Goal: Contribute content: Contribute content

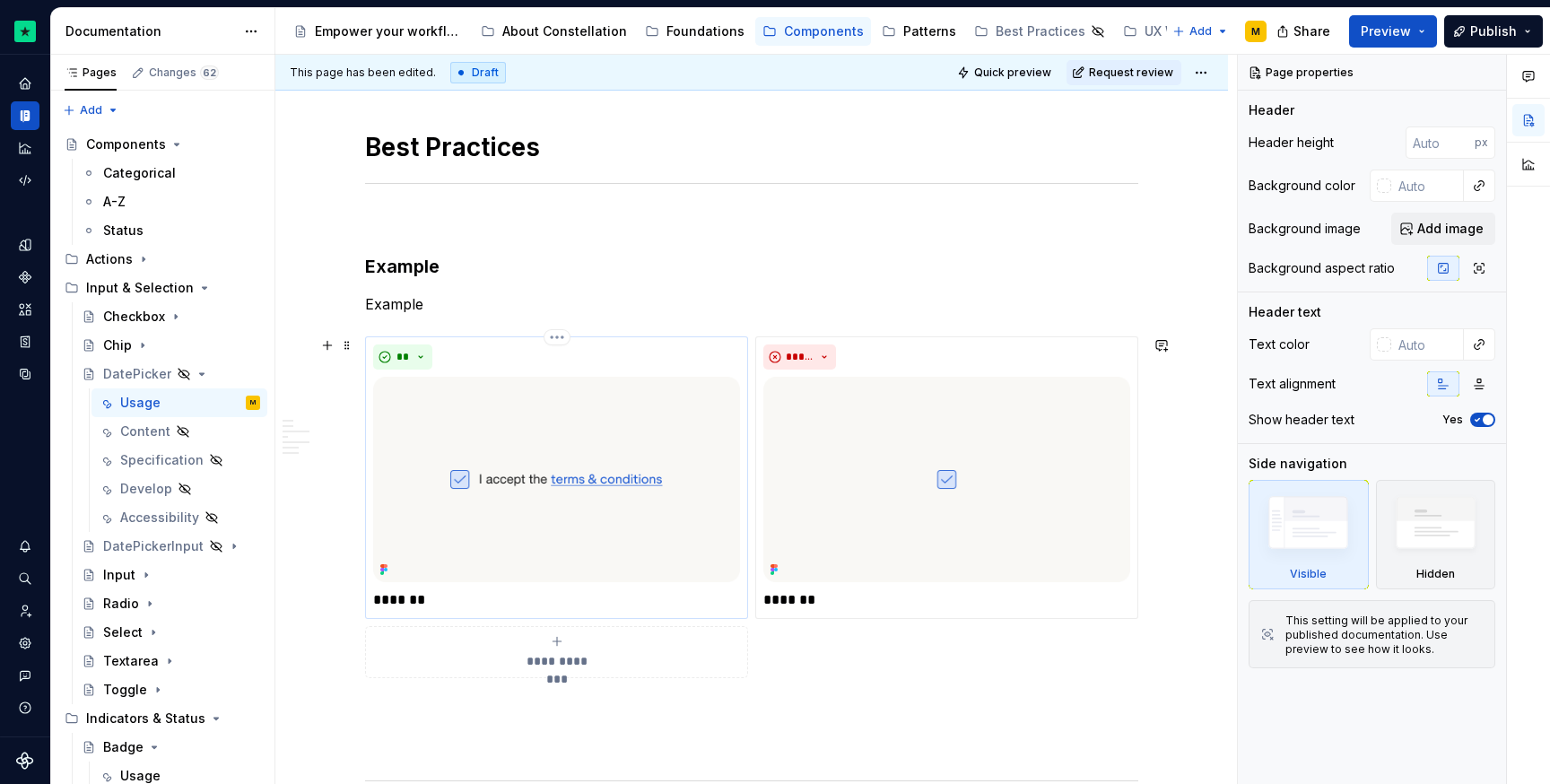
scroll to position [1042, 0]
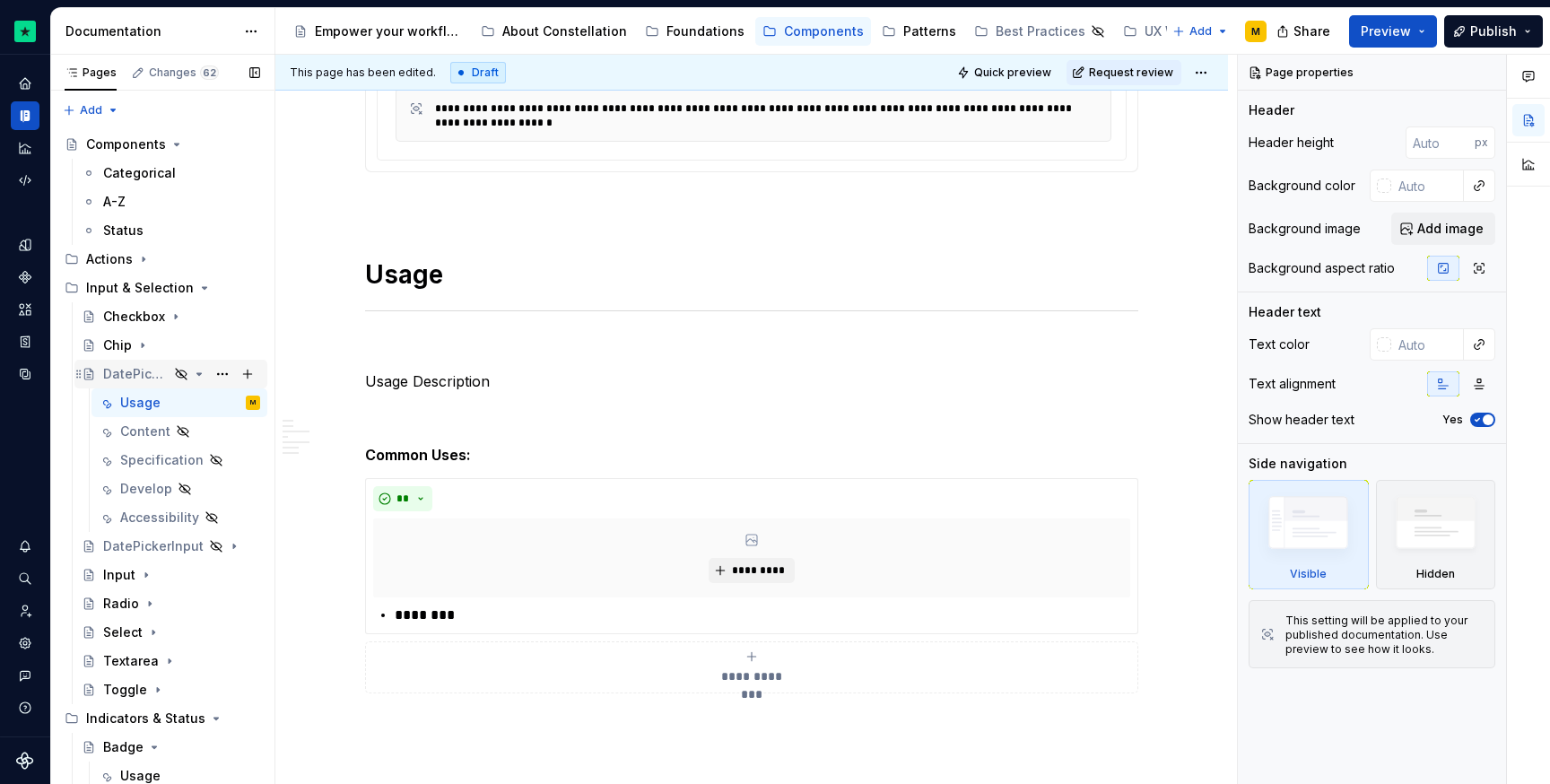
click at [192, 372] on icon "Page tree" at bounding box center [199, 374] width 14 height 14
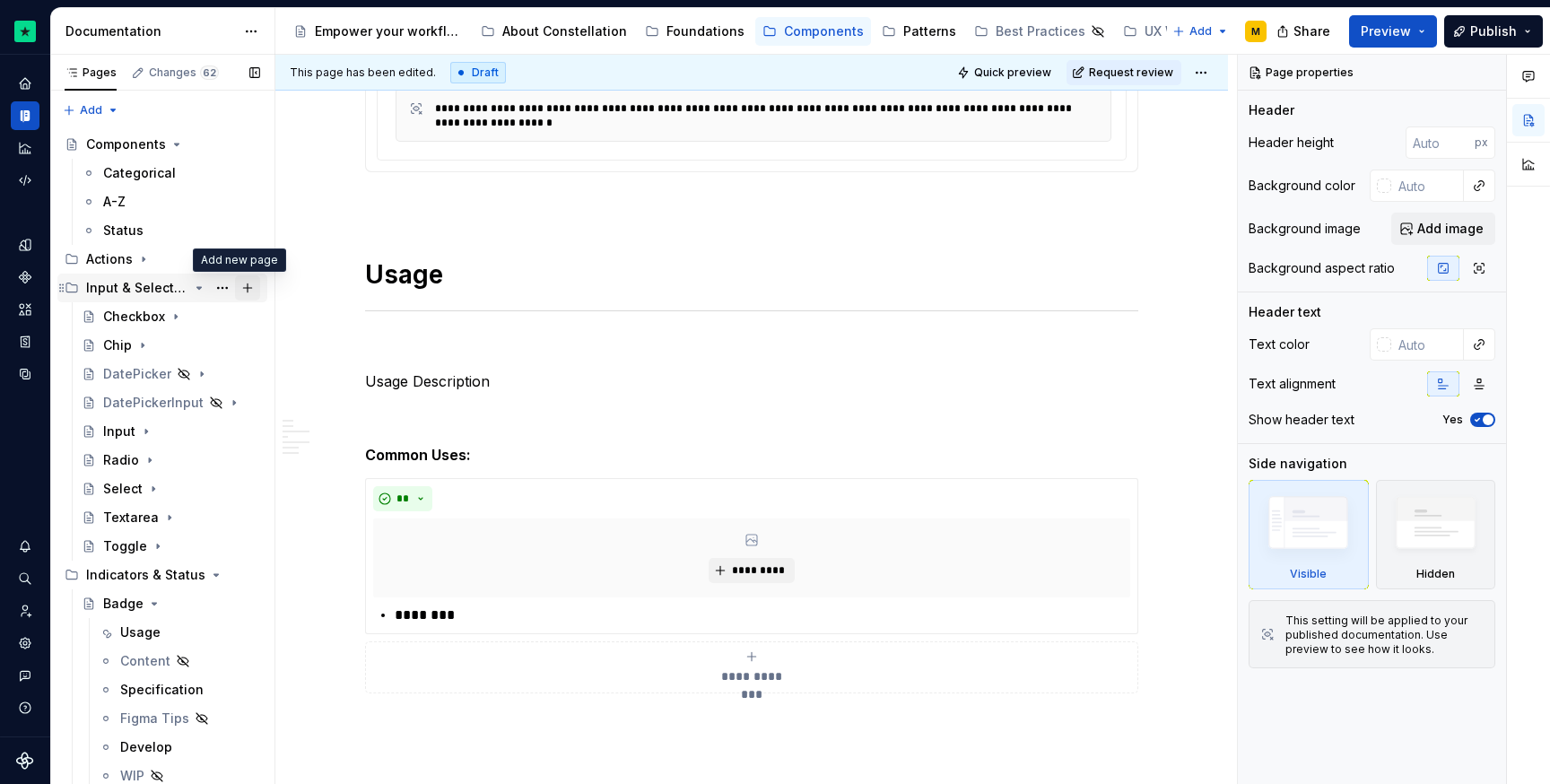
click at [242, 289] on button "Page tree" at bounding box center [247, 288] width 25 height 25
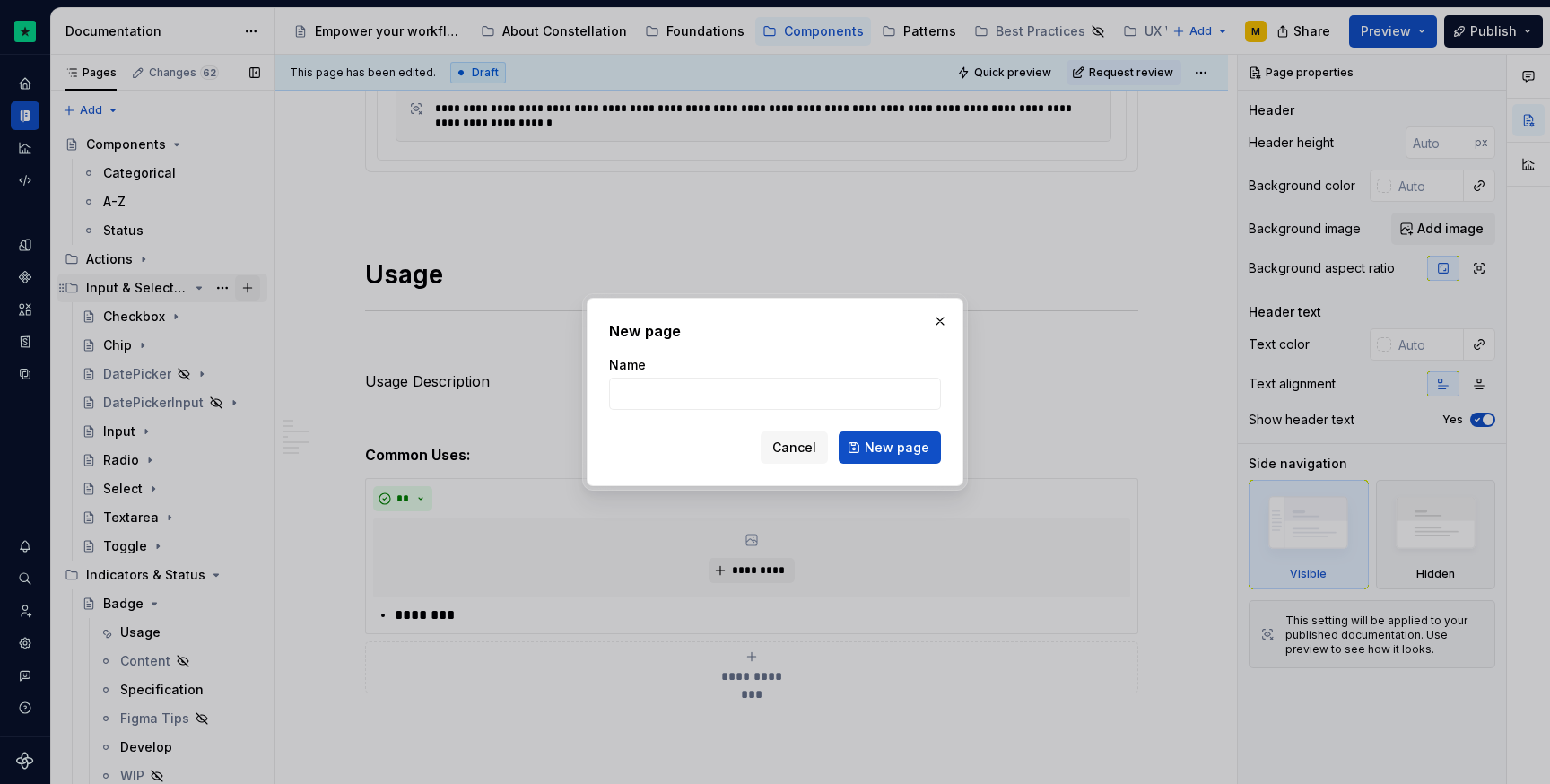
type textarea "*"
type input "Slider"
click at [793, 447] on span "Cancel" at bounding box center [794, 447] width 44 height 18
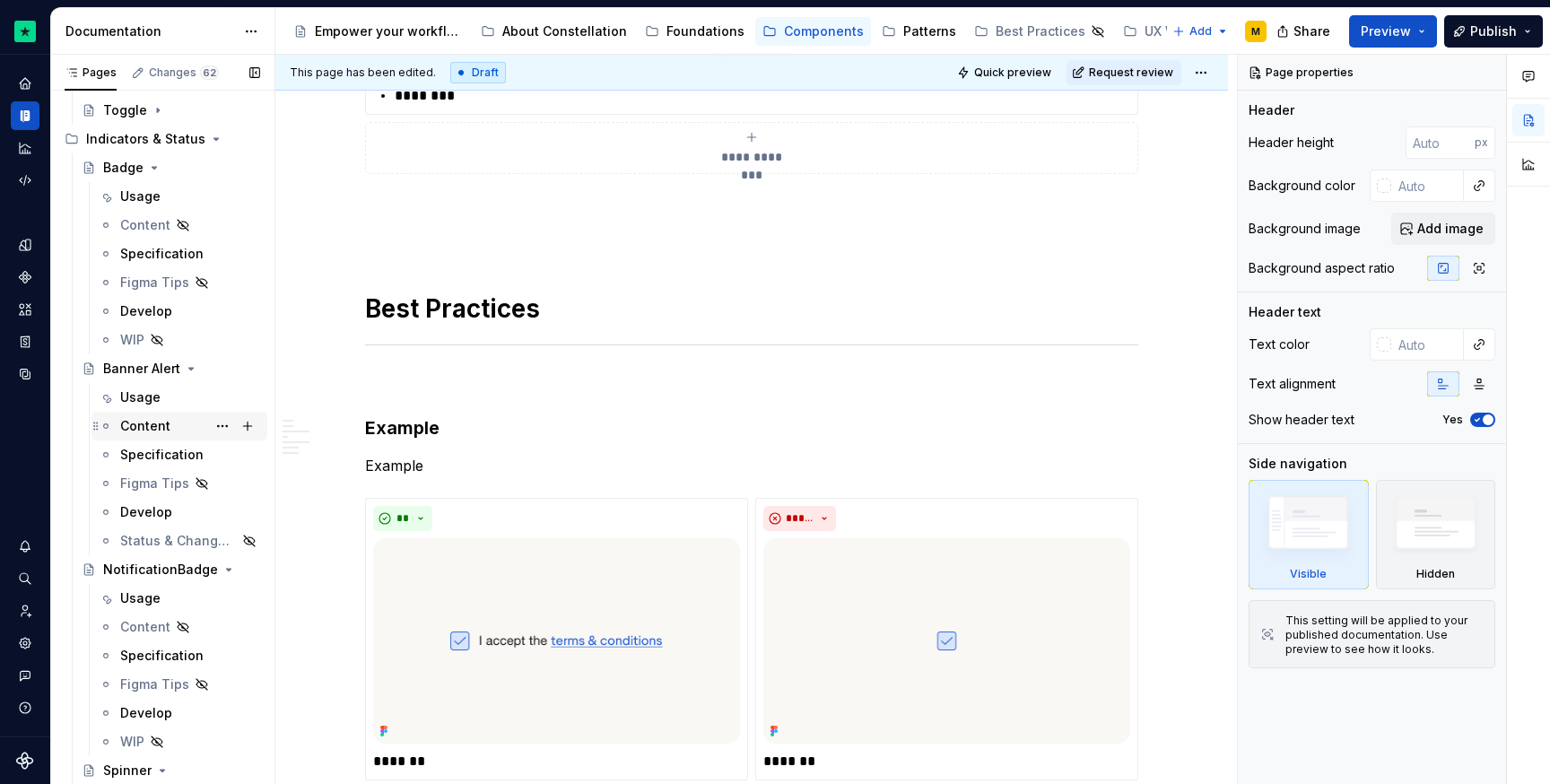
scroll to position [309, 0]
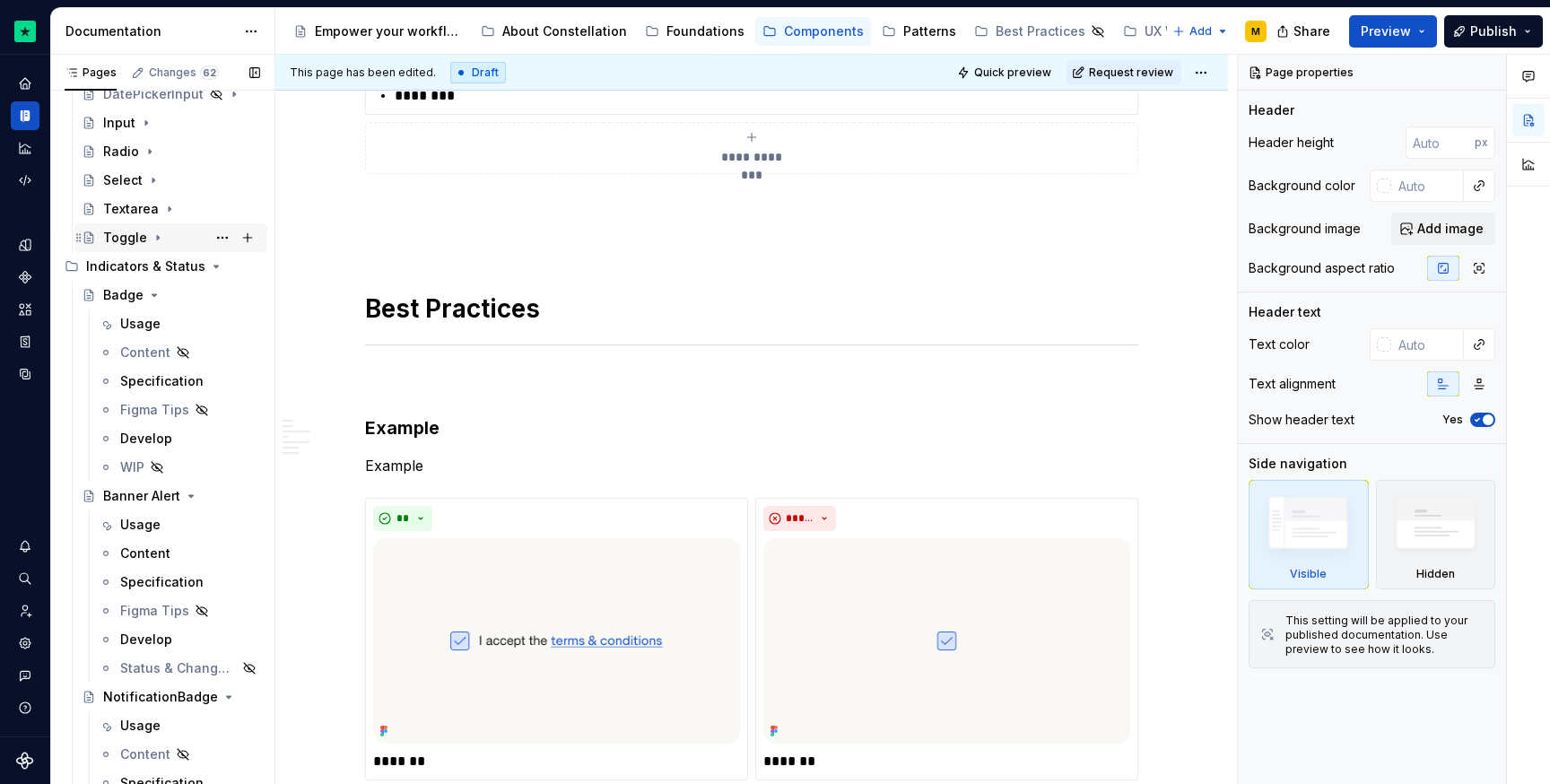
click at [209, 264] on icon "Page tree" at bounding box center [216, 266] width 14 height 14
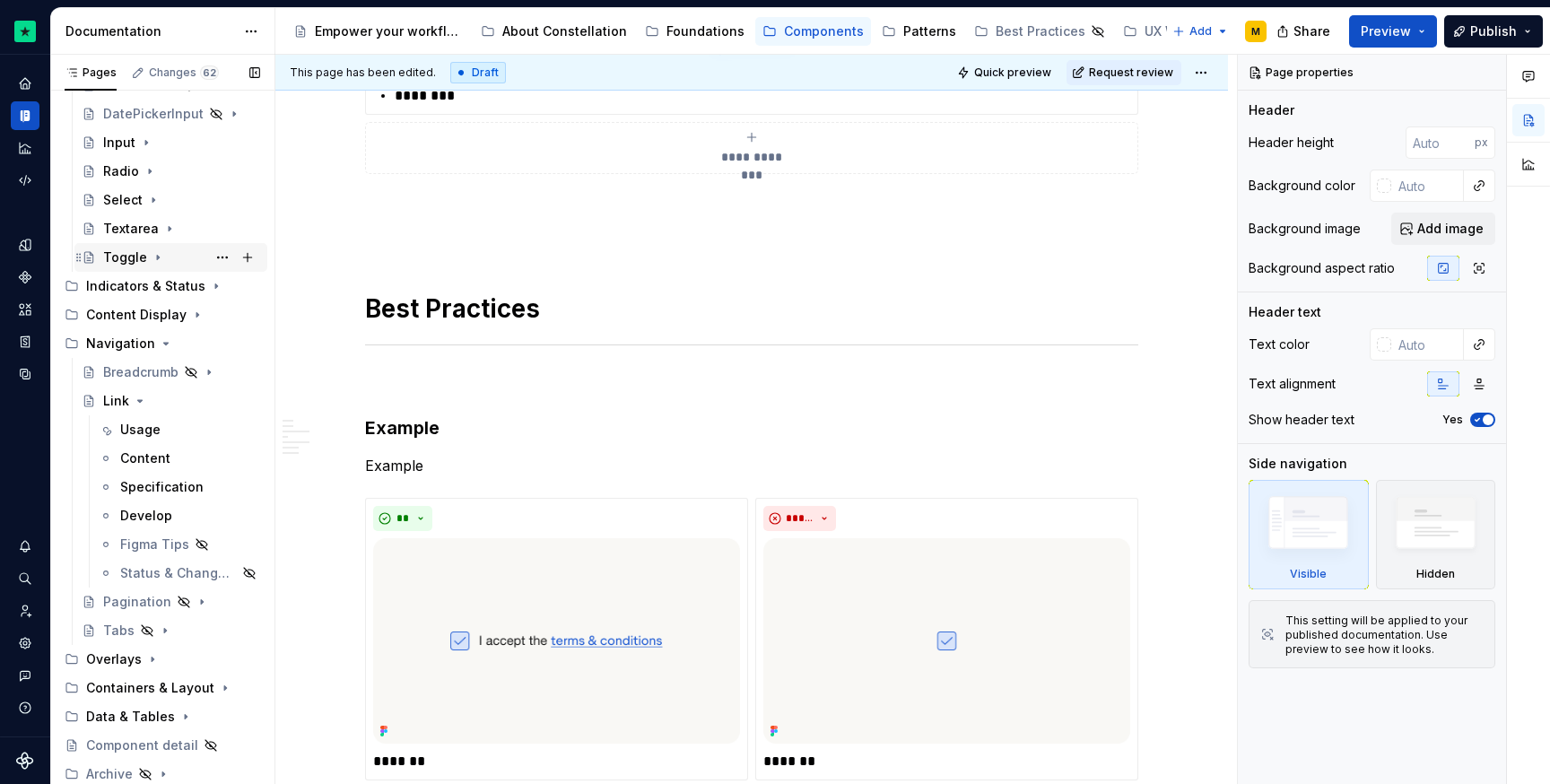
scroll to position [289, 0]
click at [167, 342] on icon "Page tree" at bounding box center [166, 344] width 14 height 14
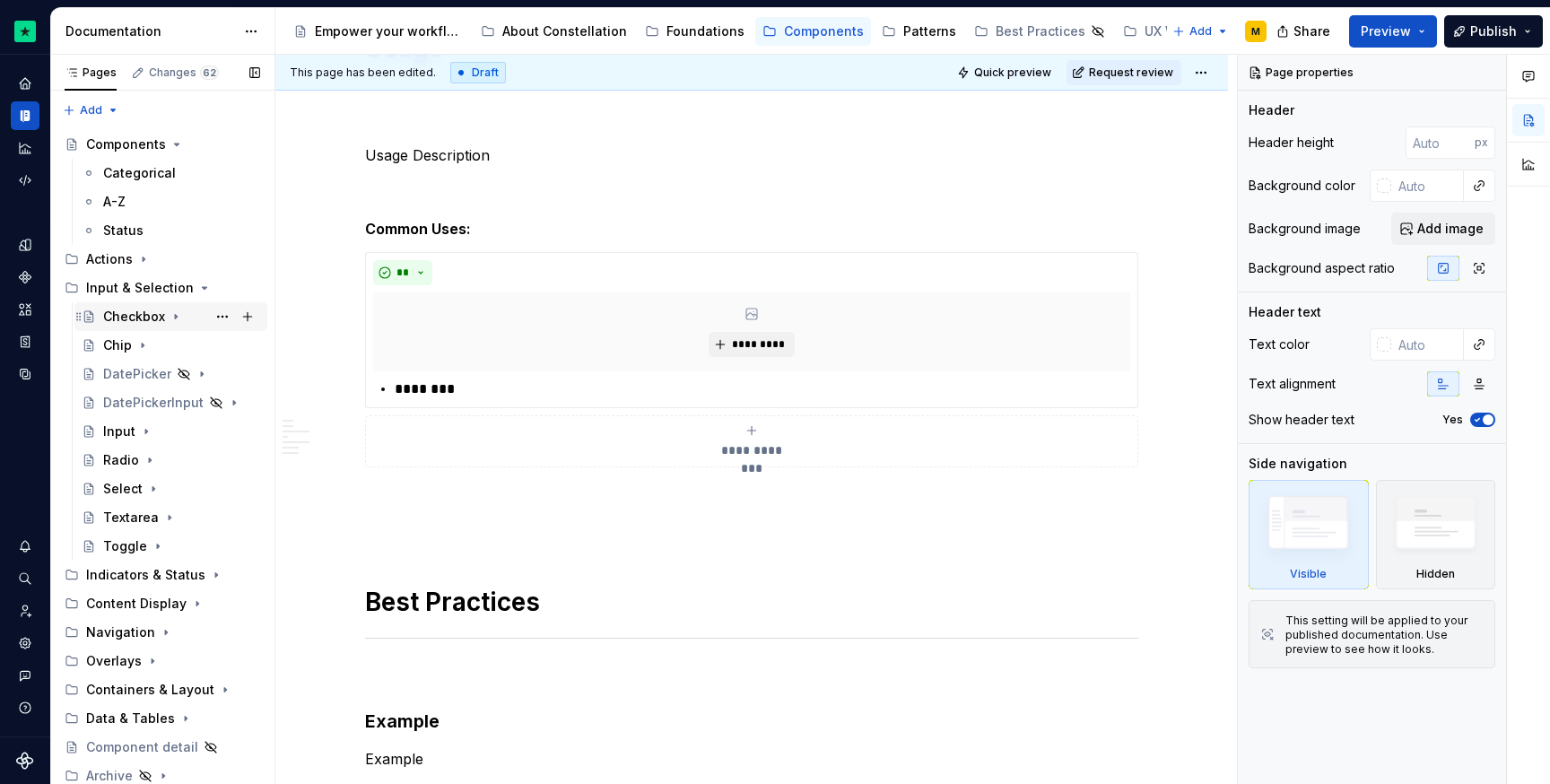
scroll to position [0, 0]
click at [148, 259] on icon "Page tree" at bounding box center [143, 259] width 14 height 14
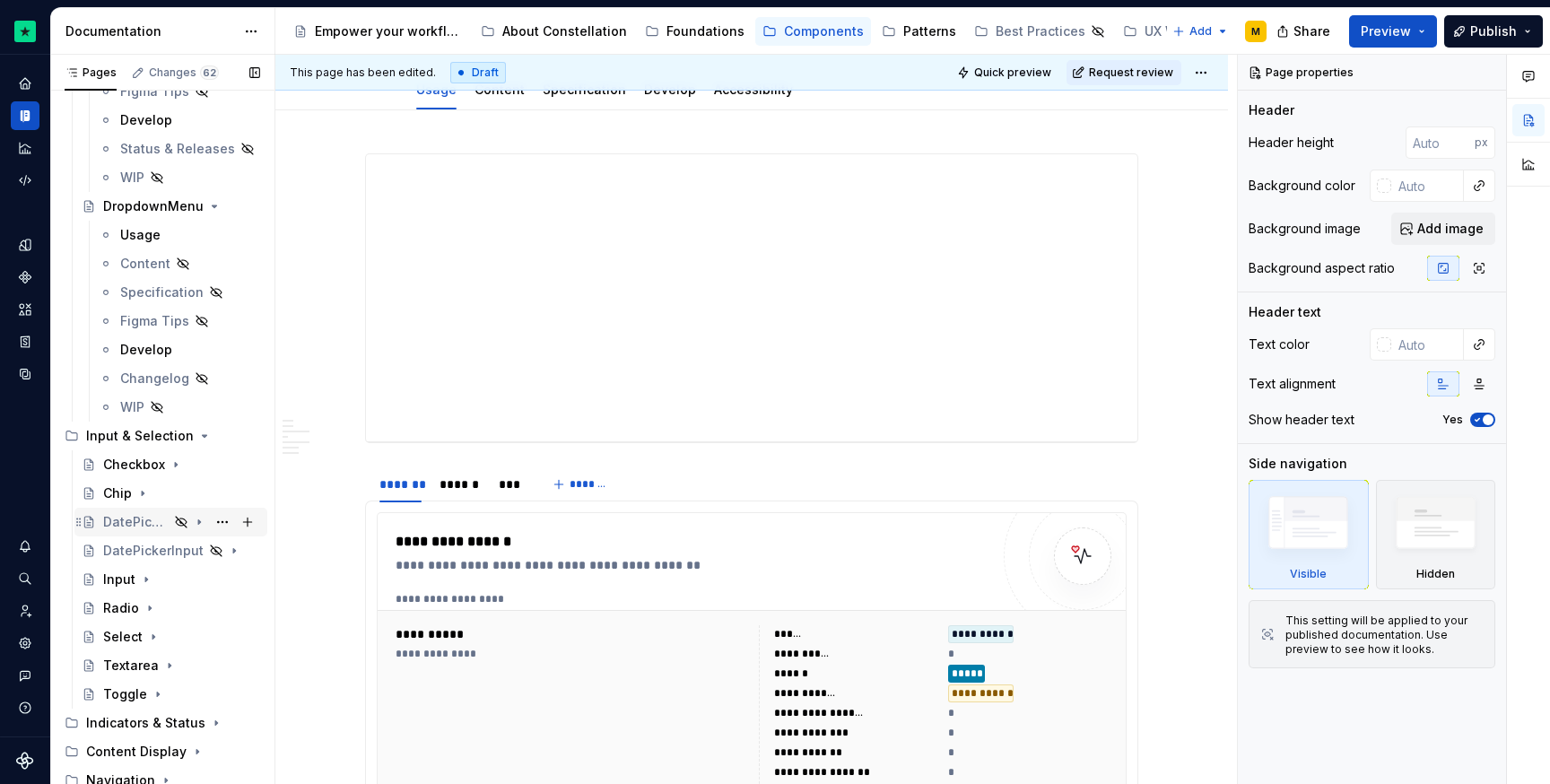
scroll to position [644, 0]
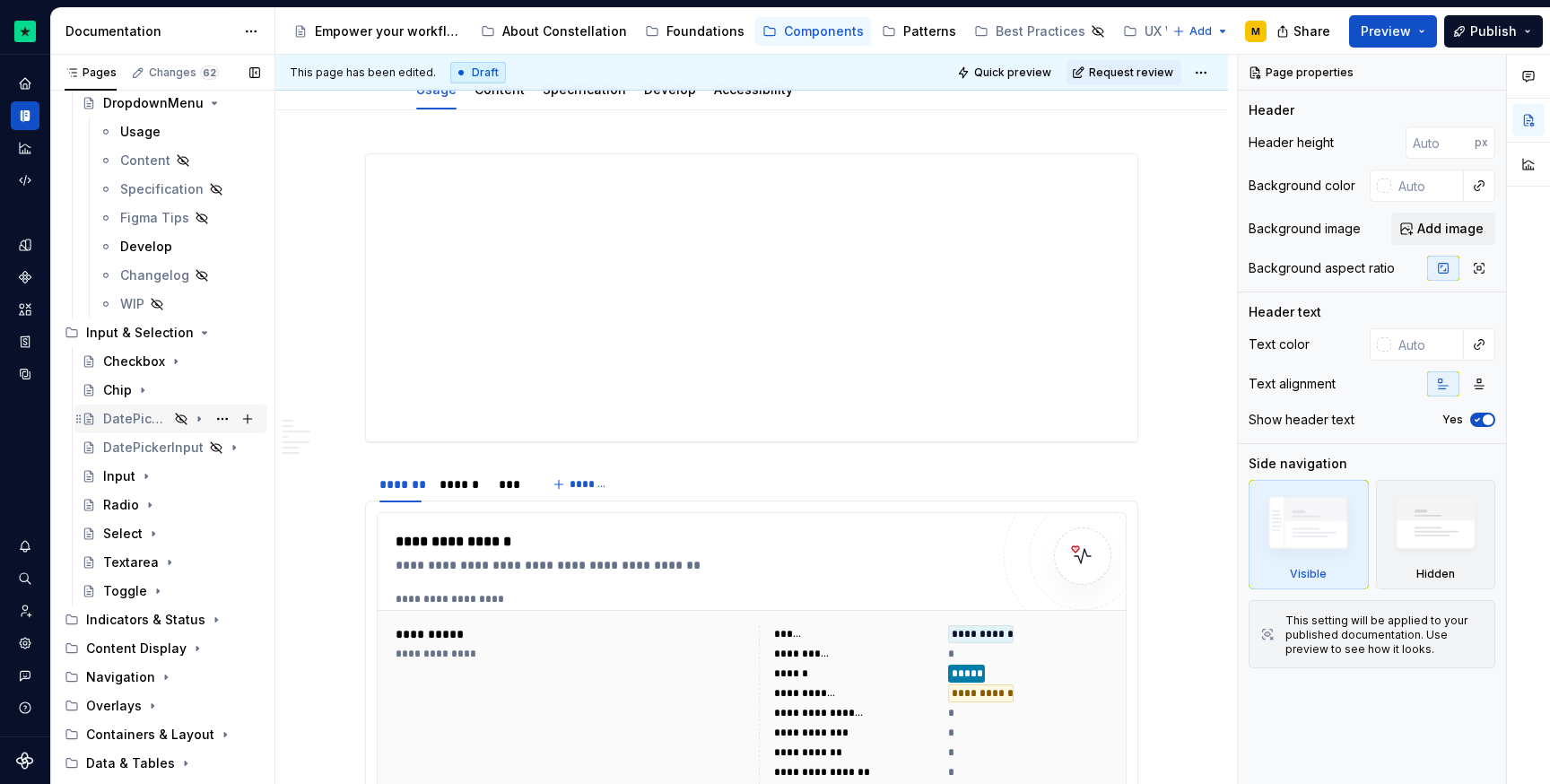
click at [108, 430] on div "DatePicker" at bounding box center [181, 418] width 157 height 25
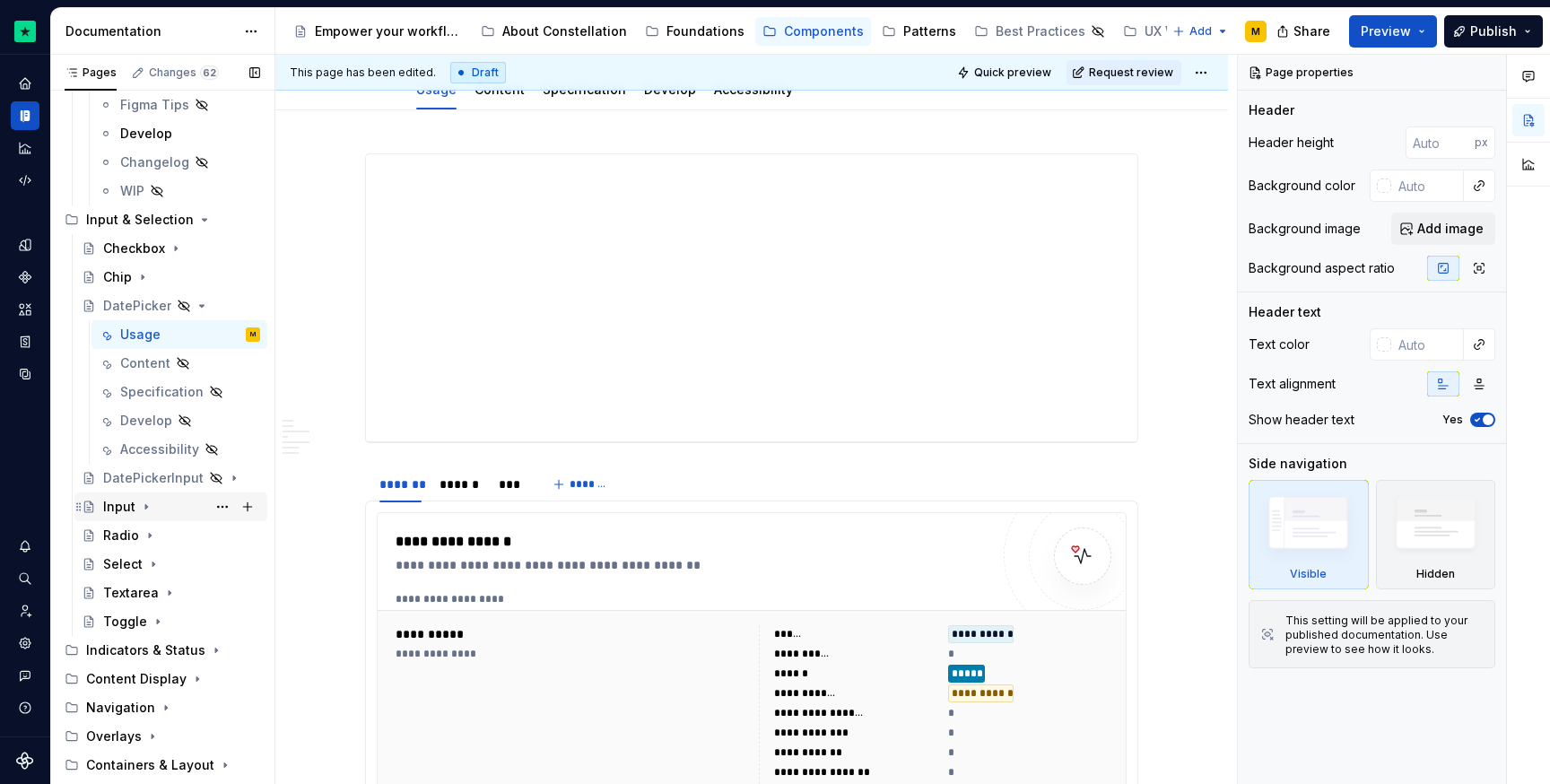
scroll to position [758, 0]
click at [143, 483] on div "DatePickerInput" at bounding box center [136, 476] width 66 height 18
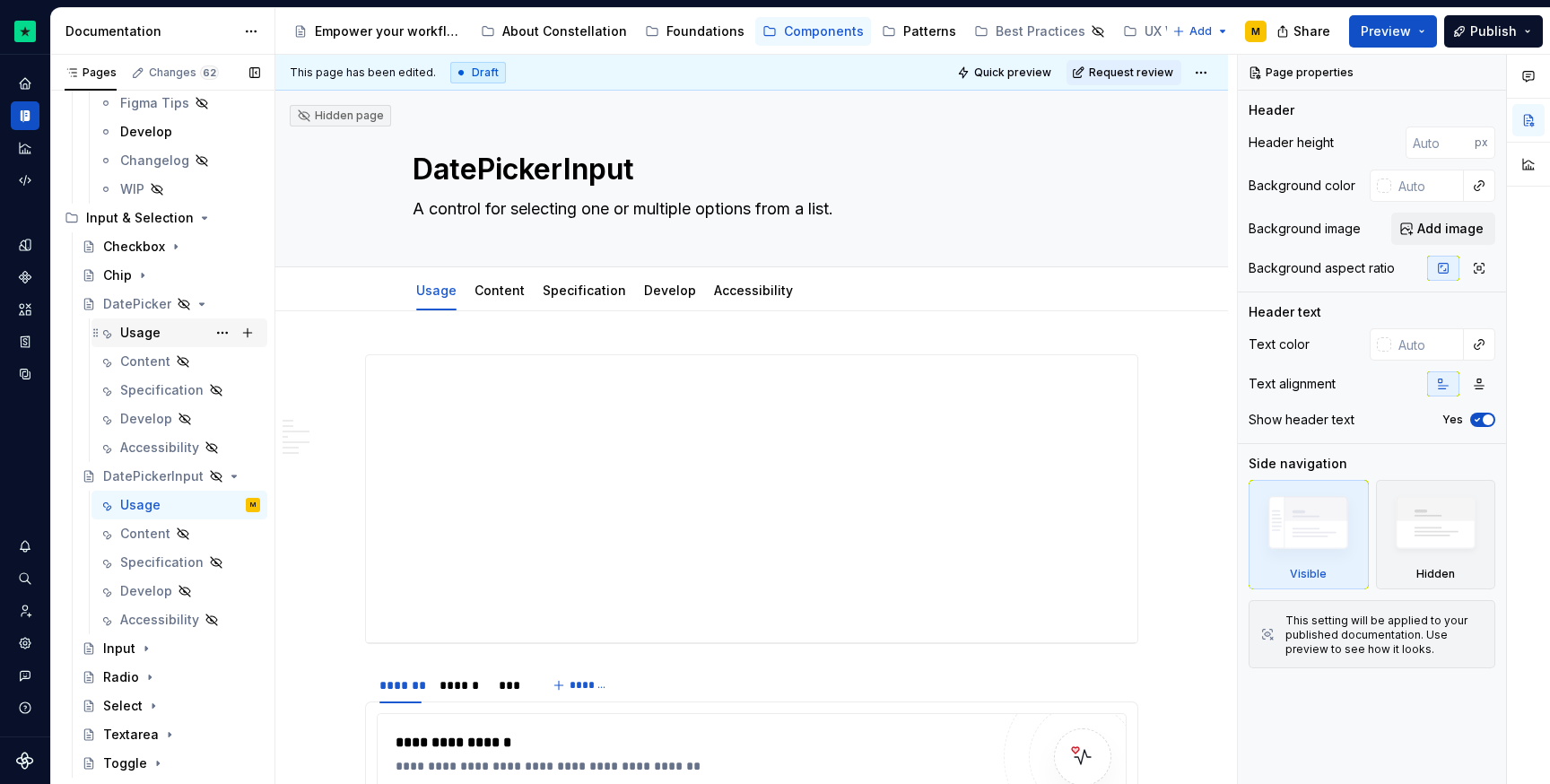
click at [152, 346] on div "Usage" at bounding box center [180, 333] width 176 height 29
click at [461, 209] on textarea "A control for selecting one or multiple options from a list." at bounding box center [748, 209] width 679 height 29
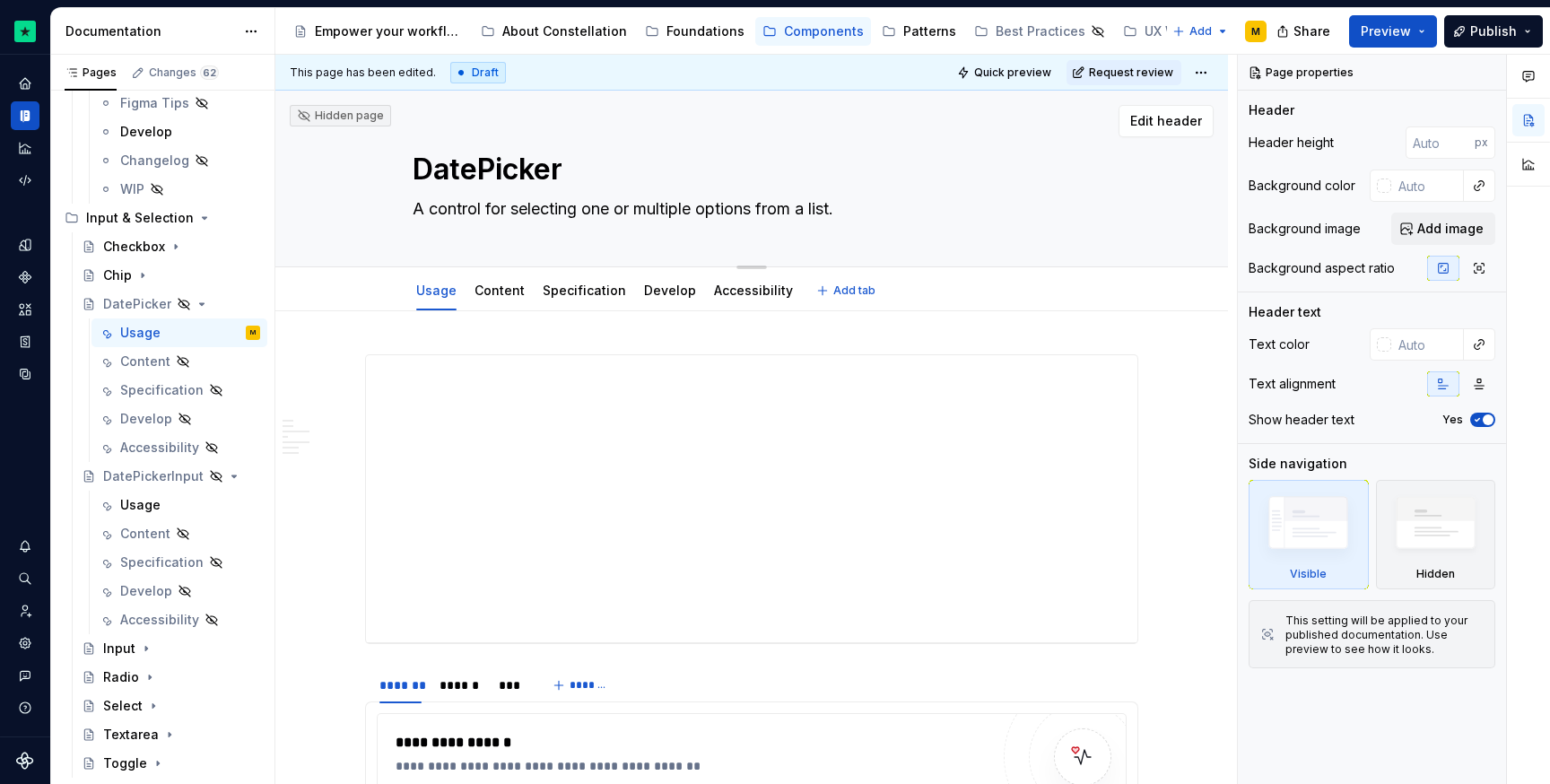
paste textarea "allows users to select a single date from a calendar"
type textarea "*"
type textarea "allows users to select a single date from a calendar."
click at [417, 210] on textarea "allows users to select a single date from a calendar." at bounding box center [748, 209] width 679 height 29
type textarea "*"
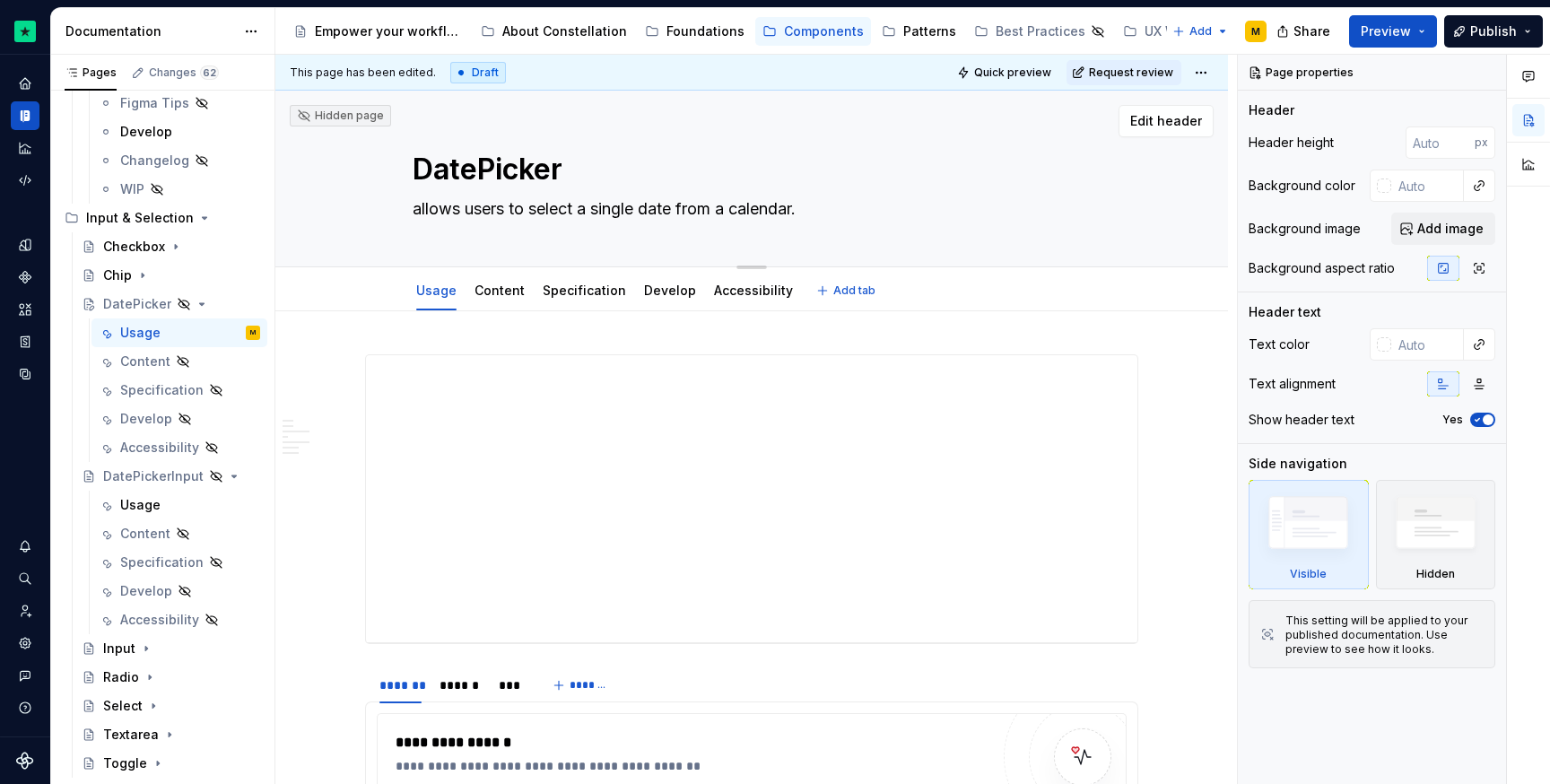
type textarea "Aallows users to select a single date from a calendar."
type textarea "*"
type textarea "A allows users to select a single date from a calendar."
type textarea "*"
type textarea "A callows users to select a single date from a calendar."
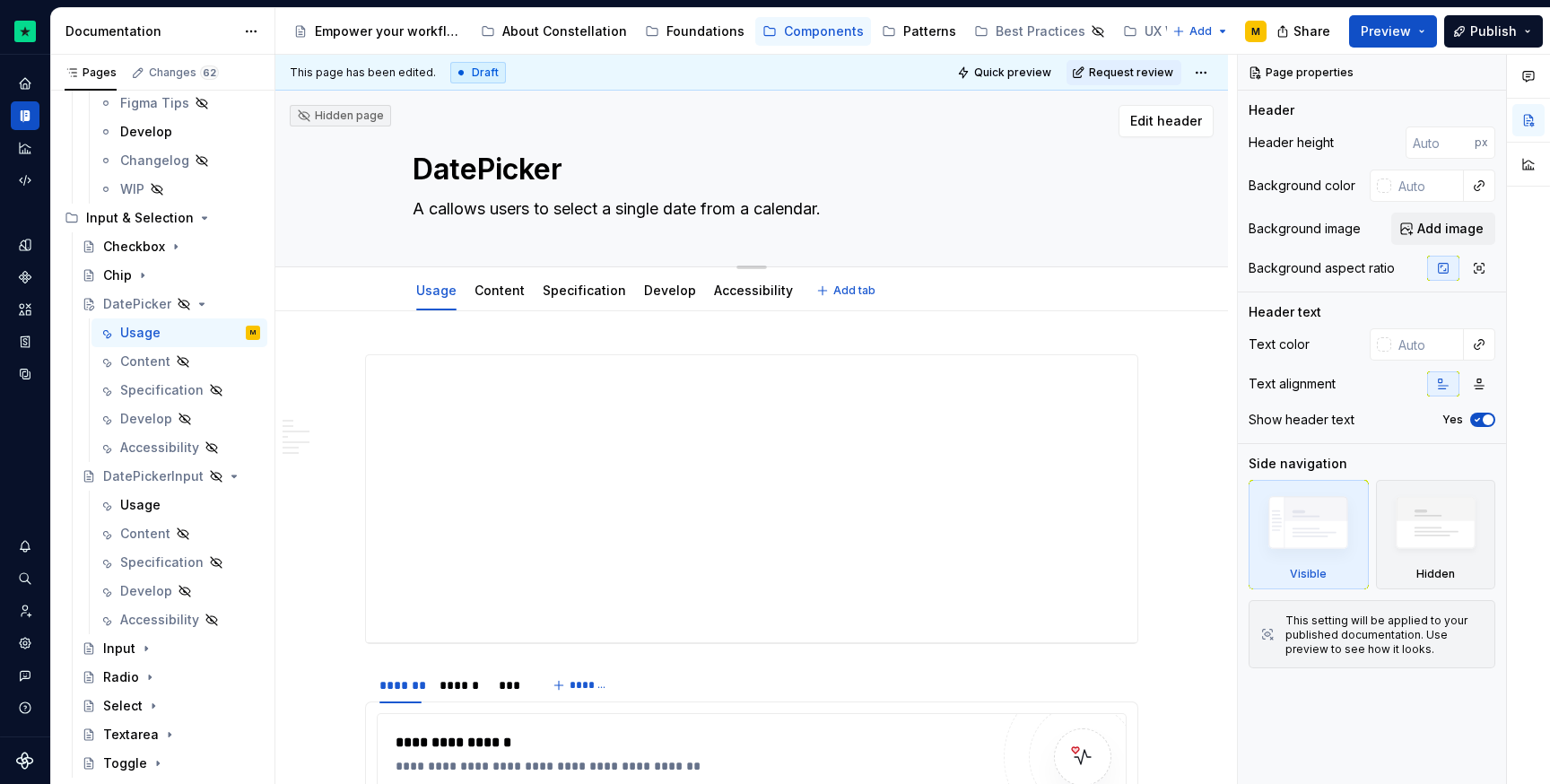
type textarea "*"
type textarea "A caallows users to select a single date from a calendar."
type textarea "*"
type textarea "A calallows users to select a single date from a calendar."
type textarea "*"
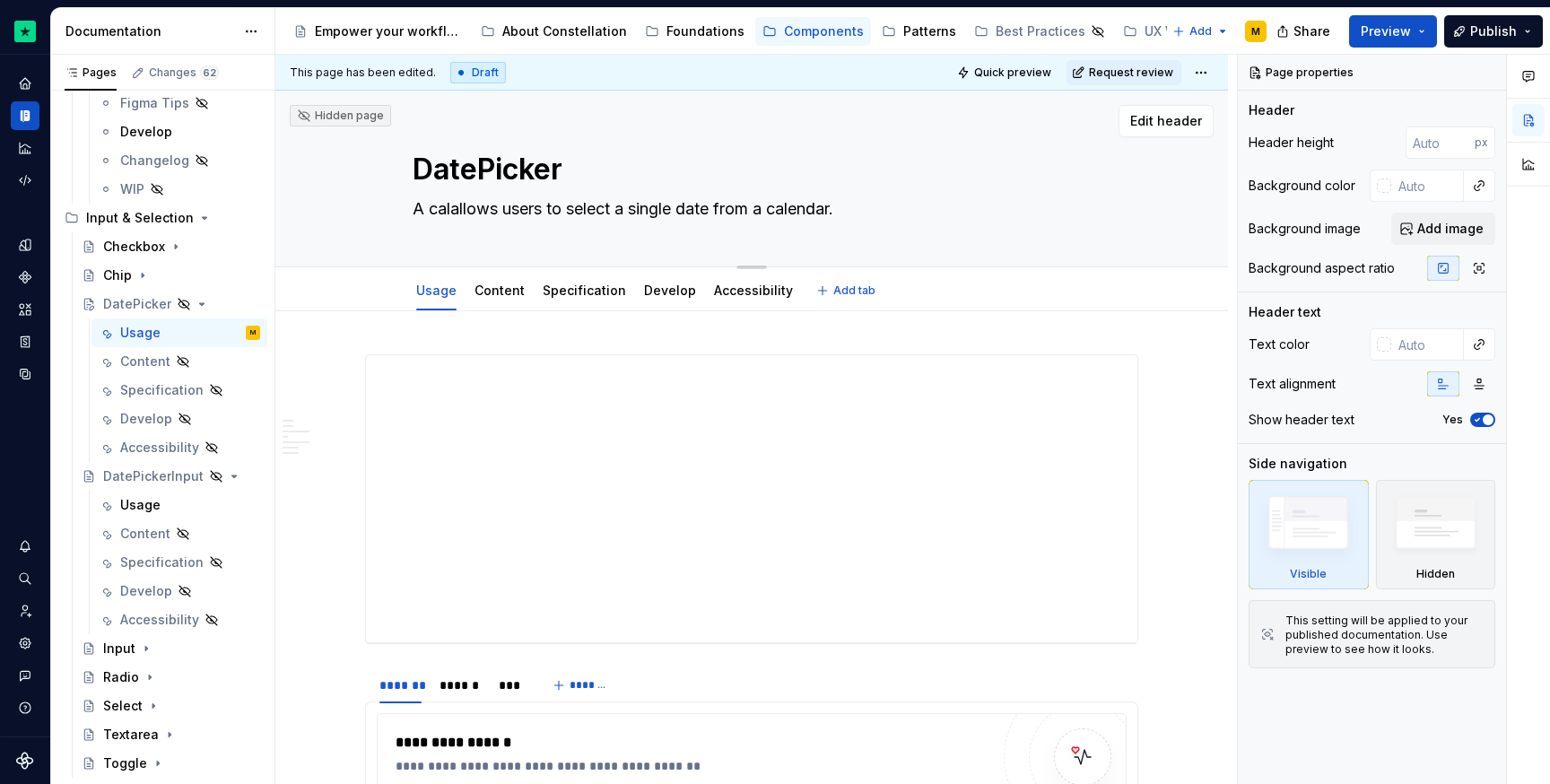
type textarea "A caleallows users to select a single date from a calendar."
type textarea "*"
type textarea "A calenallows users to select a single date from a calendar."
type textarea "*"
type textarea "A calendallows users to select a single date from a calendar."
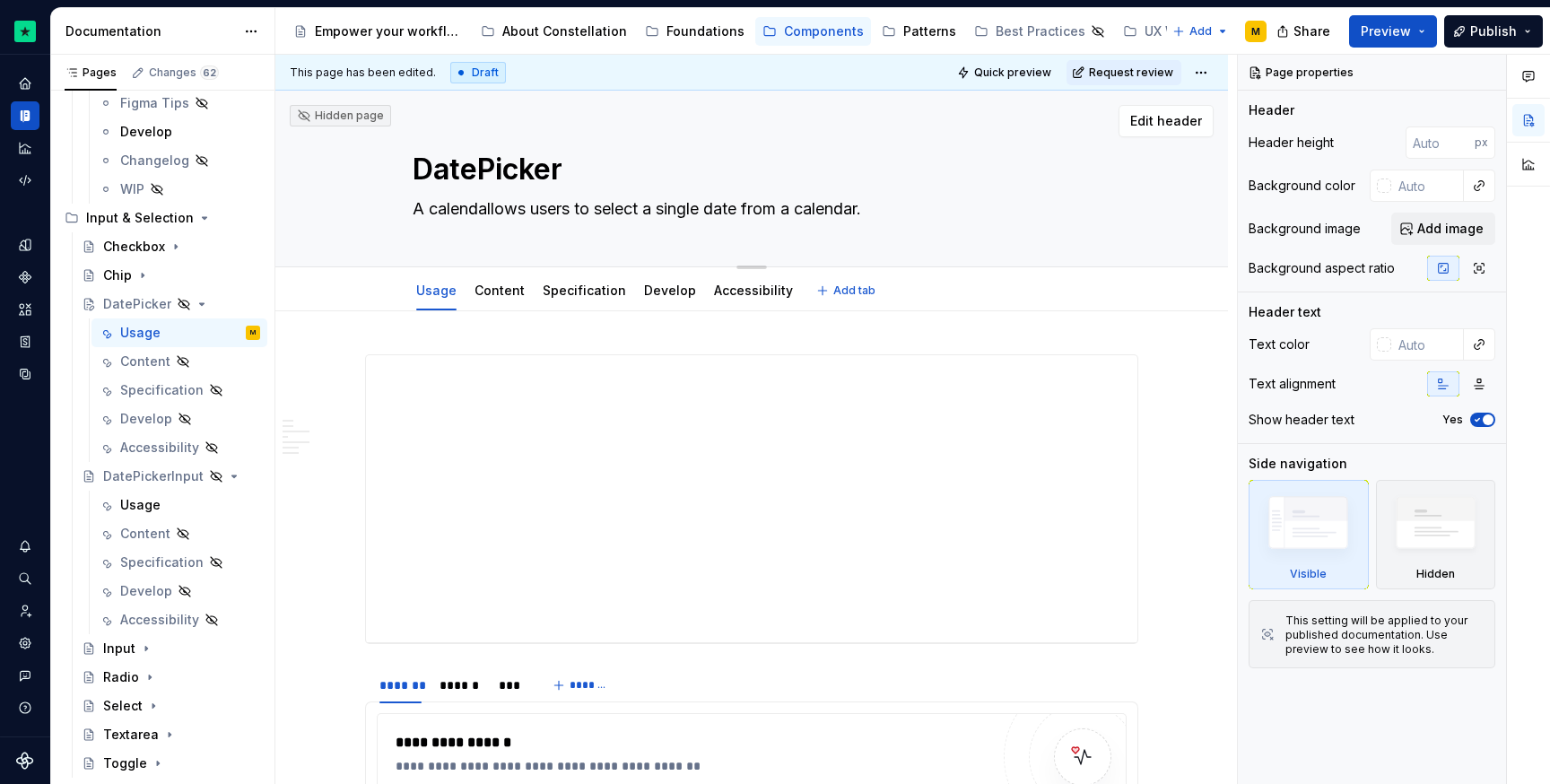
type textarea "*"
type textarea "A calendaallows users to select a single date from a calendar."
type textarea "*"
type textarea "A calendarallows users to select a single date from a calendar."
type textarea "*"
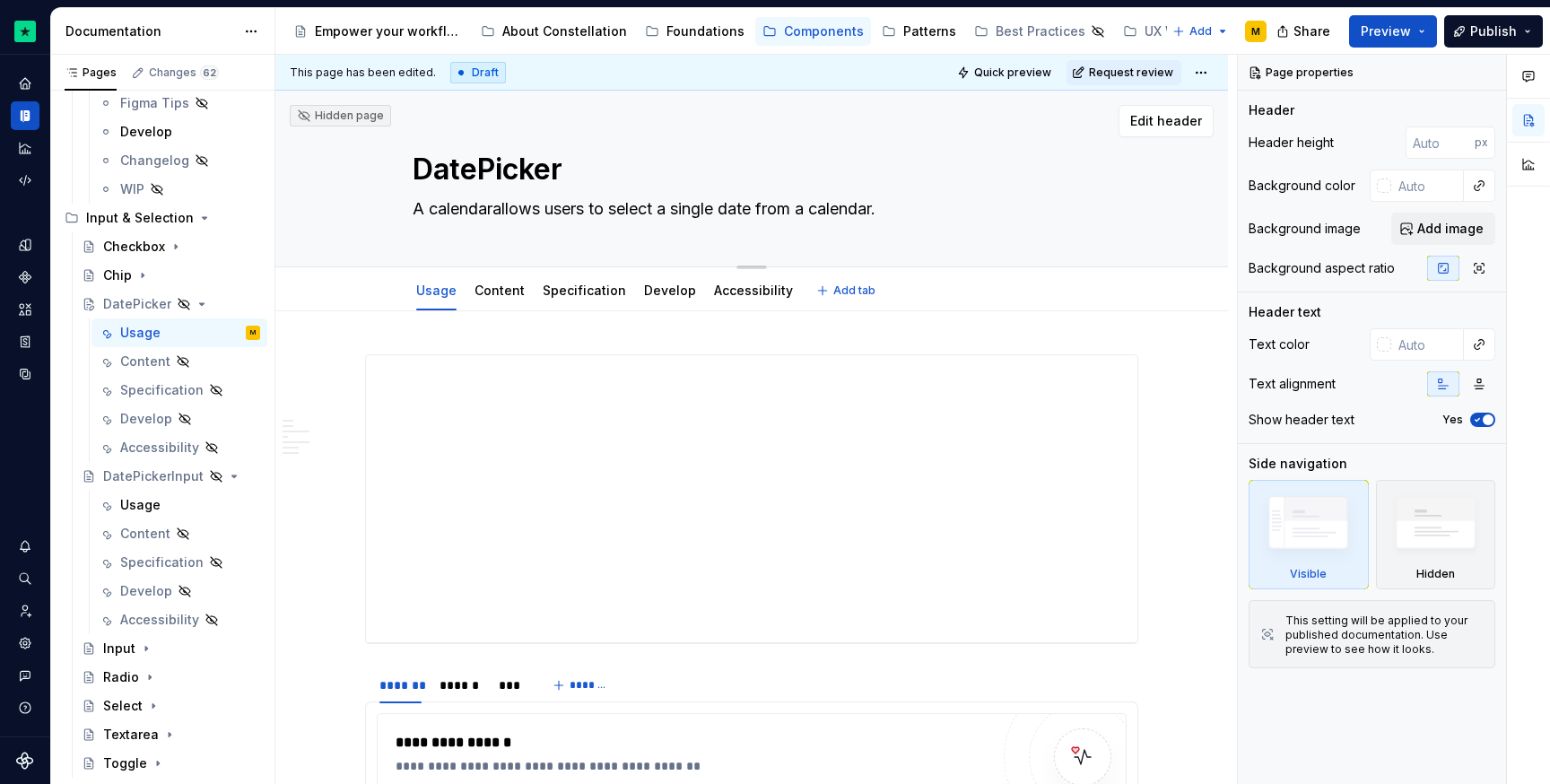
type textarea "A calendar allows users to select a single date from a calendar."
type textarea "*"
type textarea "A calendar thallows users to select a single date from a calendar."
type textarea "*"
type textarea "A calendar thaallows users to select a single date from a calendar."
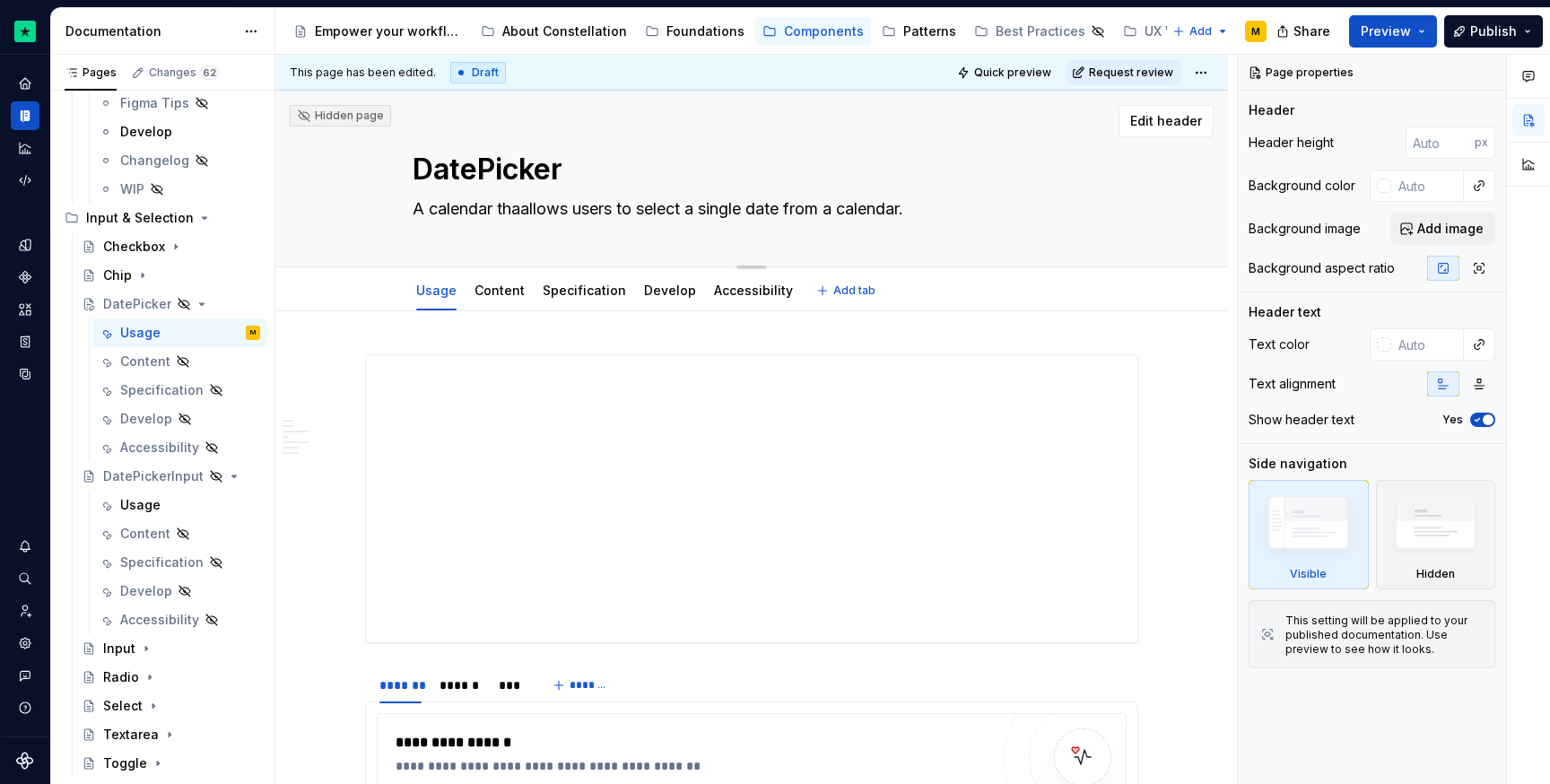
type textarea "*"
type textarea "A calendar thatallows users to select a single date from a calendar."
type textarea "*"
type textarea "A calendar that allows users to select a single date from a calendar."
drag, startPoint x: 802, startPoint y: 210, endPoint x: 954, endPoint y: 215, distance: 152.1
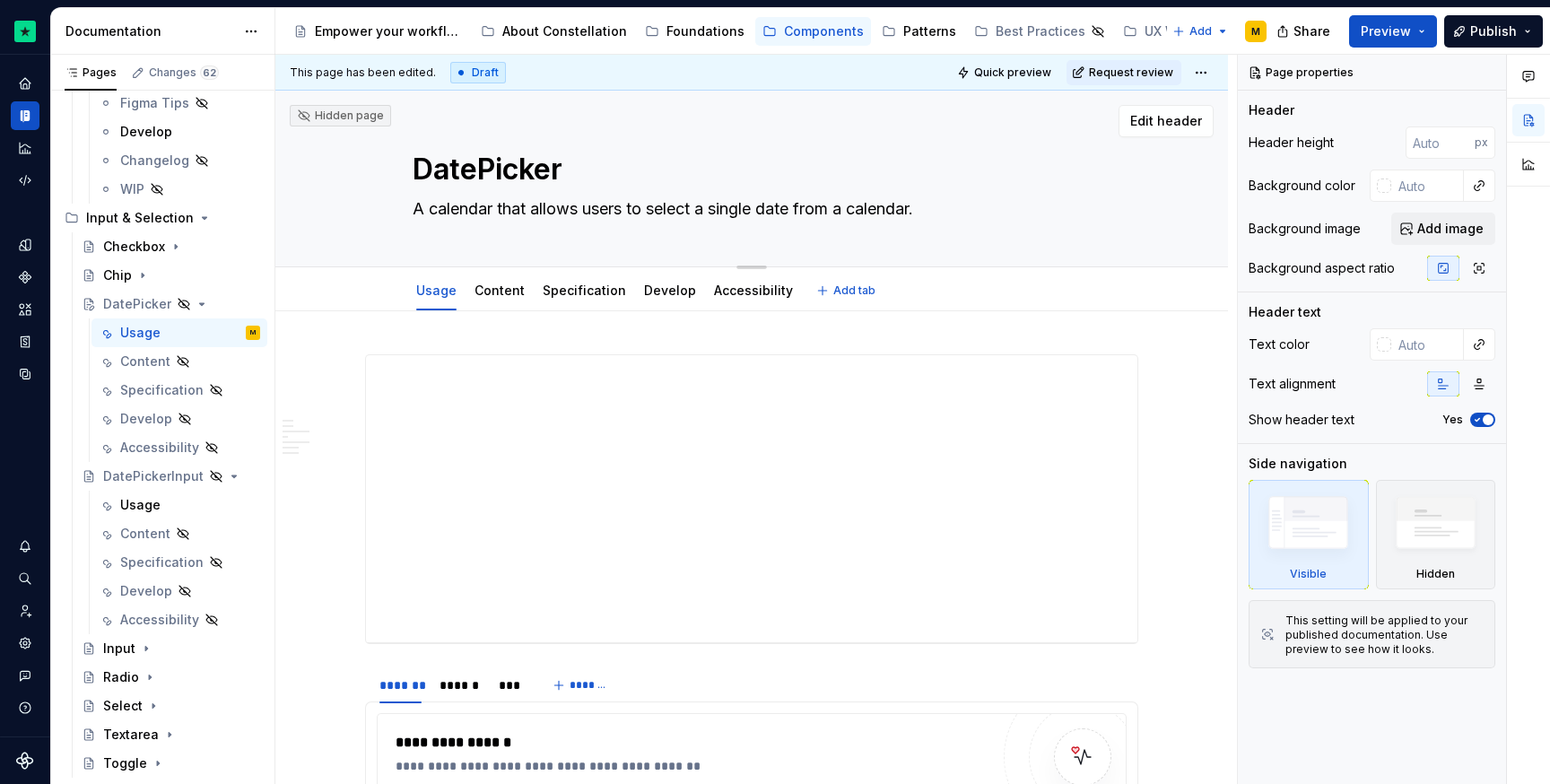
click at [954, 215] on textarea "A calendar that allows users to select a single date from a calendar." at bounding box center [748, 209] width 679 height 29
type textarea "*"
type textarea "A calendar that allows users to select a single date"
type textarea "*"
type textarea "A calendar that allows users to select a single date or"
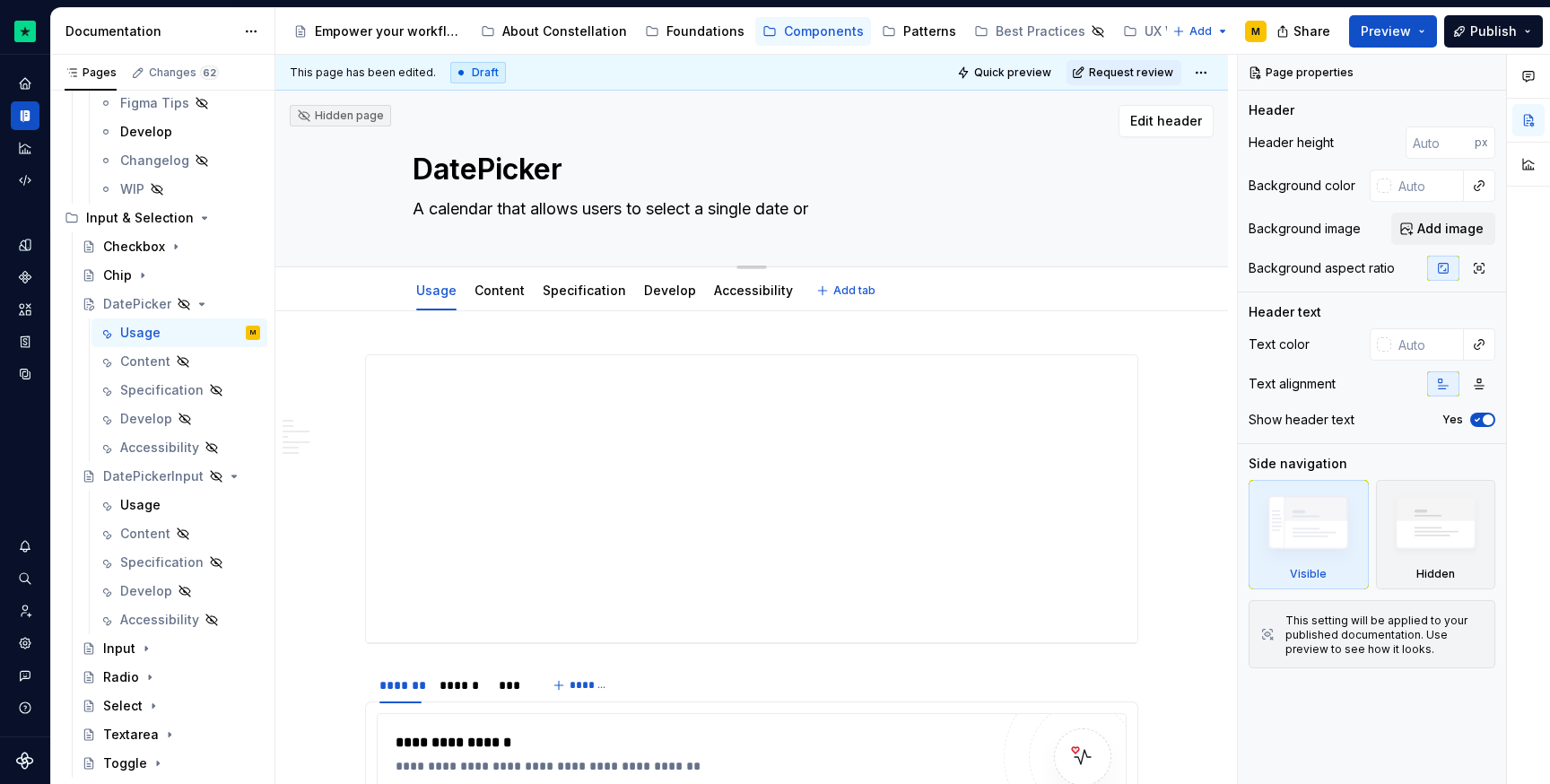
type textarea "*"
type textarea "A calendar that allows users to select a single date ore"
type textarea "*"
type textarea "A calendar that allows users to select a single date ore"
type textarea "*"
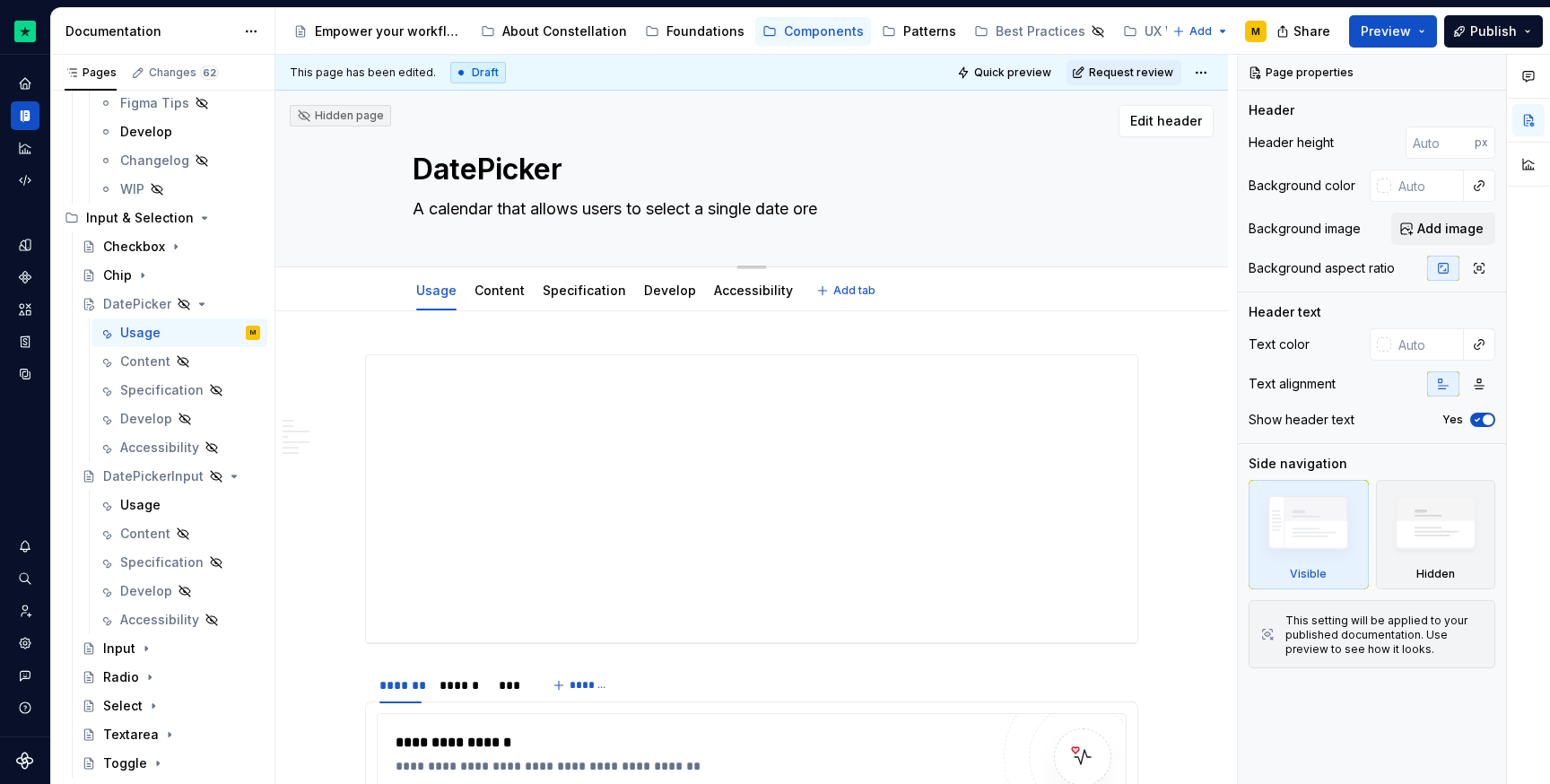
type textarea "A calendar that allows users to select a single date ore"
type textarea "*"
type textarea "A calendar that allows users to select a single date or"
type textarea "*"
type textarea "A calendar that allows users to select a single date or"
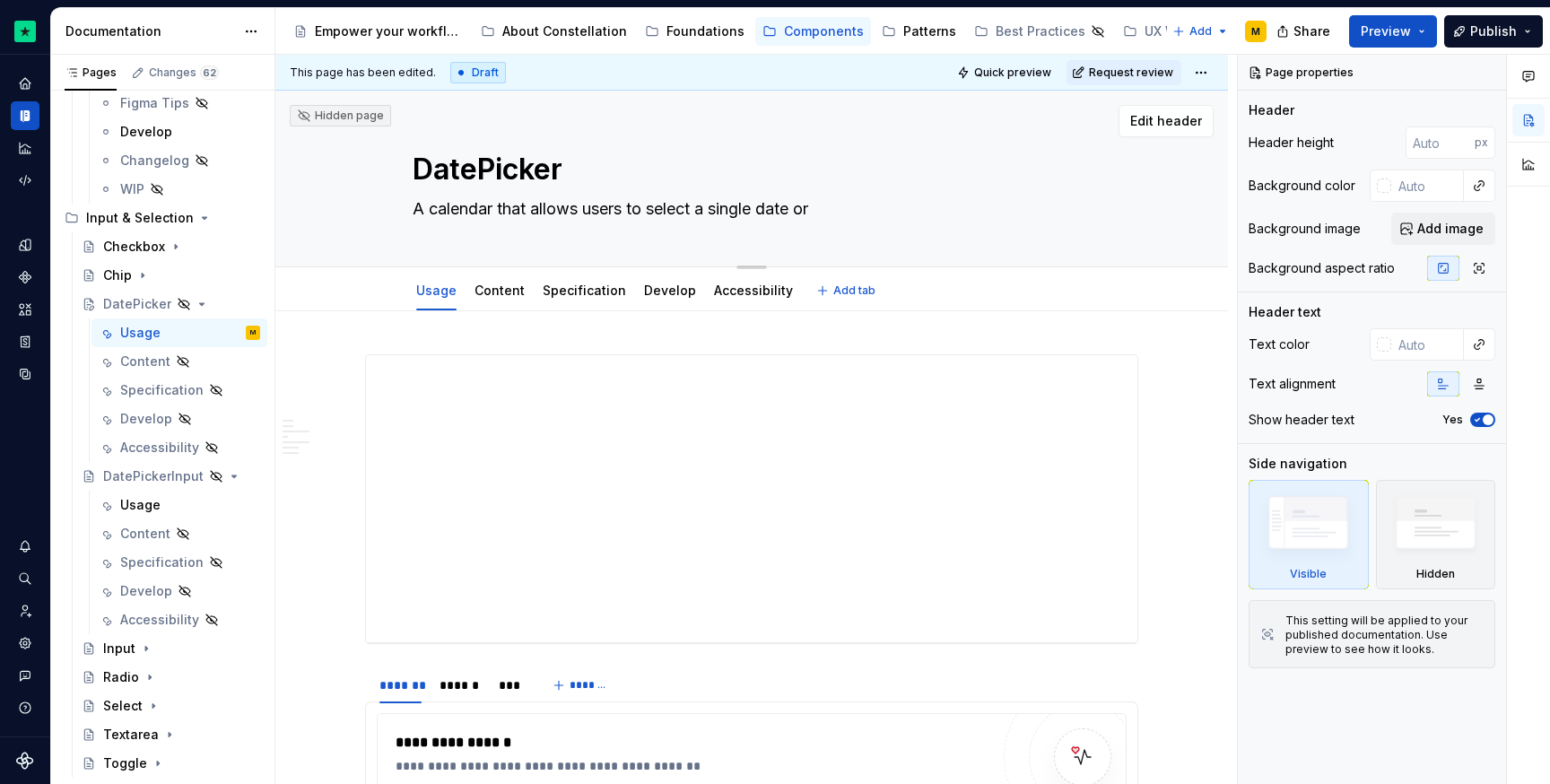
type textarea "*"
type textarea "A calendar that allows users to select a single date or d"
type textarea "*"
type textarea "A calendar that allows users to select a single date or da"
type textarea "*"
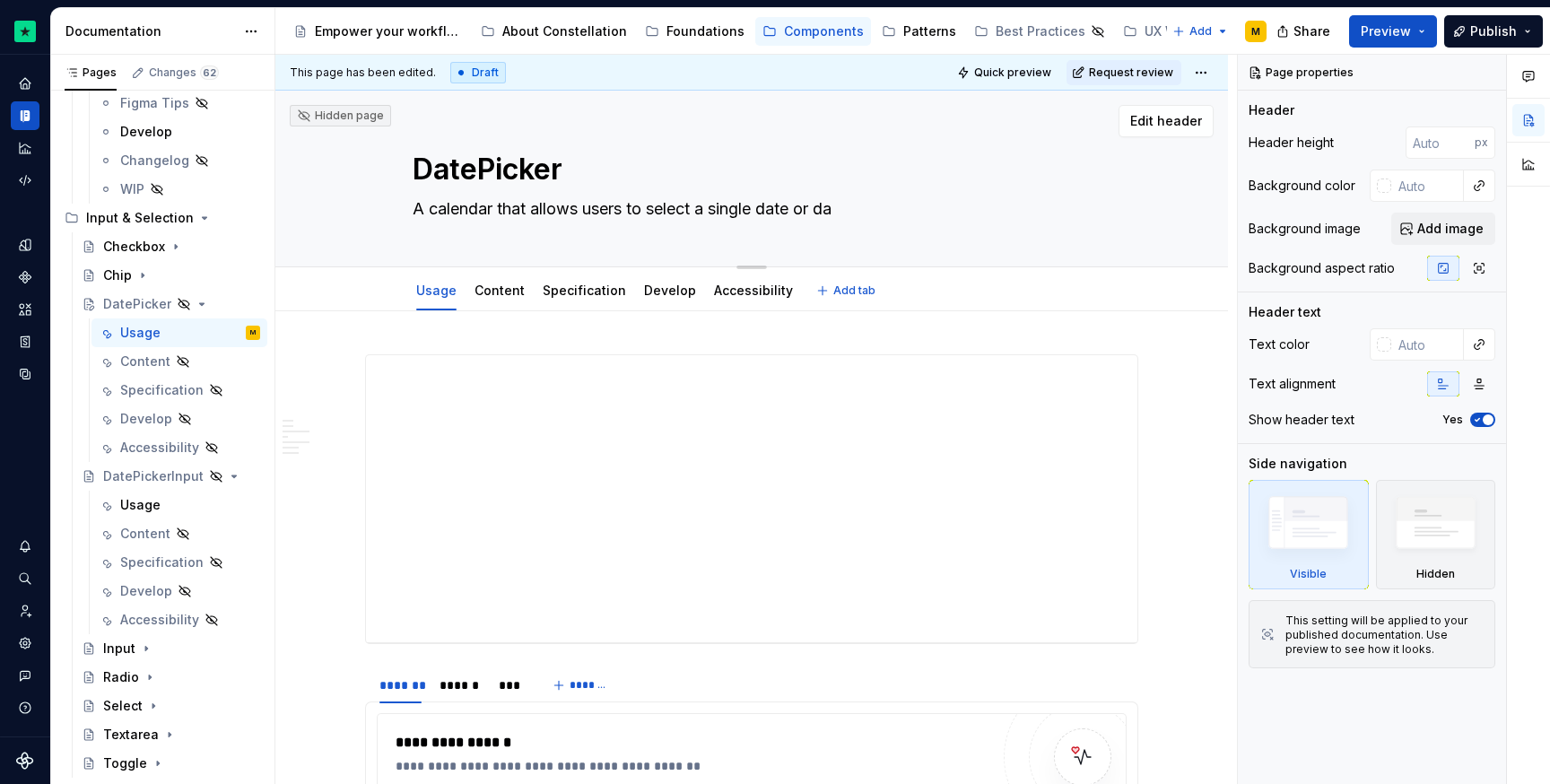
type textarea "A calendar that allows users to select a single date or dat"
type textarea "*"
type textarea "A calendar that allows users to select a single date or date"
type textarea "*"
type textarea "A calendar that allows users to select a single date or date"
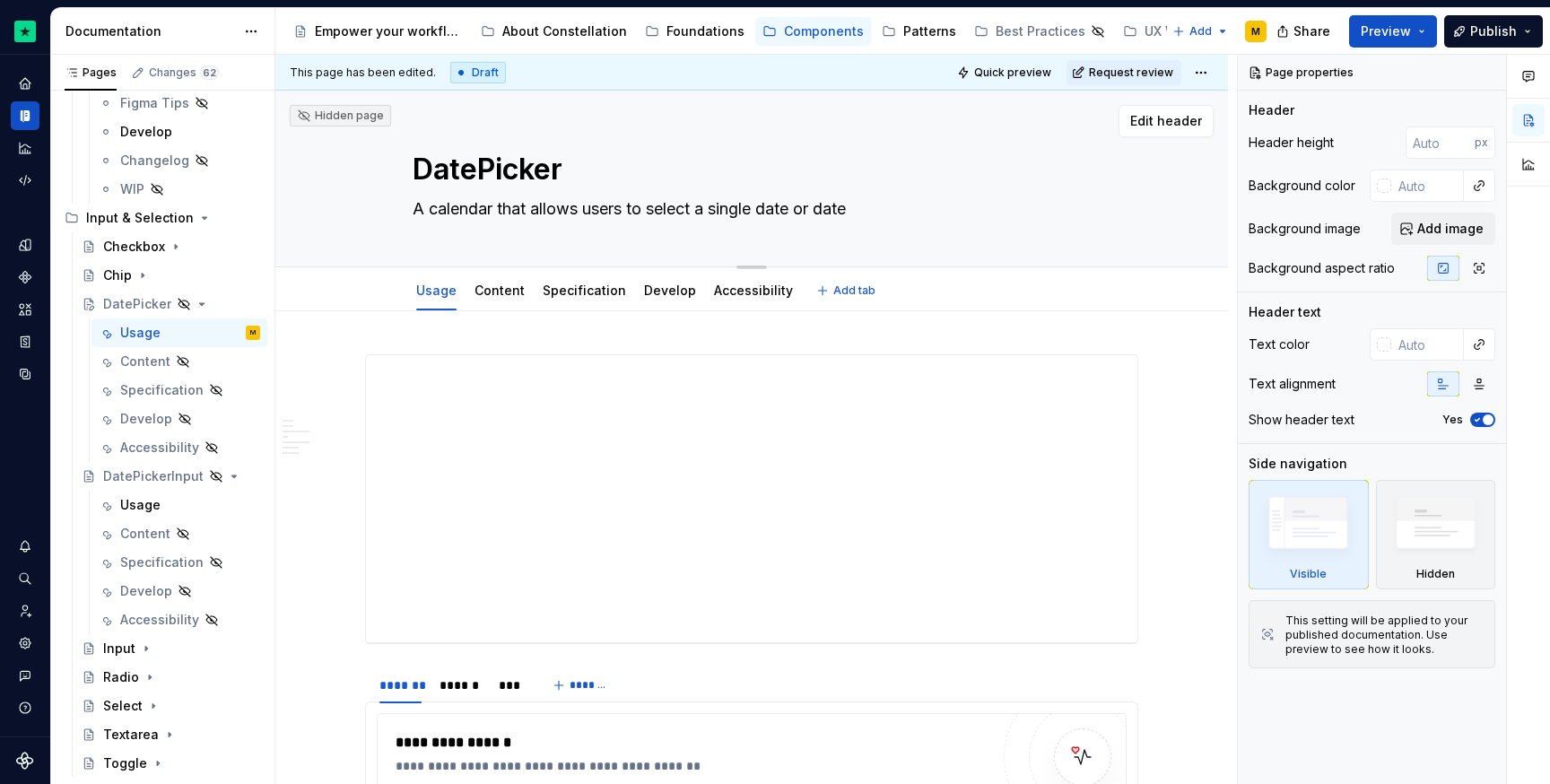
type textarea "*"
type textarea "A calendar that allows users to select a single date or date r"
type textarea "*"
type textarea "A calendar that allows users to select a single date or date ra"
type textarea "*"
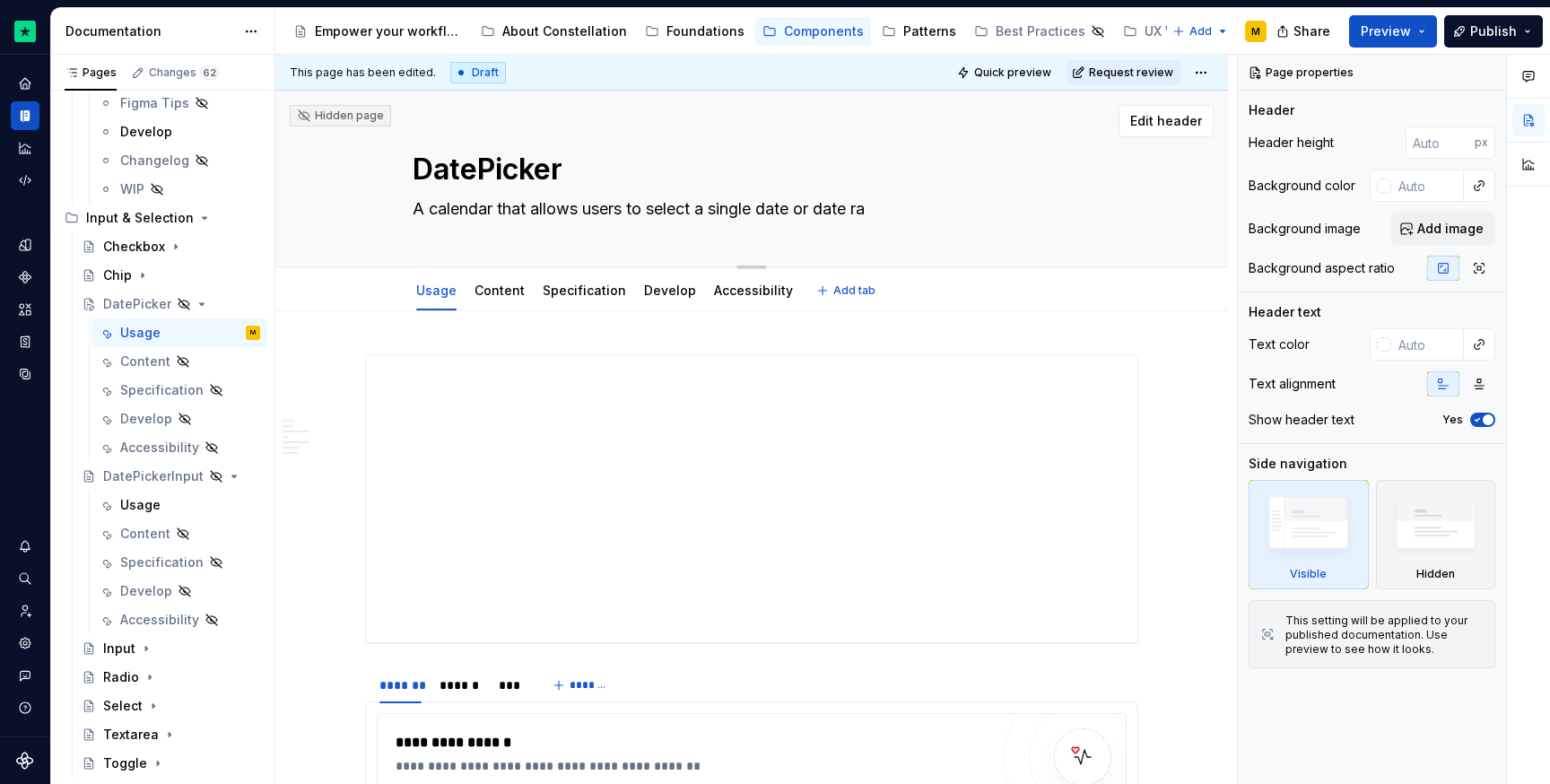
type textarea "A calendar that allows users to select a single date or date ran"
type textarea "*"
type textarea "A calendar that allows users to select a single date or date rang"
type textarea "*"
type textarea "A calendar that allows users to select a single date or date range"
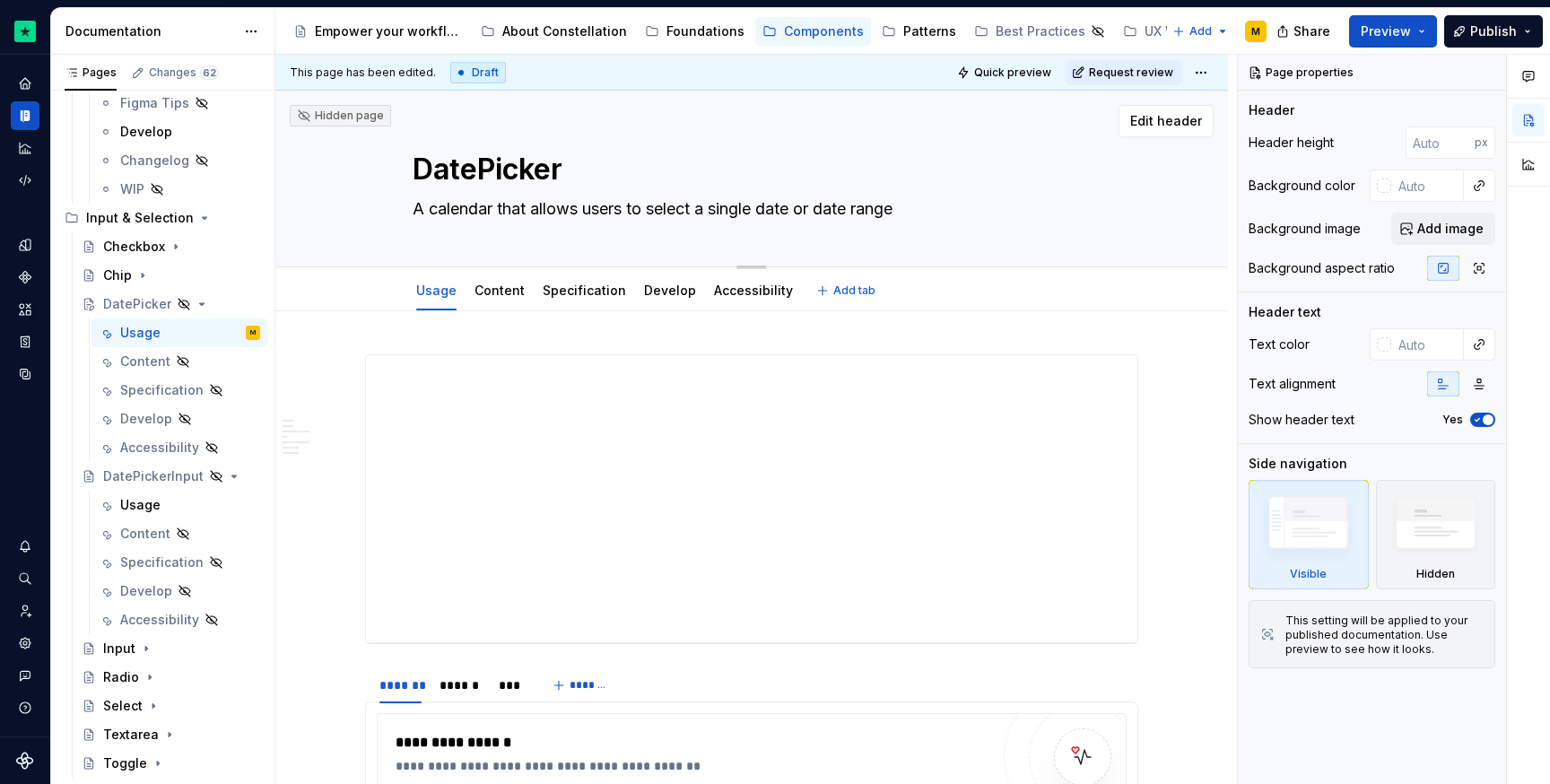
type textarea "*"
type textarea "A calendar that allows users to select a single date or date range."
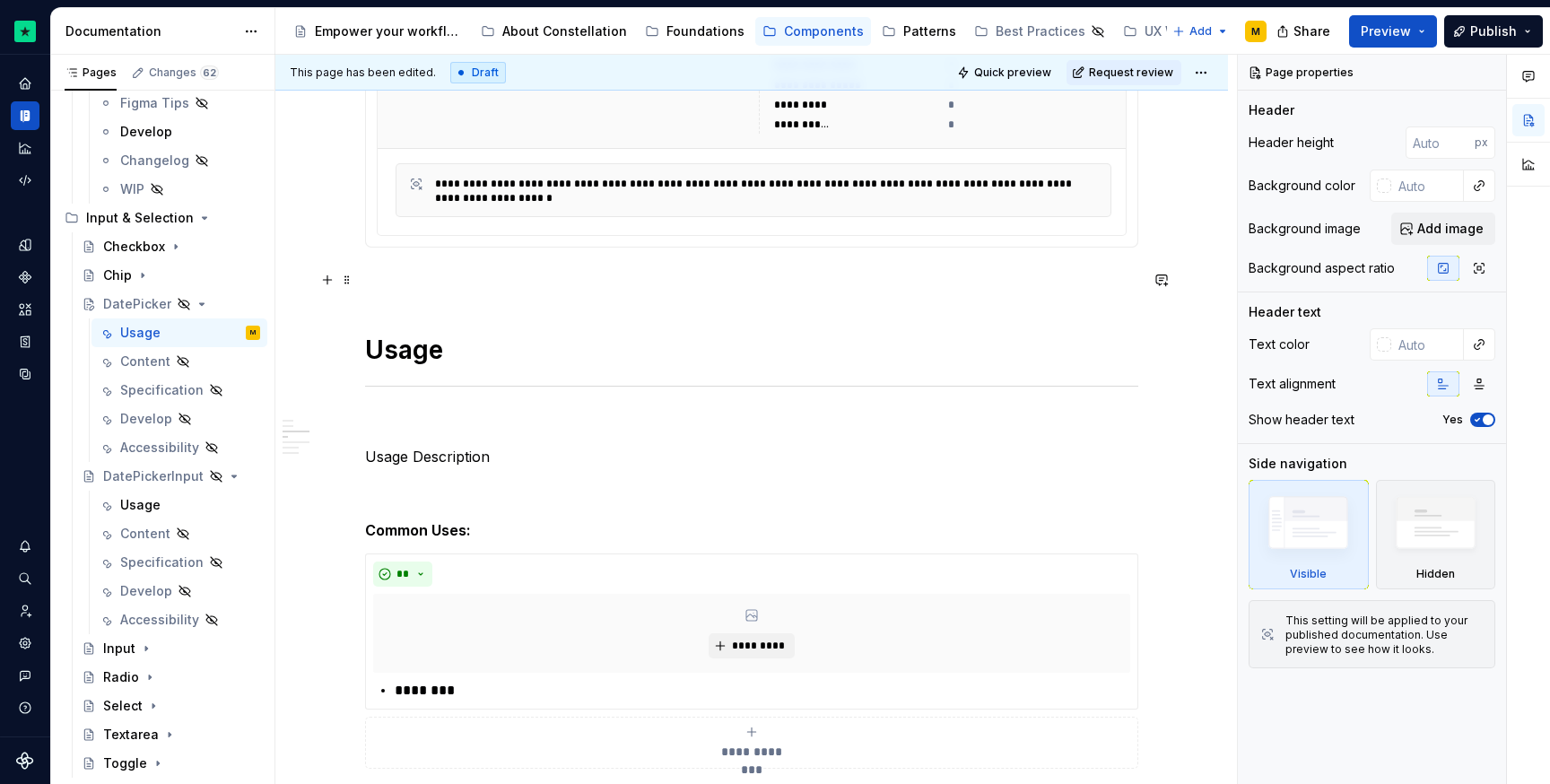
scroll to position [1014, 0]
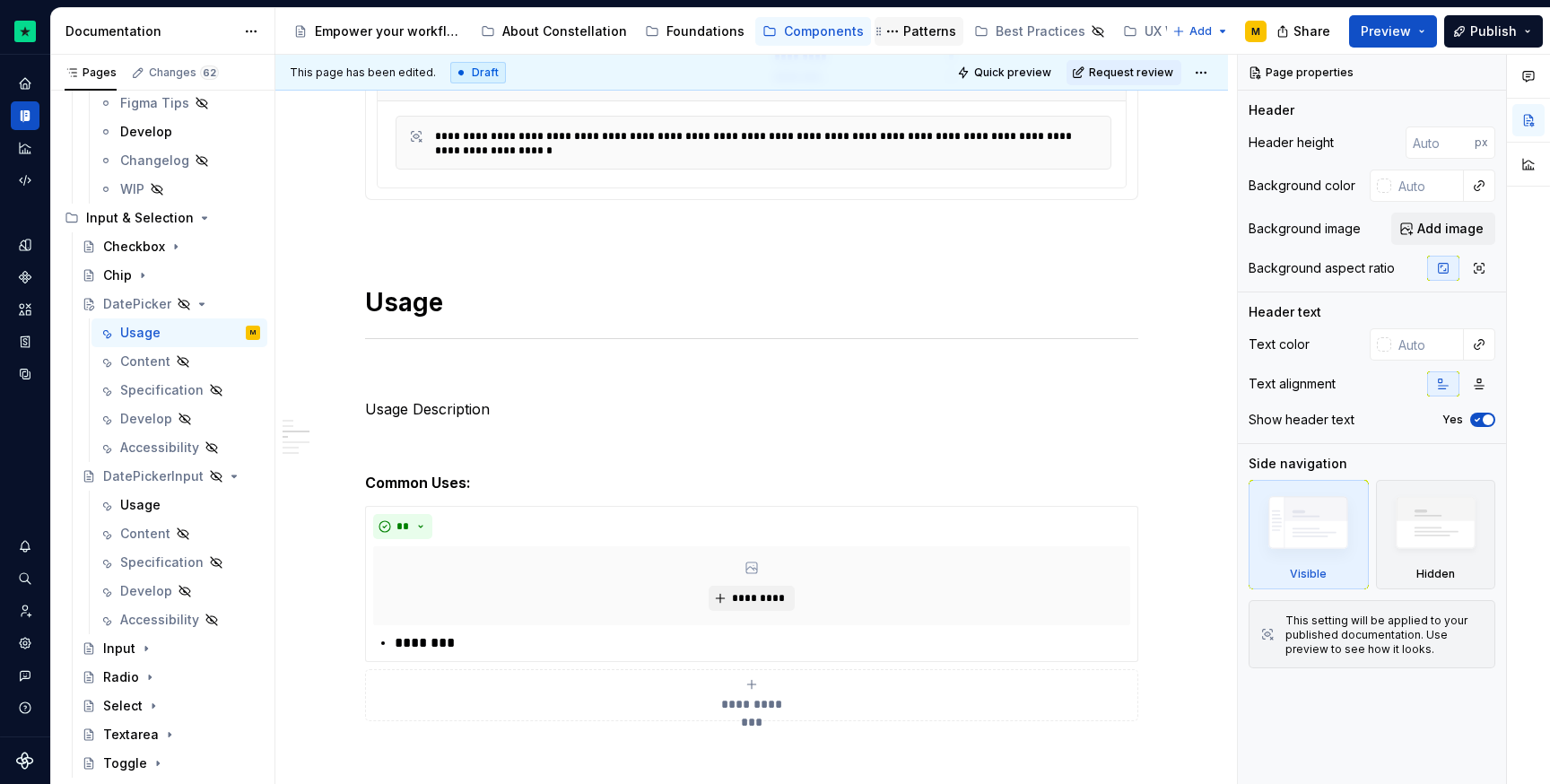
type textarea "*"
type textarea "A calendar that allows users to select a single date or date range."
click at [449, 416] on p "Usage Description" at bounding box center [752, 409] width 774 height 22
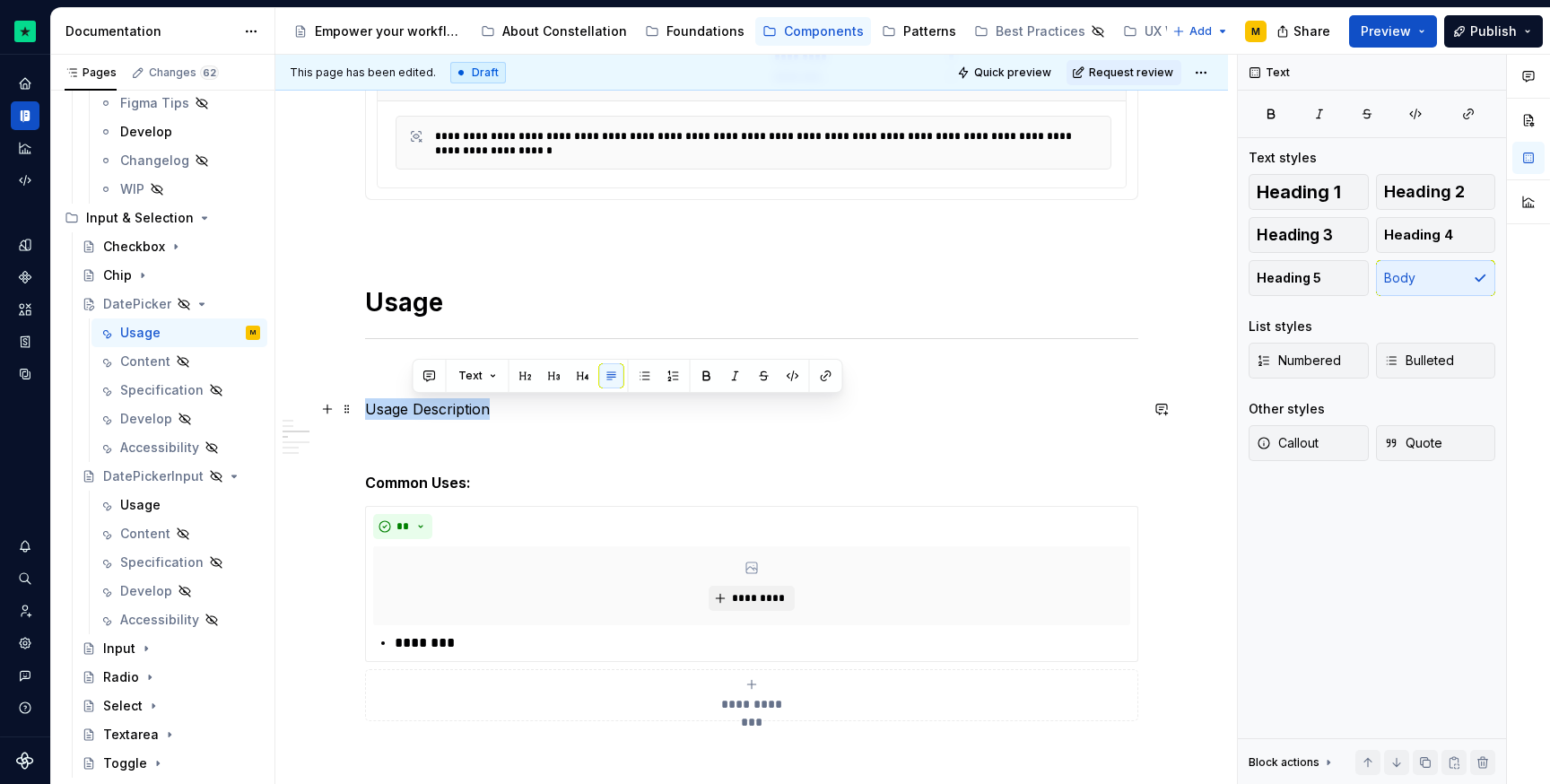
click at [449, 416] on p "Usage Description" at bounding box center [752, 409] width 774 height 22
type textarea "*"
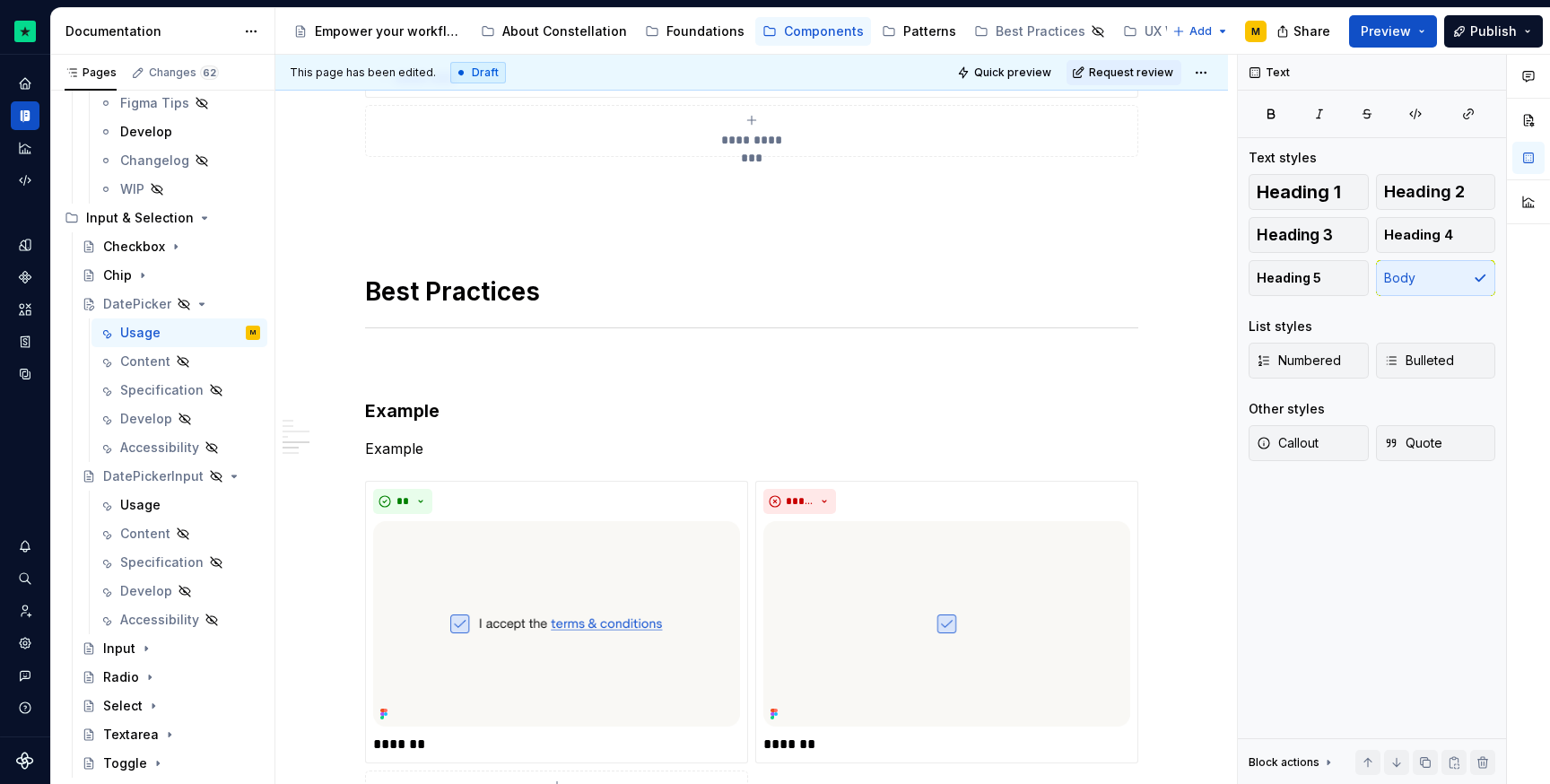
scroll to position [1585, 0]
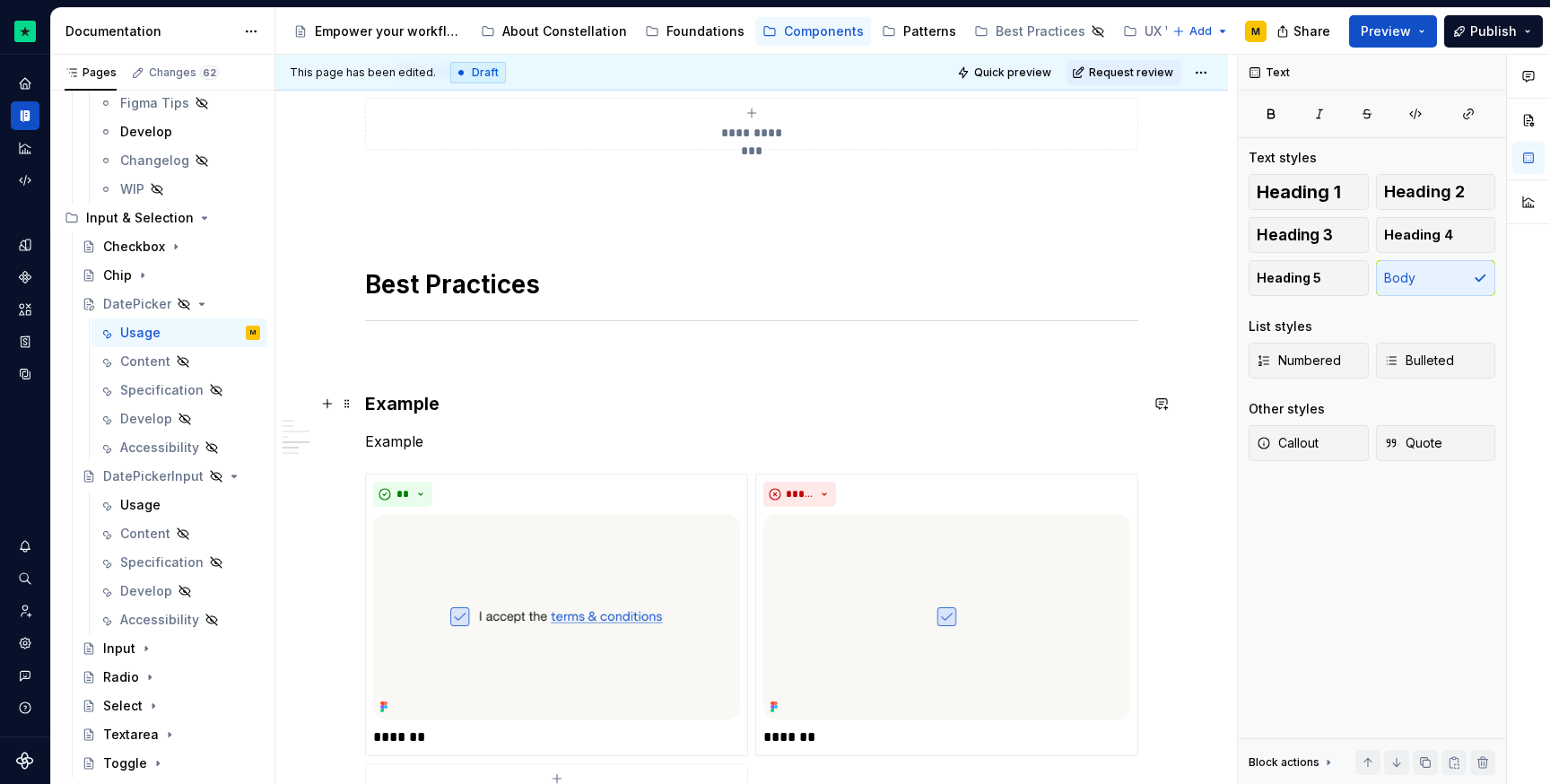
click at [403, 400] on h3 "Example" at bounding box center [752, 402] width 774 height 25
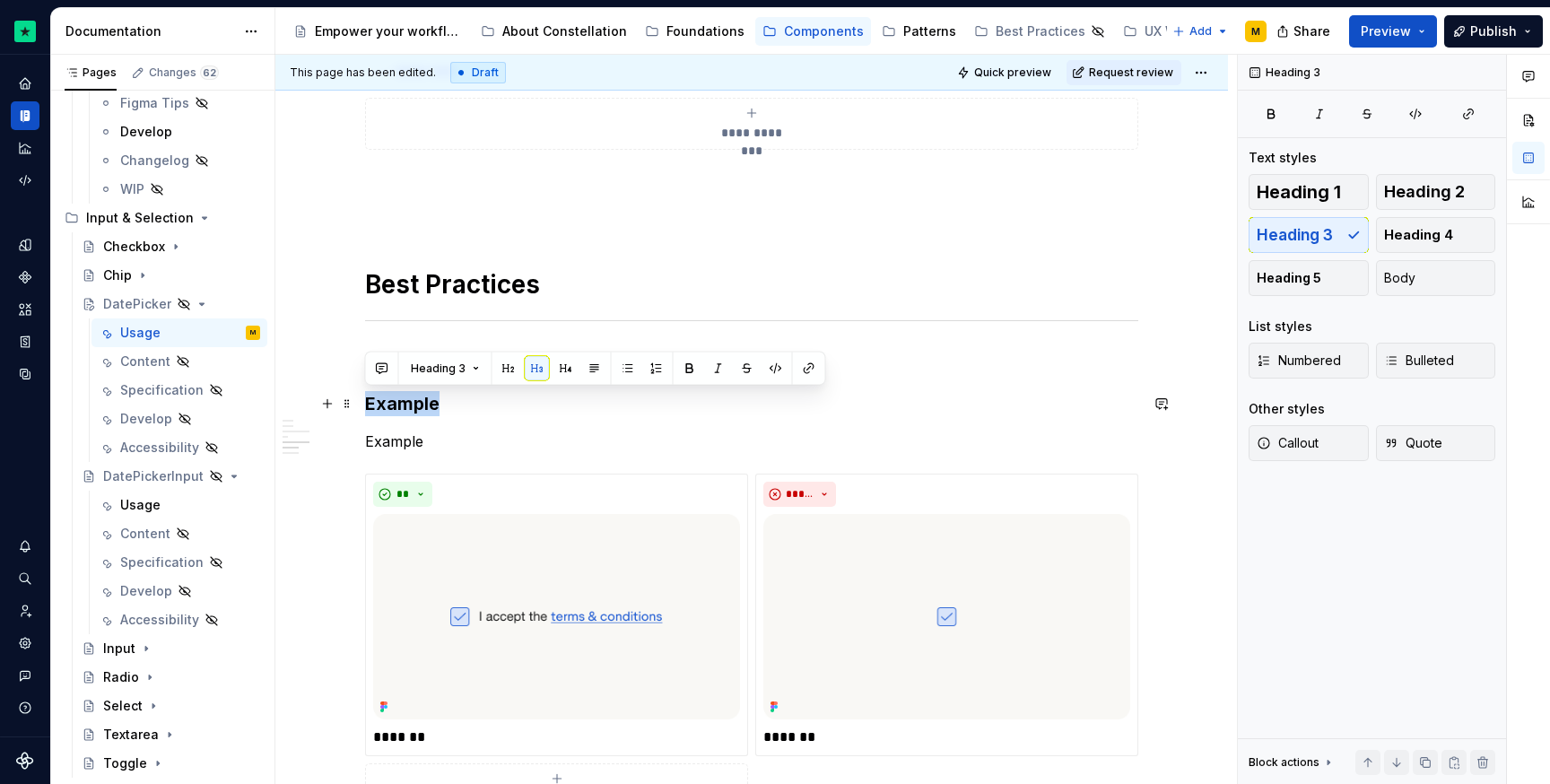
click at [403, 400] on h3 "Example" at bounding box center [752, 402] width 774 height 25
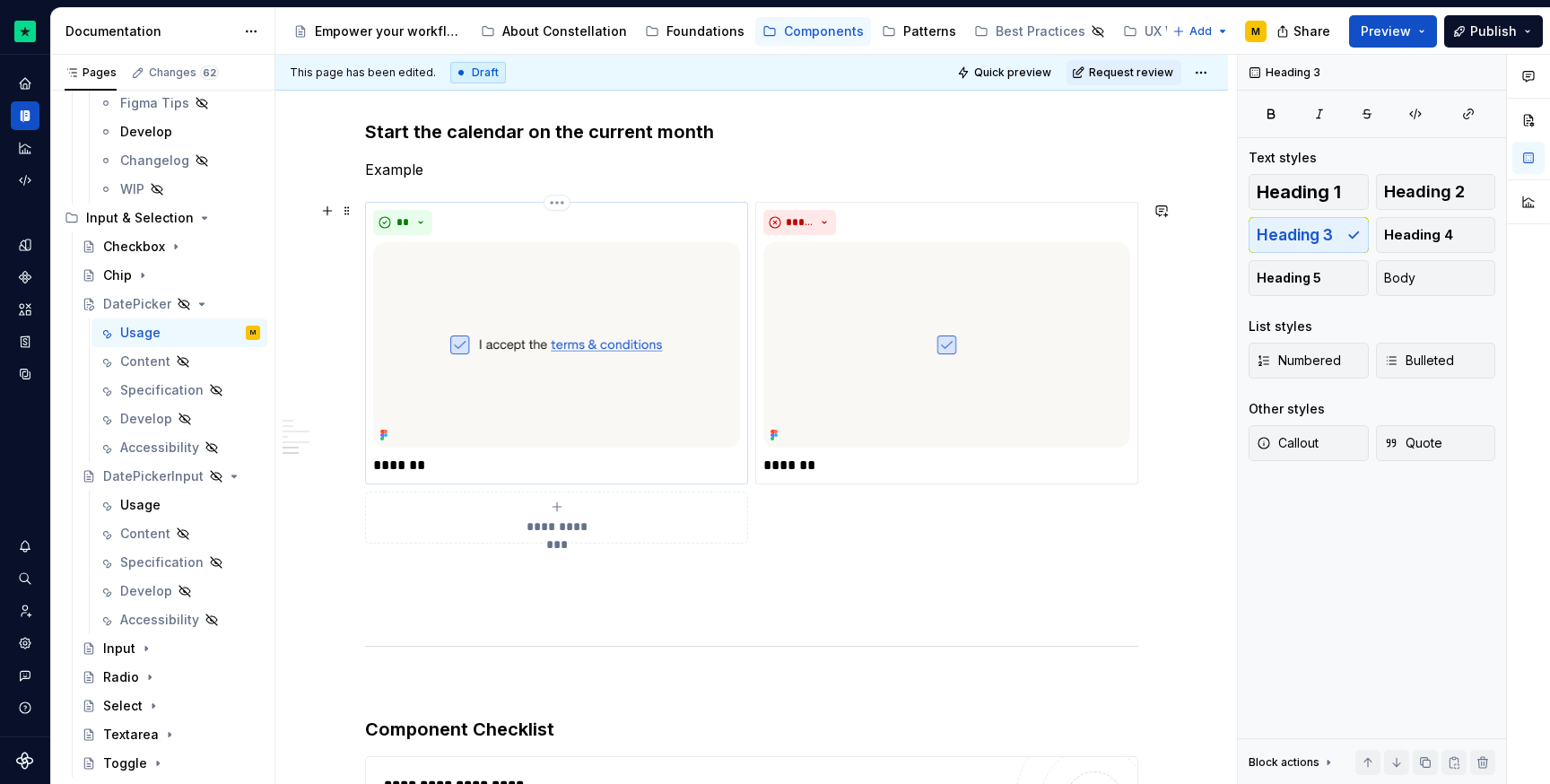
scroll to position [1847, 0]
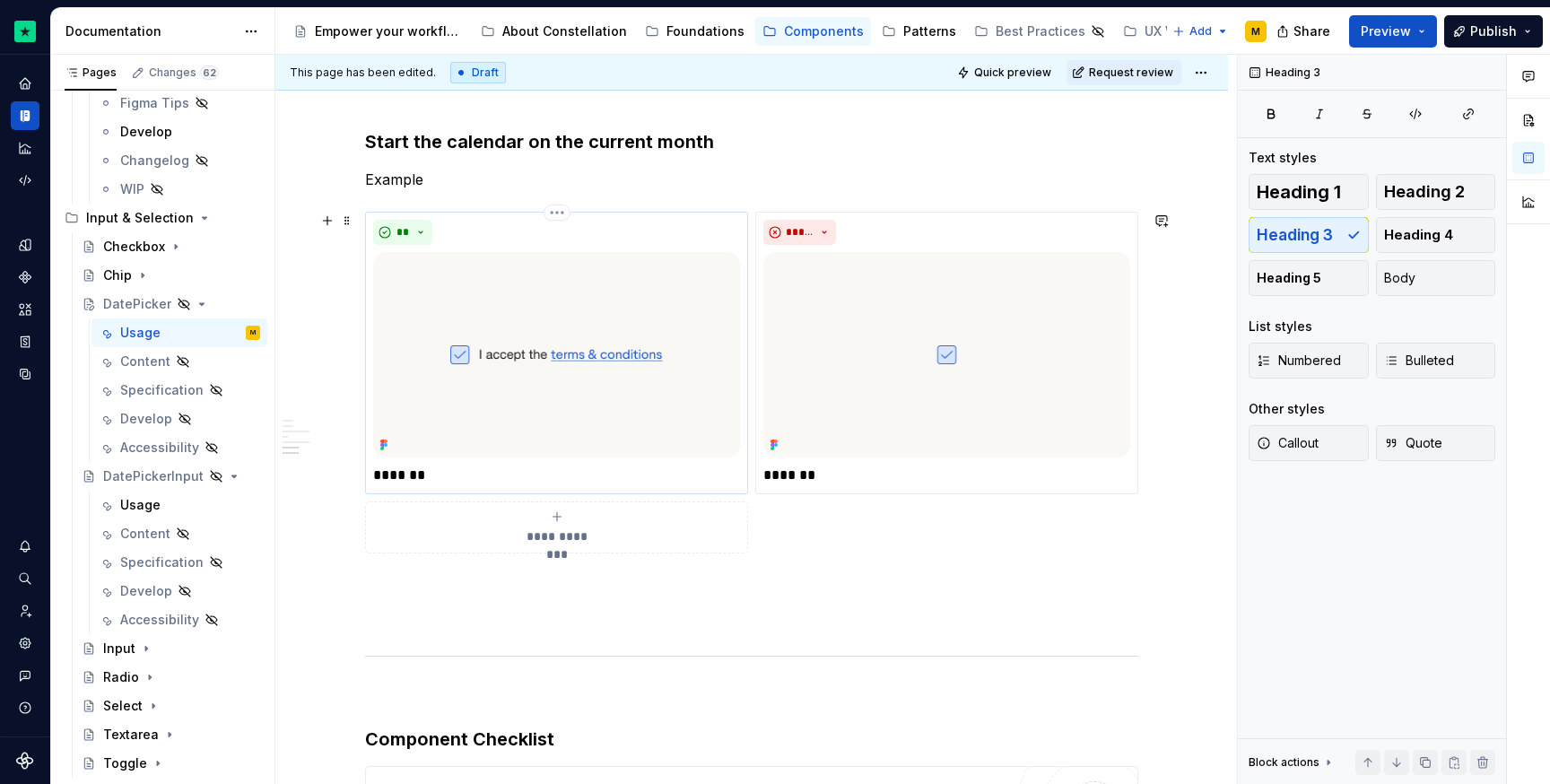
click at [419, 464] on p "*******" at bounding box center [556, 475] width 367 height 22
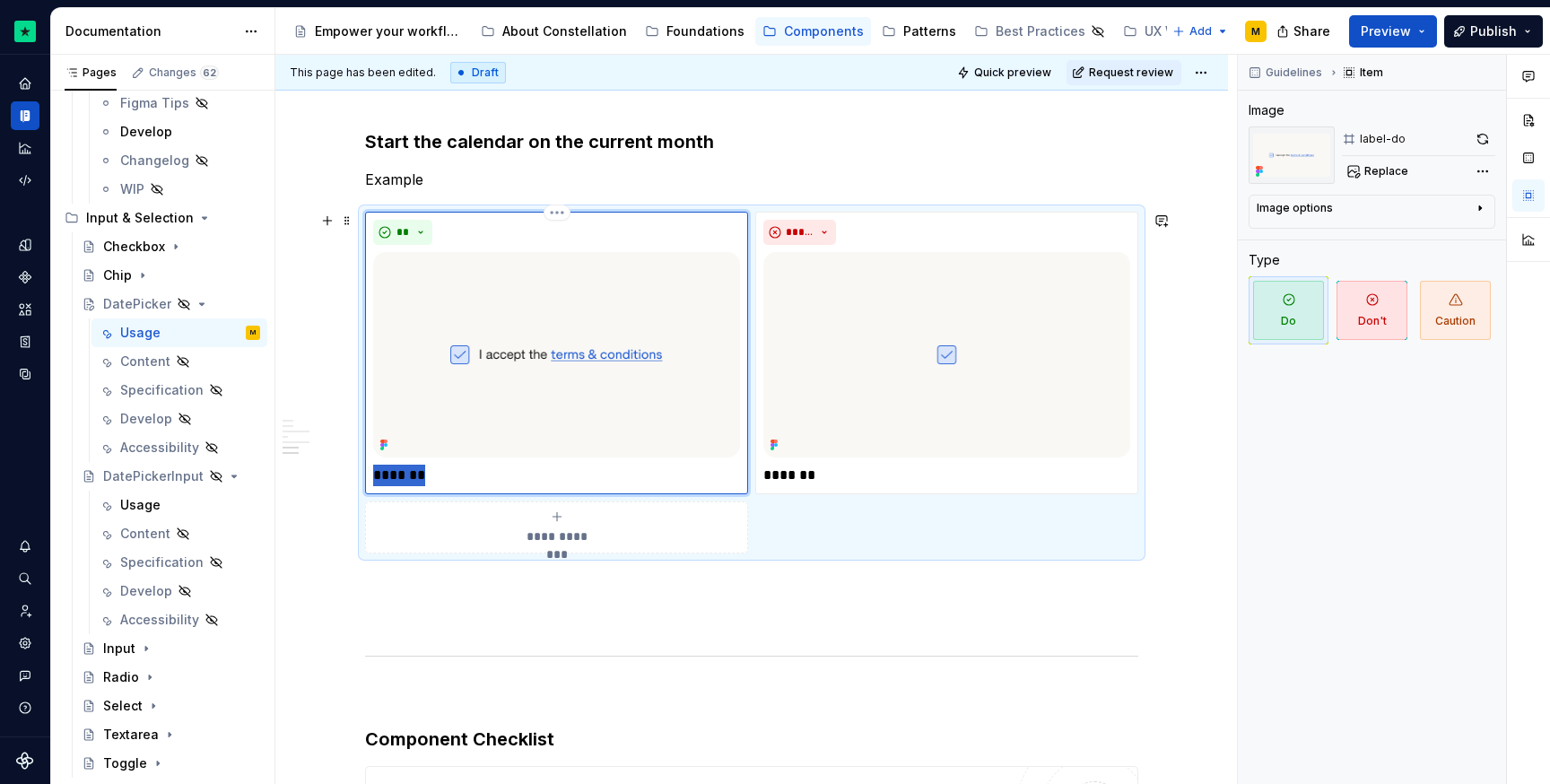
click at [419, 464] on p "*******" at bounding box center [556, 475] width 367 height 22
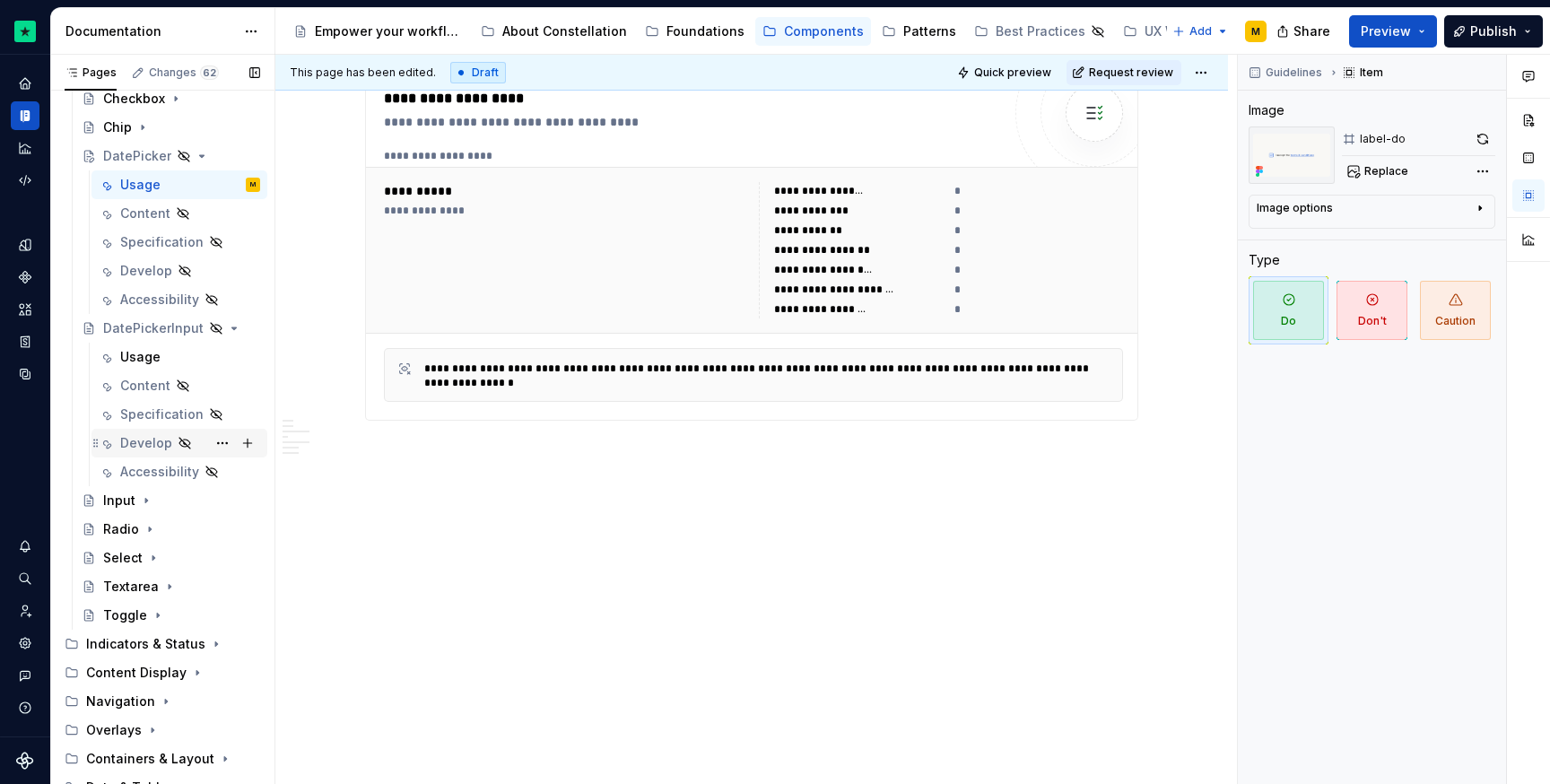
scroll to position [911, 0]
click at [109, 495] on div "Input" at bounding box center [119, 495] width 32 height 18
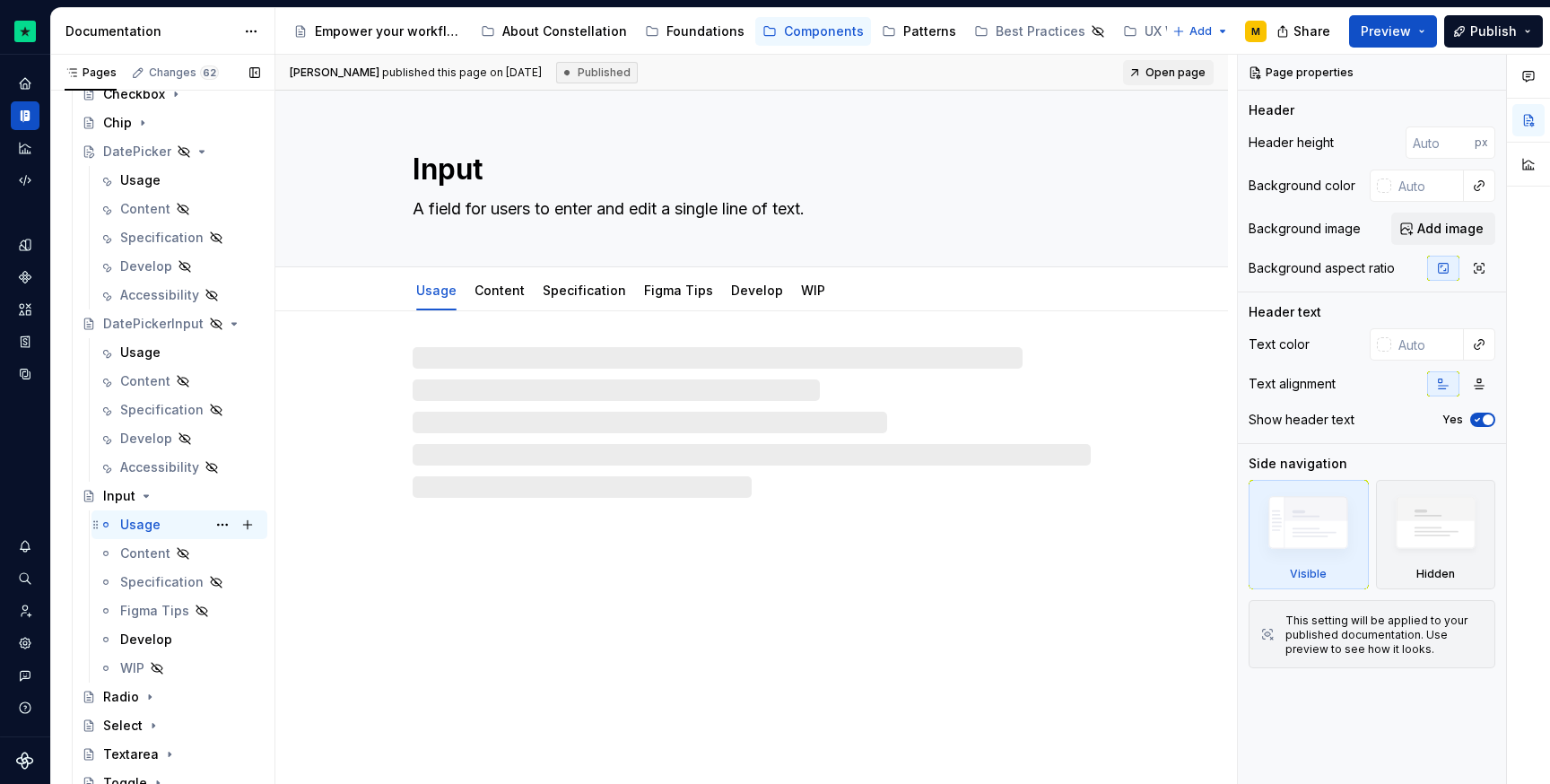
click at [136, 515] on div "Usage" at bounding box center [140, 524] width 40 height 18
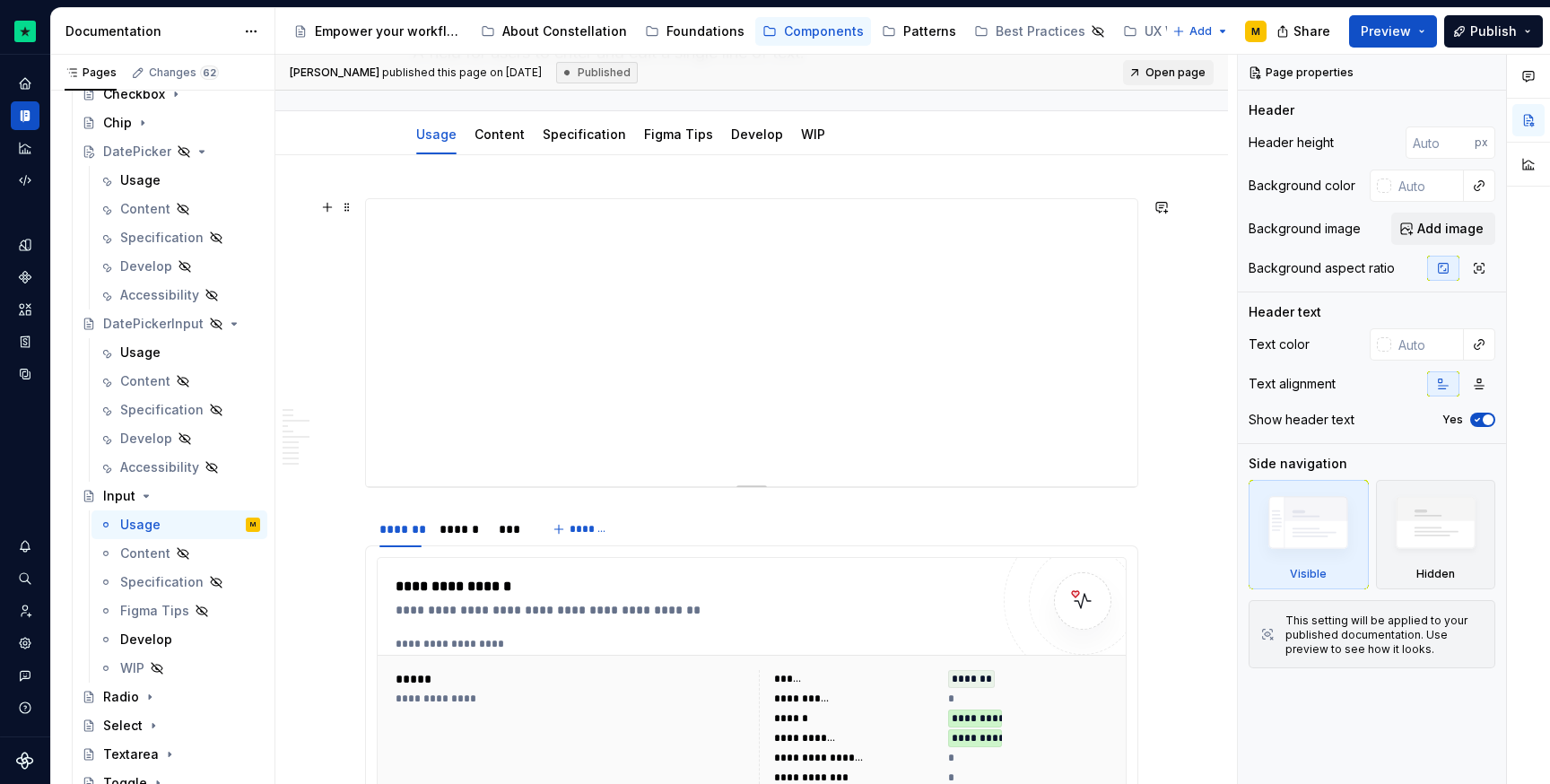
scroll to position [160, 0]
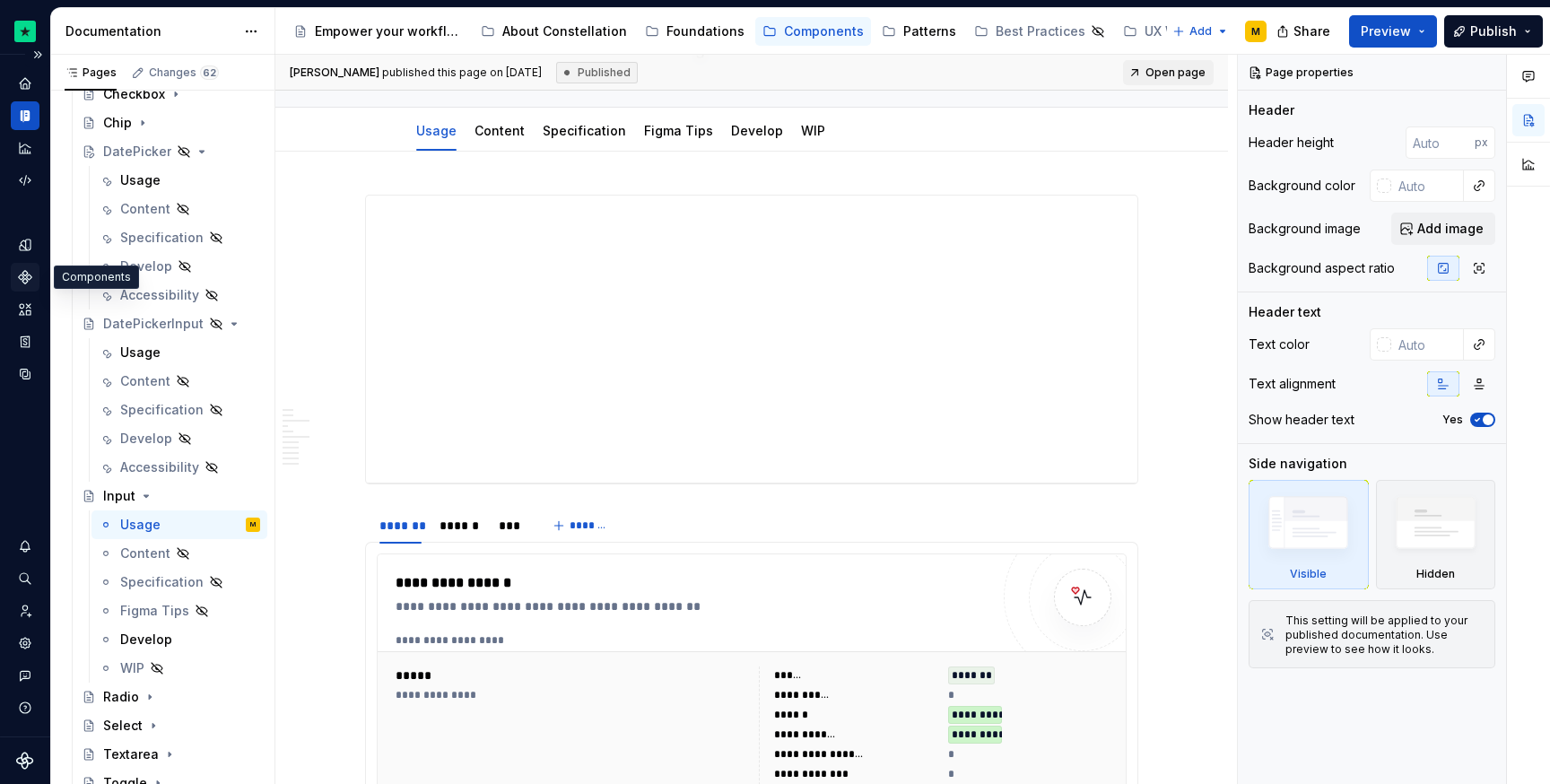
click at [24, 266] on div "Components" at bounding box center [25, 277] width 29 height 29
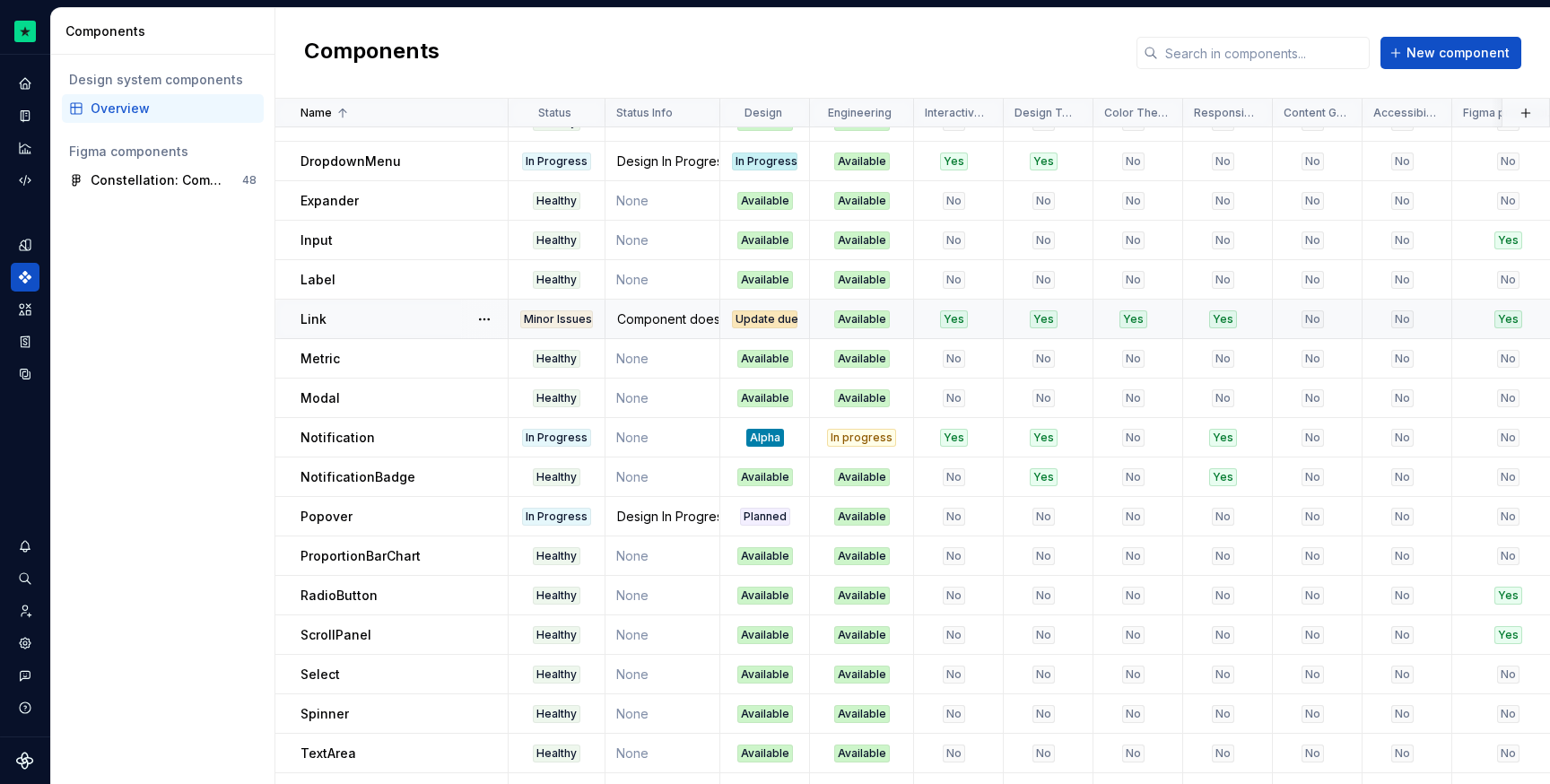
scroll to position [426, 0]
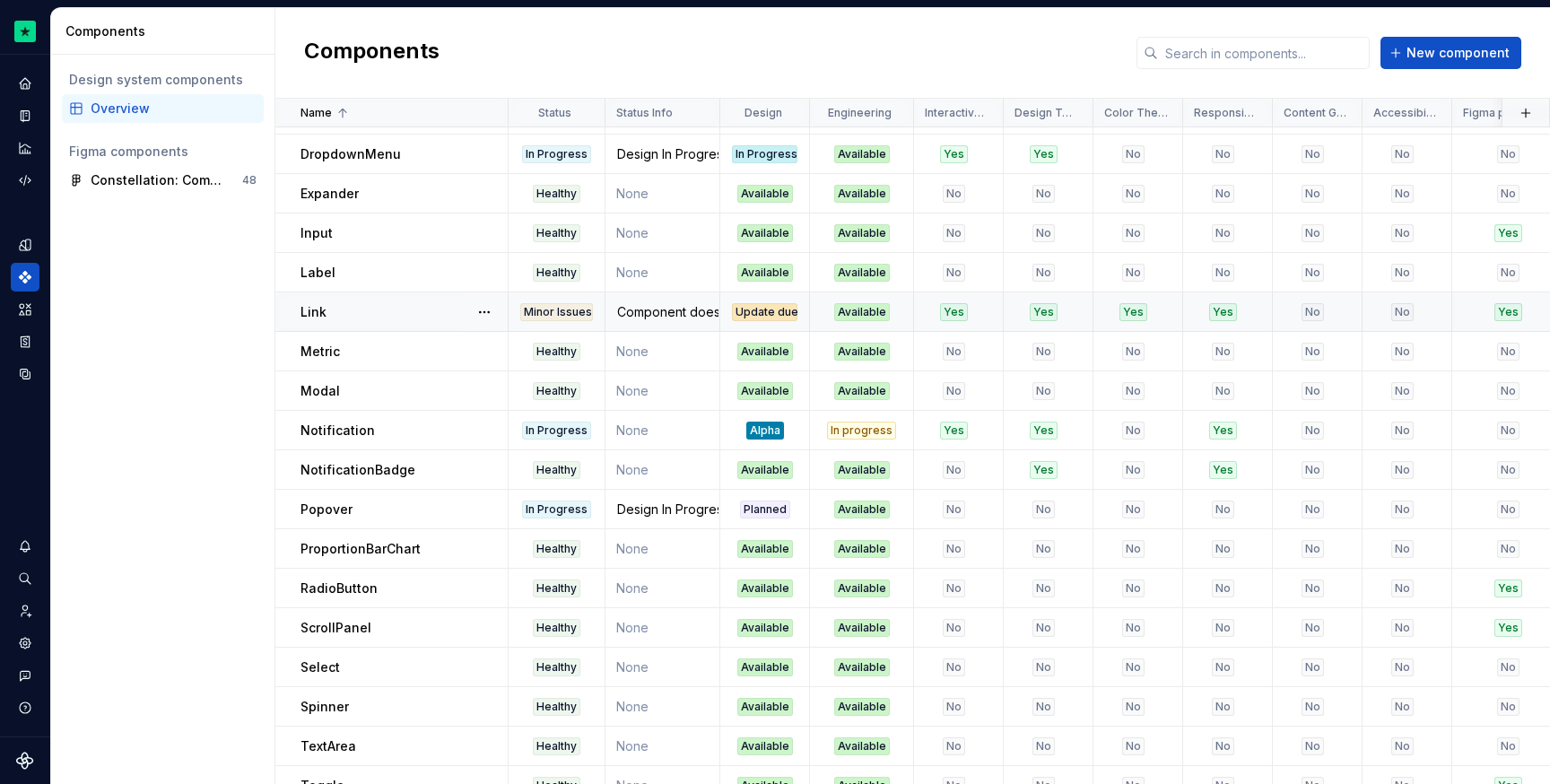
click at [567, 306] on div "Minor Issues" at bounding box center [557, 312] width 73 height 18
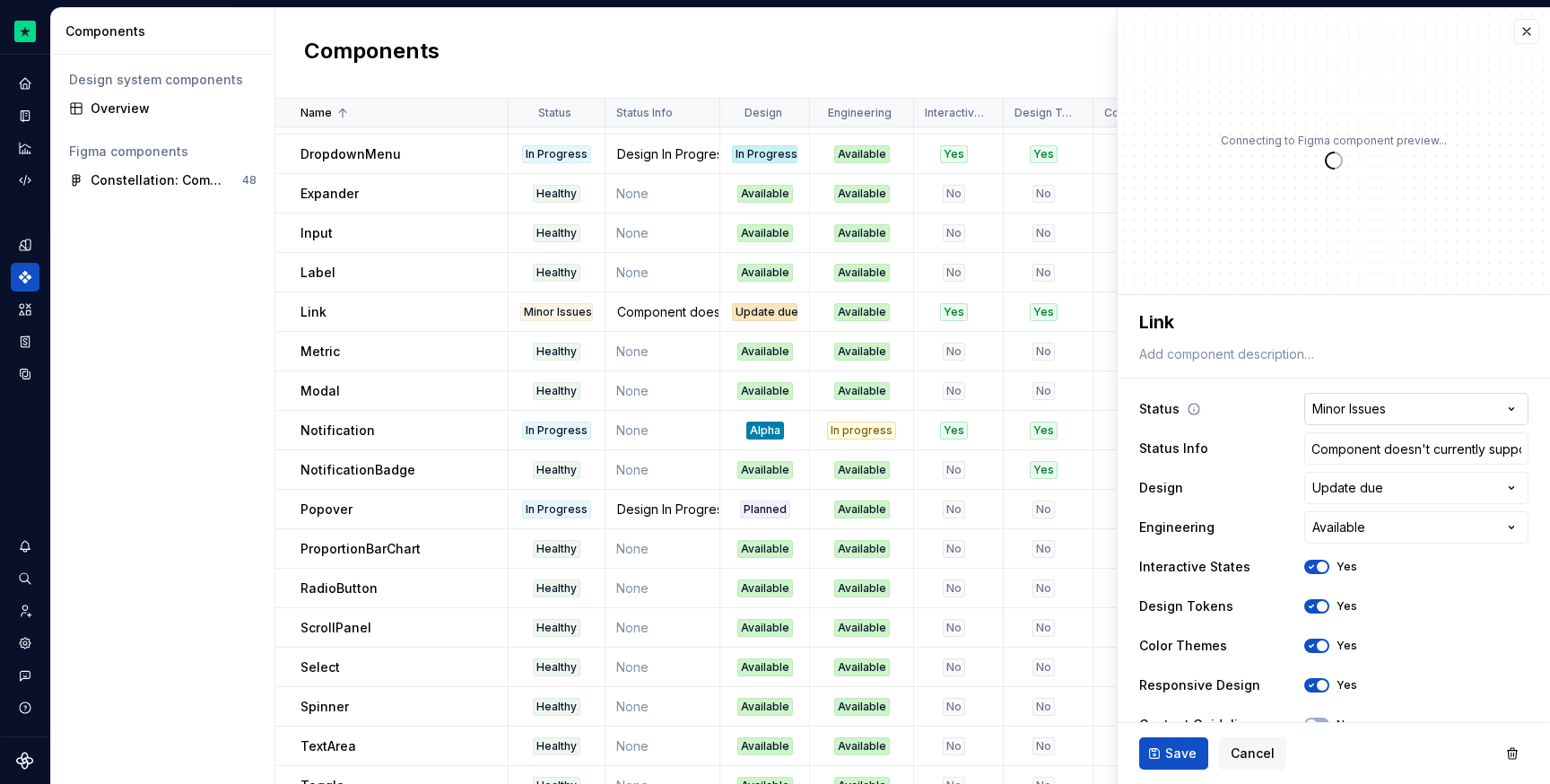
click at [1347, 409] on html "Constellation Design System M Dataset Default Components Design system componen…" at bounding box center [775, 392] width 1550 height 784
type textarea "*"
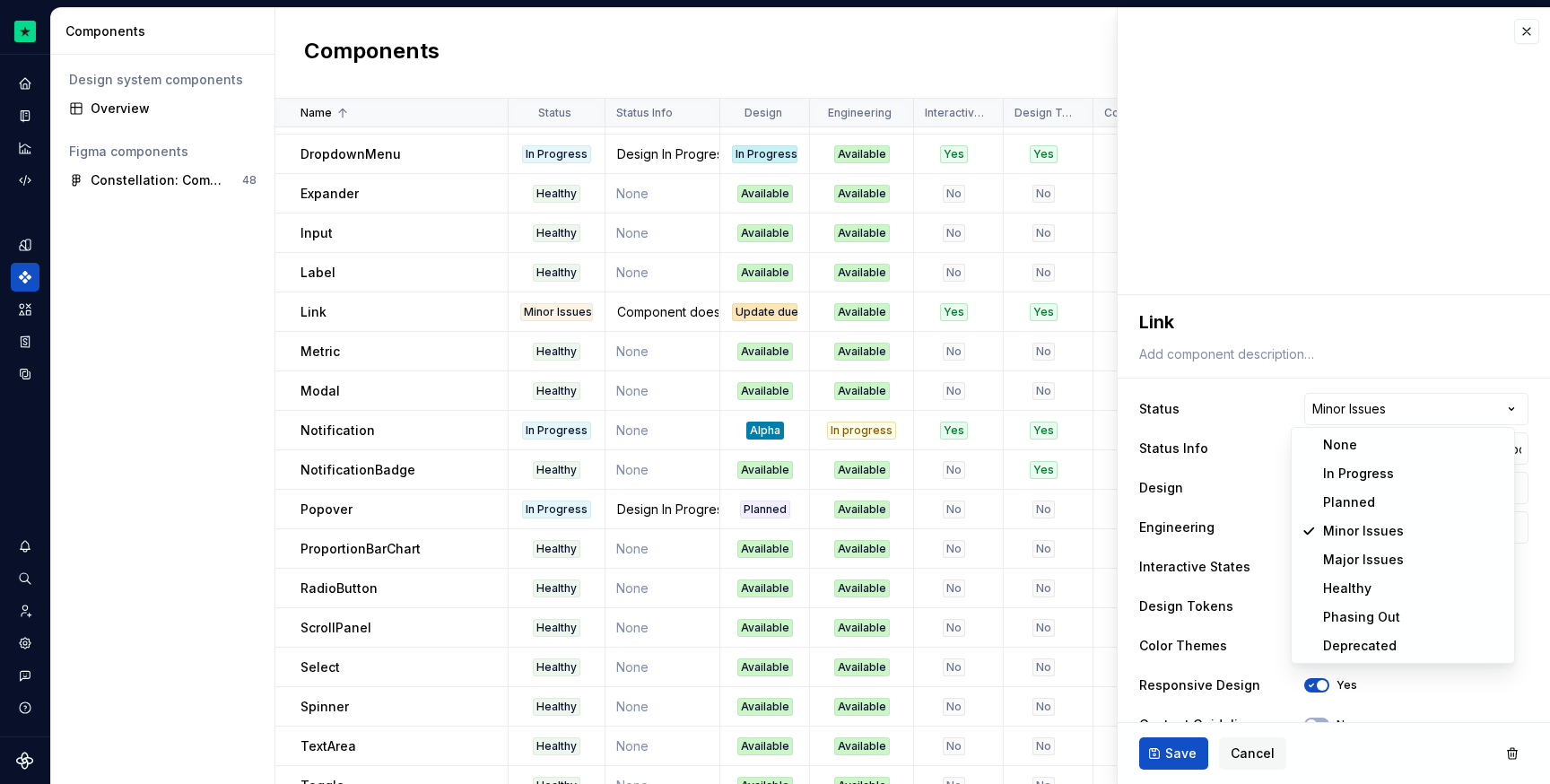
select select "**********"
type textarea "*"
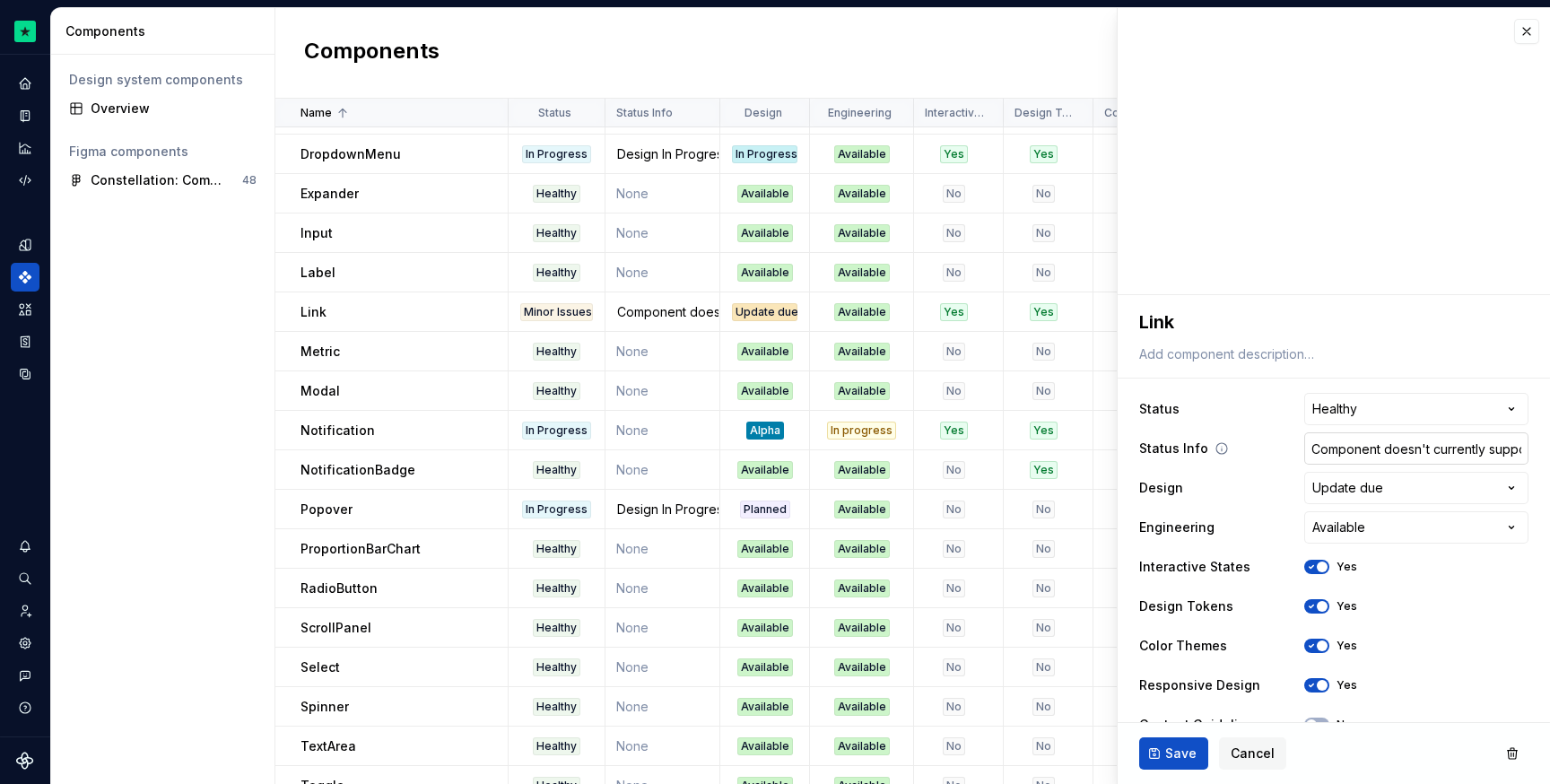
click at [1359, 447] on input "Component doesn't currently support leading or trailing icons" at bounding box center [1416, 448] width 224 height 32
type textarea "*"
click at [1385, 481] on html "Constellation Design System M Dataset Default Components Design system componen…" at bounding box center [775, 392] width 1550 height 784
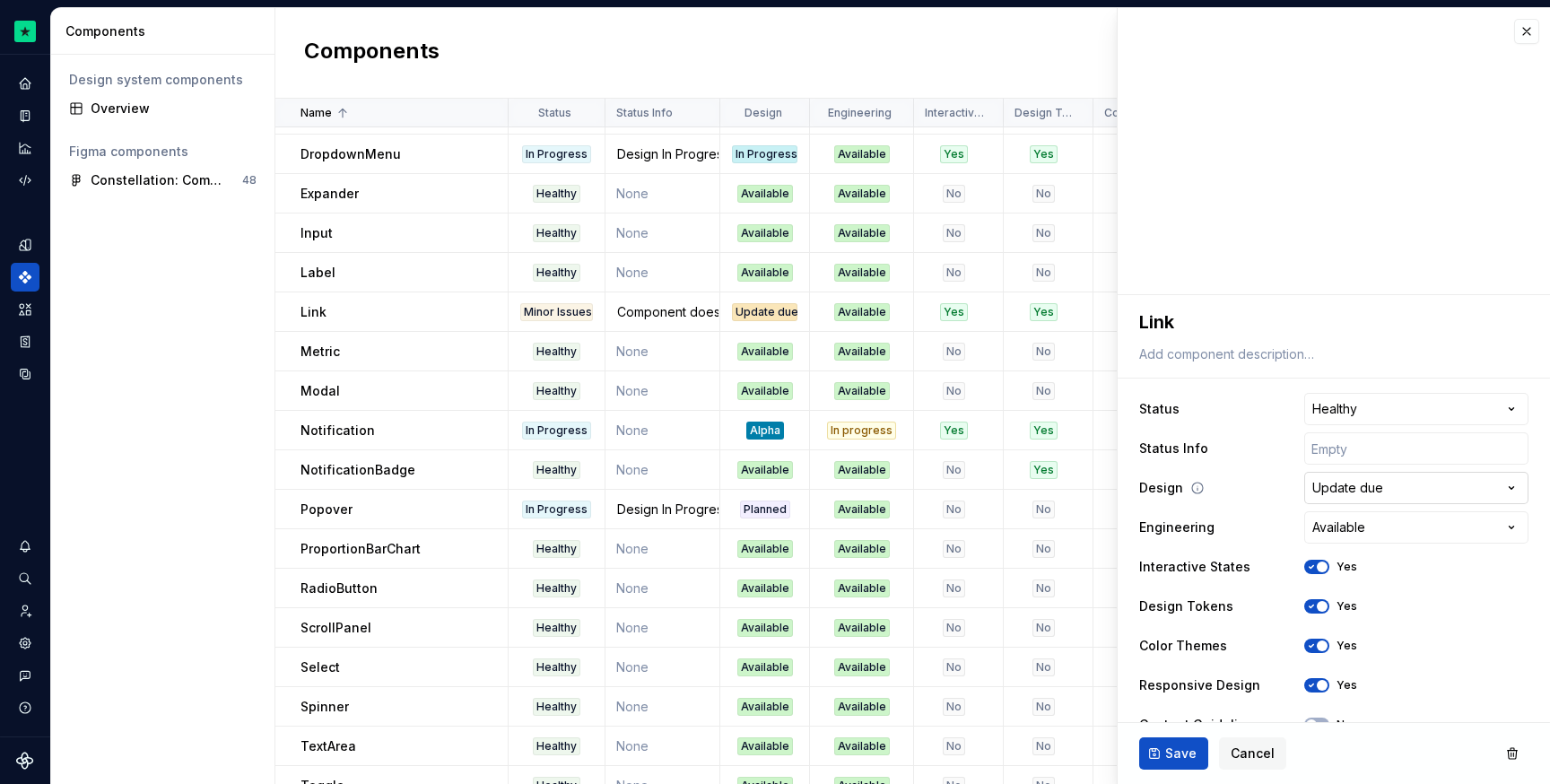
type textarea "*"
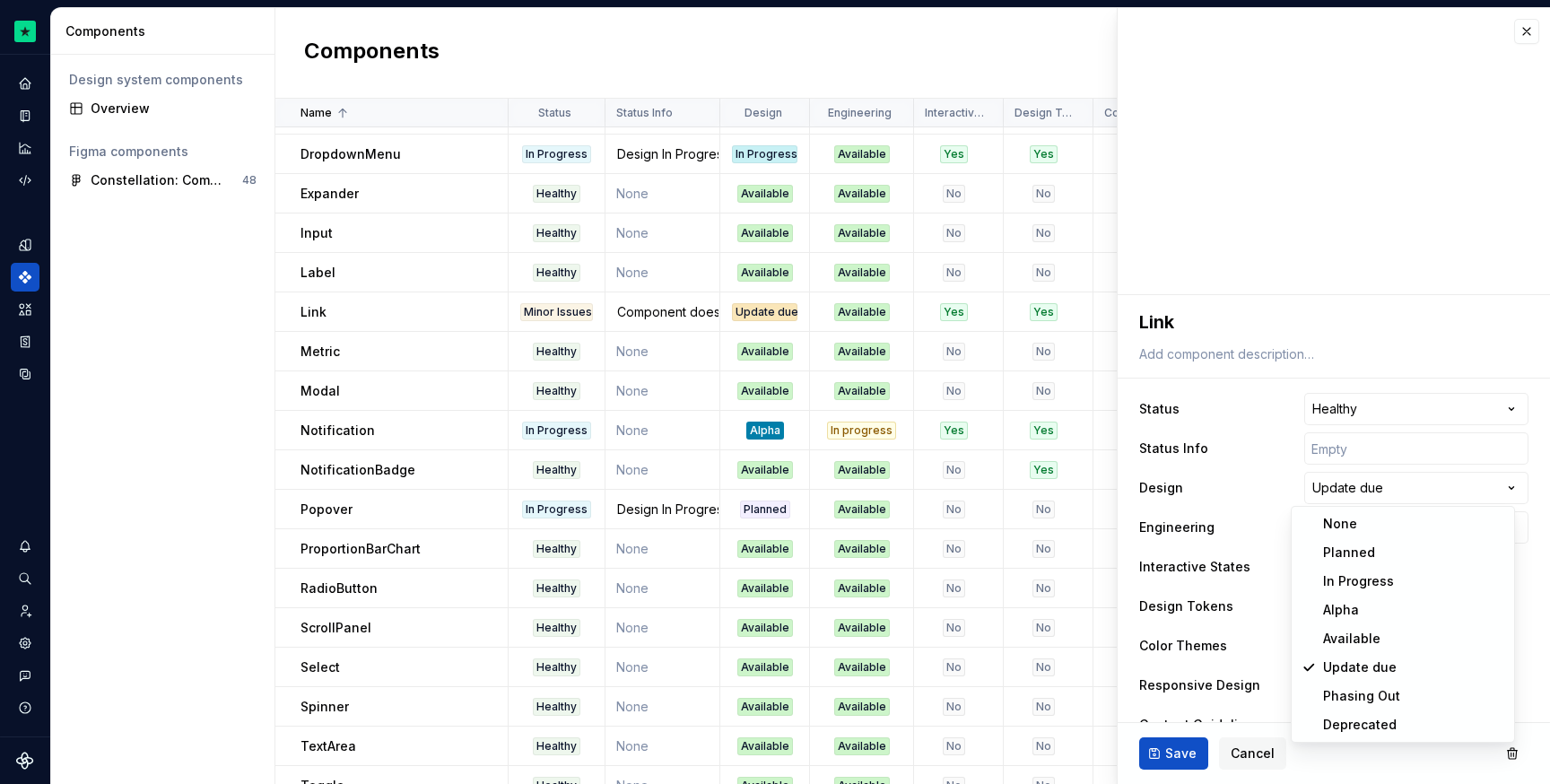
select select "**********"
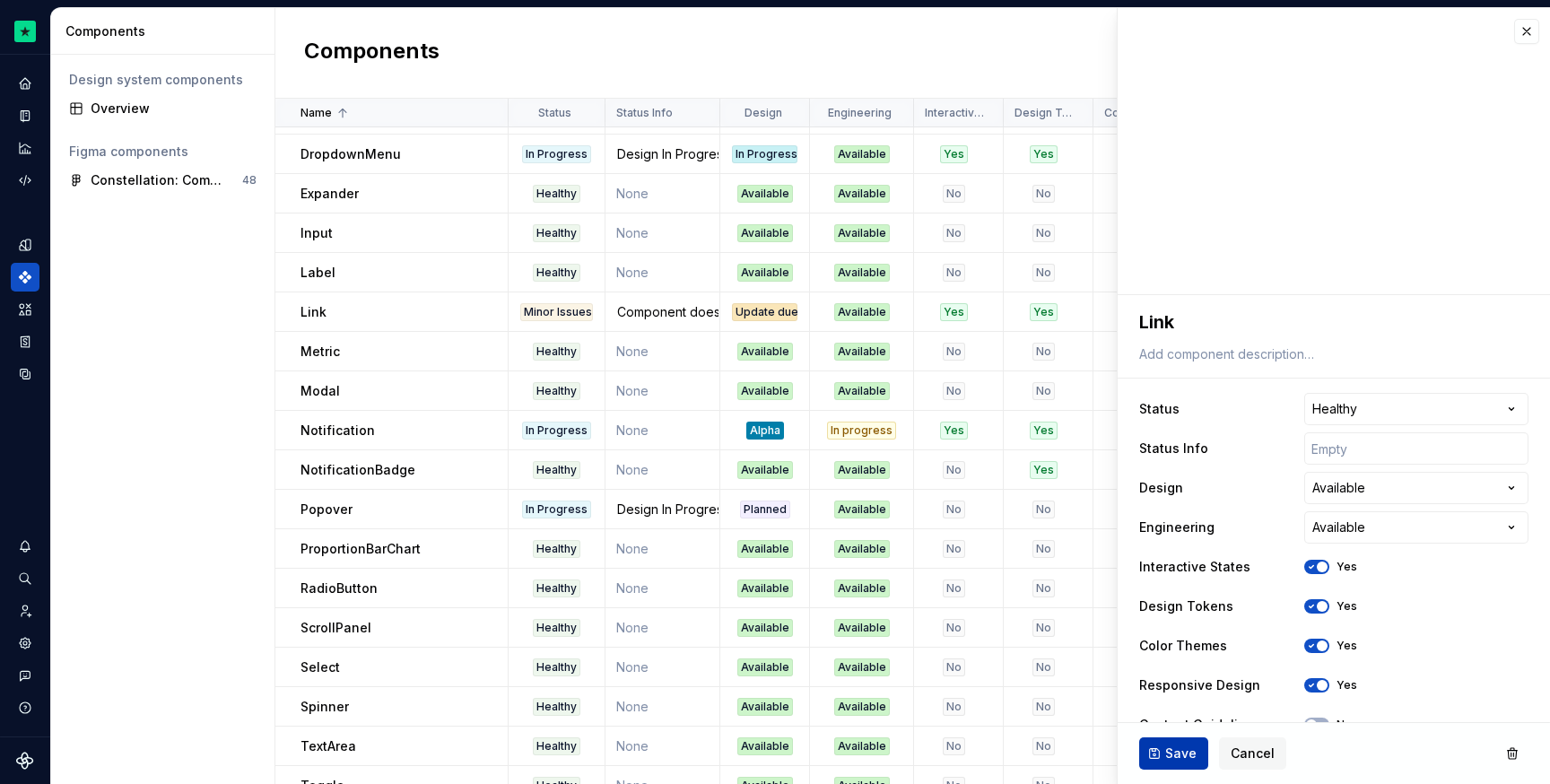
click at [1167, 742] on button "Save" at bounding box center [1173, 753] width 69 height 32
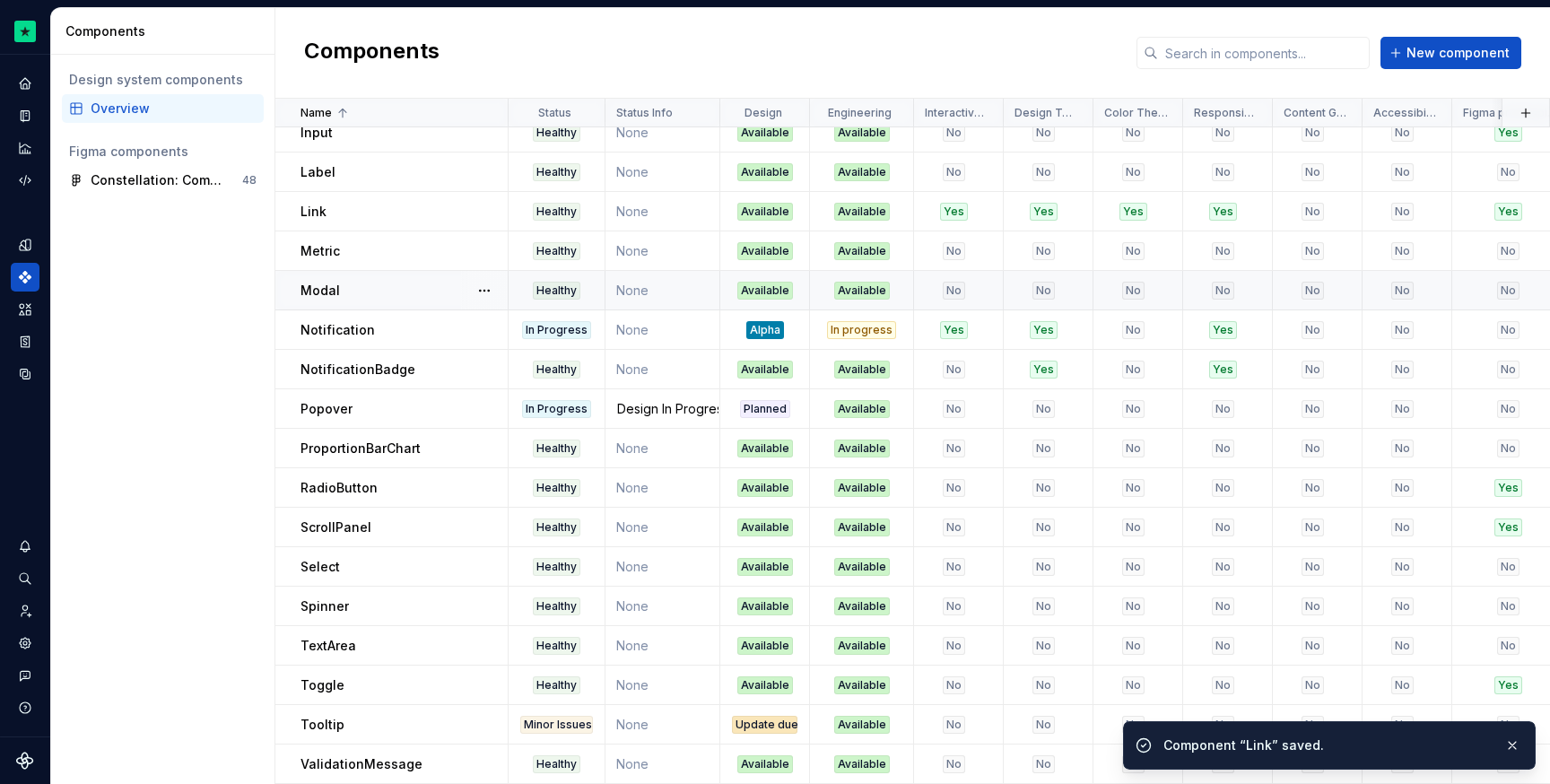
scroll to position [537, 0]
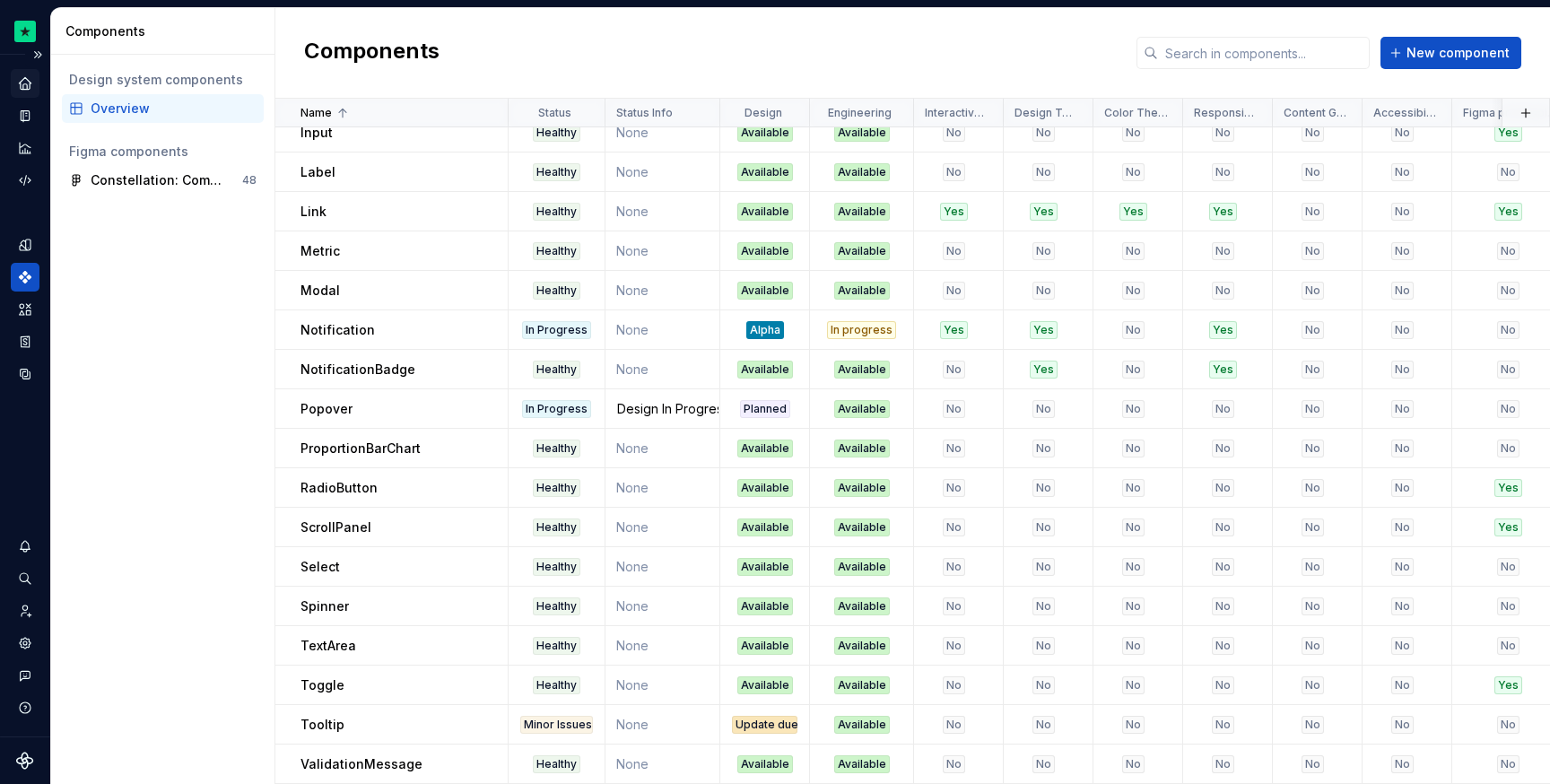
click at [28, 78] on icon "Home" at bounding box center [25, 83] width 16 height 16
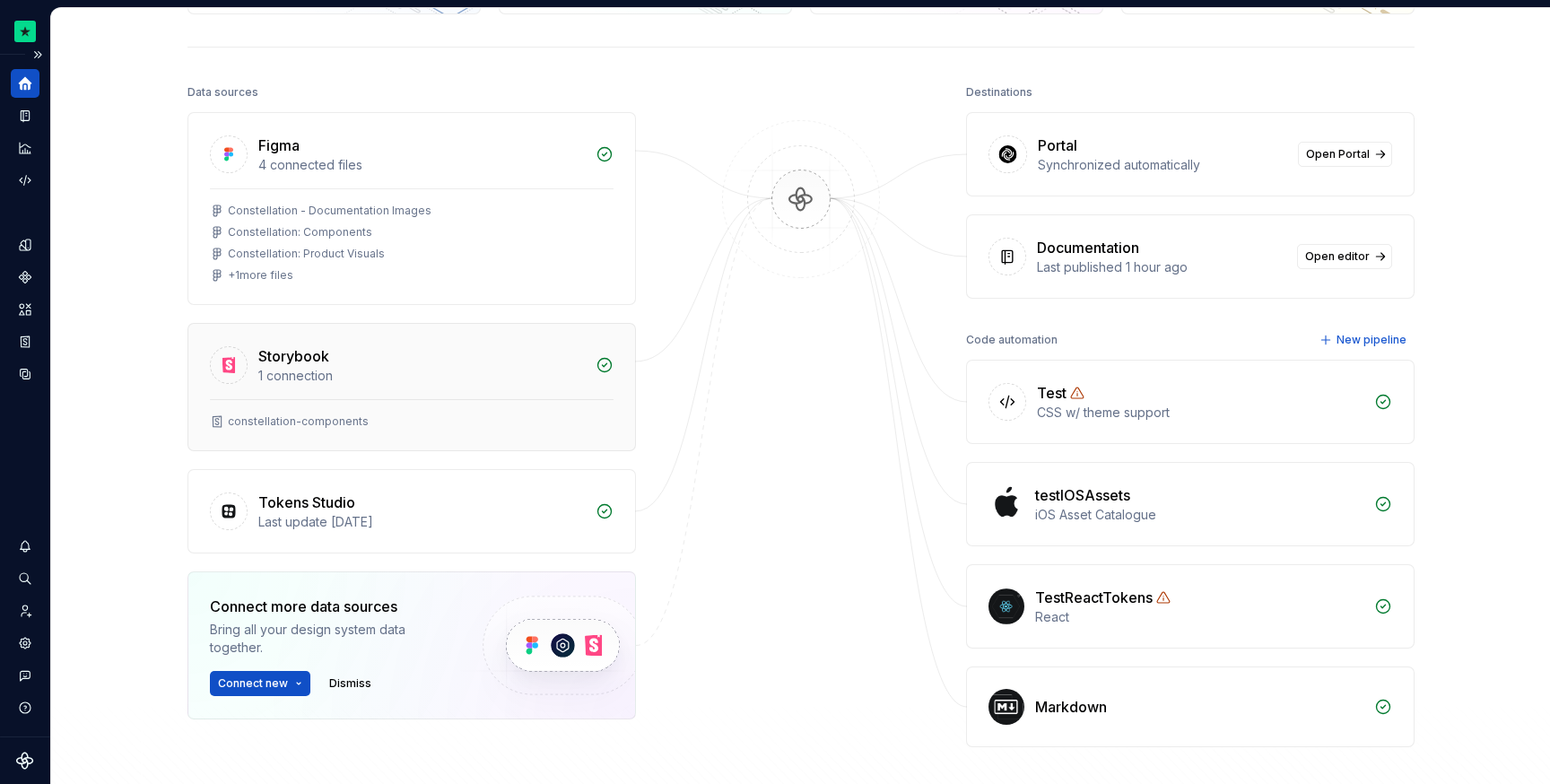
scroll to position [163, 0]
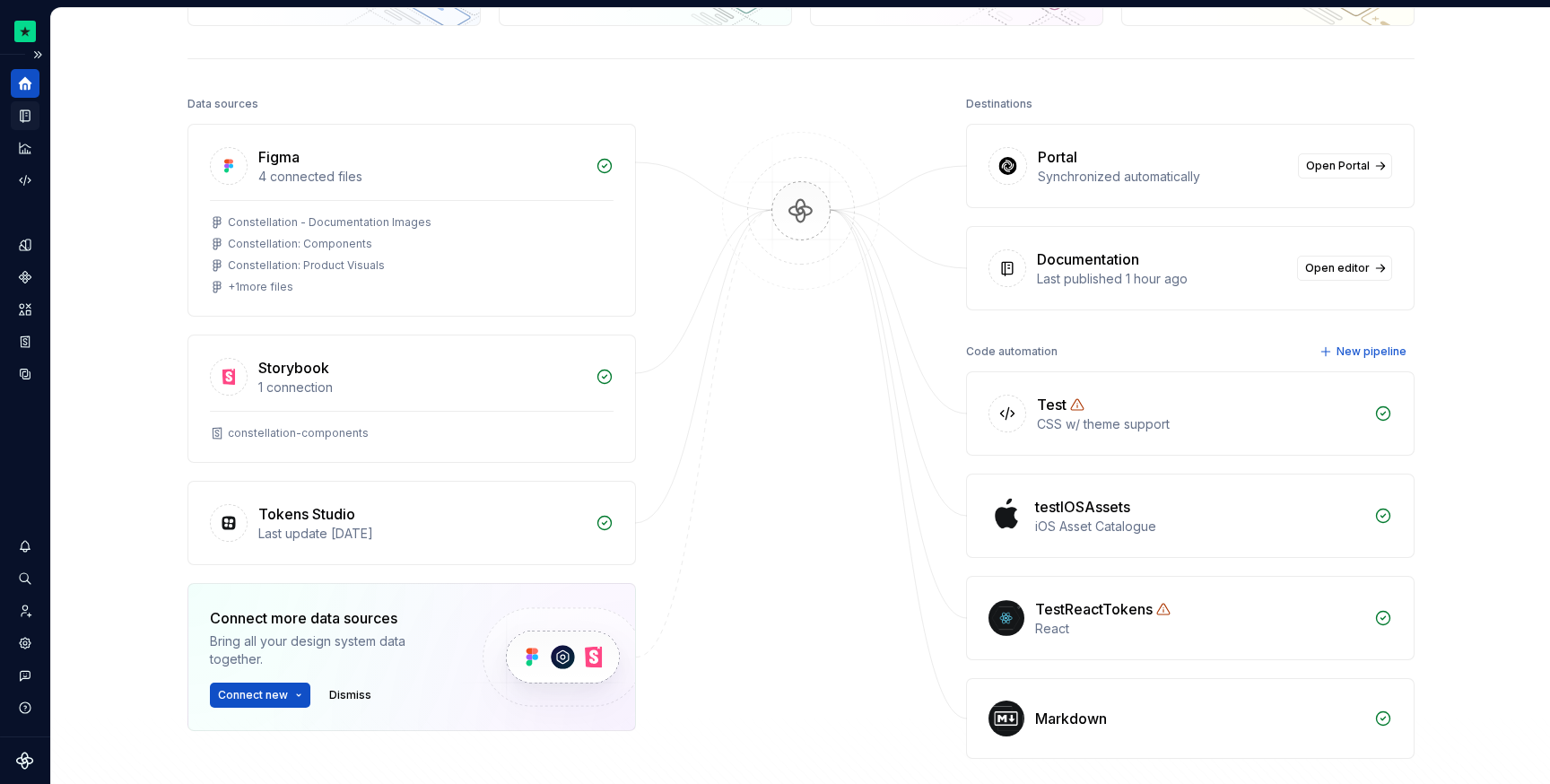
click at [31, 123] on icon "Documentation" at bounding box center [25, 116] width 16 height 16
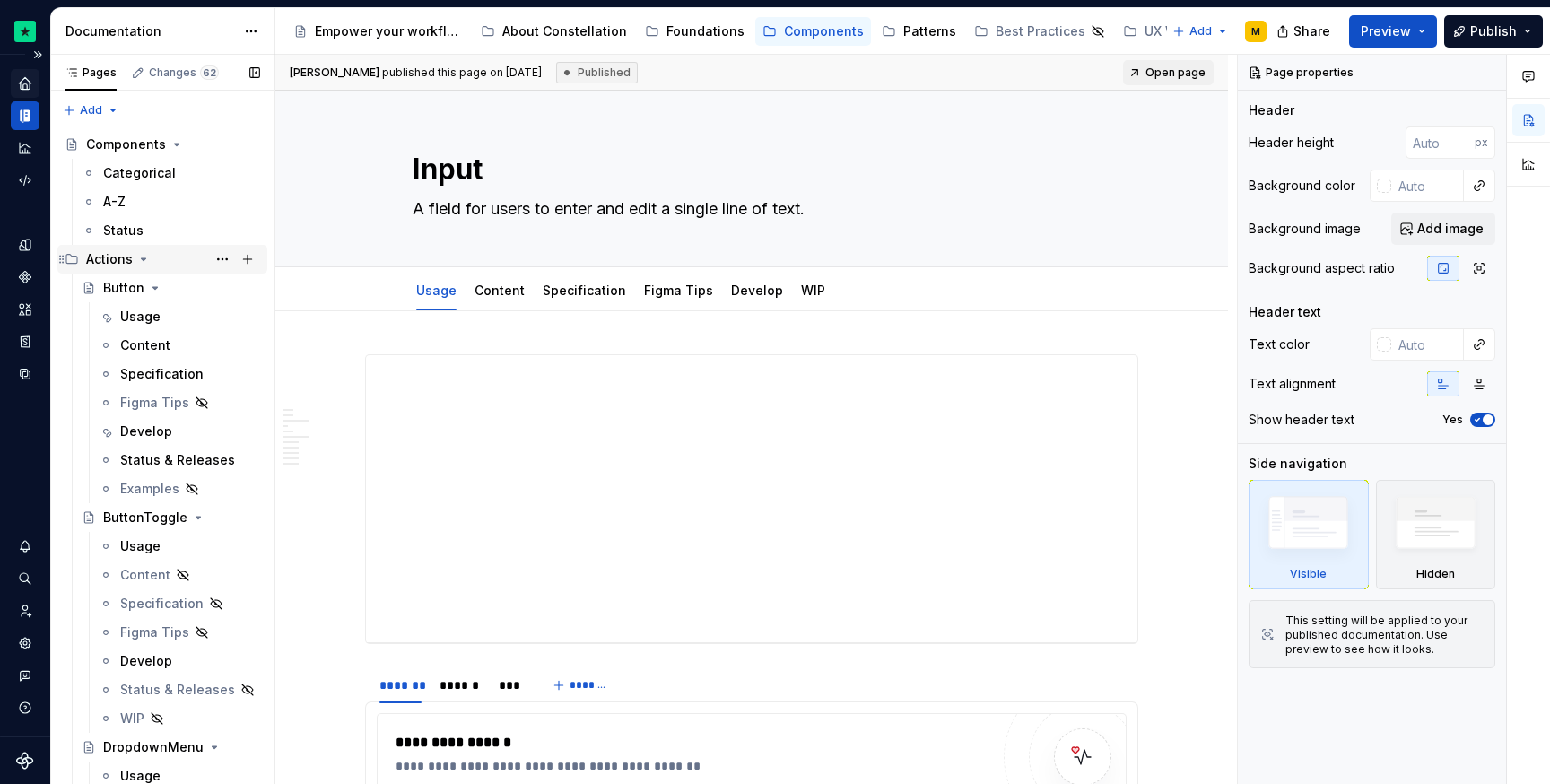
click at [144, 265] on icon "Page tree" at bounding box center [143, 259] width 14 height 14
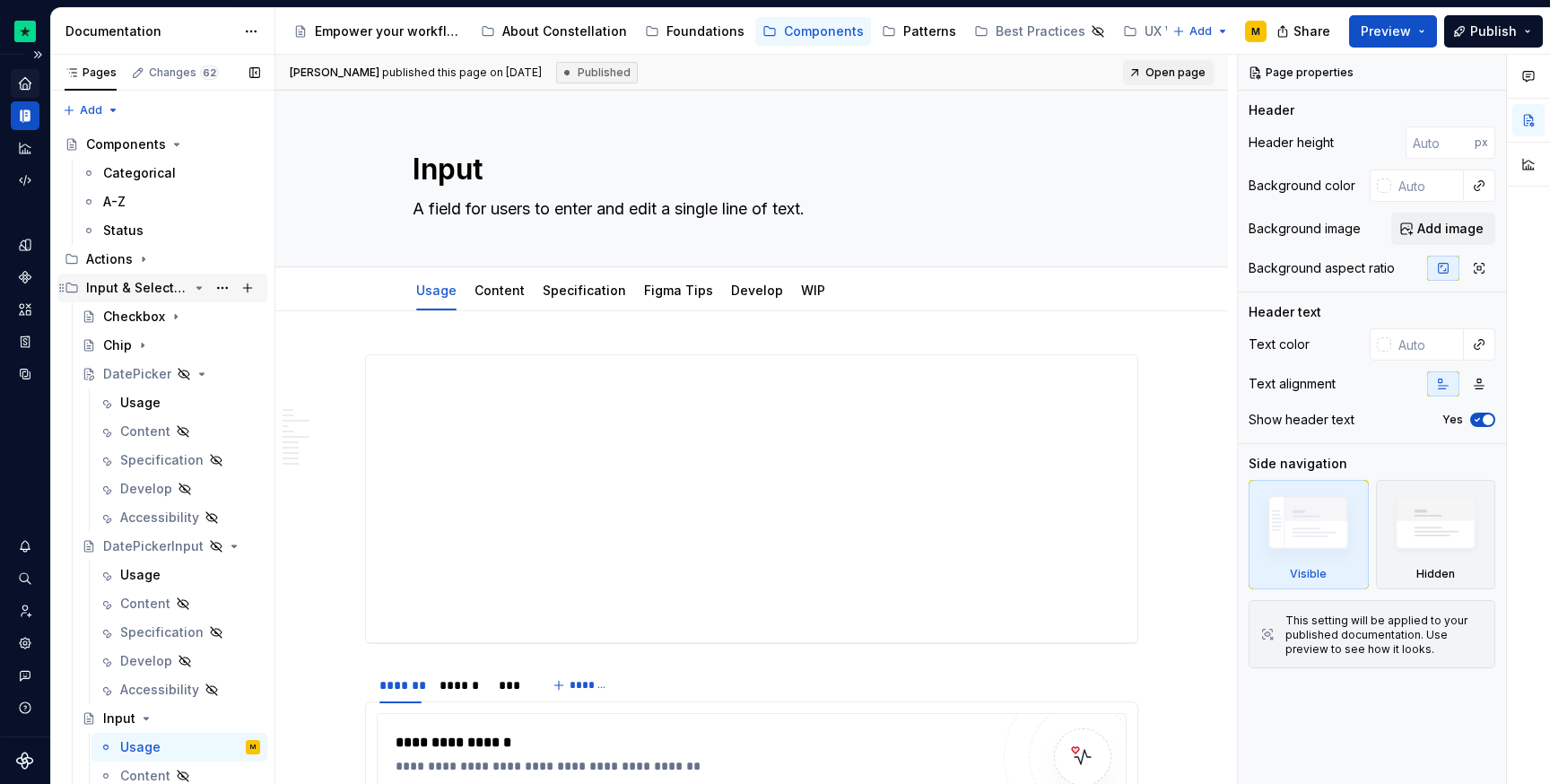
click at [192, 284] on icon "Page tree" at bounding box center [199, 288] width 14 height 14
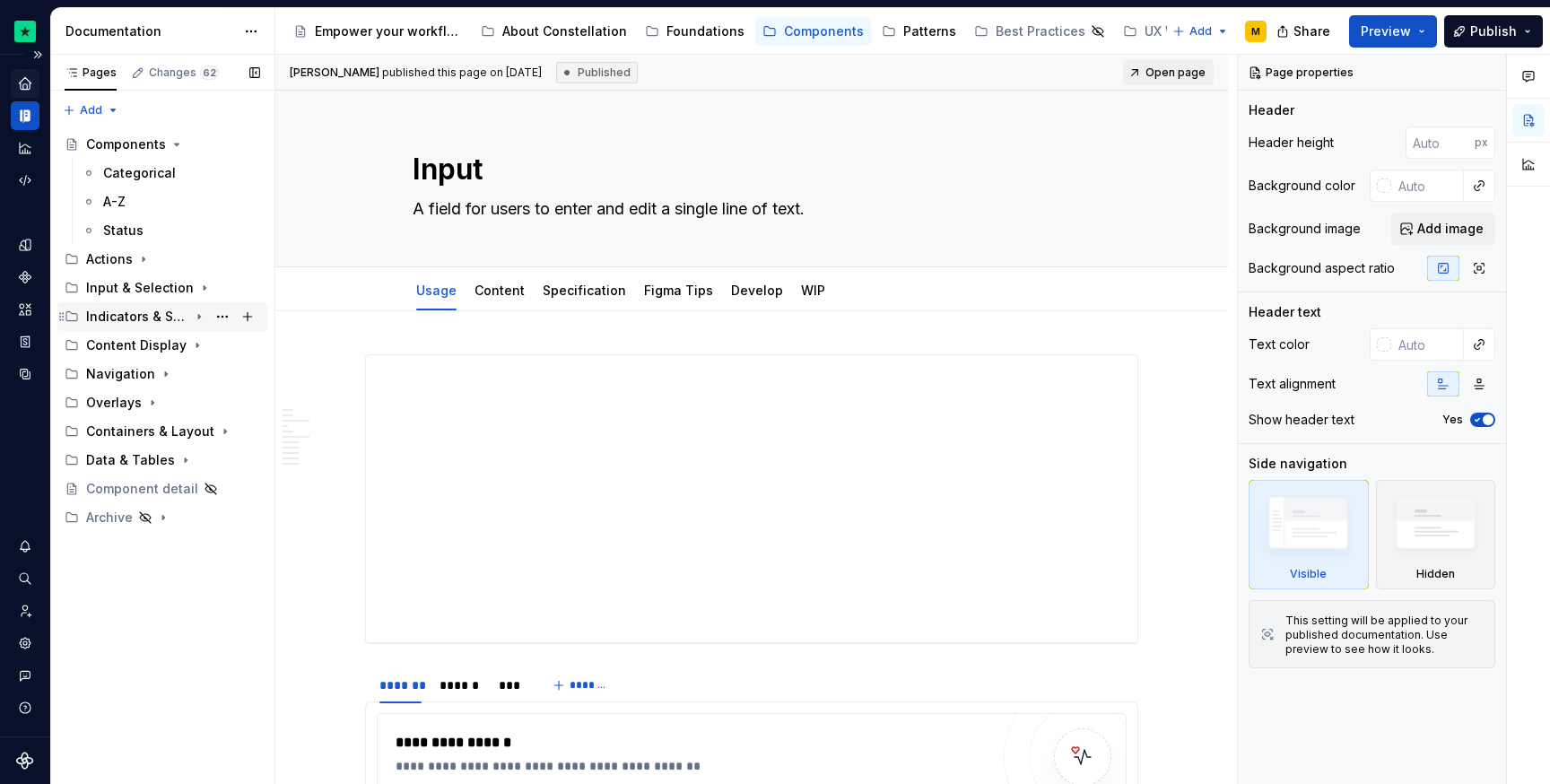
click at [204, 316] on icon "Page tree" at bounding box center [199, 317] width 14 height 14
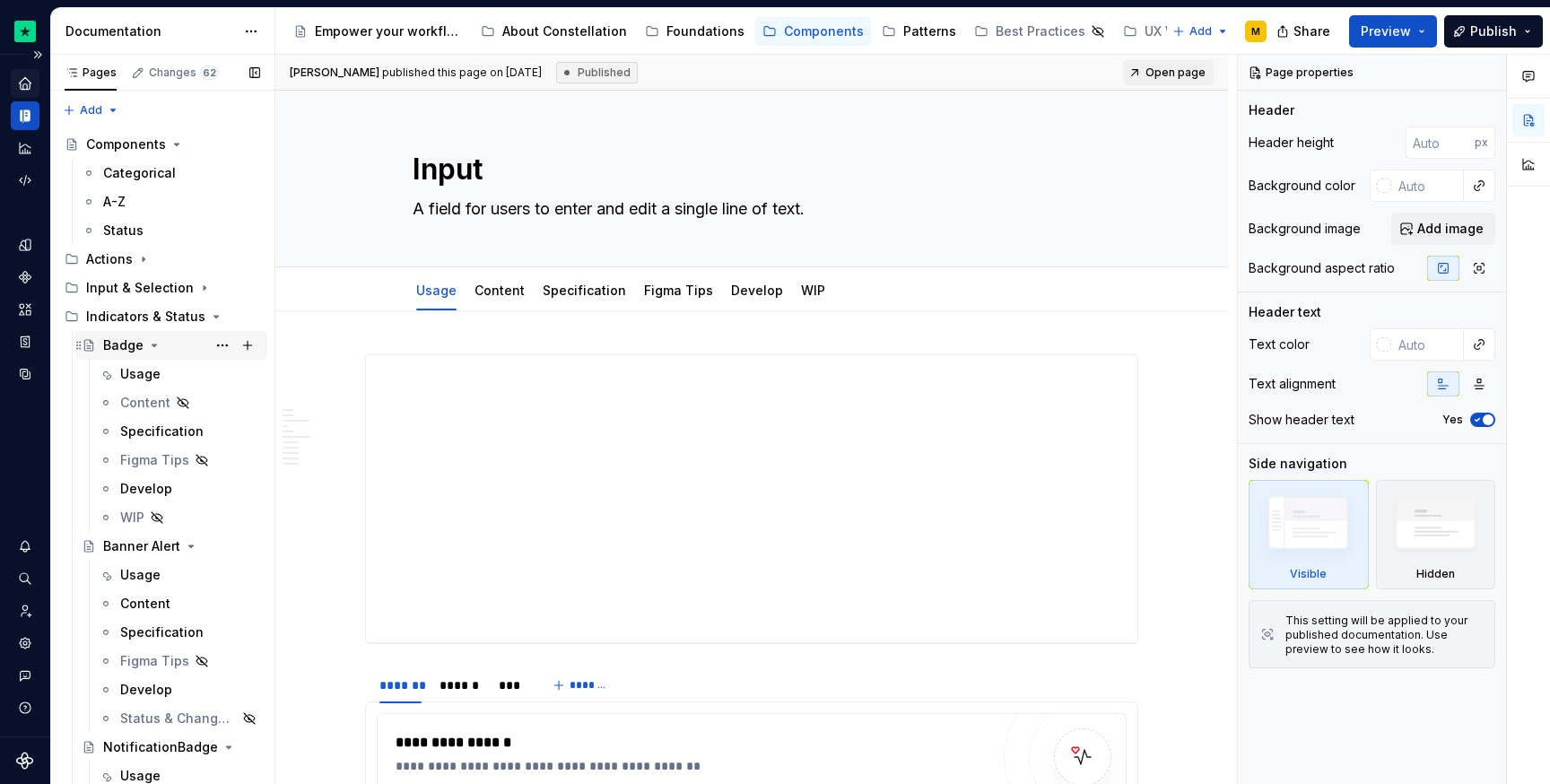
click at [155, 347] on icon "Page tree" at bounding box center [154, 345] width 14 height 14
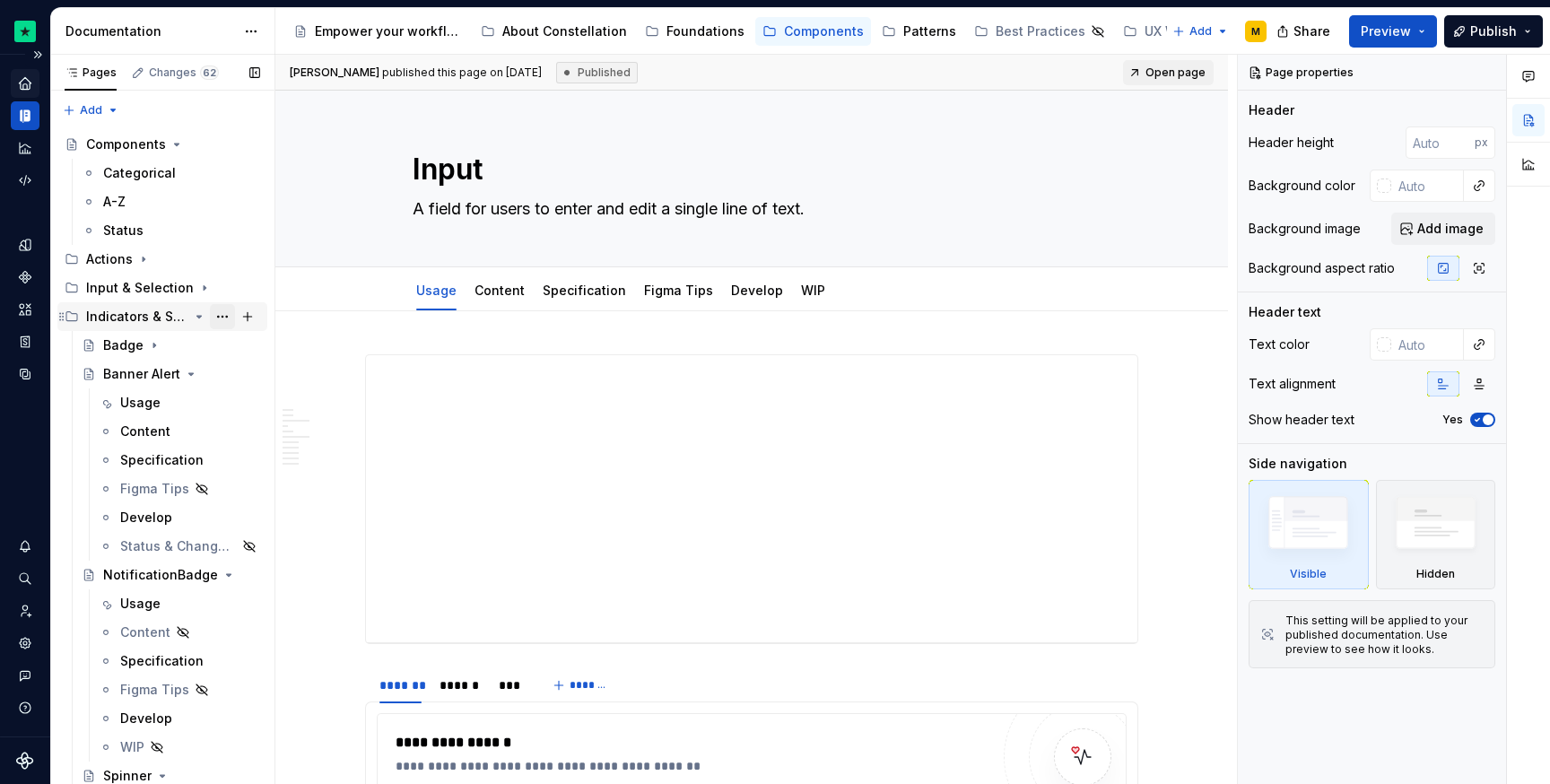
click at [210, 314] on button "Page tree" at bounding box center [222, 316] width 25 height 25
click at [194, 314] on div "Pages Changes 62 Add Accessibility guide for tree Page tree. Navigate the tree …" at bounding box center [162, 423] width 224 height 737
click at [192, 314] on icon "Page tree" at bounding box center [199, 317] width 14 height 14
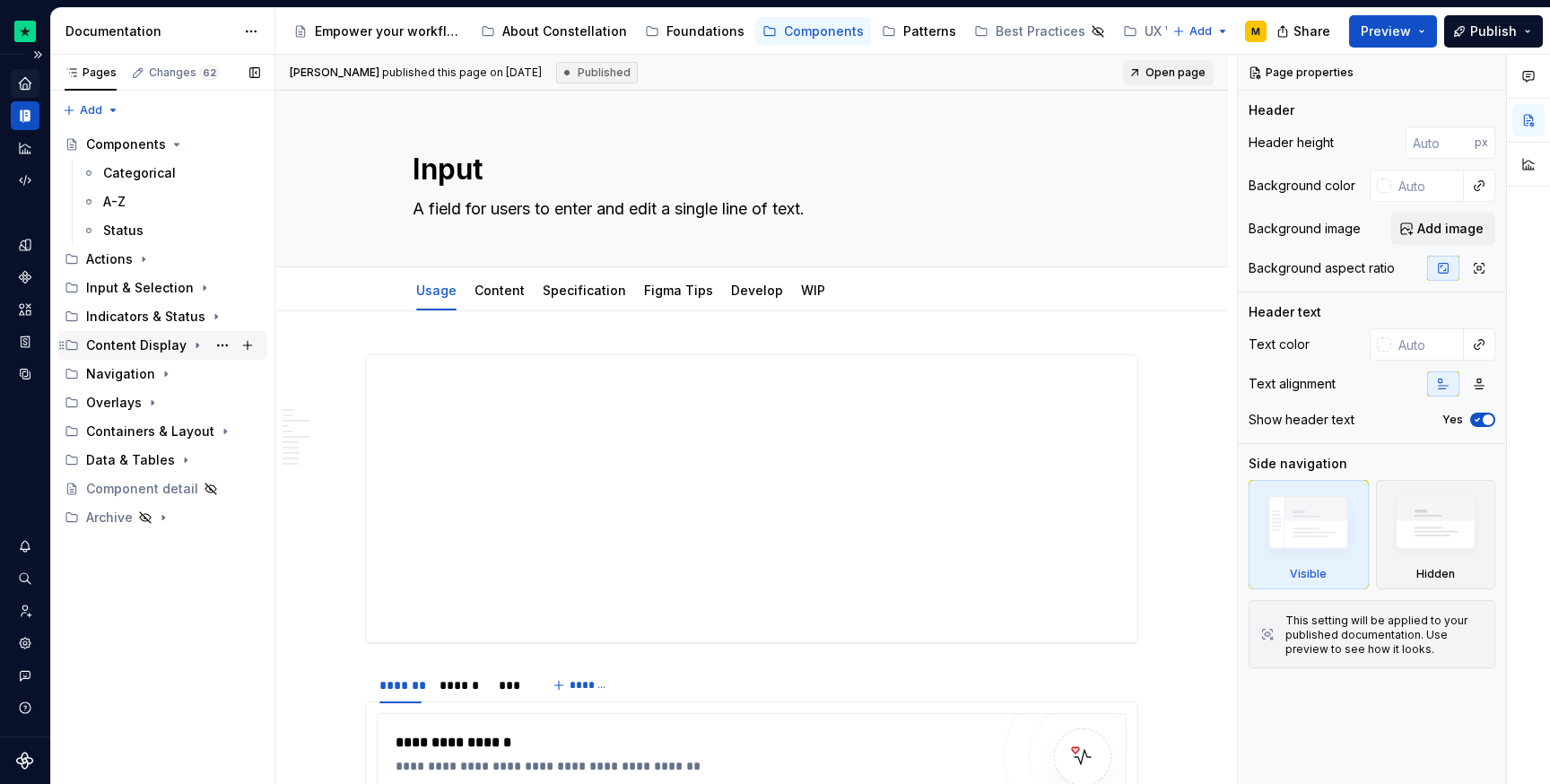
click at [190, 347] on icon "Page tree" at bounding box center [197, 345] width 14 height 14
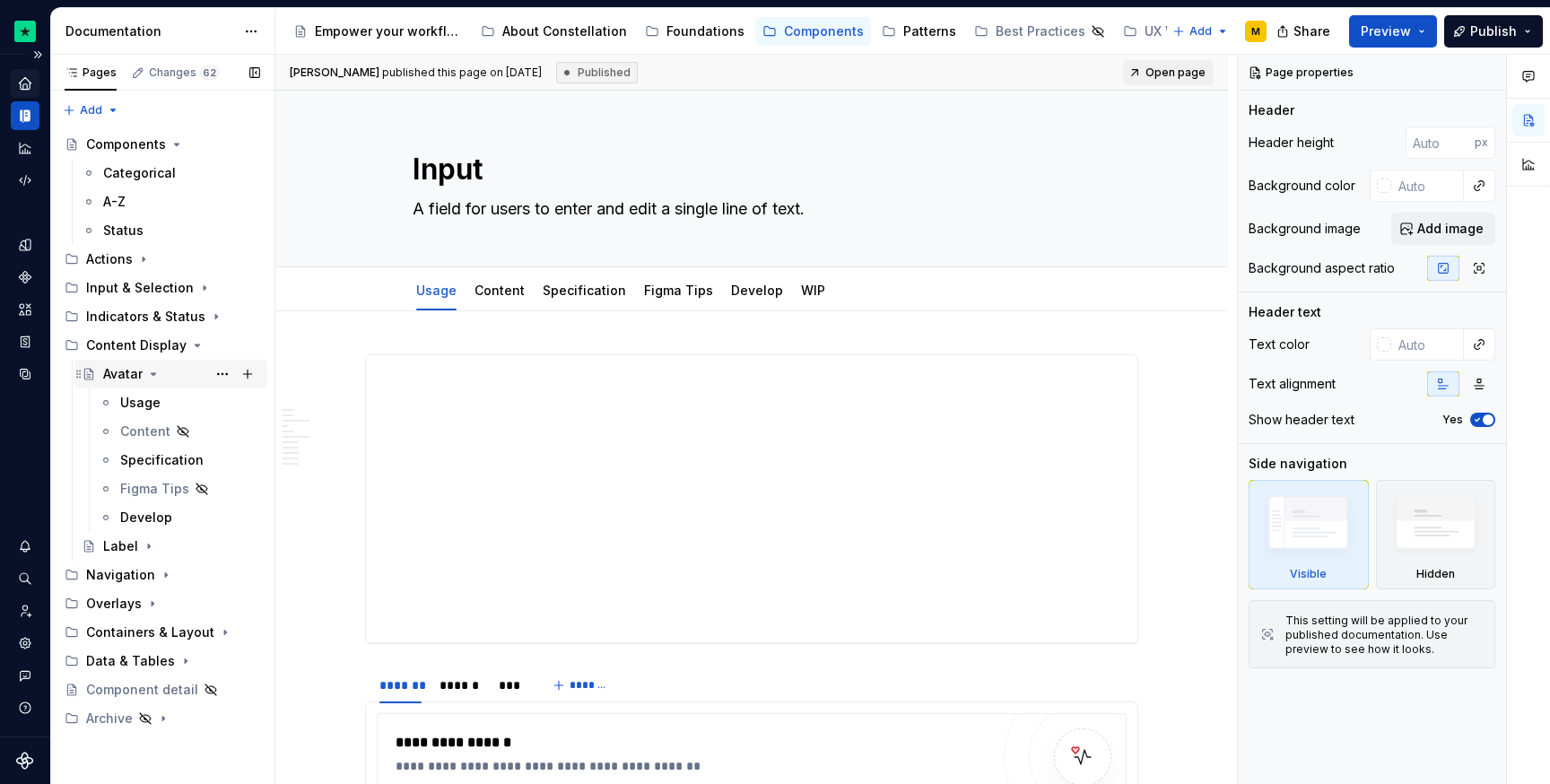
click at [116, 377] on div "Avatar" at bounding box center [122, 374] width 39 height 18
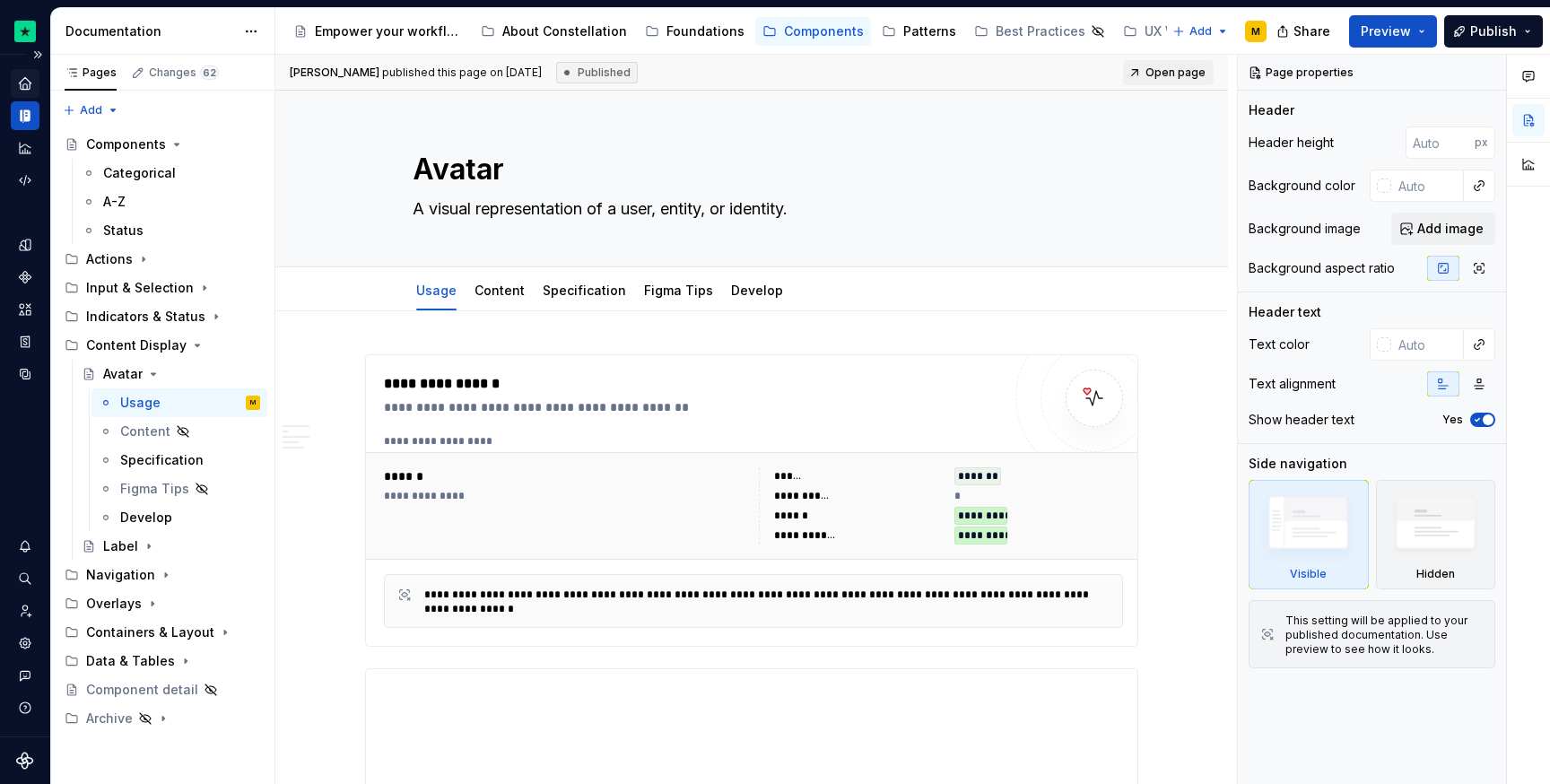
click at [31, 119] on icon "Documentation" at bounding box center [25, 116] width 16 height 16
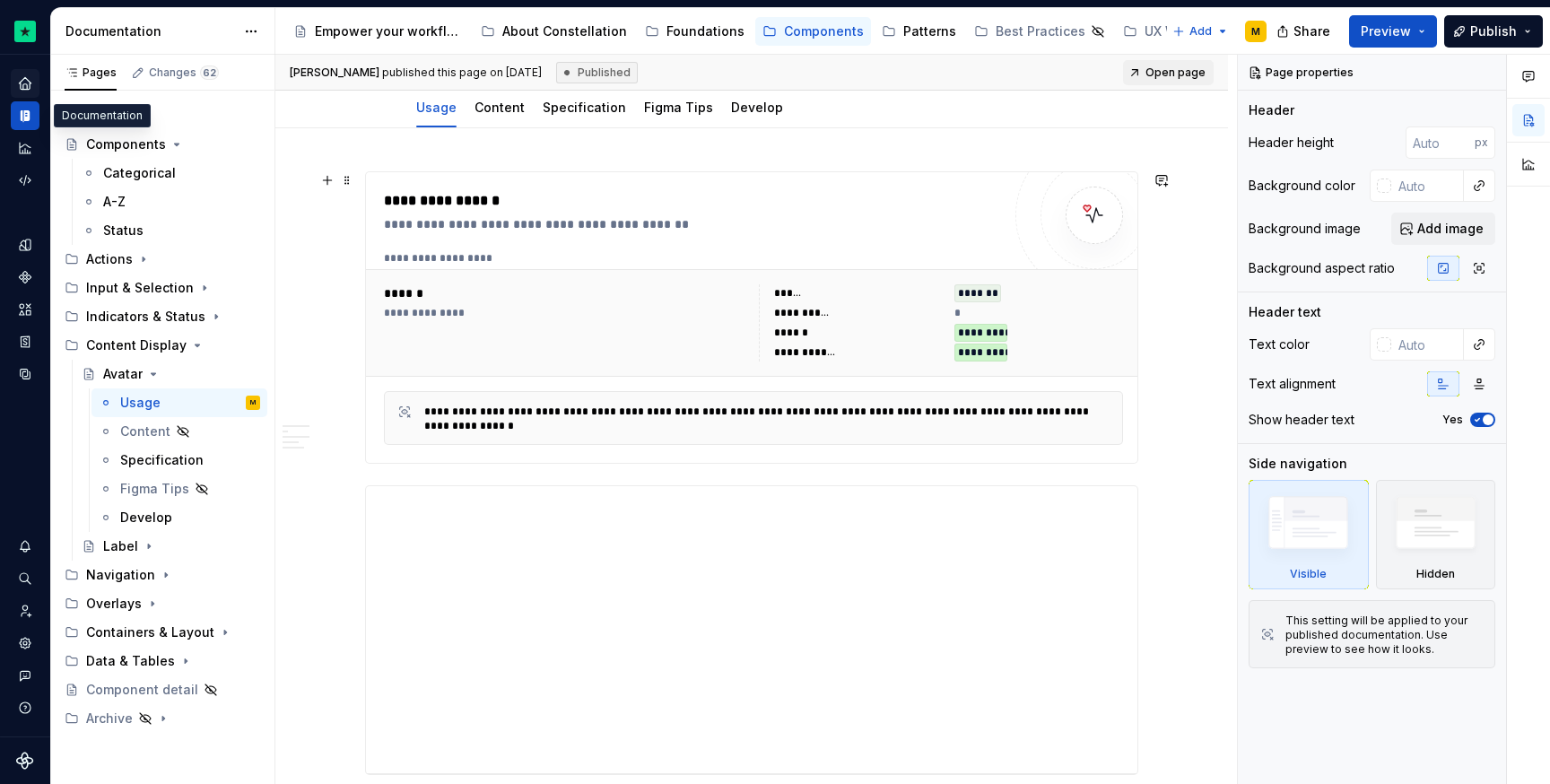
click at [503, 279] on div "**********" at bounding box center [754, 323] width 754 height 92
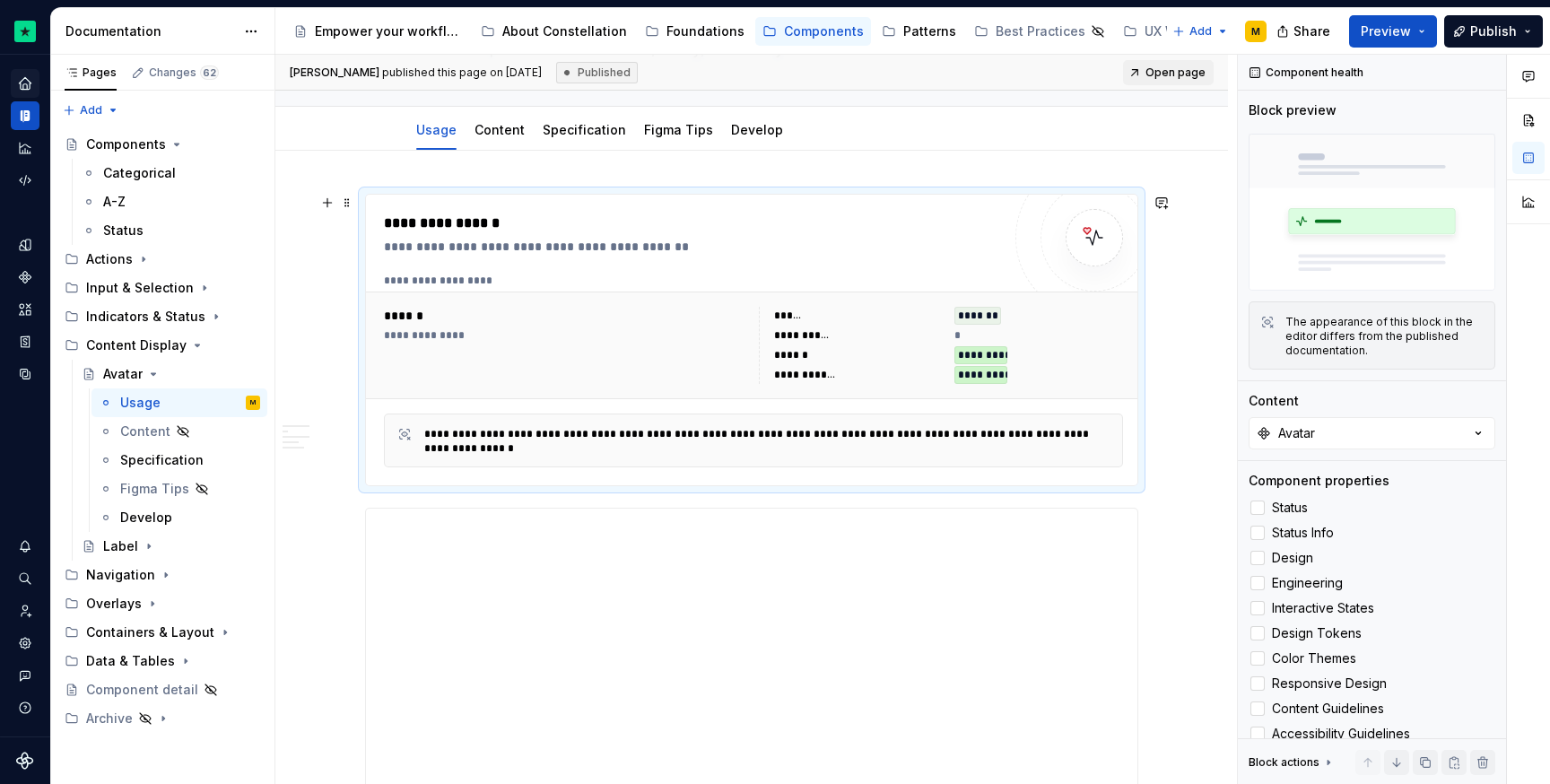
scroll to position [637, 0]
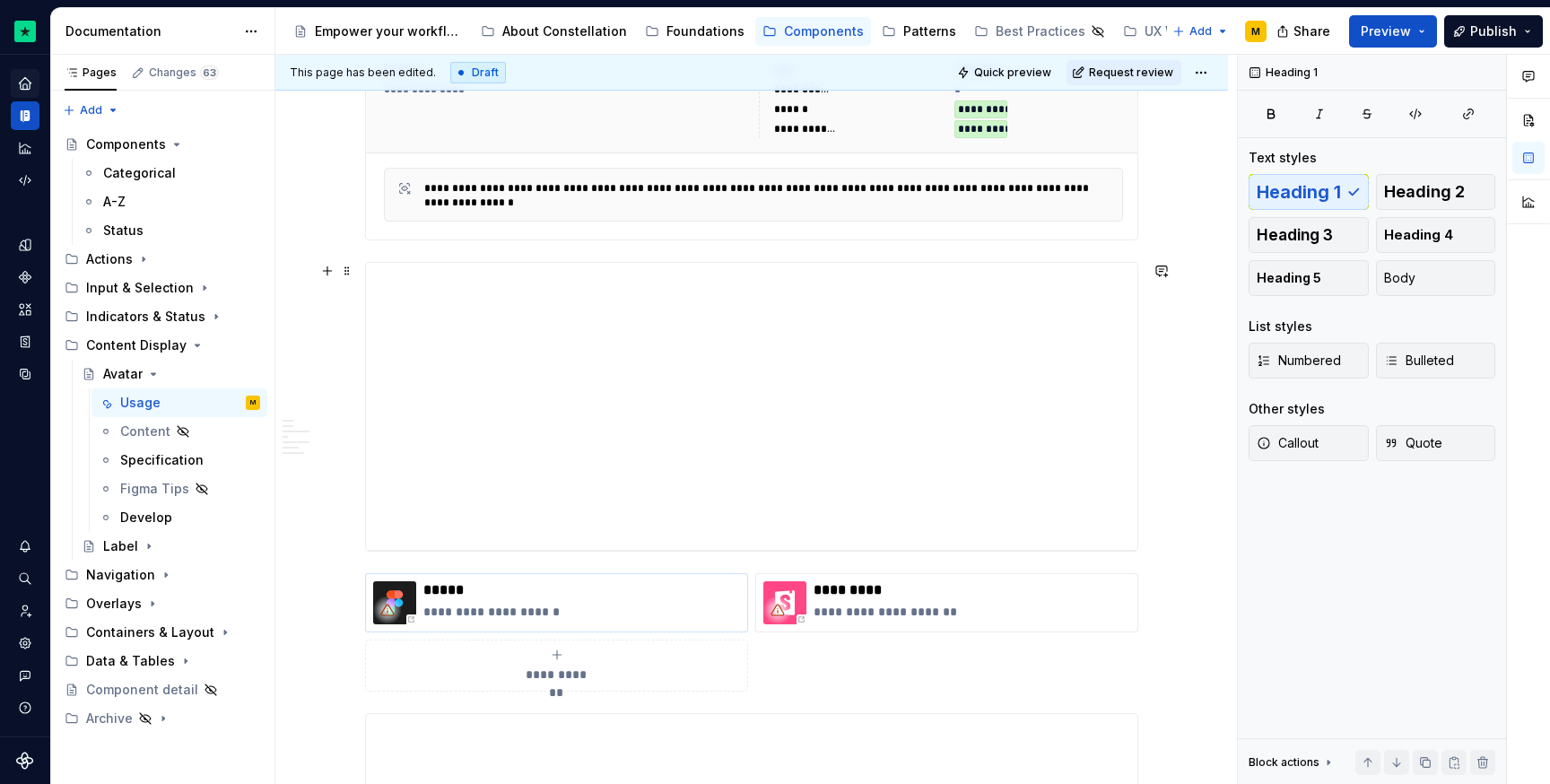
scroll to position [749, 0]
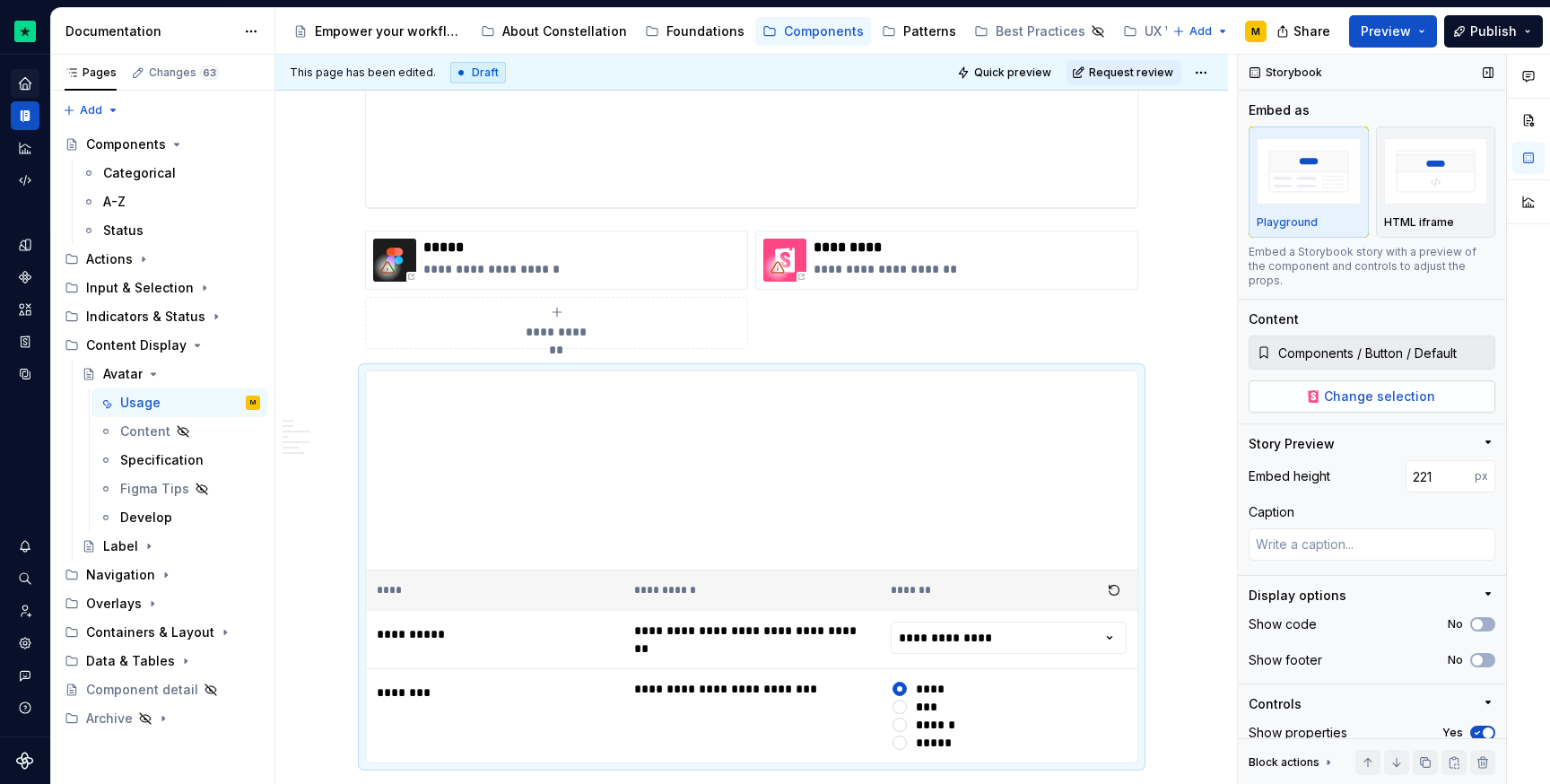
click at [1335, 397] on span "Change selection" at bounding box center [1379, 396] width 111 height 18
type textarea "*"
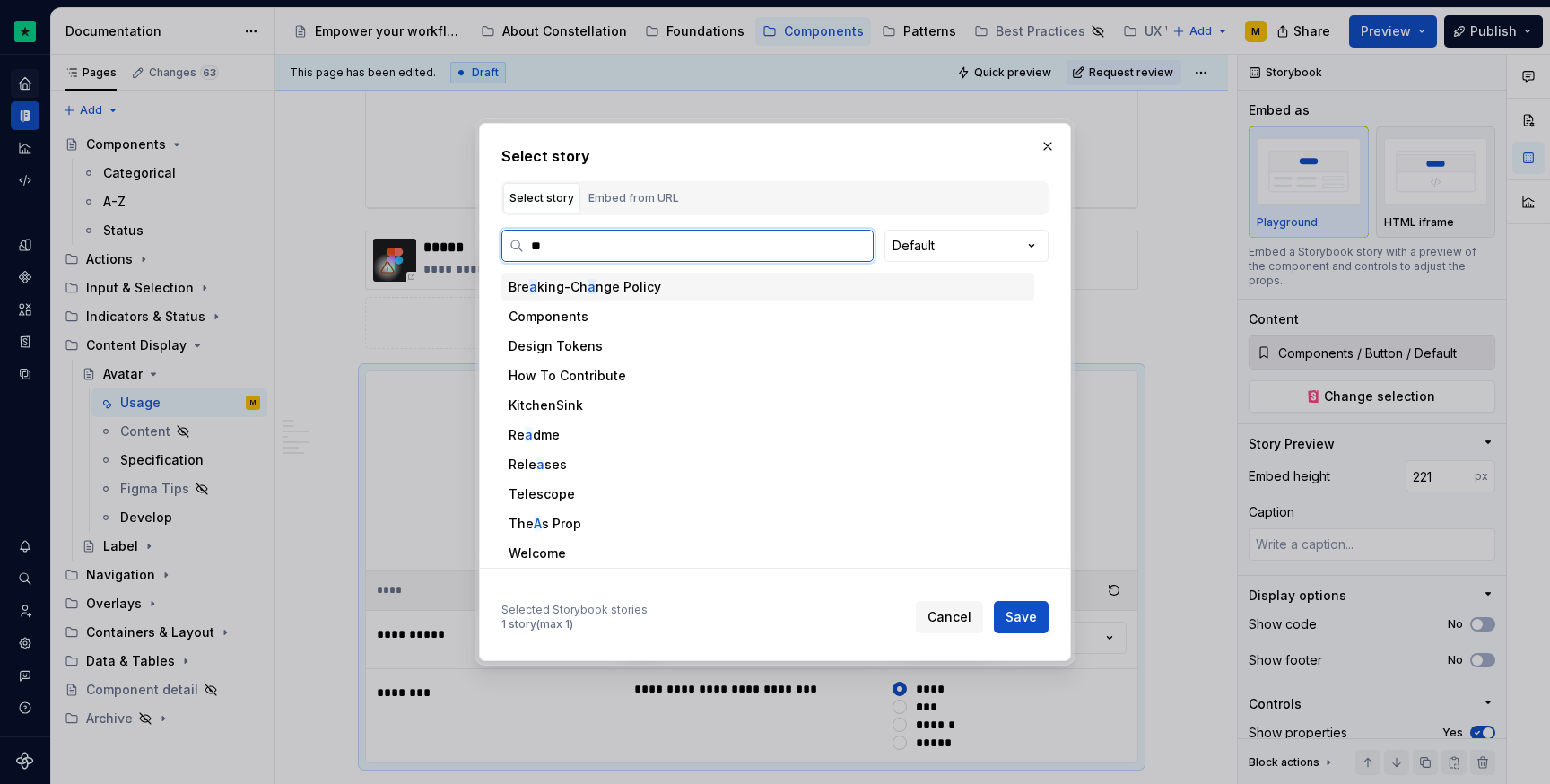
type input "***"
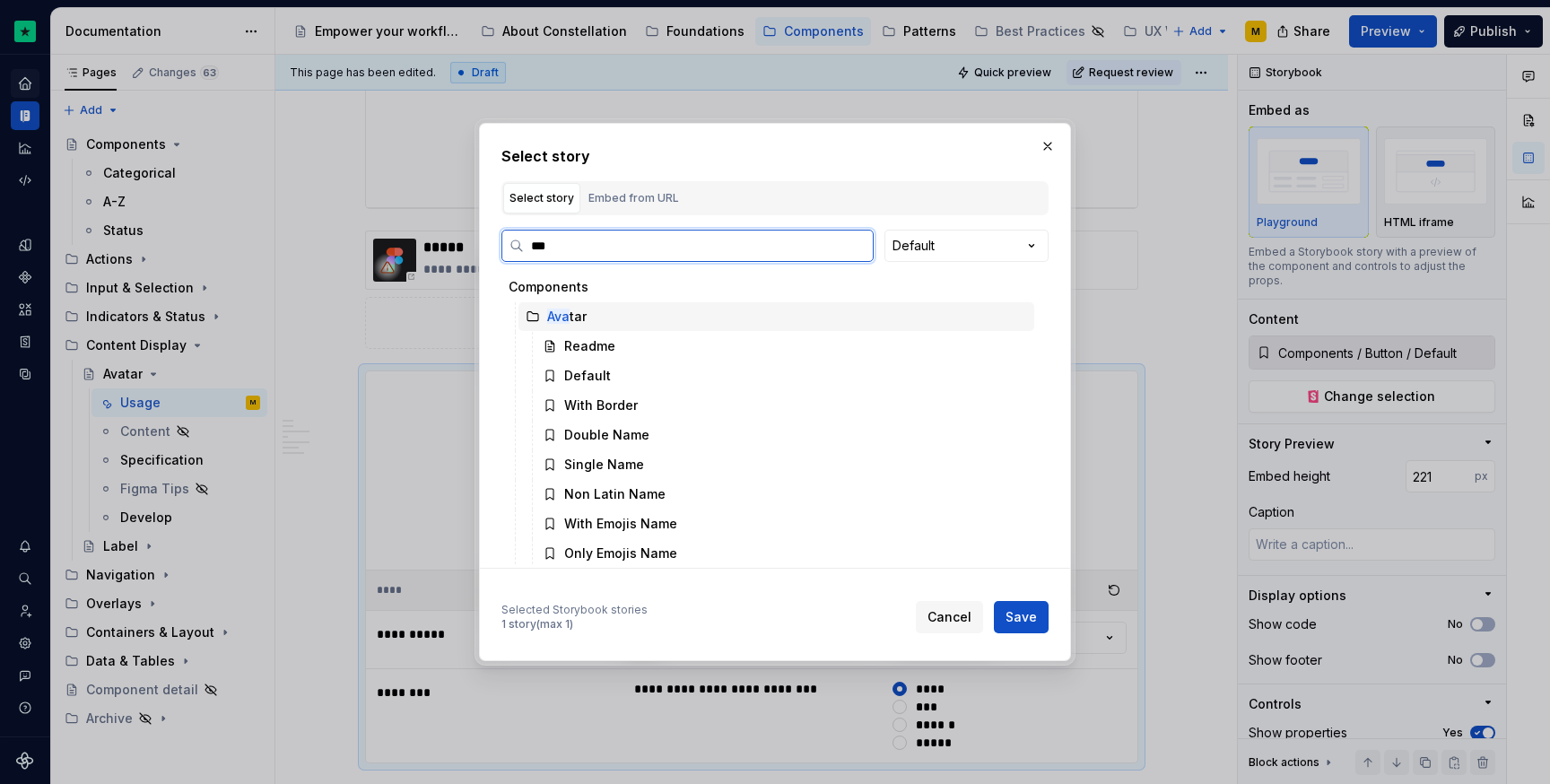
click at [676, 312] on div "Ava tar" at bounding box center [776, 317] width 516 height 29
click at [729, 378] on div "Default" at bounding box center [784, 376] width 499 height 29
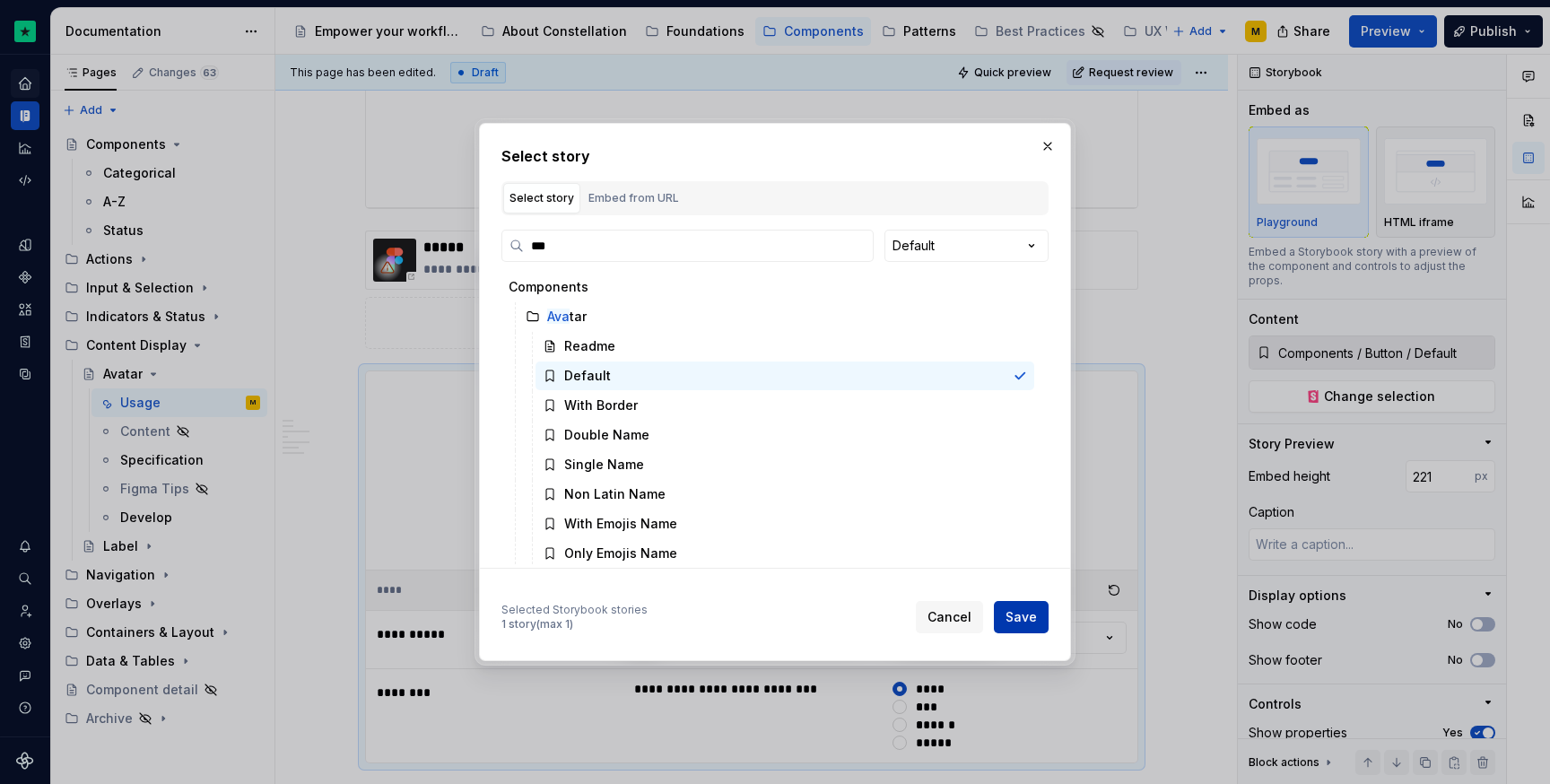
click at [1024, 617] on span "Save" at bounding box center [1020, 617] width 31 height 18
type textarea "*"
type input "Components / Avatar / Default"
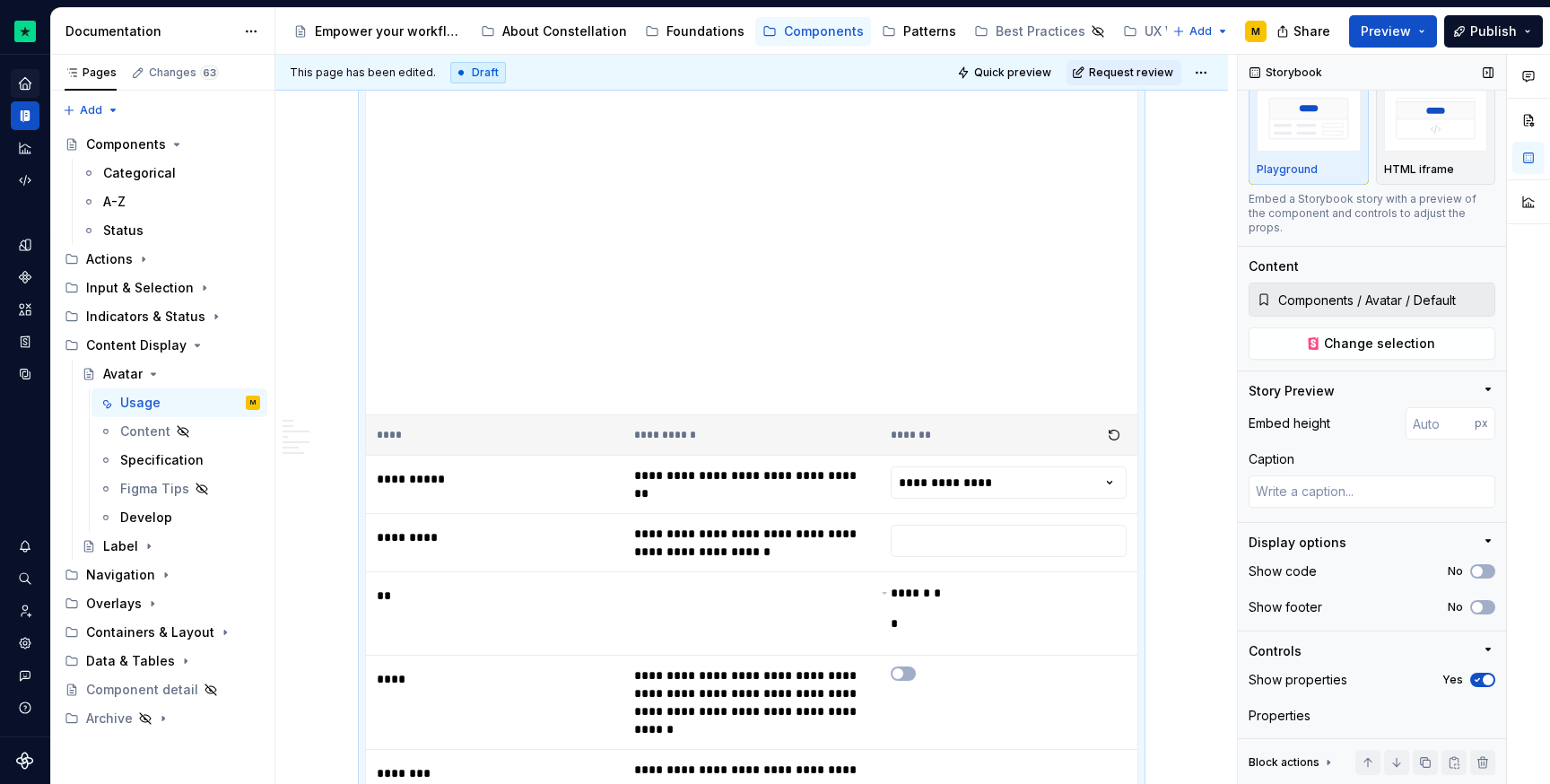
scroll to position [126, 0]
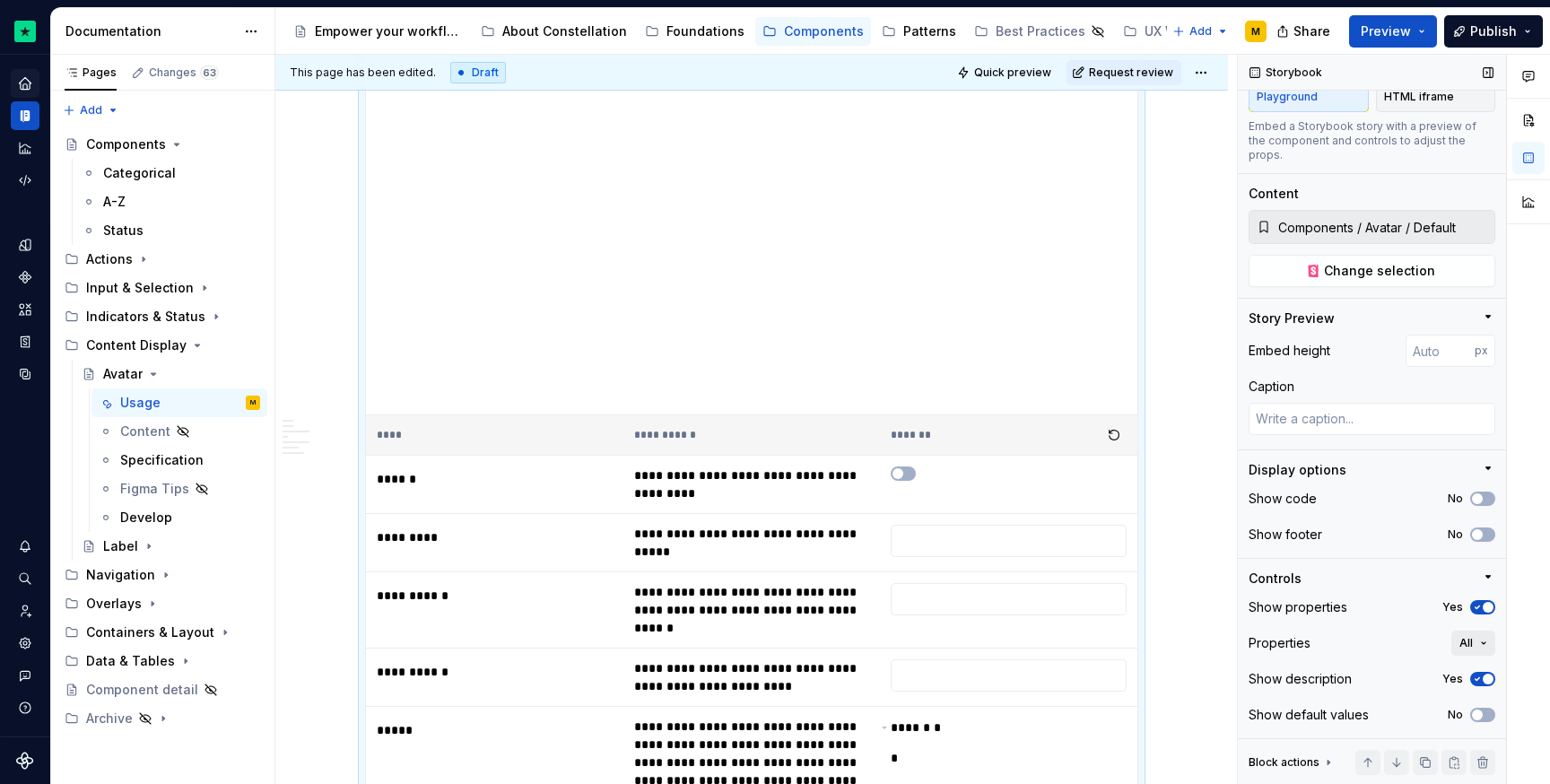
click at [1460, 633] on button "All" at bounding box center [1473, 642] width 44 height 25
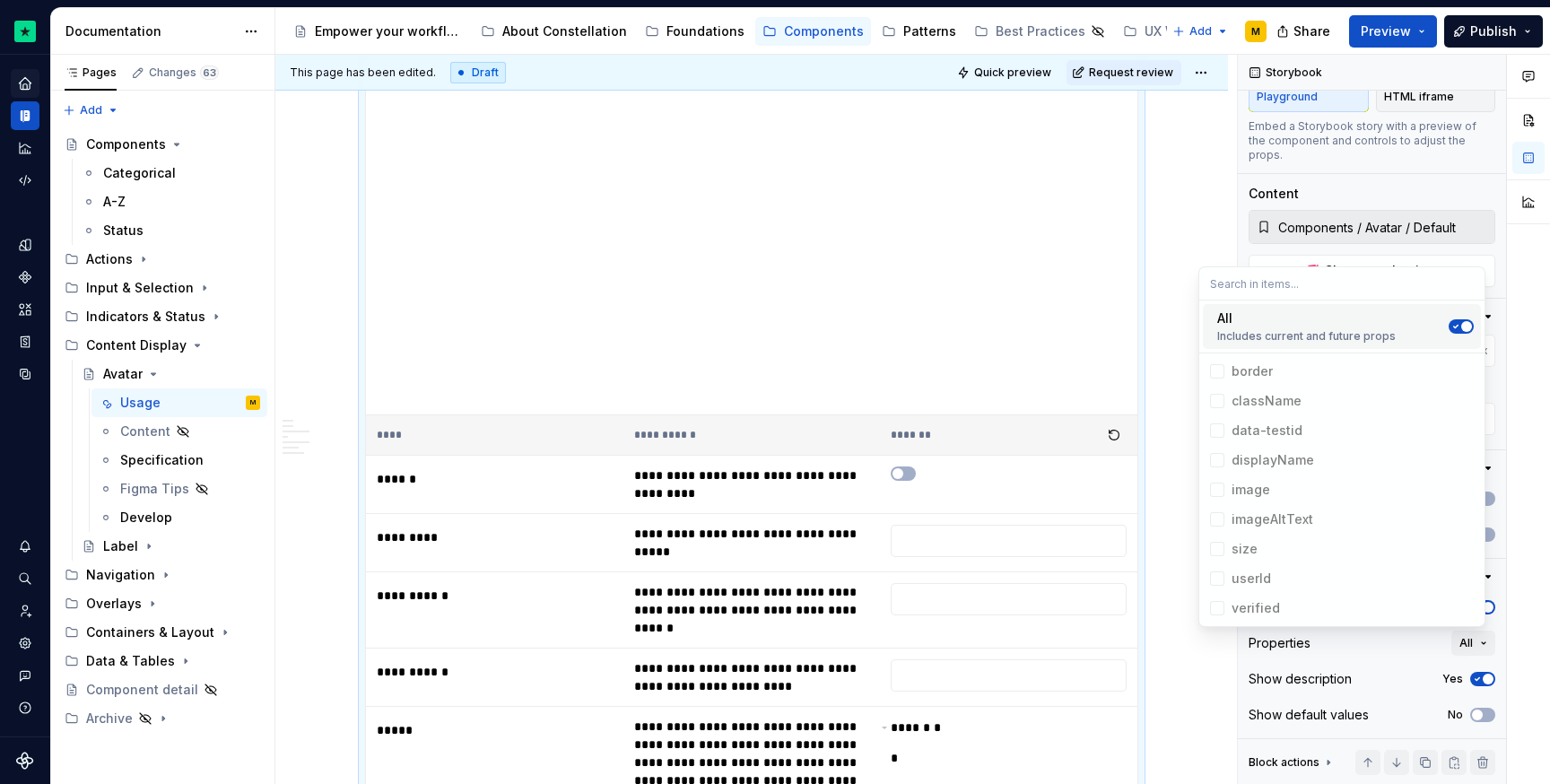
click at [1460, 321] on icon "Suggestions" at bounding box center [1456, 326] width 14 height 11
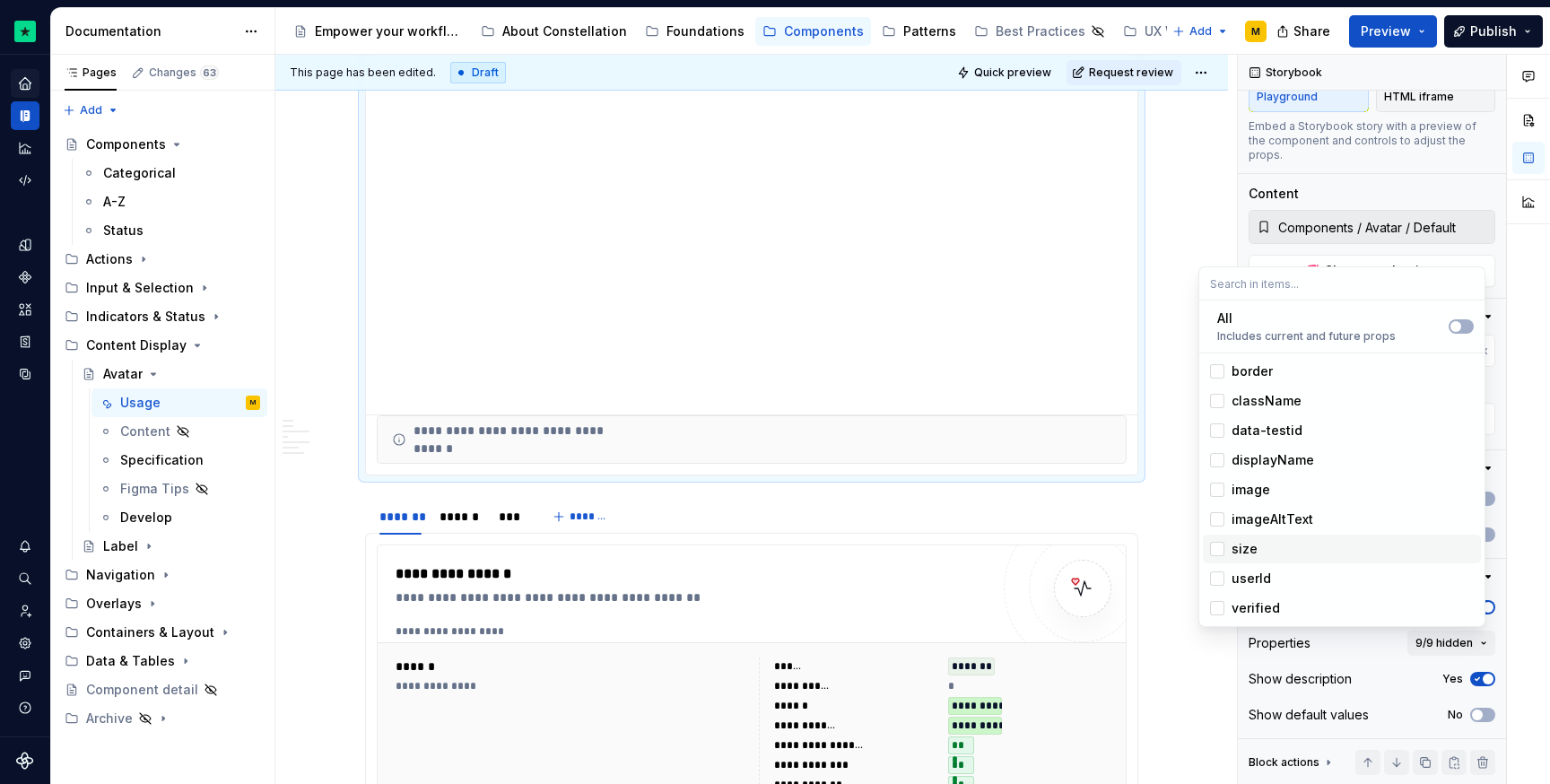
click at [1253, 552] on div "size" at bounding box center [1245, 548] width 26 height 18
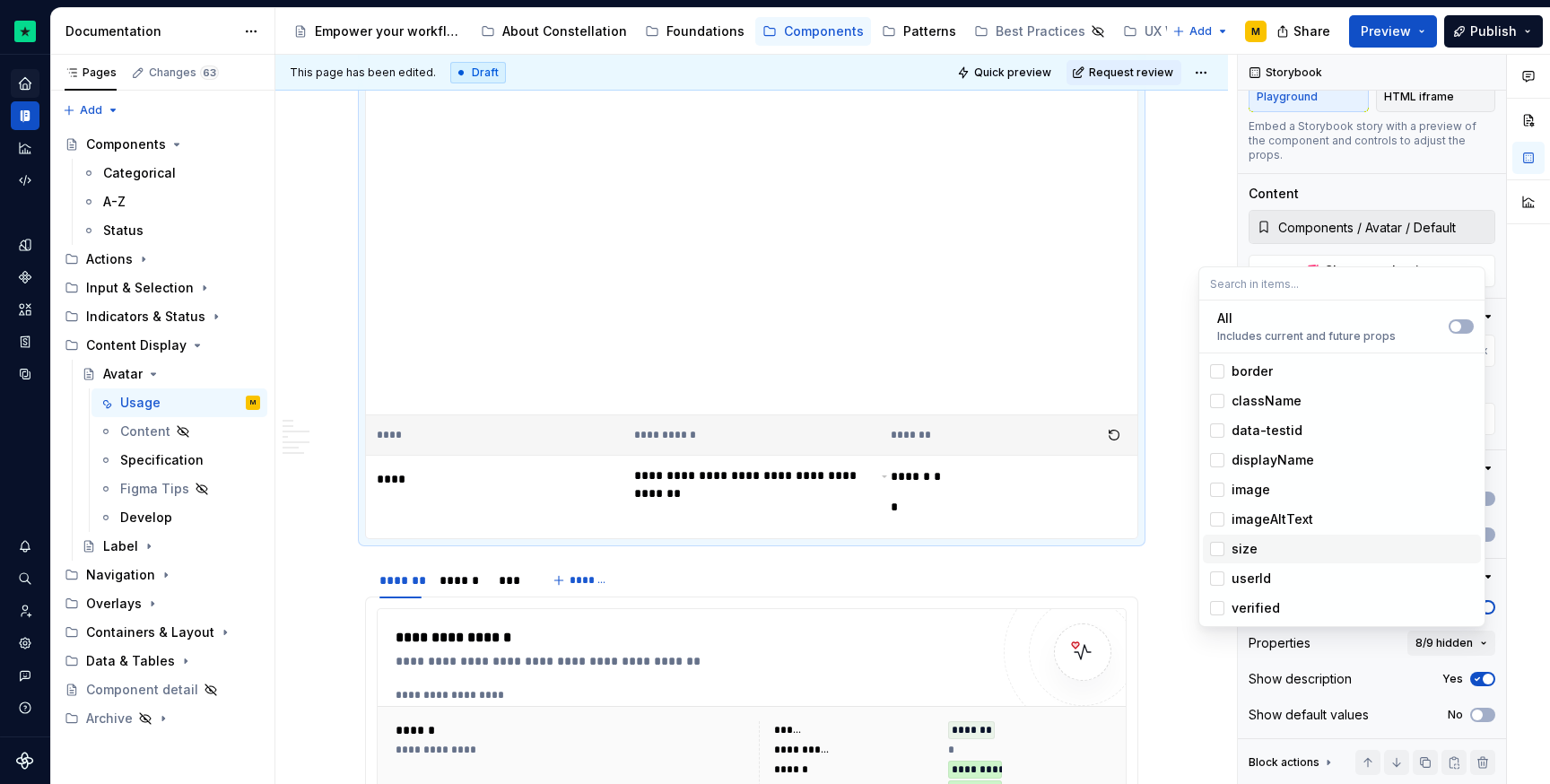
click at [1252, 552] on div "size" at bounding box center [1245, 548] width 26 height 18
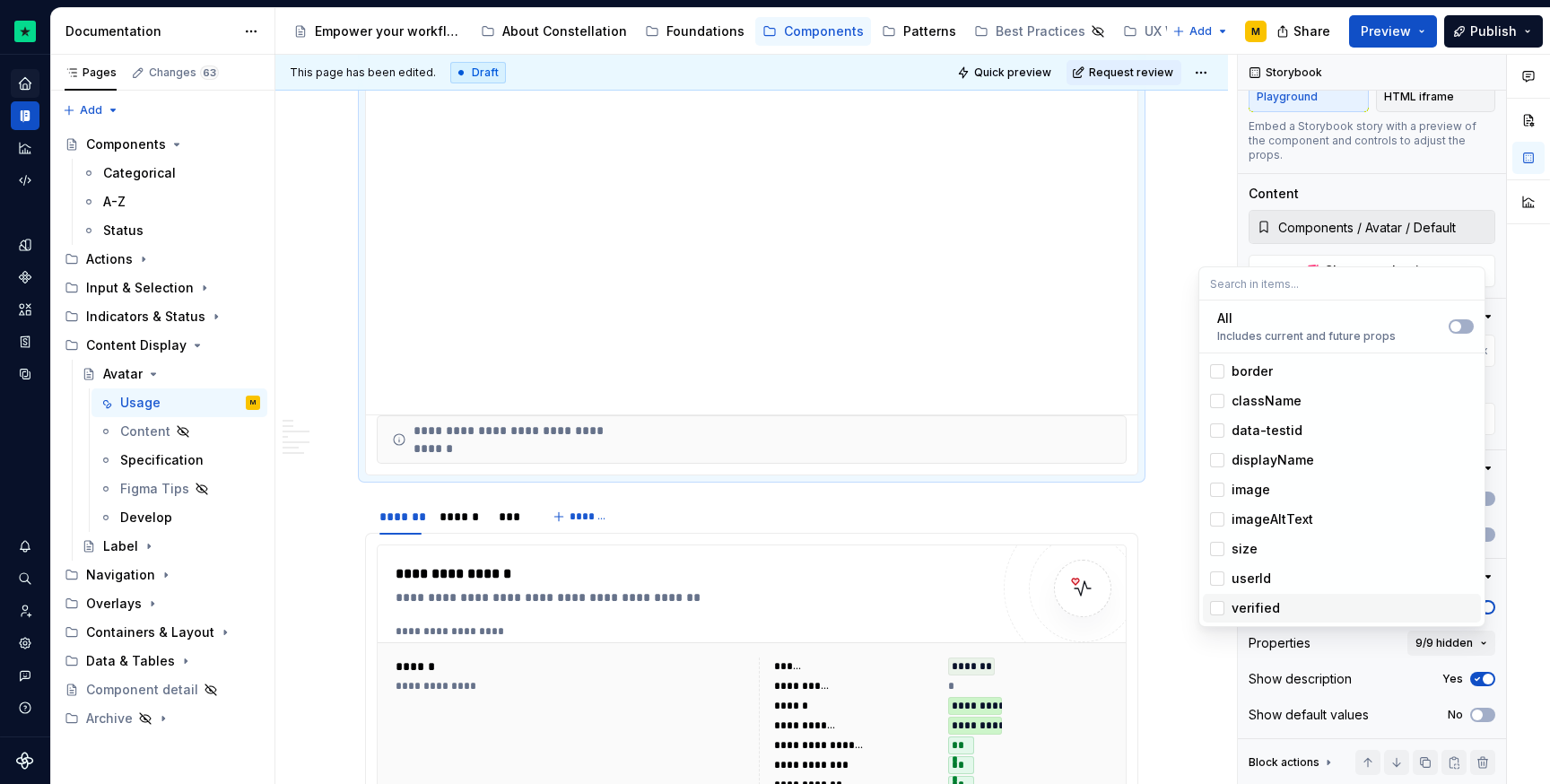
click at [1258, 605] on div "verified" at bounding box center [1256, 608] width 48 height 18
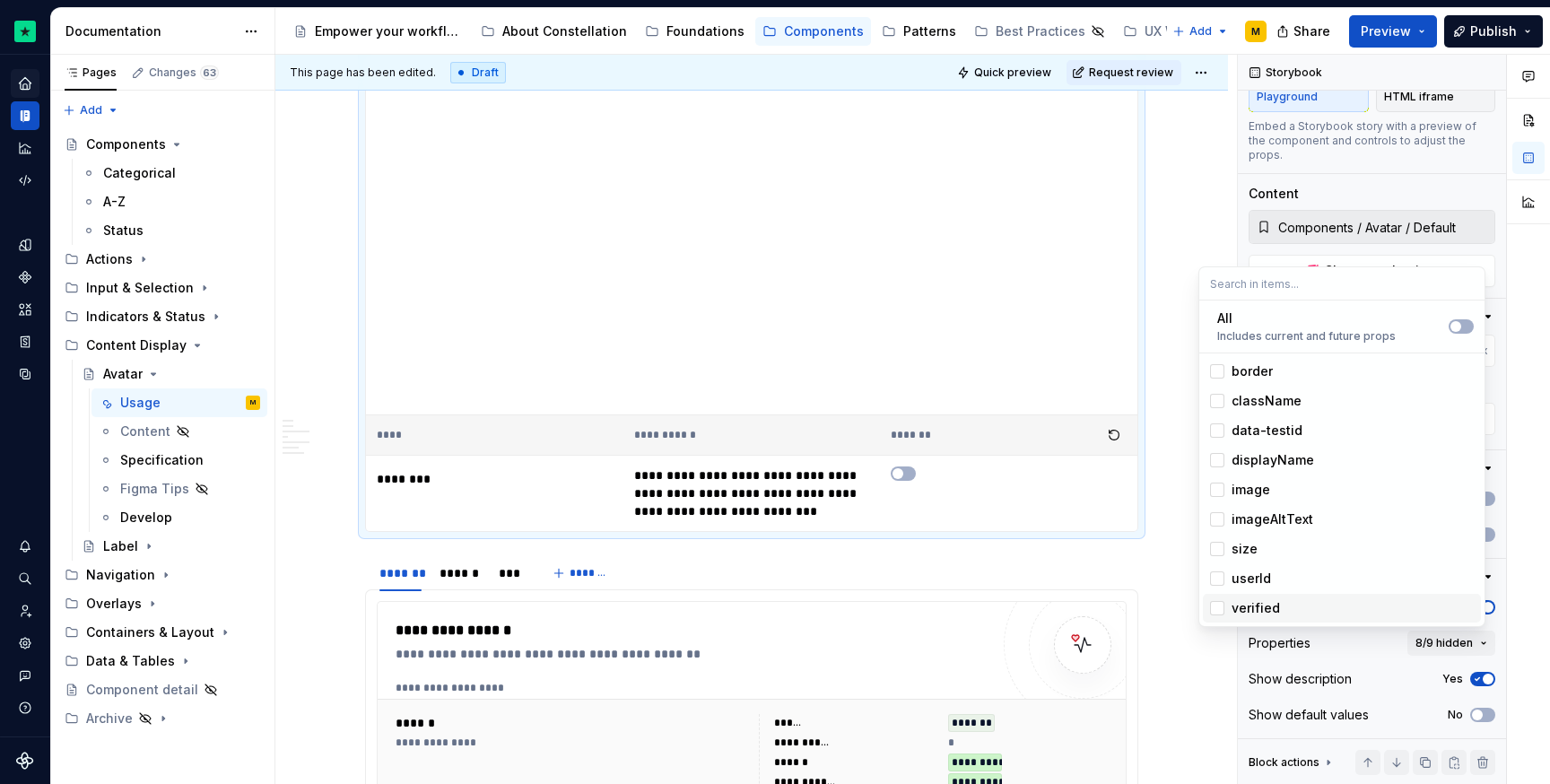
click at [1258, 605] on div "verified" at bounding box center [1256, 608] width 48 height 18
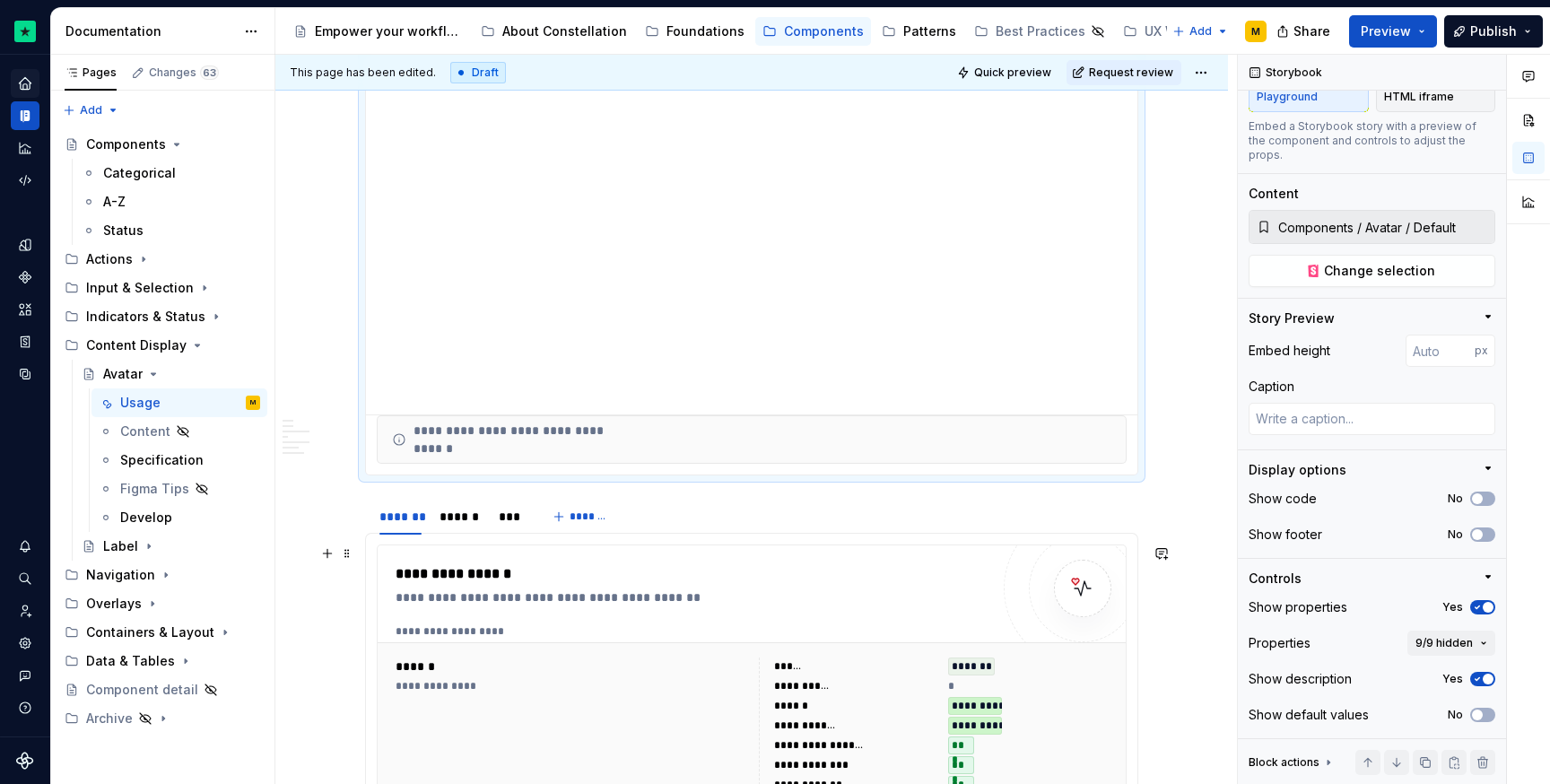
click at [1483, 608] on span "button" at bounding box center [1488, 606] width 11 height 11
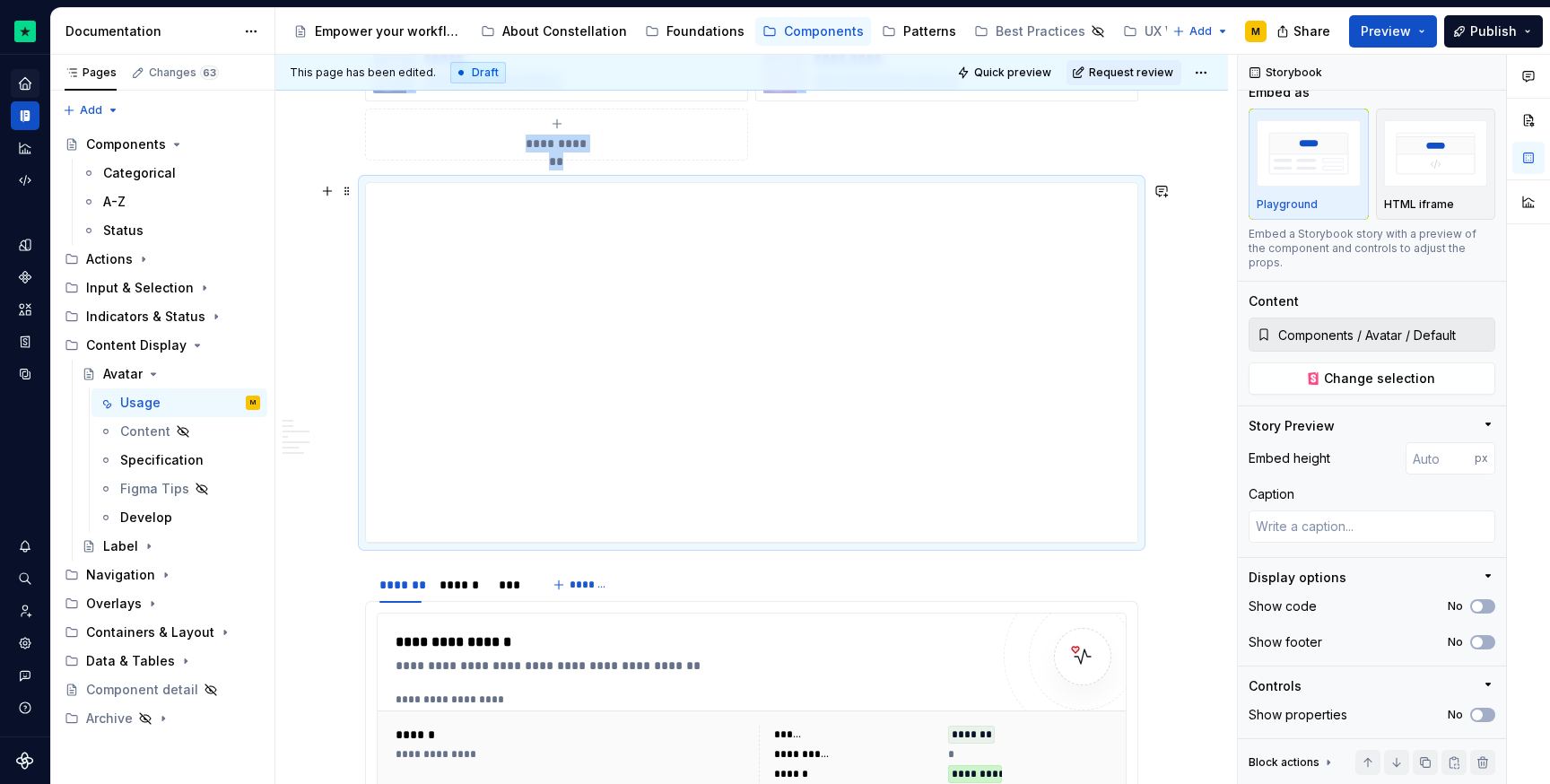
scroll to position [1014, 0]
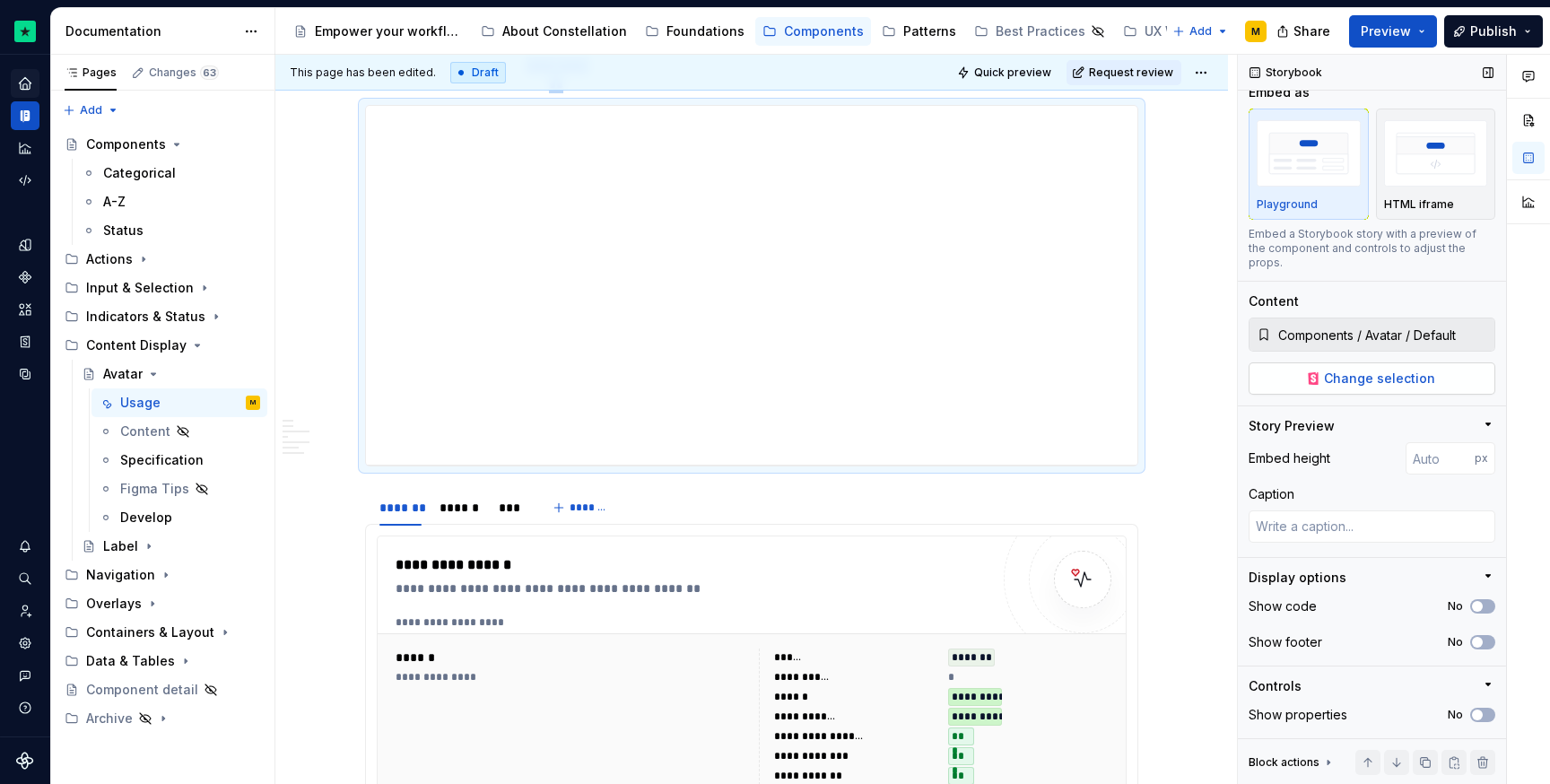
click at [1351, 377] on span "Change selection" at bounding box center [1379, 379] width 111 height 18
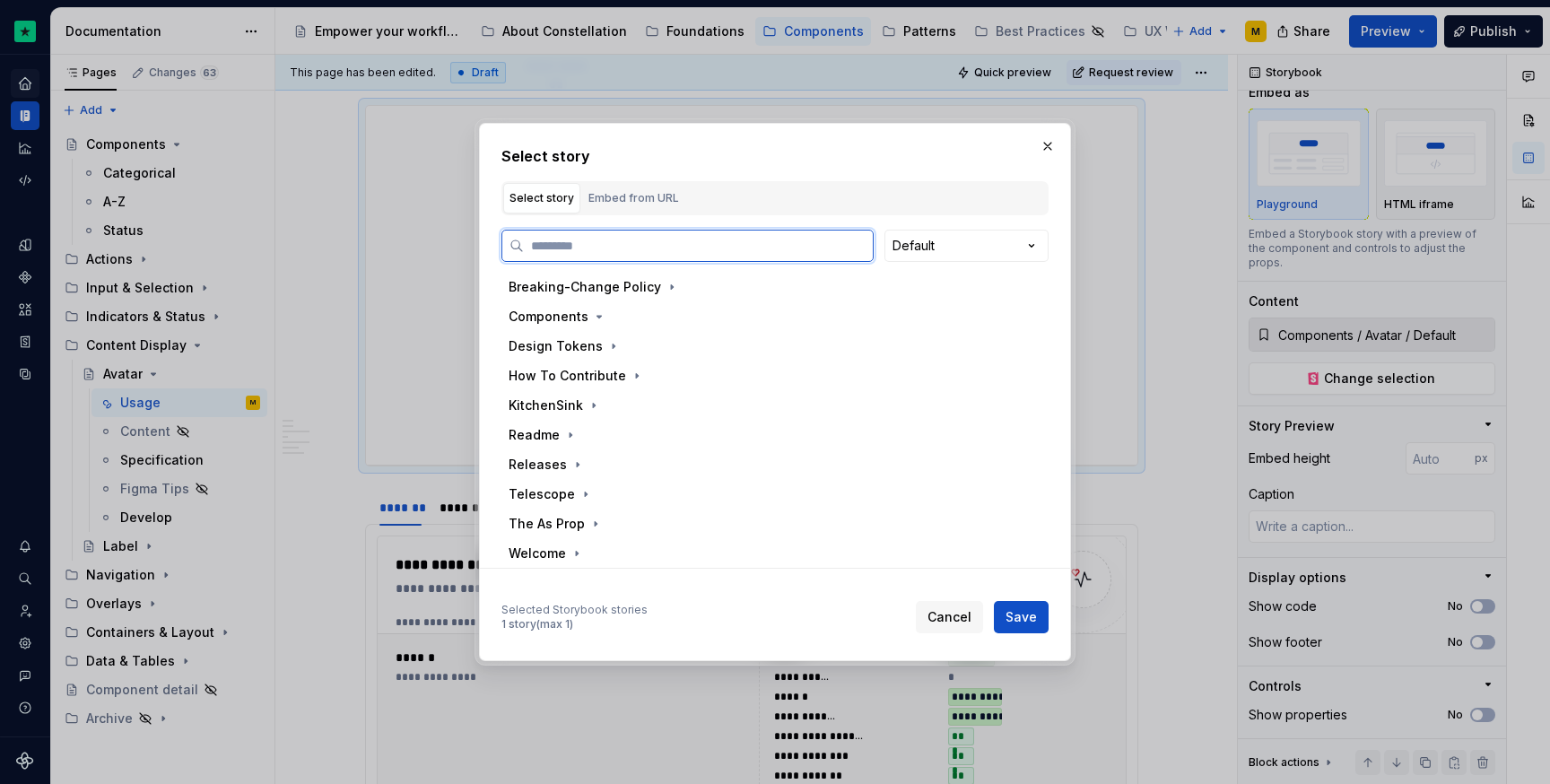
type textarea "*"
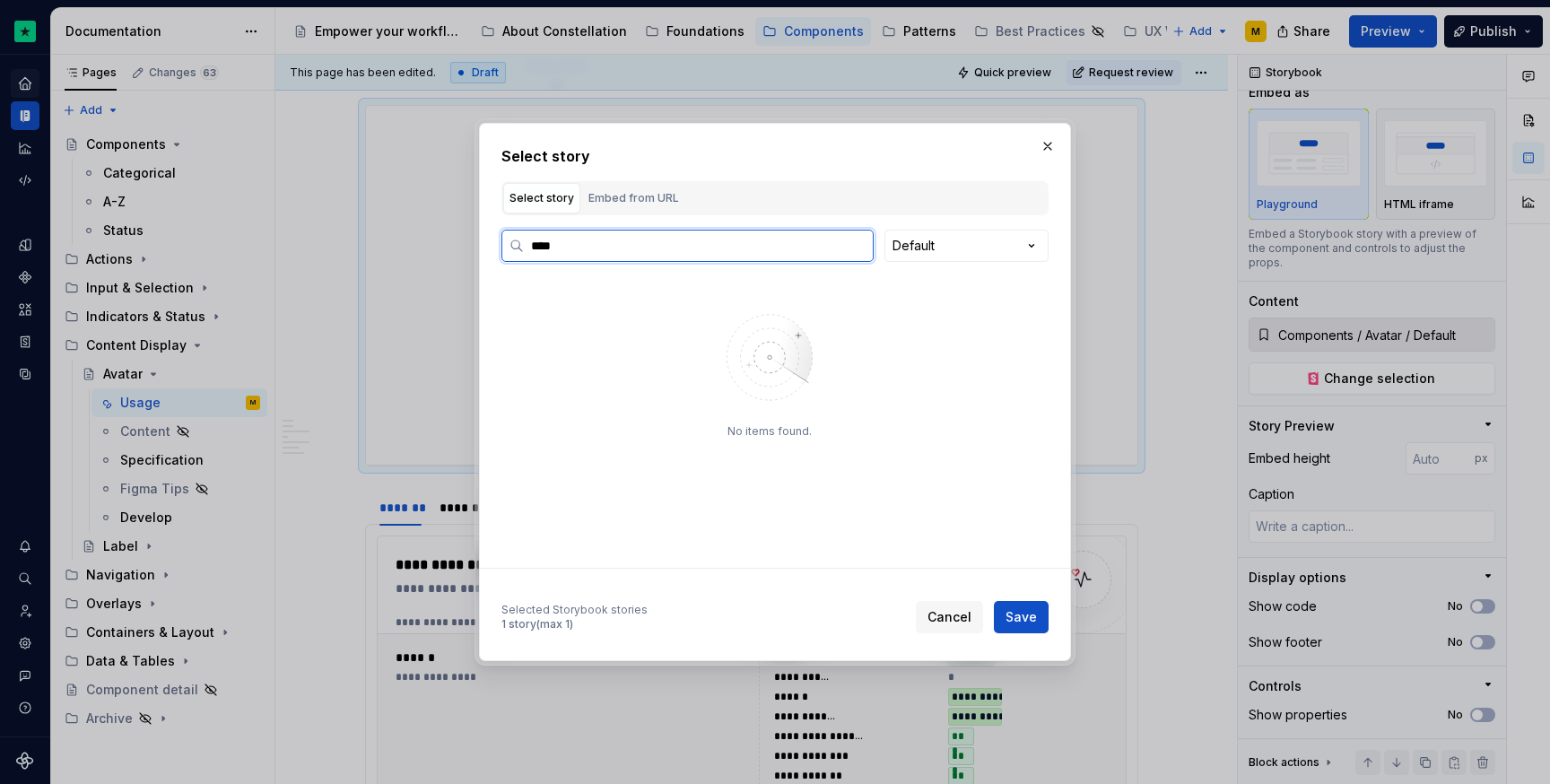
type input "****"
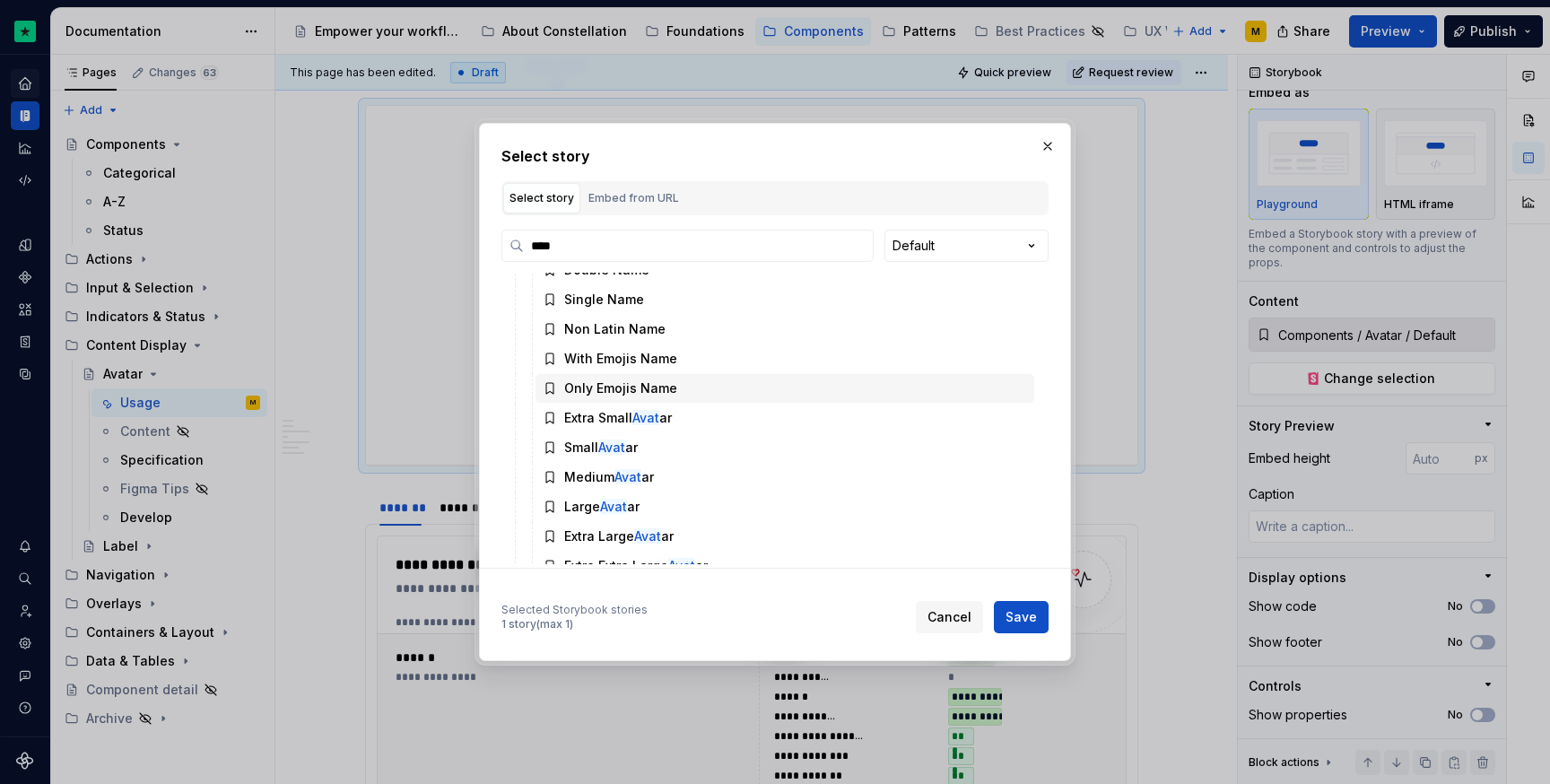
scroll to position [169, 0]
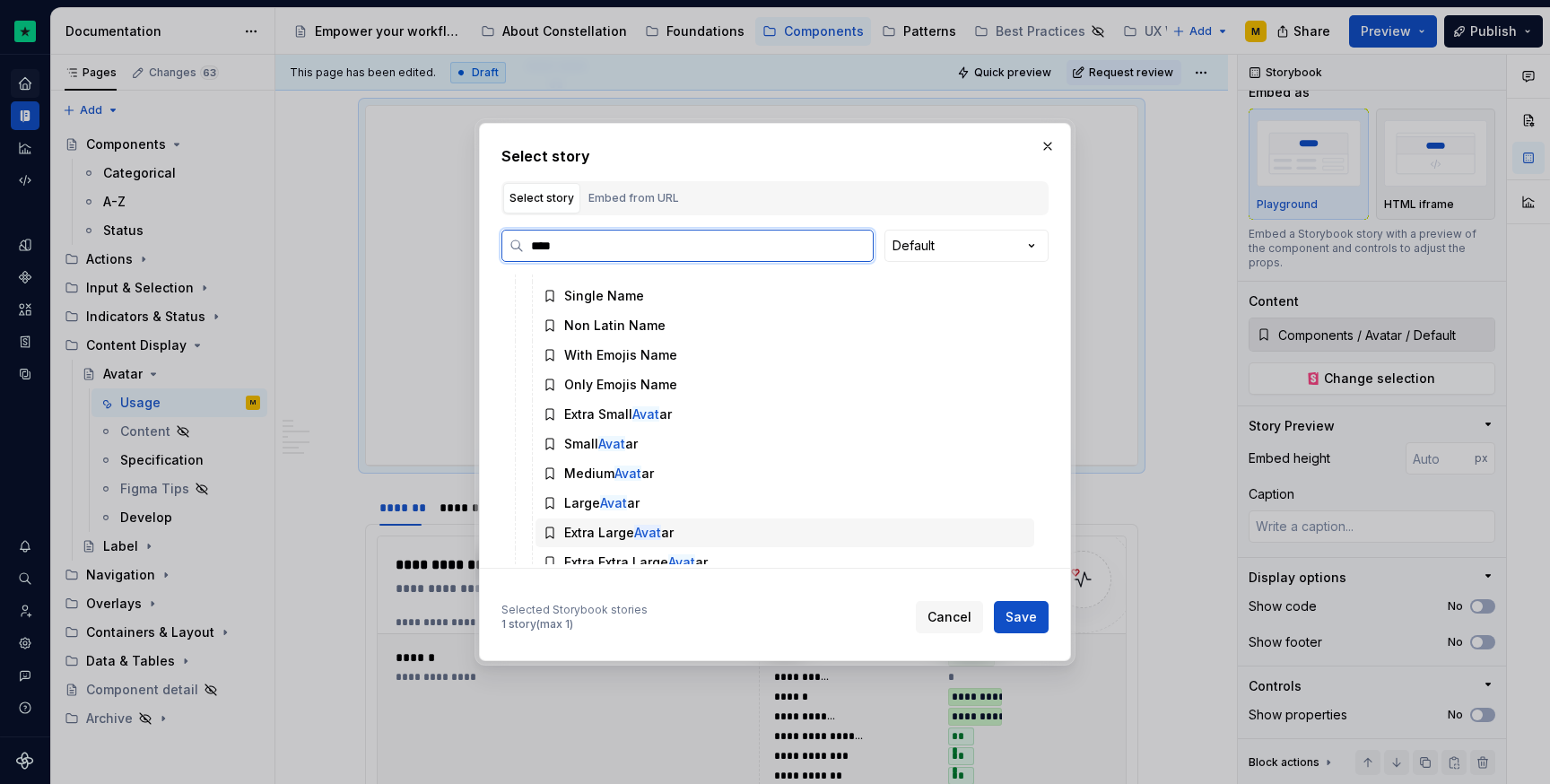
click at [660, 521] on div "Extra Large Avat ar" at bounding box center [784, 532] width 499 height 29
click at [1019, 615] on span "Save" at bounding box center [1020, 617] width 31 height 18
type textarea "*"
type input "Components / Avatar / Extra Large Avatar"
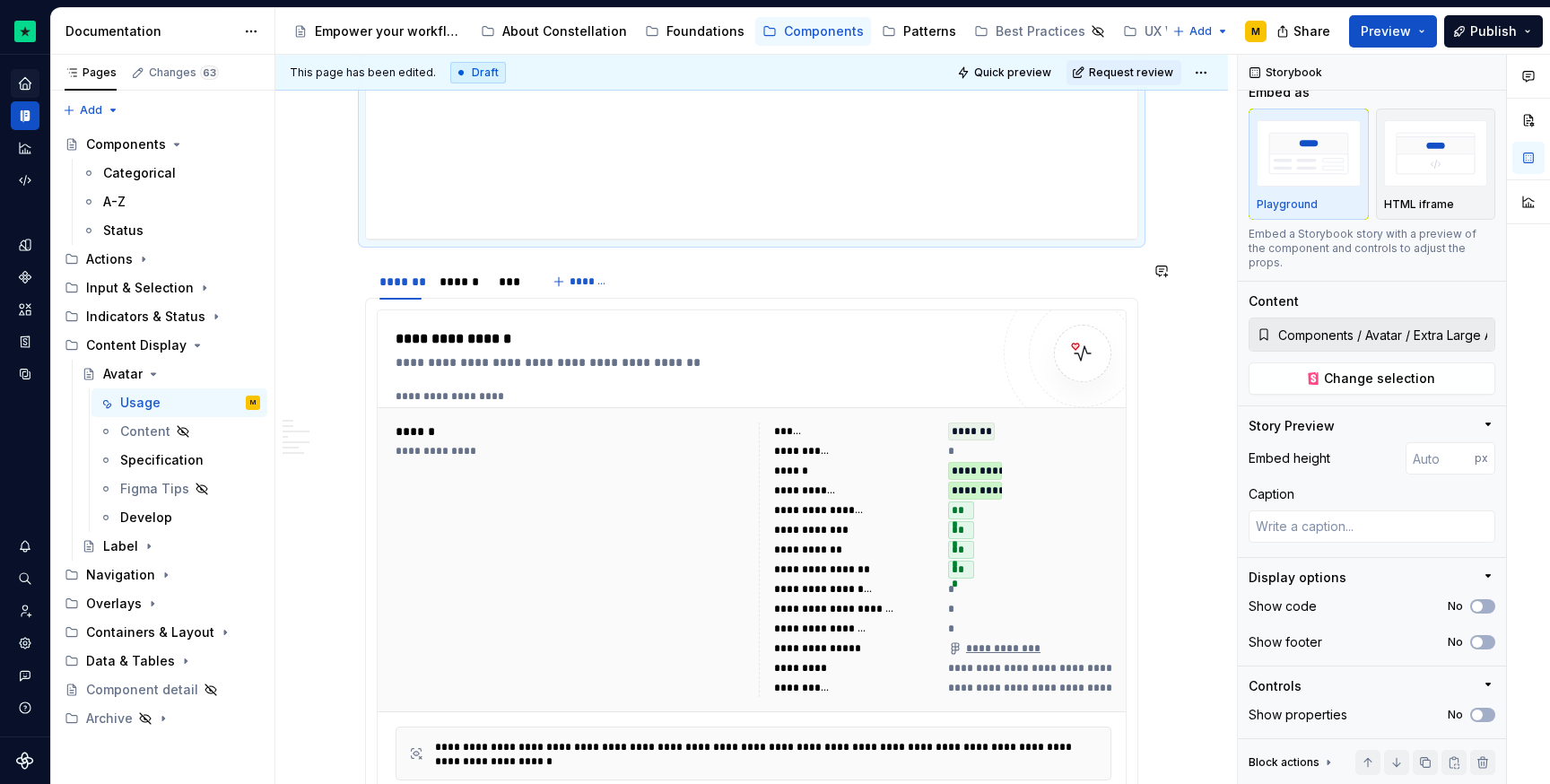
scroll to position [1261, 0]
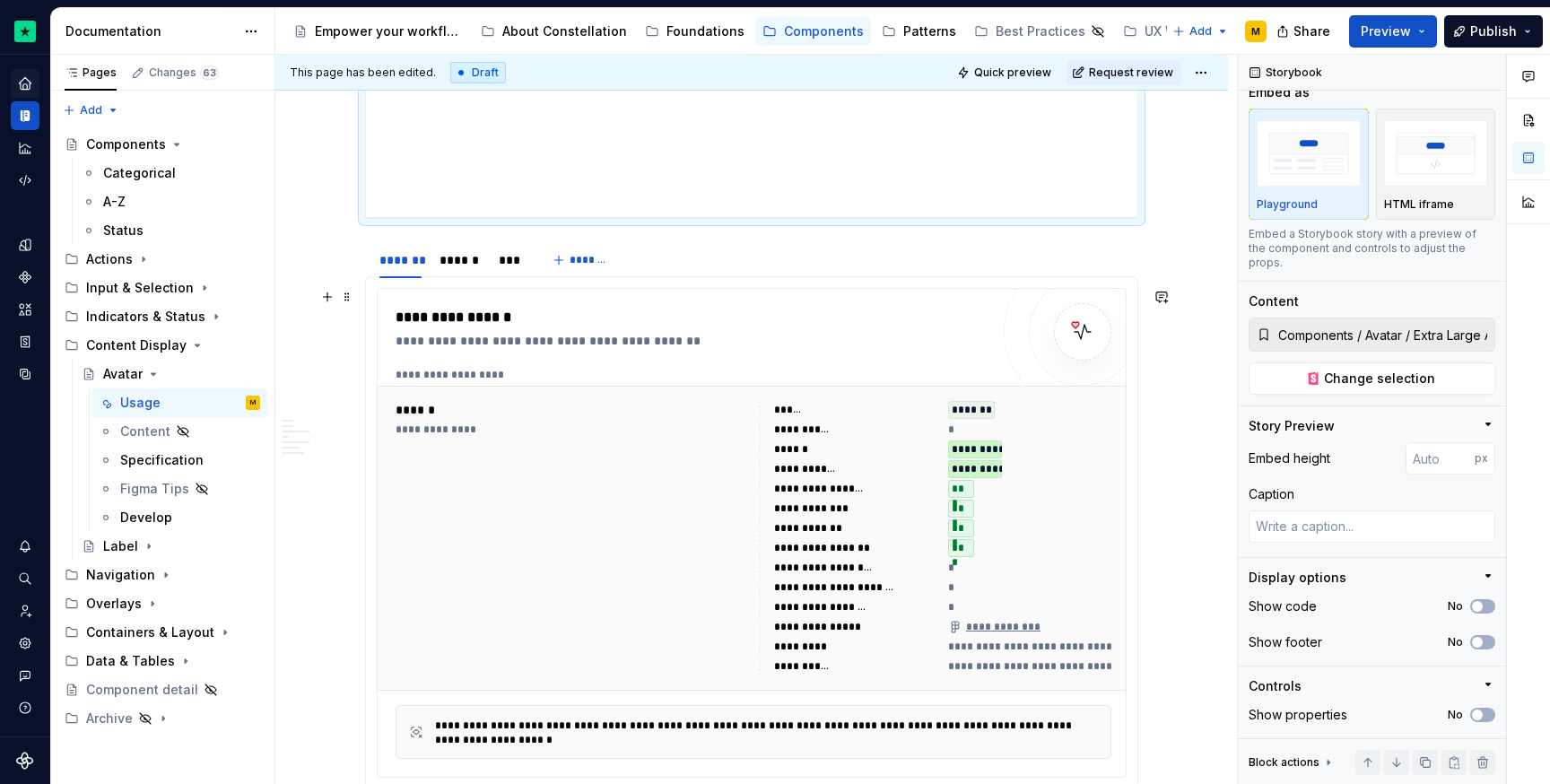
click at [514, 368] on div "**********" at bounding box center [754, 375] width 716 height 14
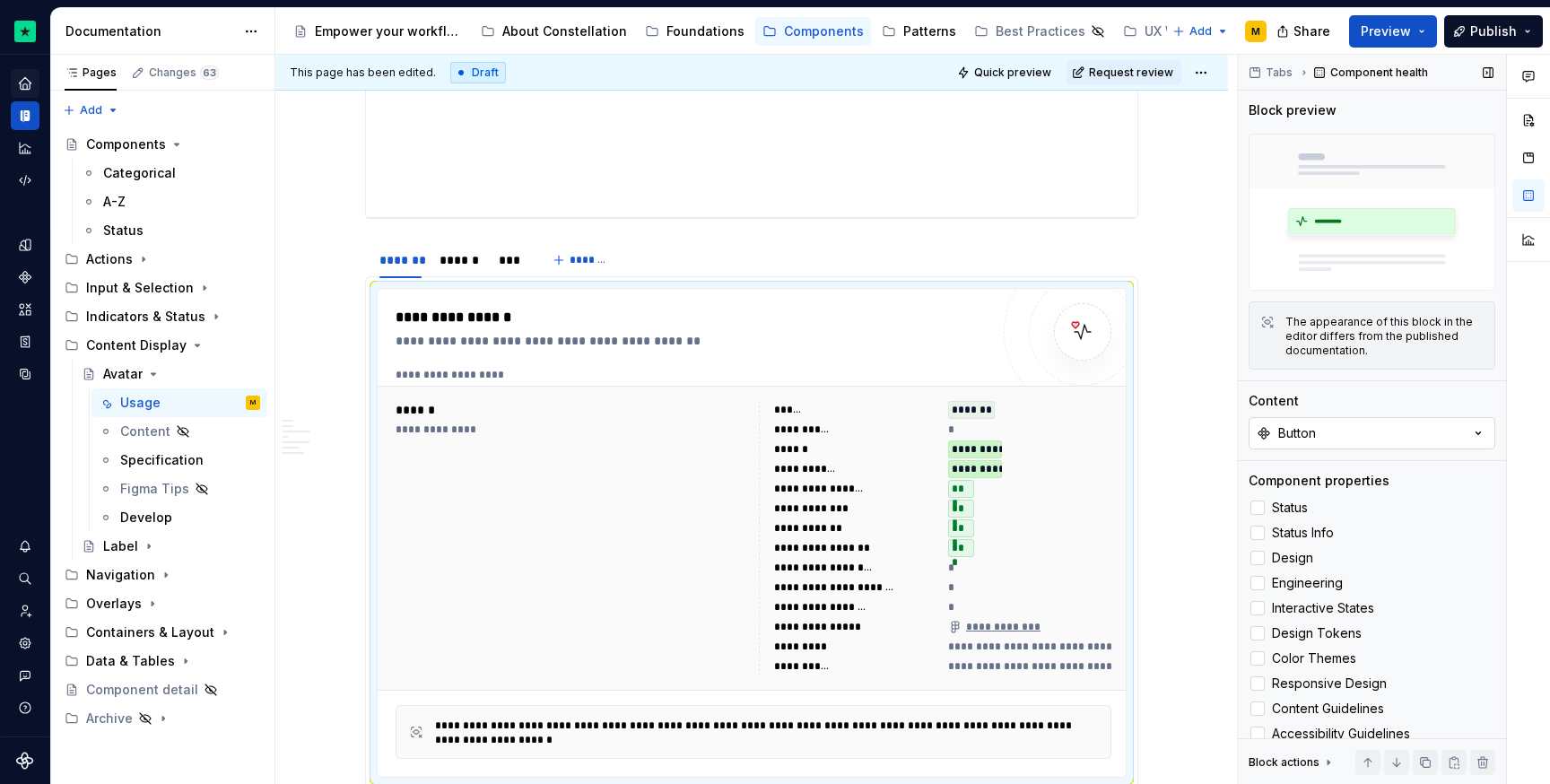
click at [1320, 430] on button "Button" at bounding box center [1372, 432] width 247 height 32
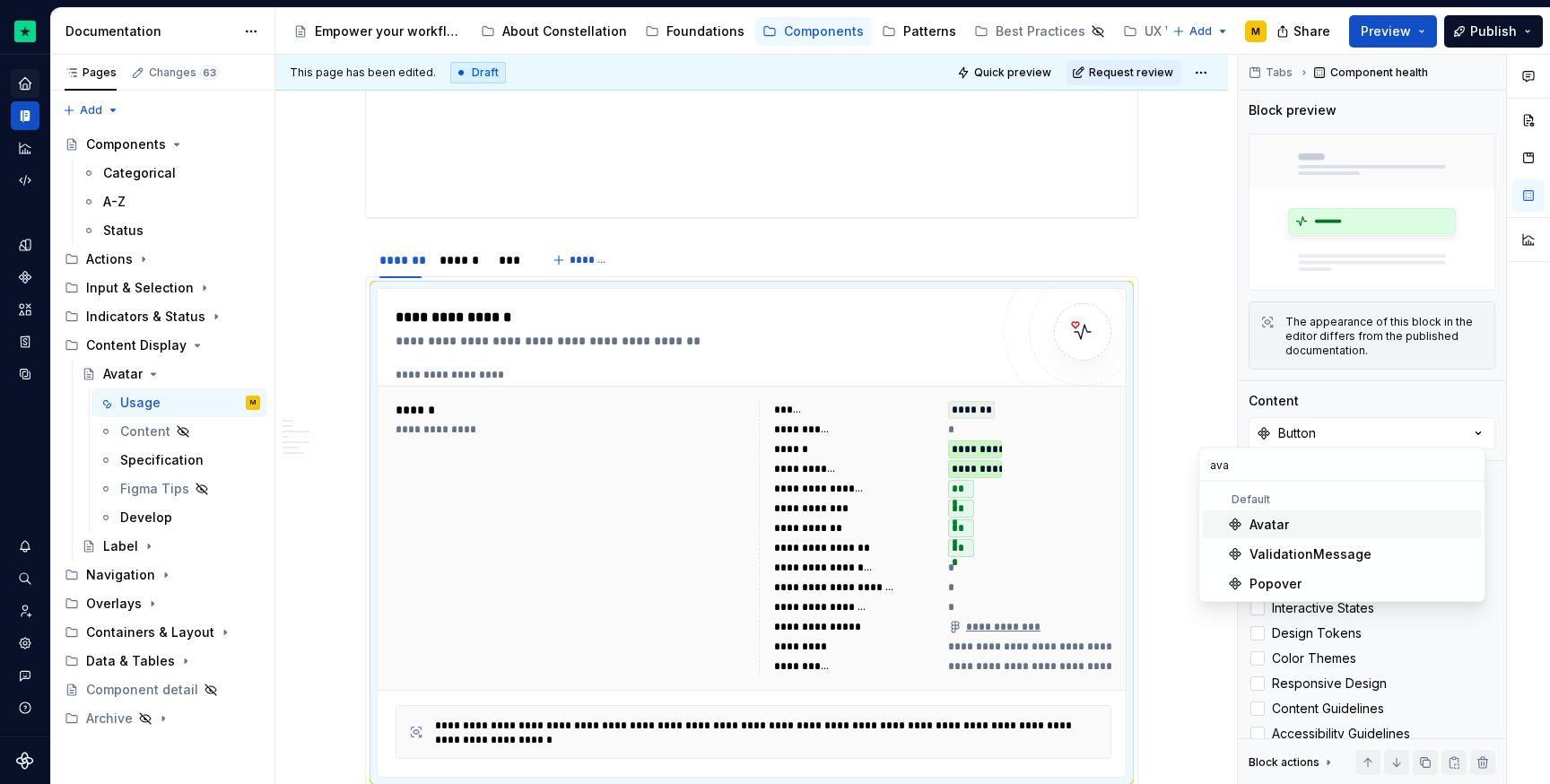
type input "ava"
click at [1276, 521] on div "Avatar" at bounding box center [1268, 524] width 39 height 18
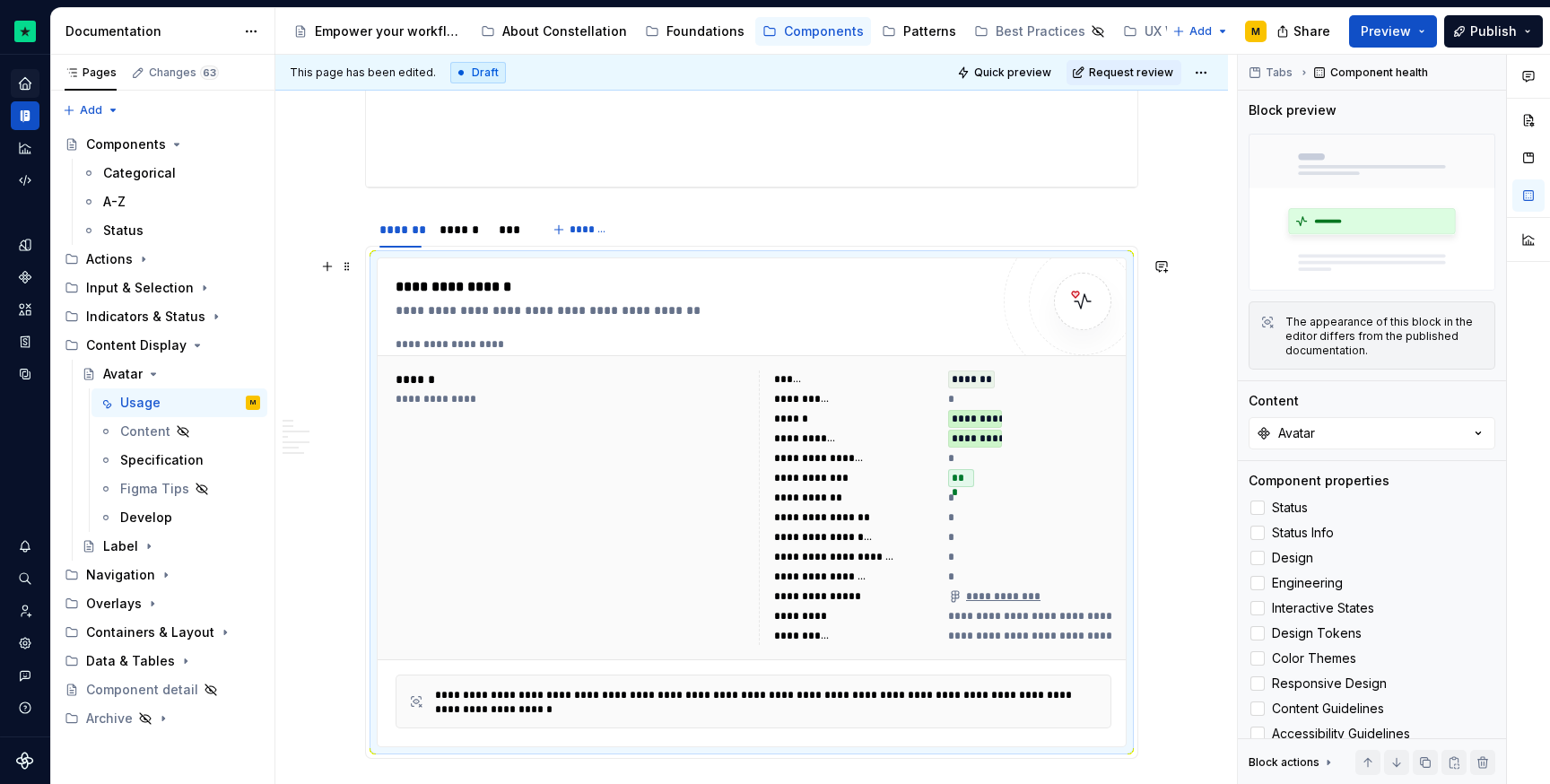
scroll to position [1299, 0]
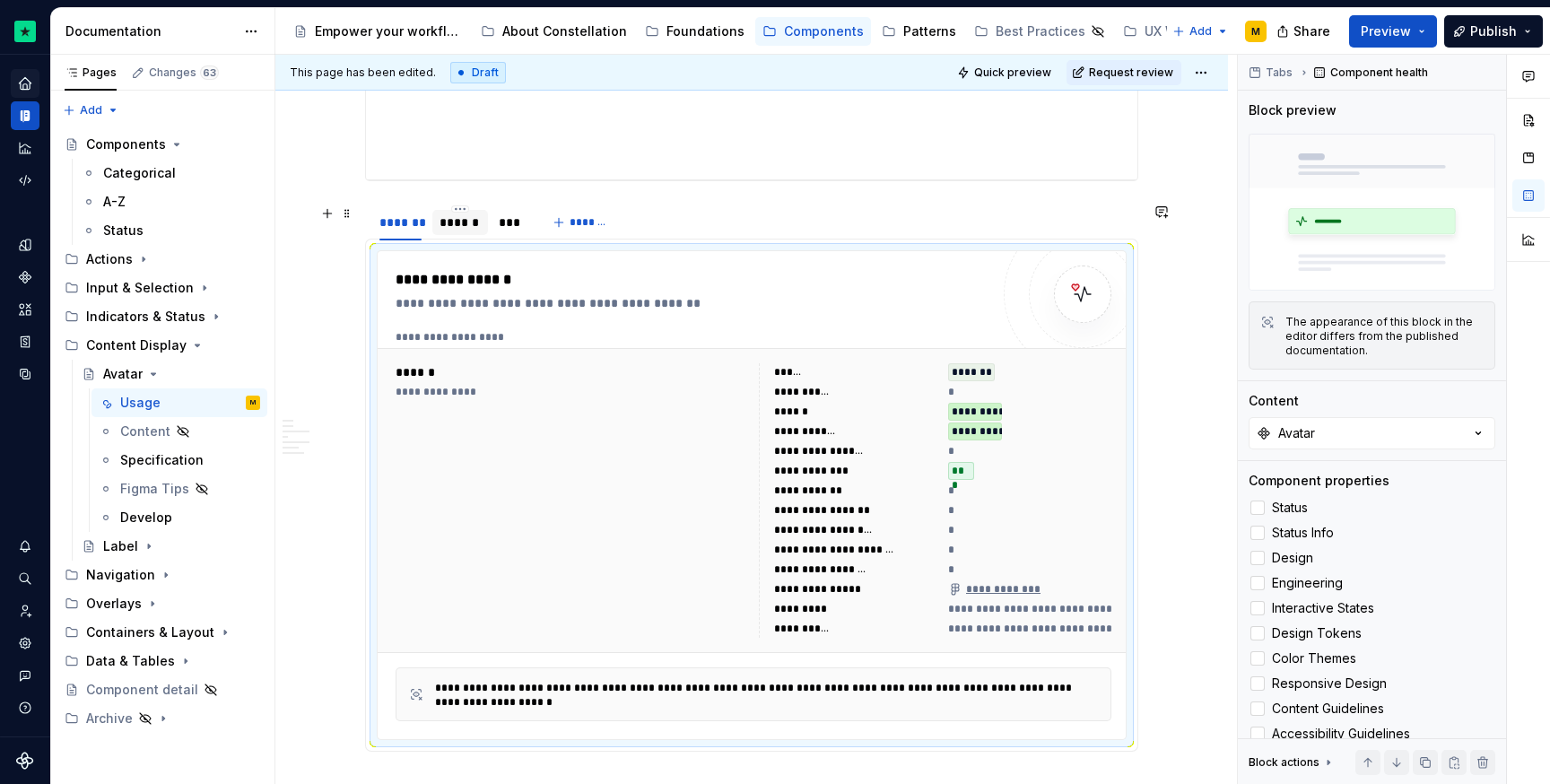
click at [449, 217] on div "******" at bounding box center [460, 223] width 41 height 18
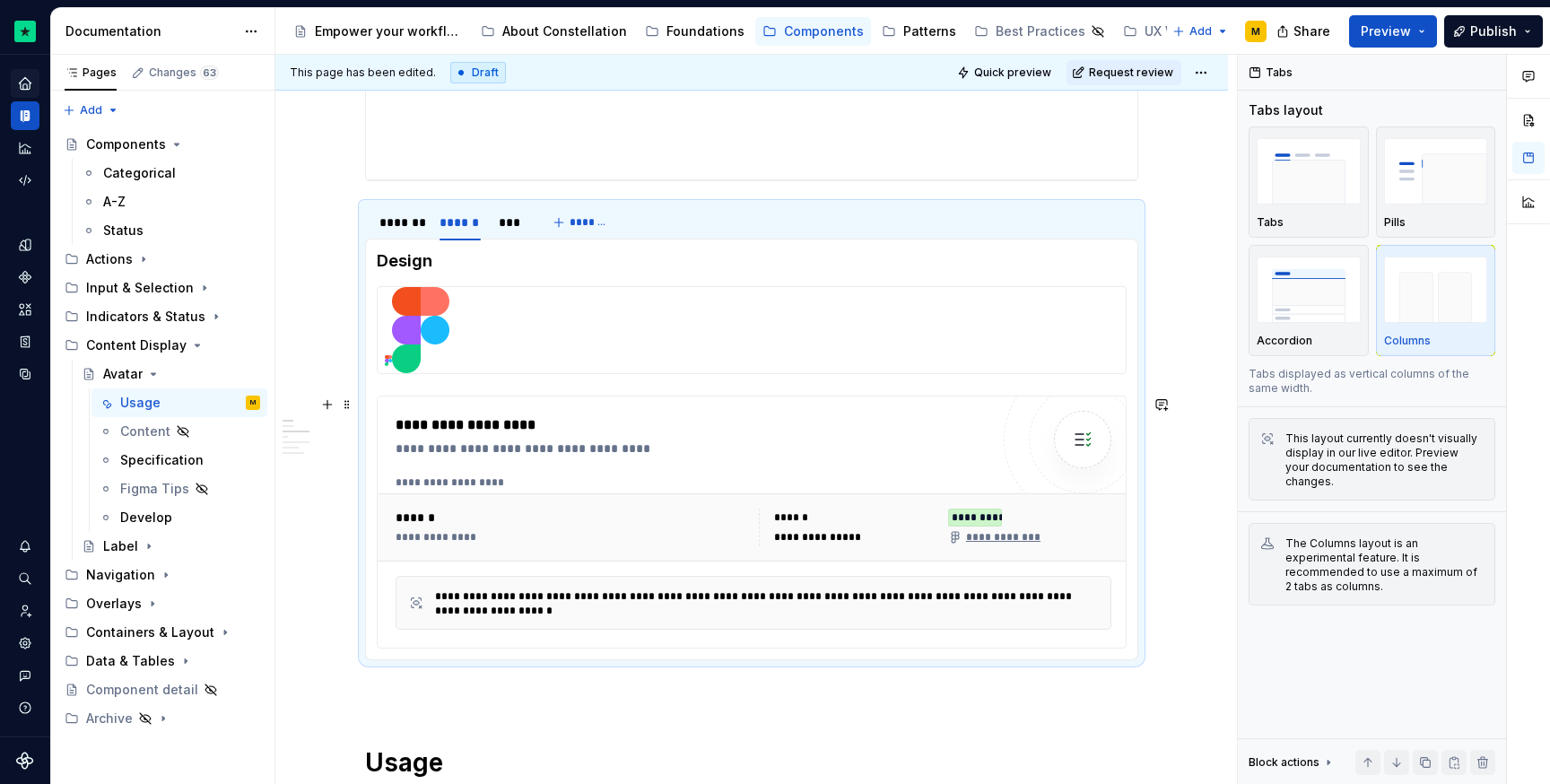
click at [775, 455] on div "**********" at bounding box center [693, 448] width 594 height 18
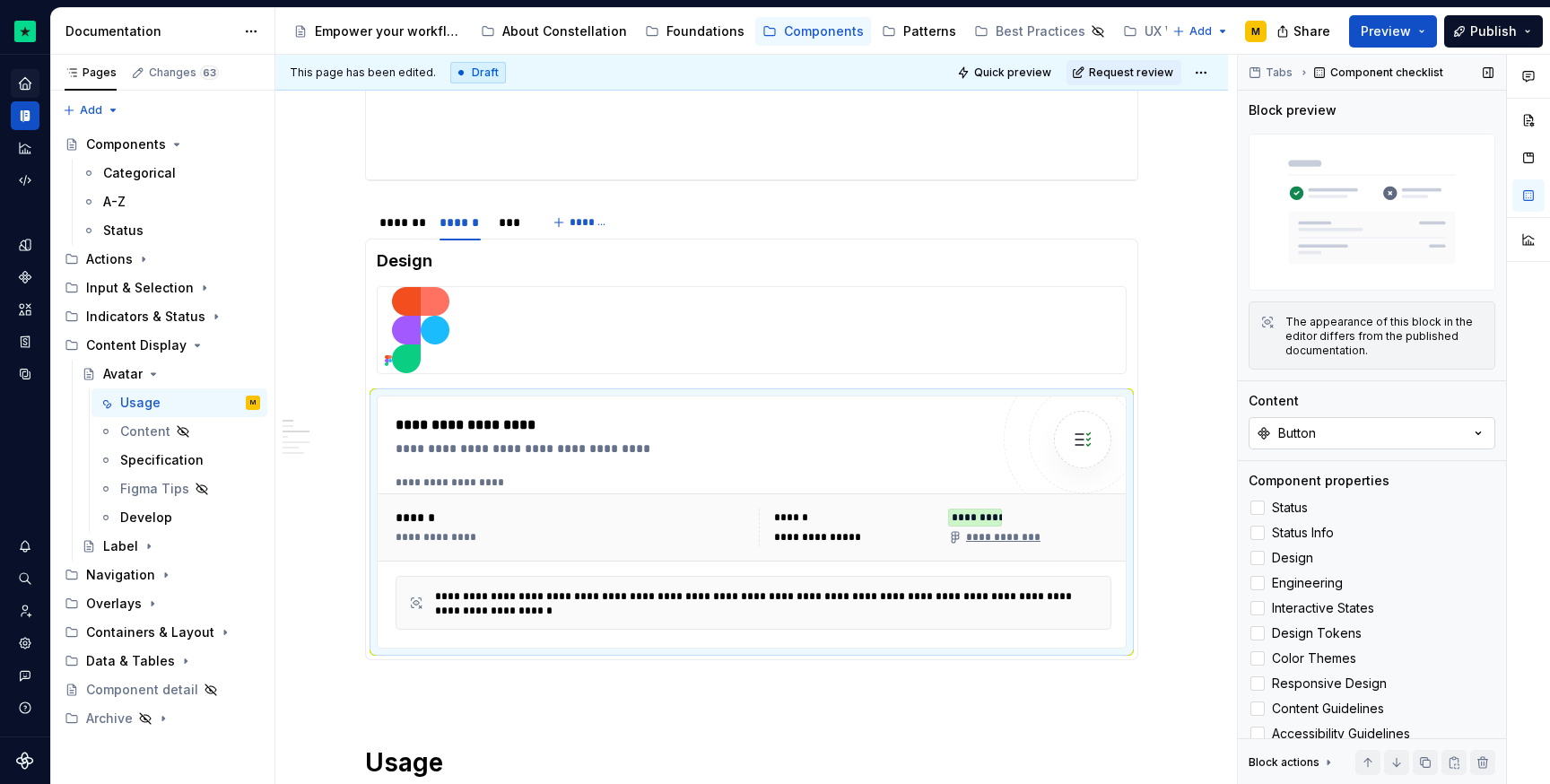
type textarea "*"
click at [1326, 431] on button "Button" at bounding box center [1372, 432] width 247 height 32
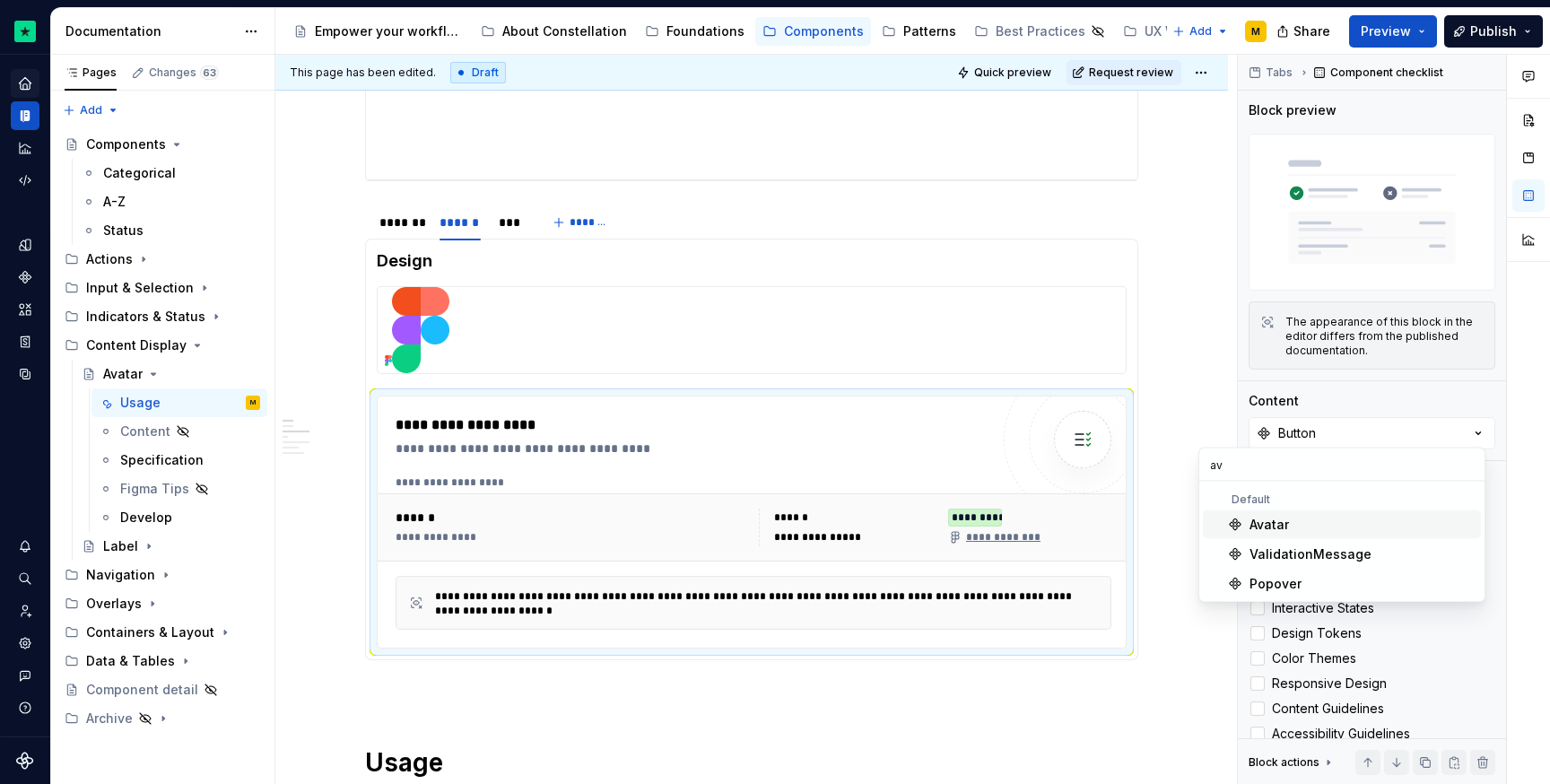
type input "av"
click at [1267, 521] on div "Avatar" at bounding box center [1268, 524] width 39 height 18
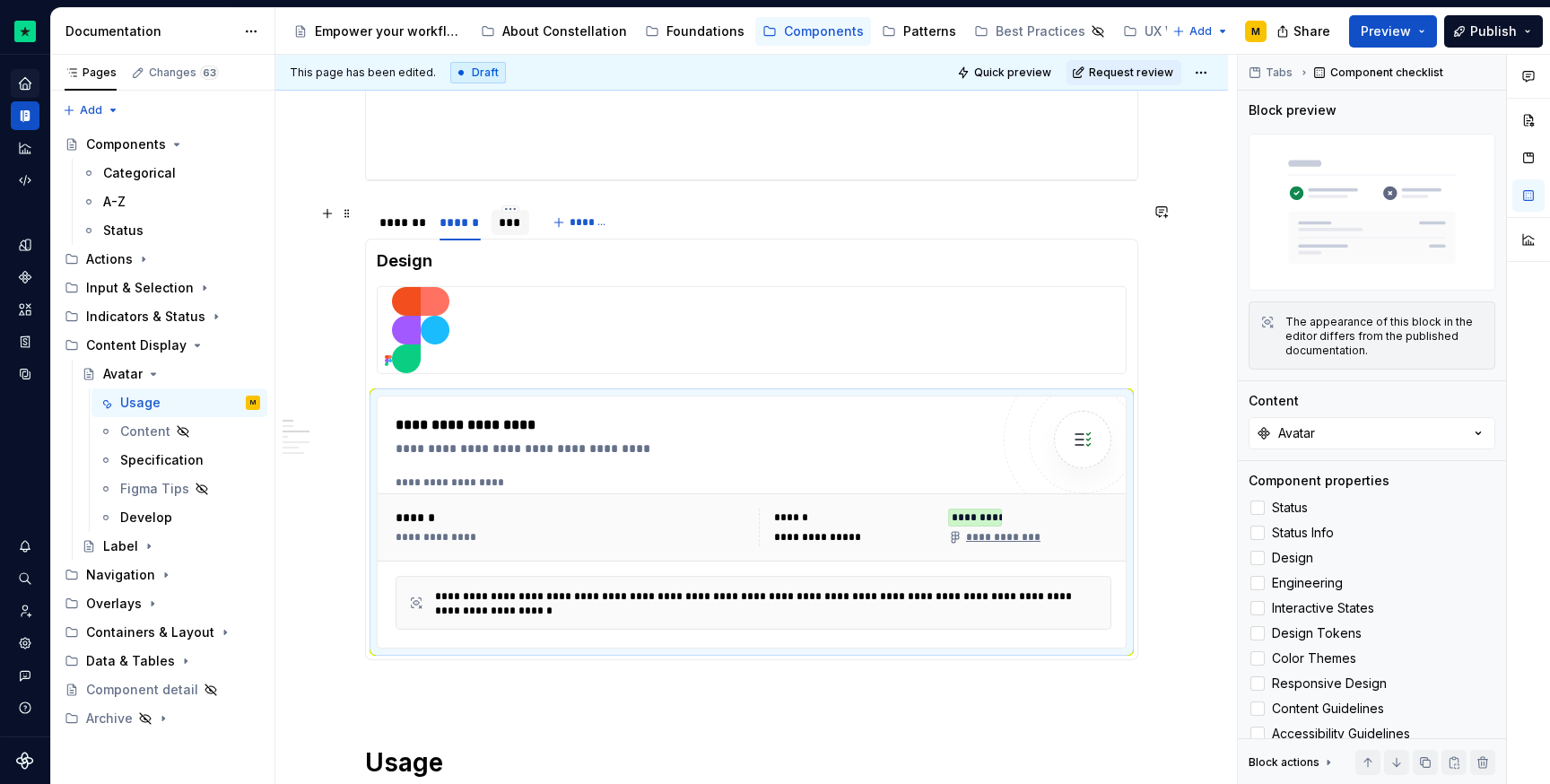
type textarea "*"
click at [502, 227] on div "***" at bounding box center [510, 223] width 23 height 18
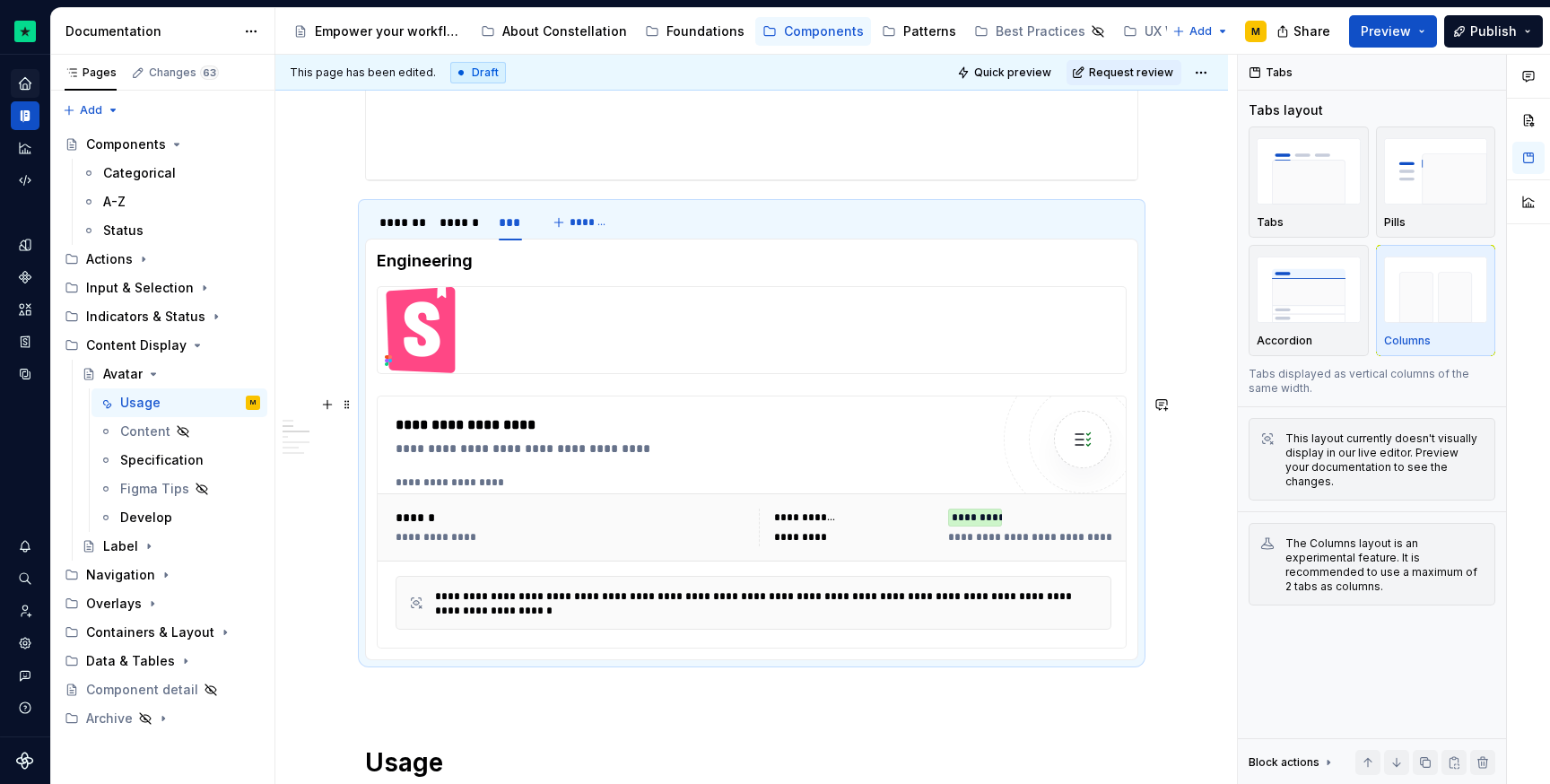
click at [715, 460] on div "**********" at bounding box center [693, 521] width 594 height 215
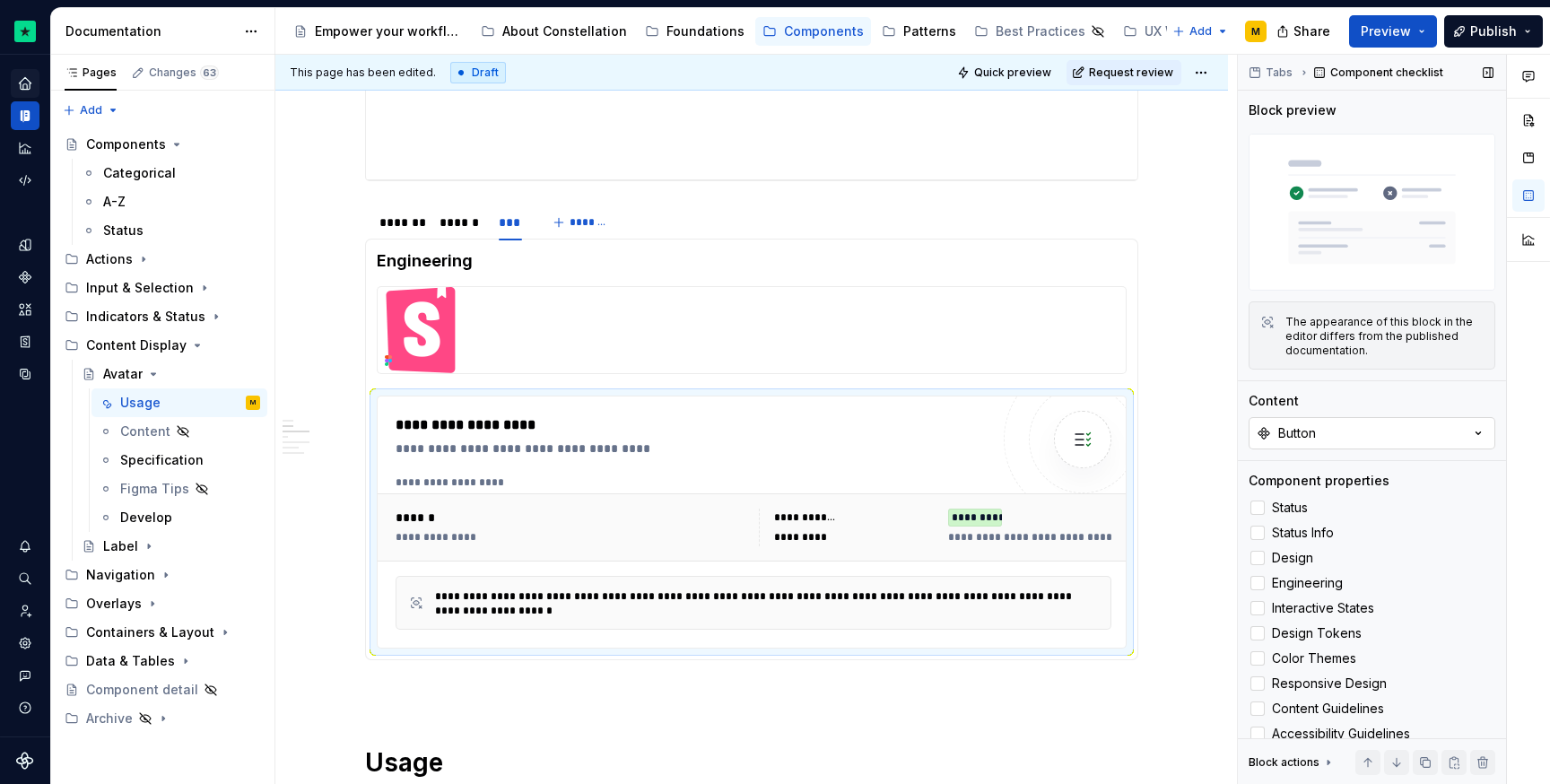
click at [1311, 431] on div "Button" at bounding box center [1297, 433] width 38 height 18
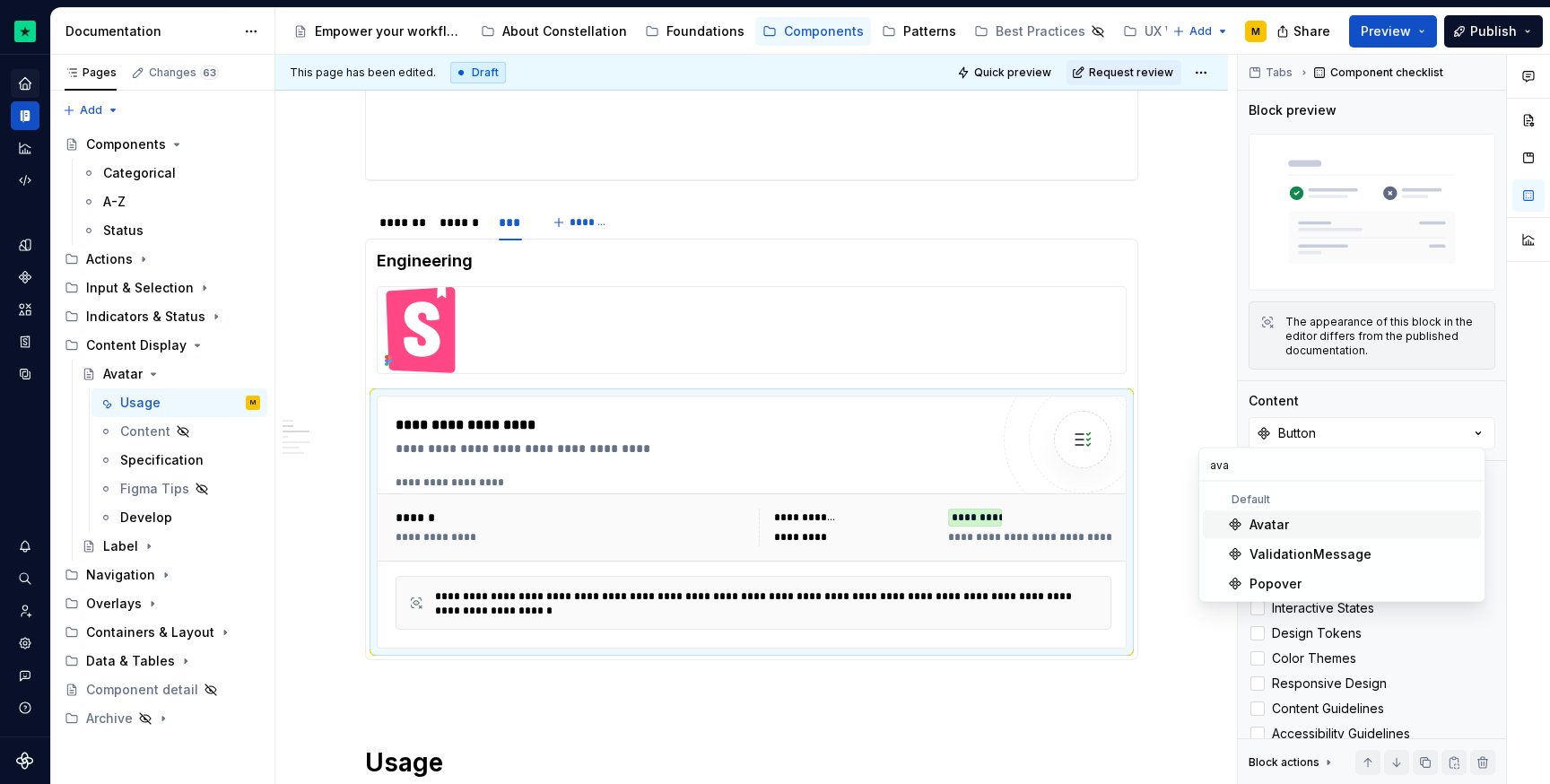
type input "ava"
click at [1277, 513] on span "Avatar" at bounding box center [1342, 524] width 278 height 29
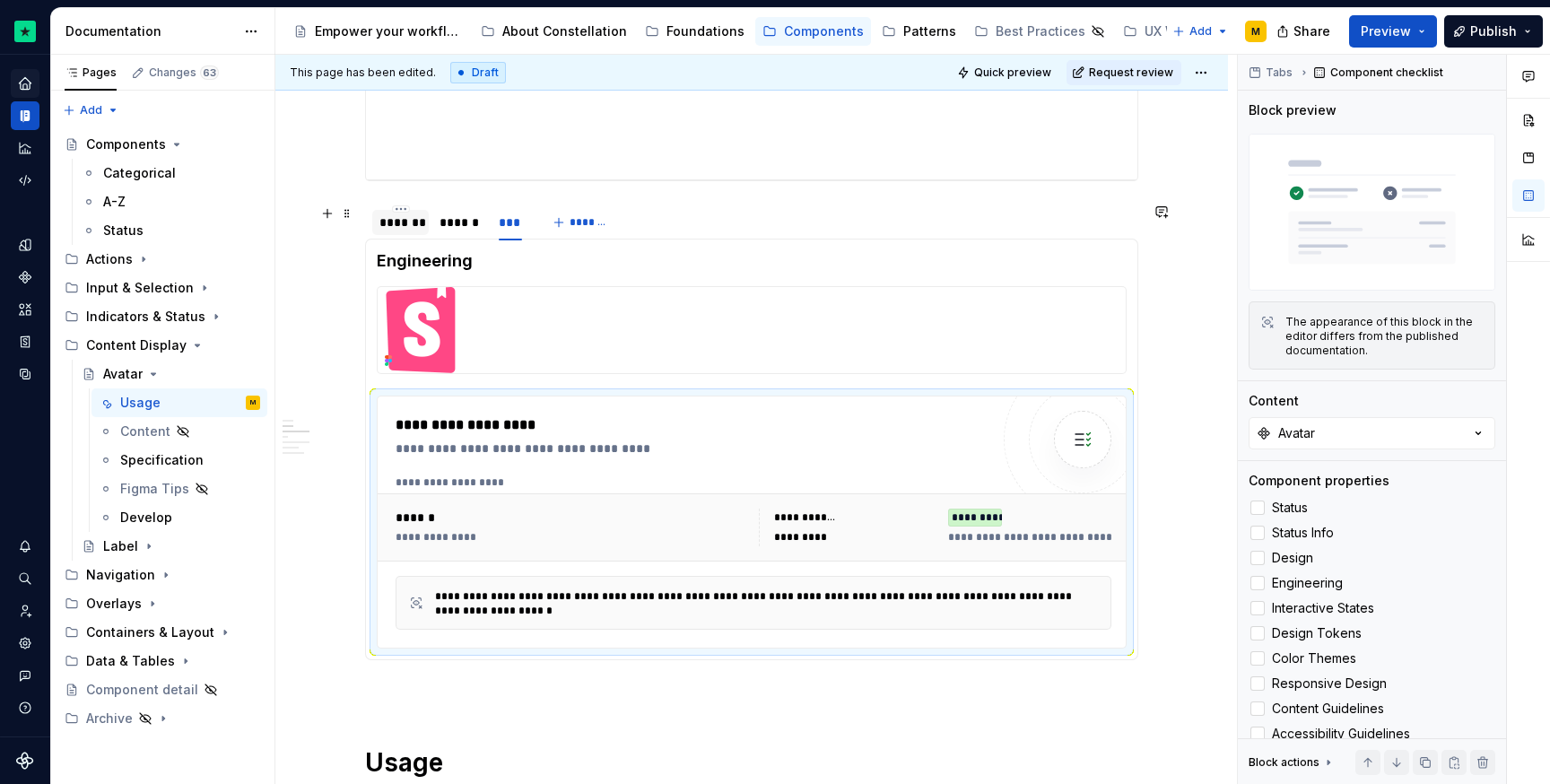
click at [396, 224] on div "*******" at bounding box center [401, 223] width 42 height 18
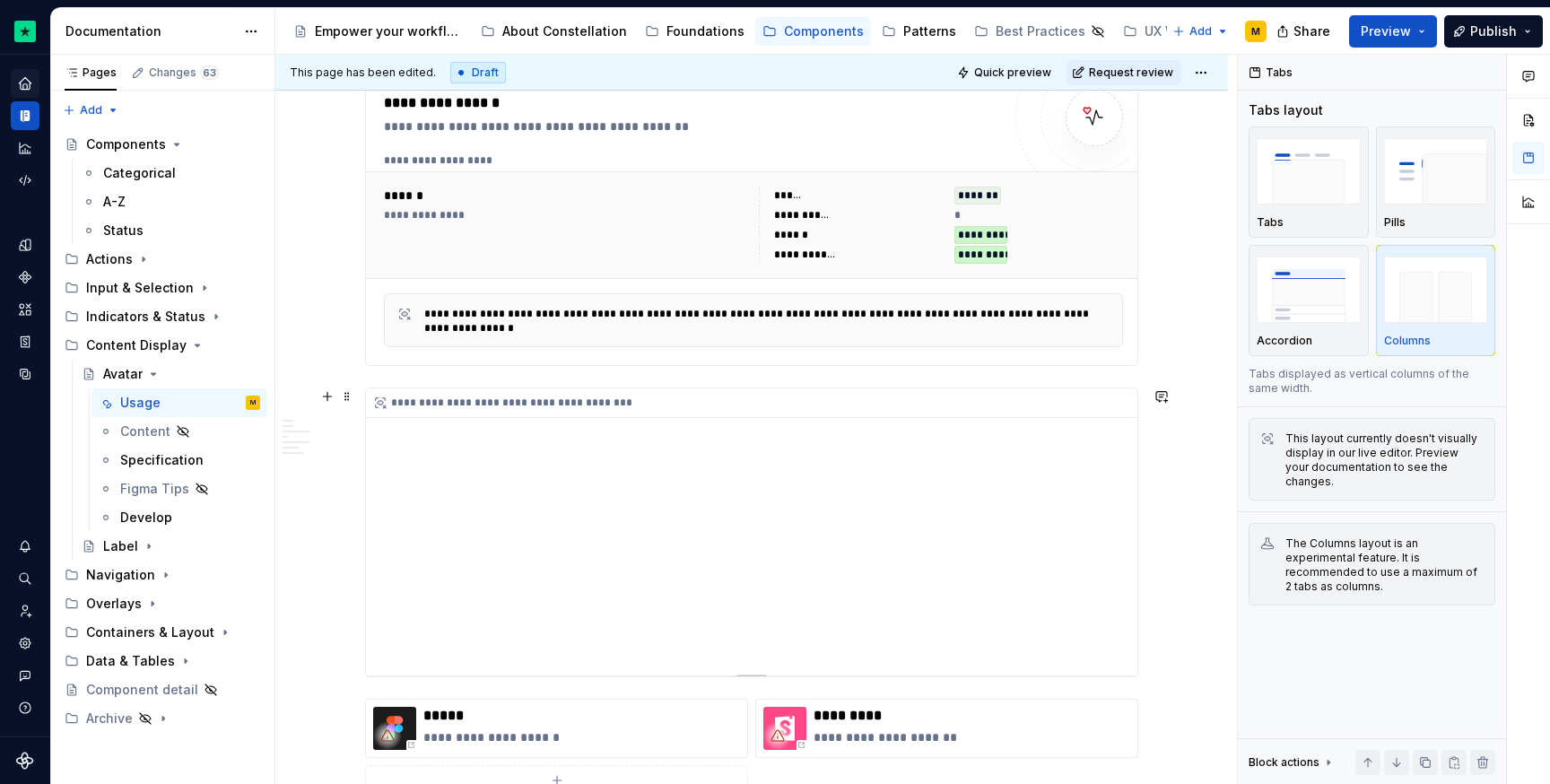
scroll to position [0, 0]
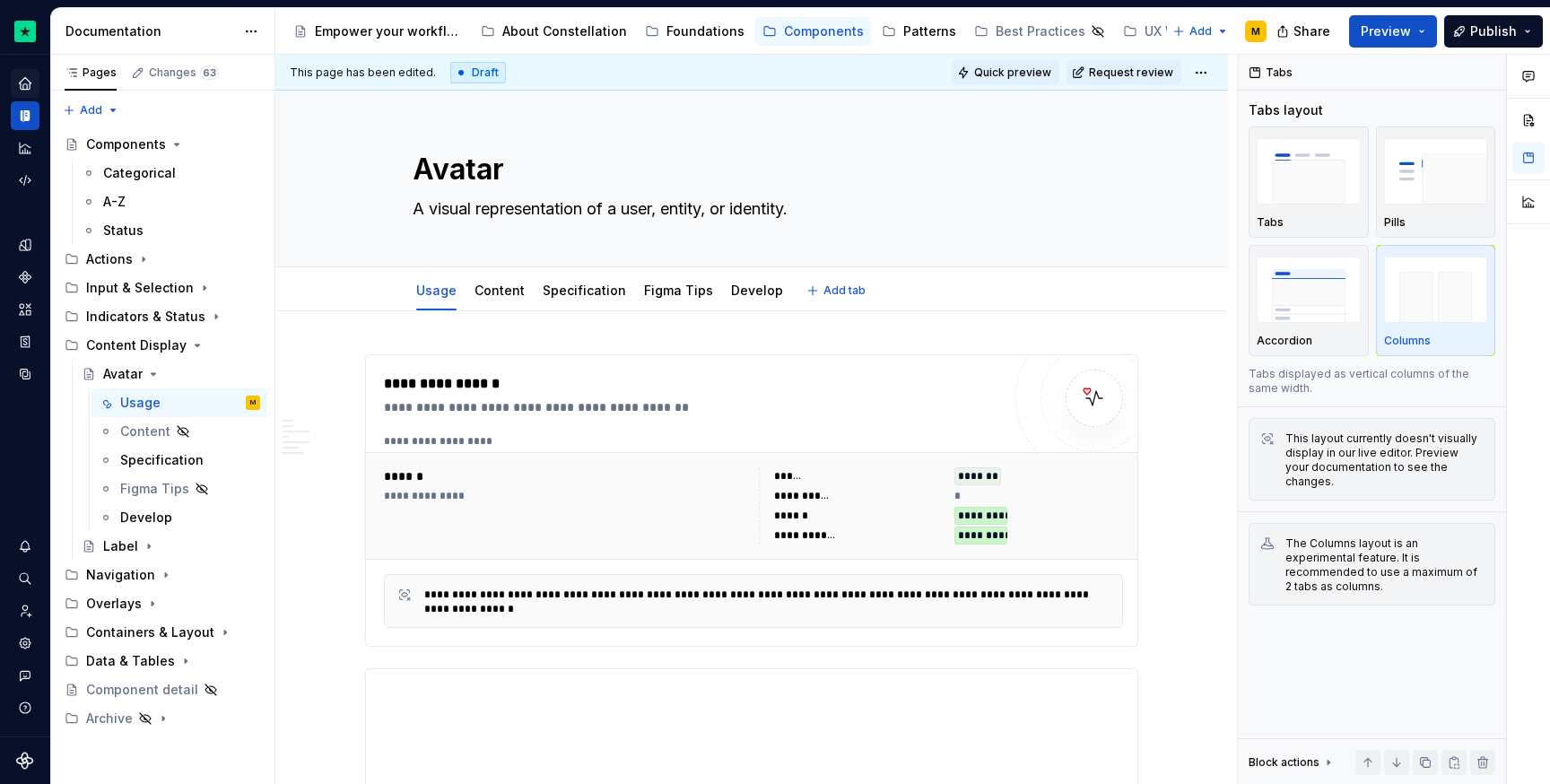
click at [1000, 75] on span "Quick preview" at bounding box center [1012, 73] width 77 height 14
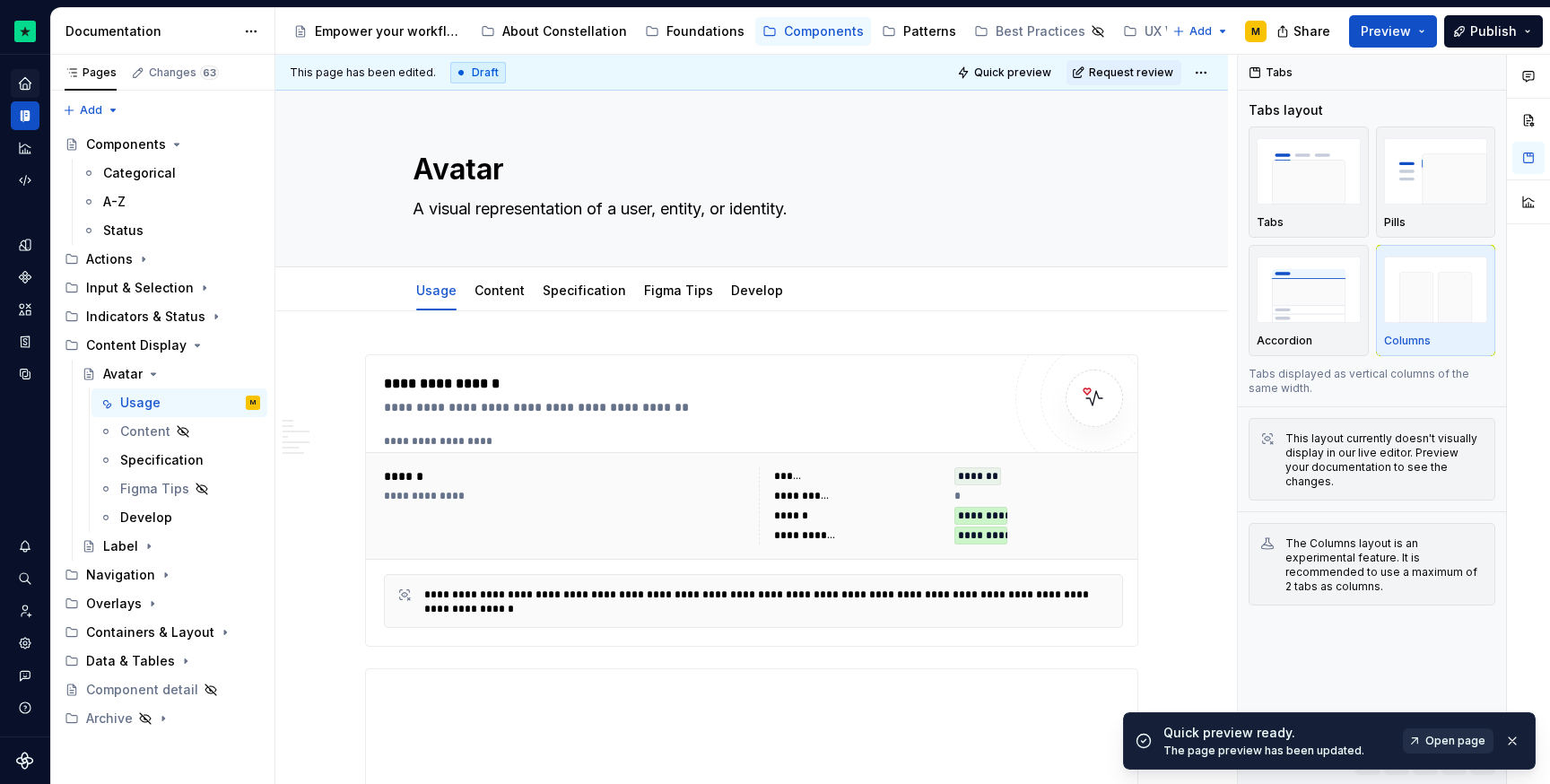
click at [1448, 734] on span "Open page" at bounding box center [1455, 740] width 60 height 14
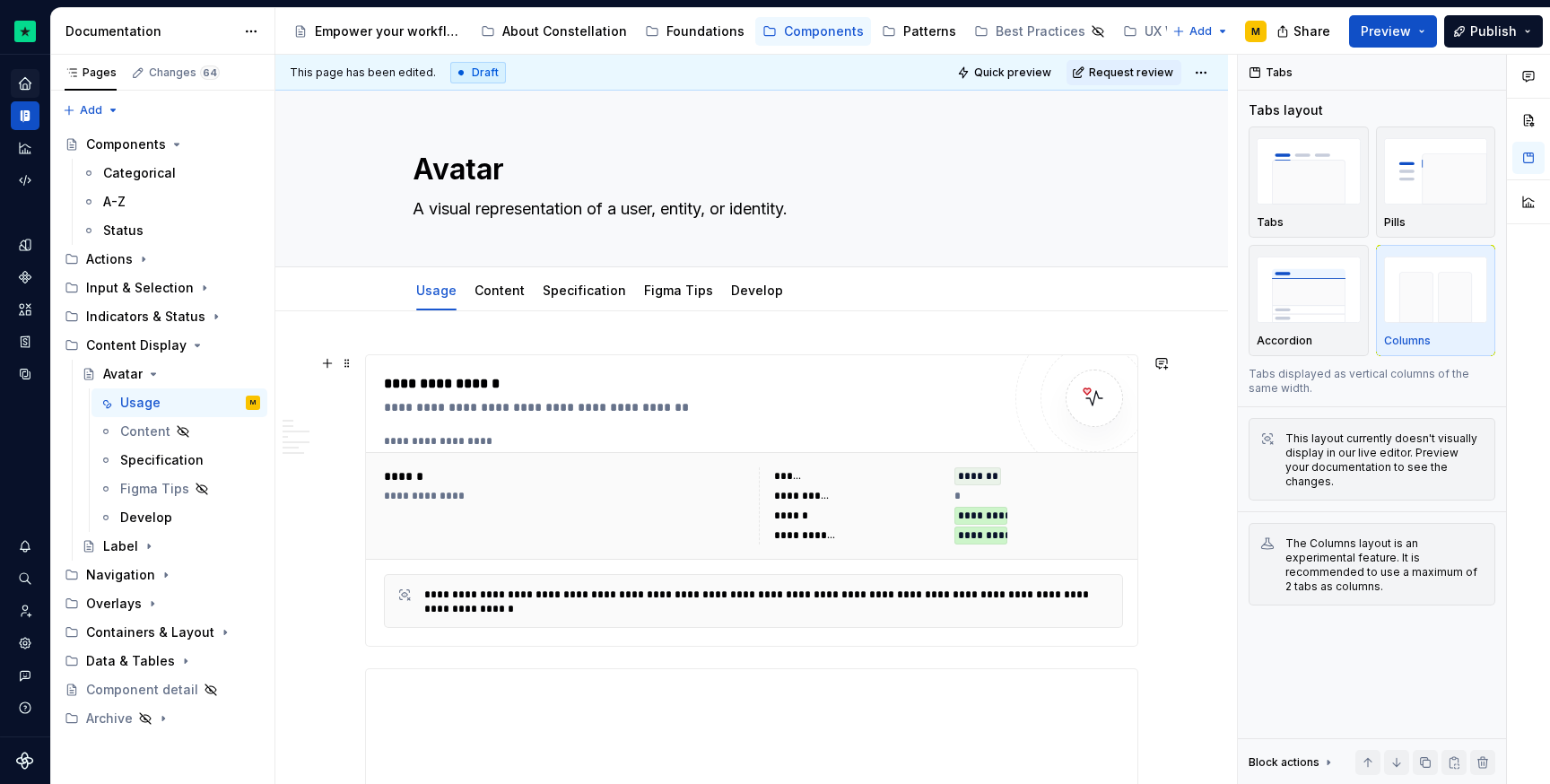
click at [436, 439] on div "**********" at bounding box center [754, 440] width 740 height 14
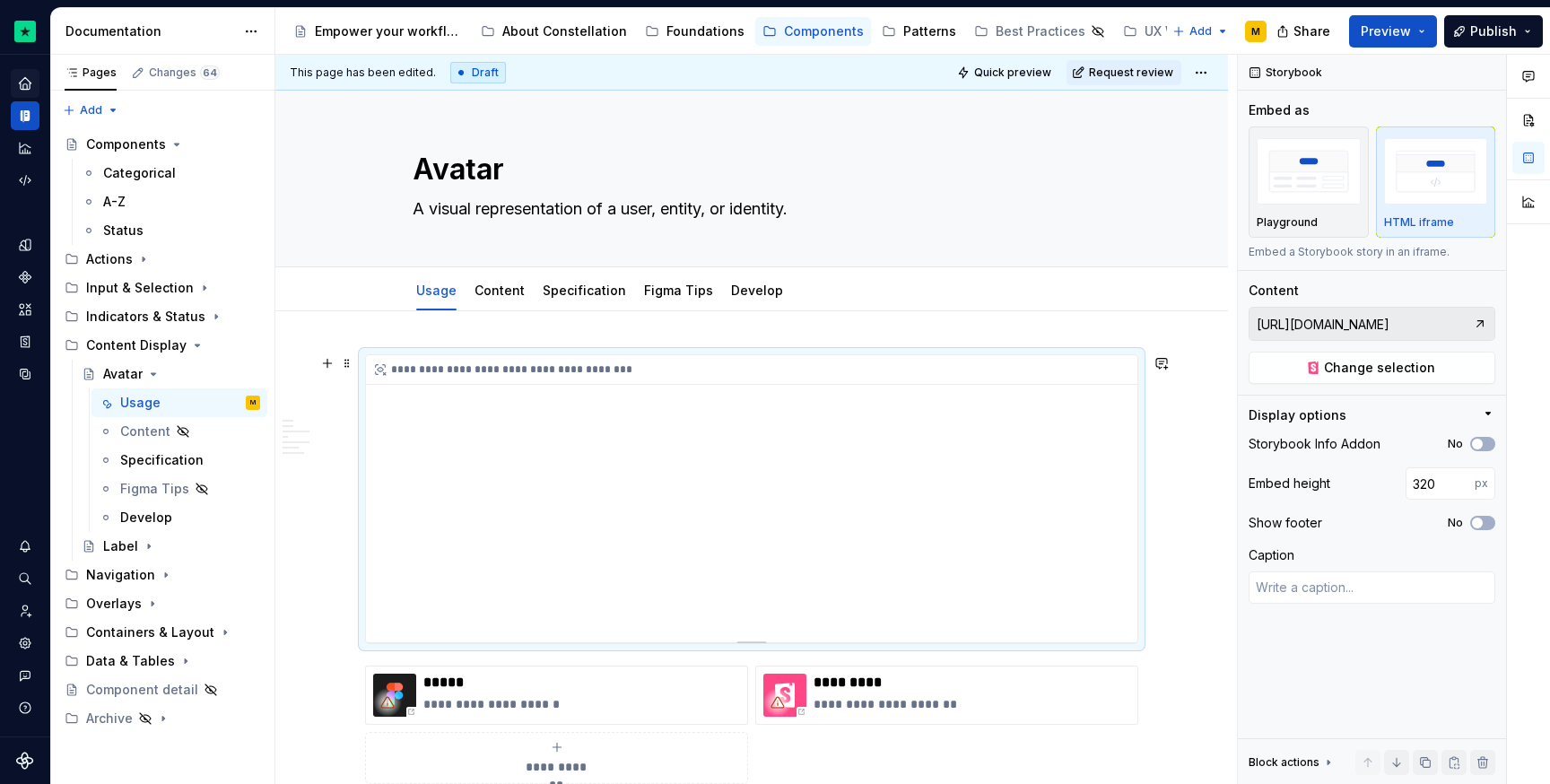
click at [506, 416] on div "**********" at bounding box center [752, 497] width 772 height 287
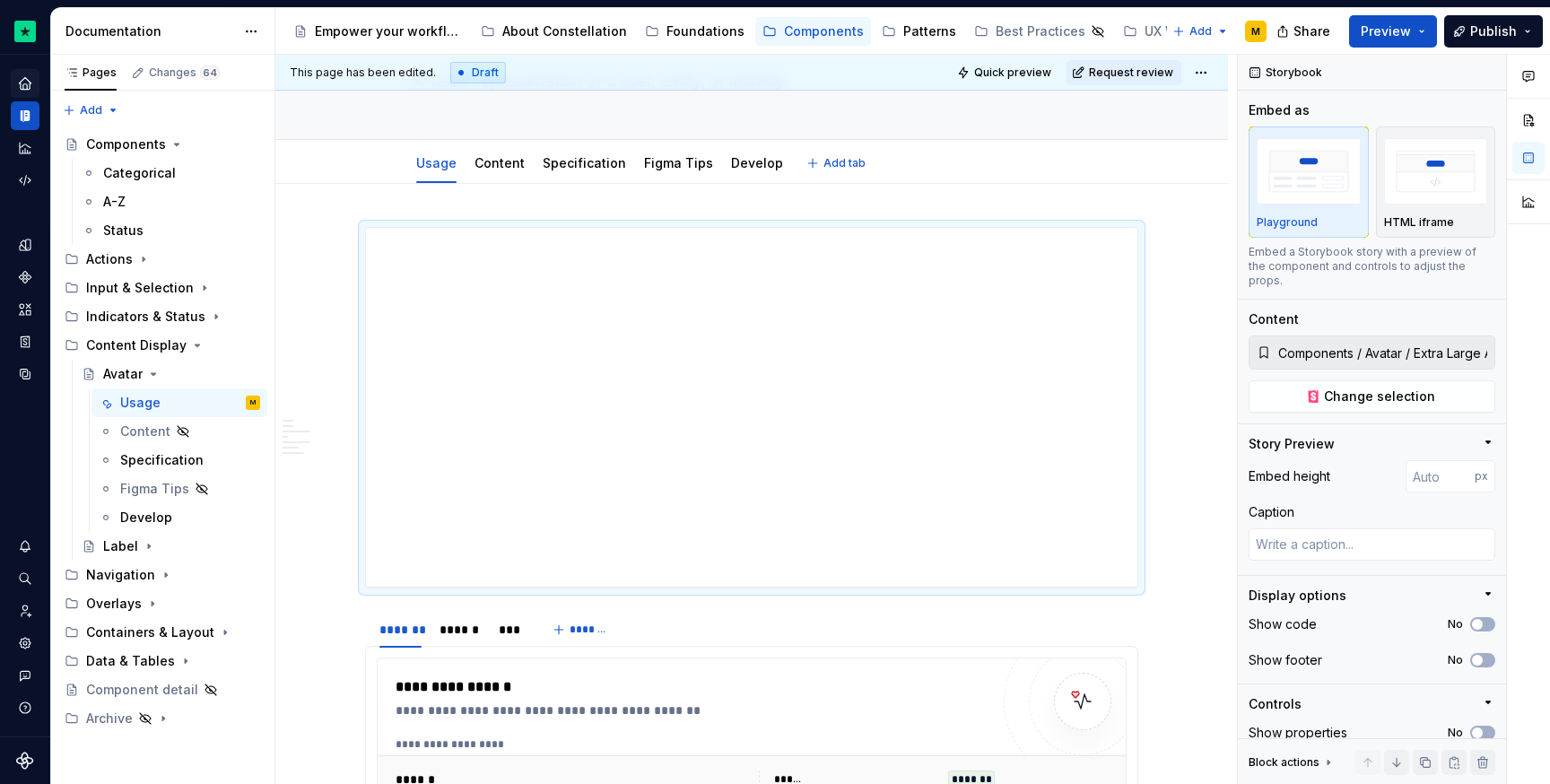
scroll to position [276, 0]
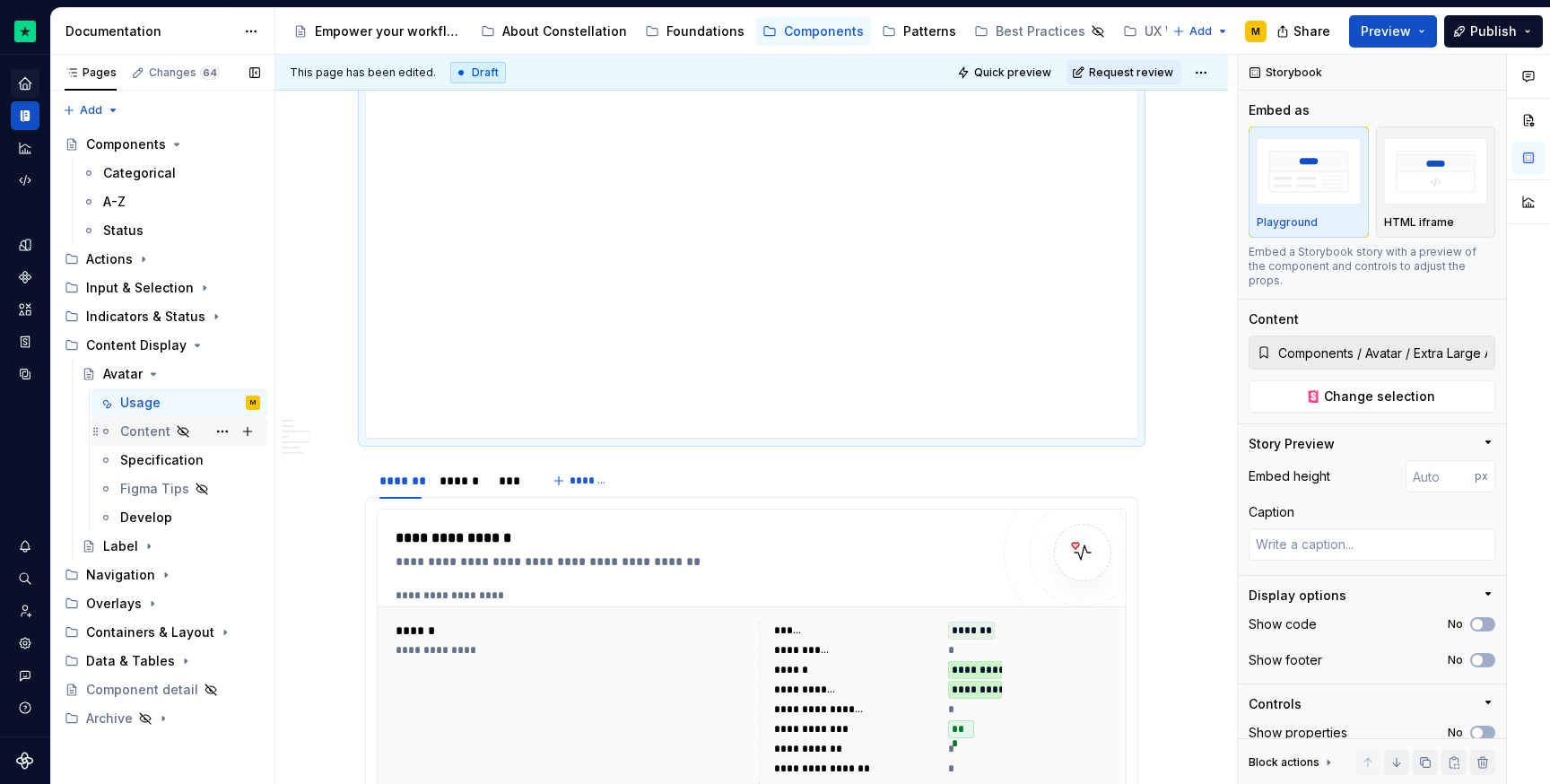
click at [157, 435] on div "Content" at bounding box center [145, 431] width 50 height 18
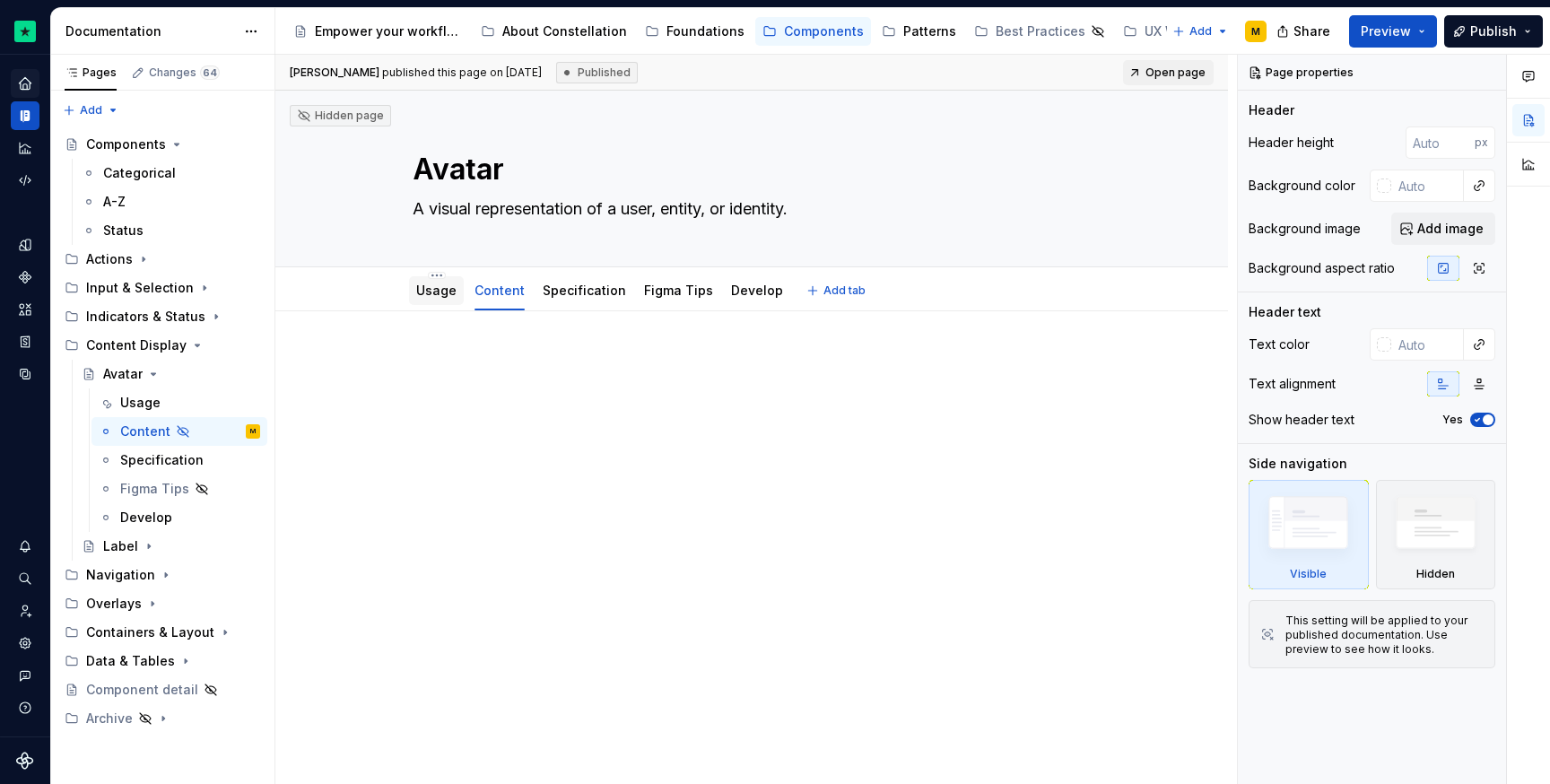
click at [434, 300] on div "Usage" at bounding box center [437, 291] width 40 height 22
click at [179, 460] on div "Specification" at bounding box center [161, 460] width 83 height 18
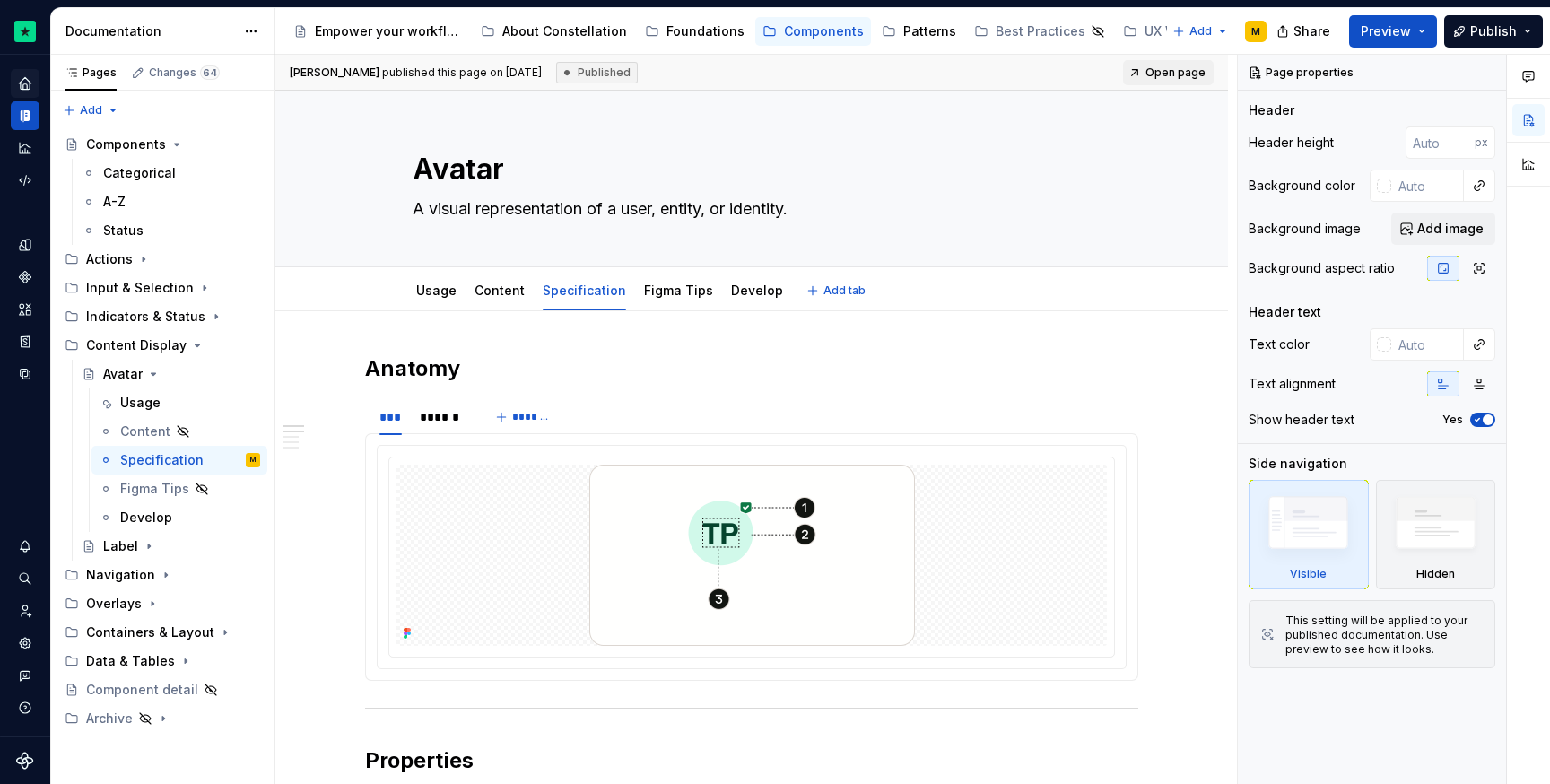
click at [664, 275] on html "Constellation Design System M Dataset Default Documentation Accessibility guide…" at bounding box center [775, 392] width 1550 height 784
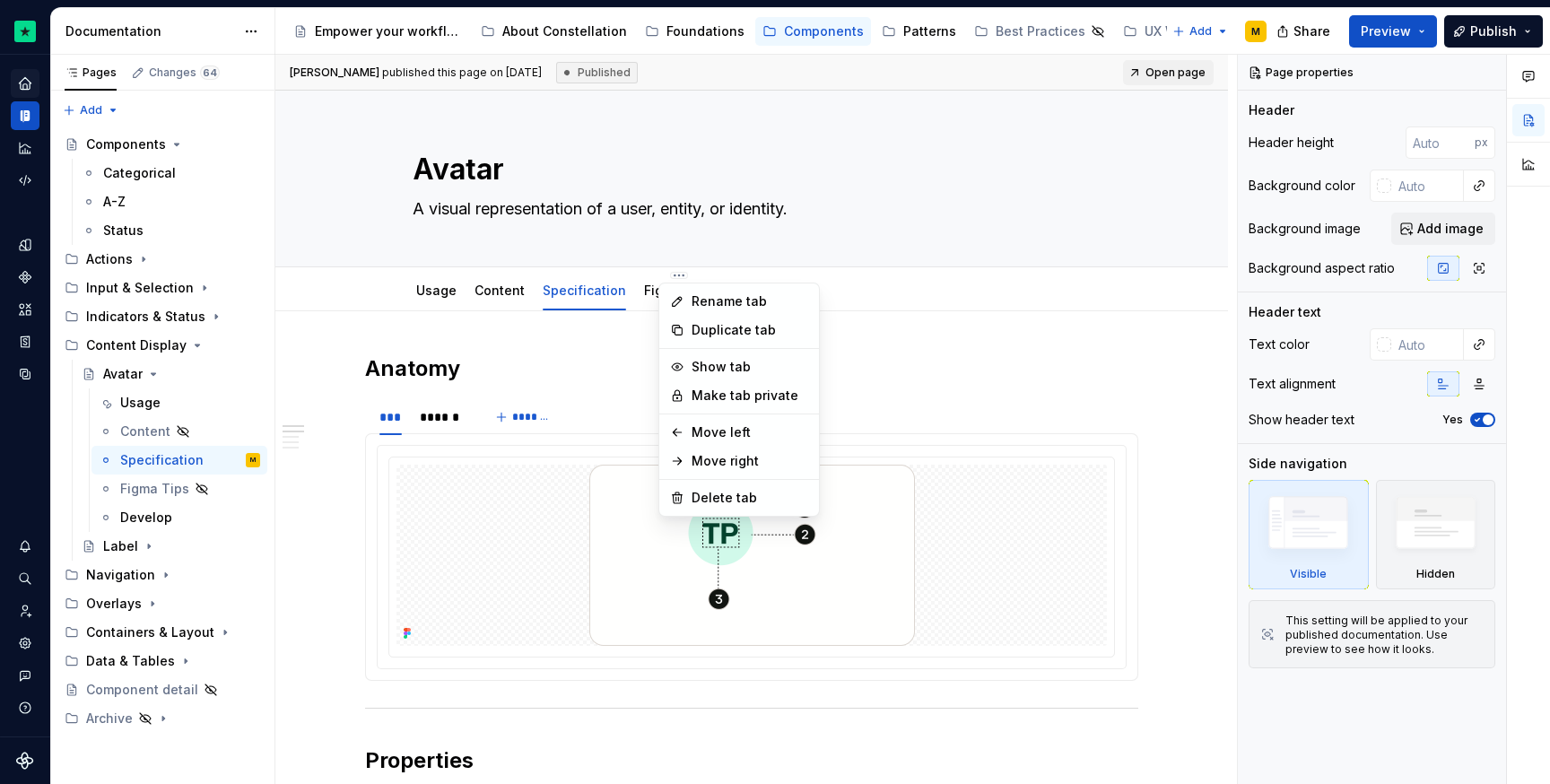
click at [638, 276] on html "Constellation Design System M Dataset Default Documentation Accessibility guide…" at bounding box center [775, 392] width 1550 height 784
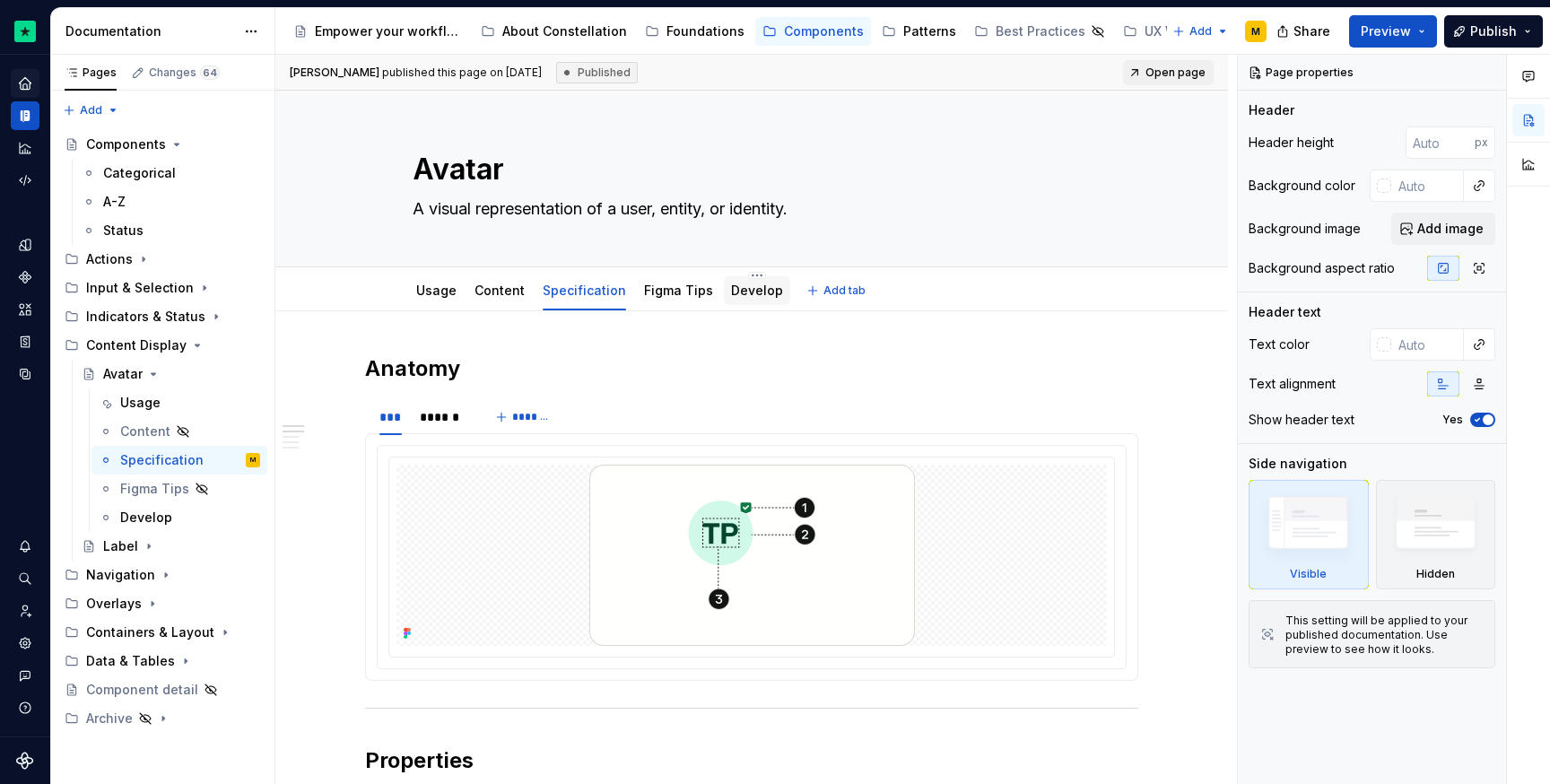
click at [732, 293] on link "Develop" at bounding box center [758, 290] width 52 height 15
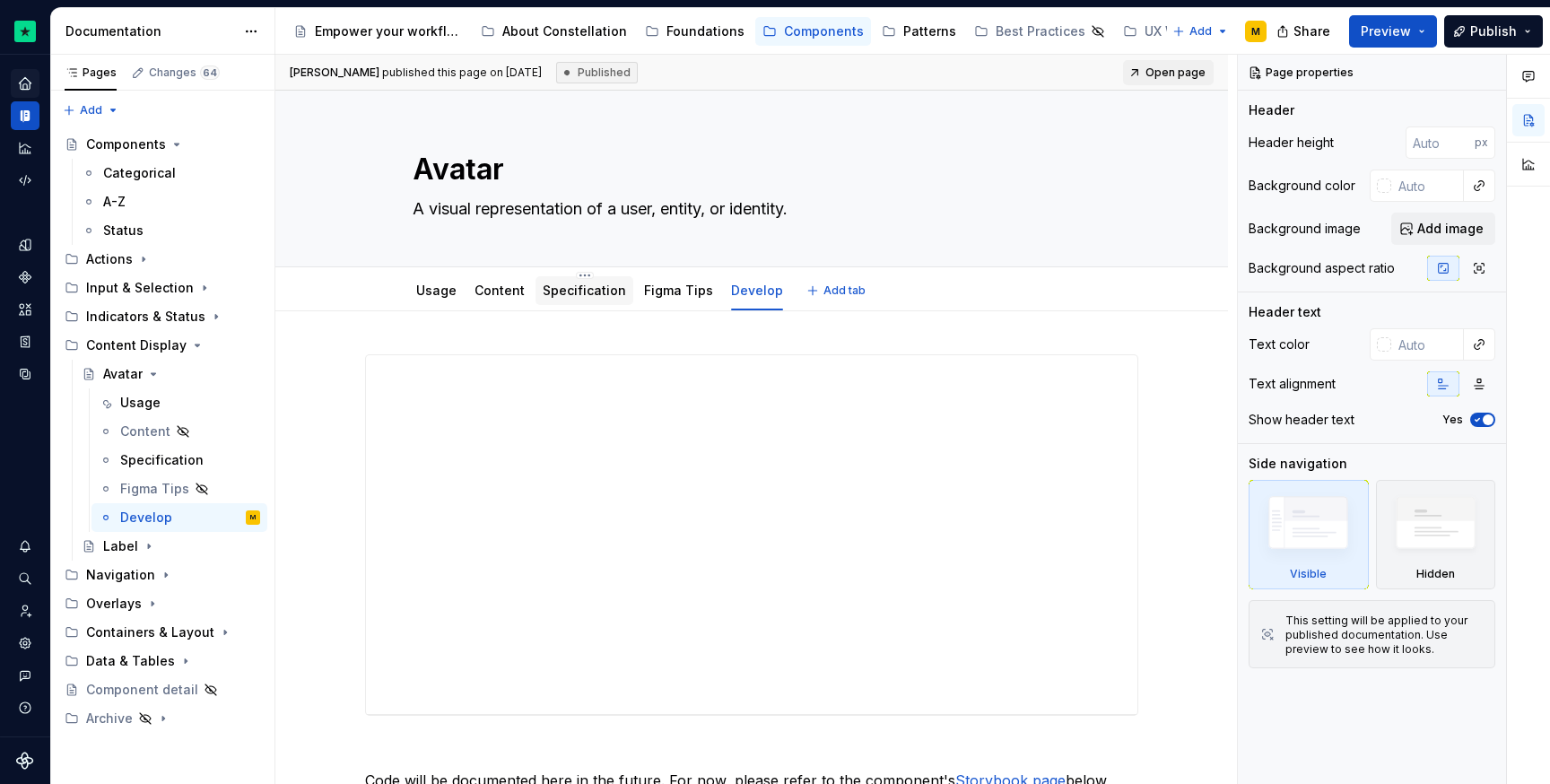
click at [573, 285] on link "Specification" at bounding box center [584, 290] width 83 height 15
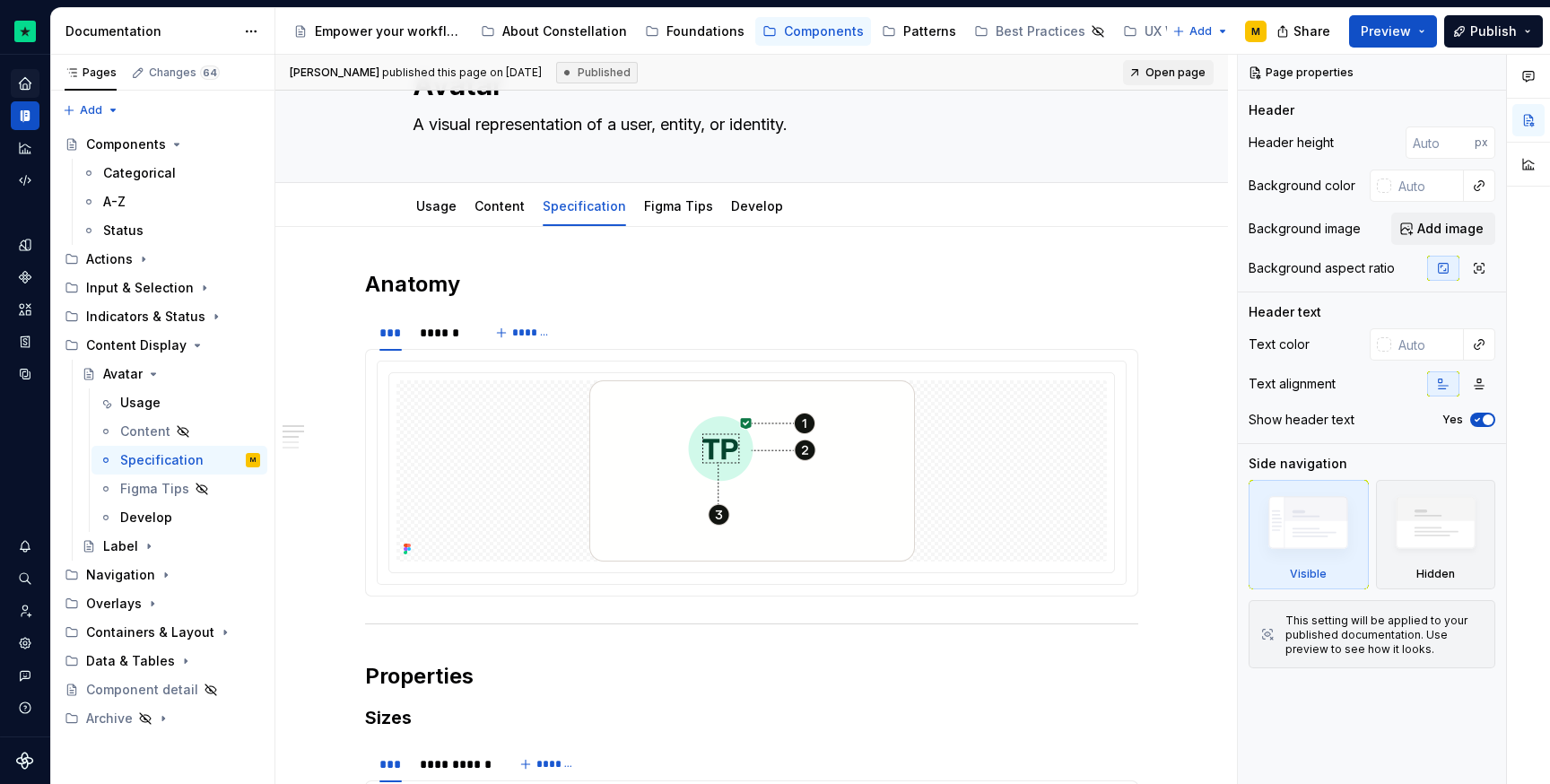
scroll to position [162, 0]
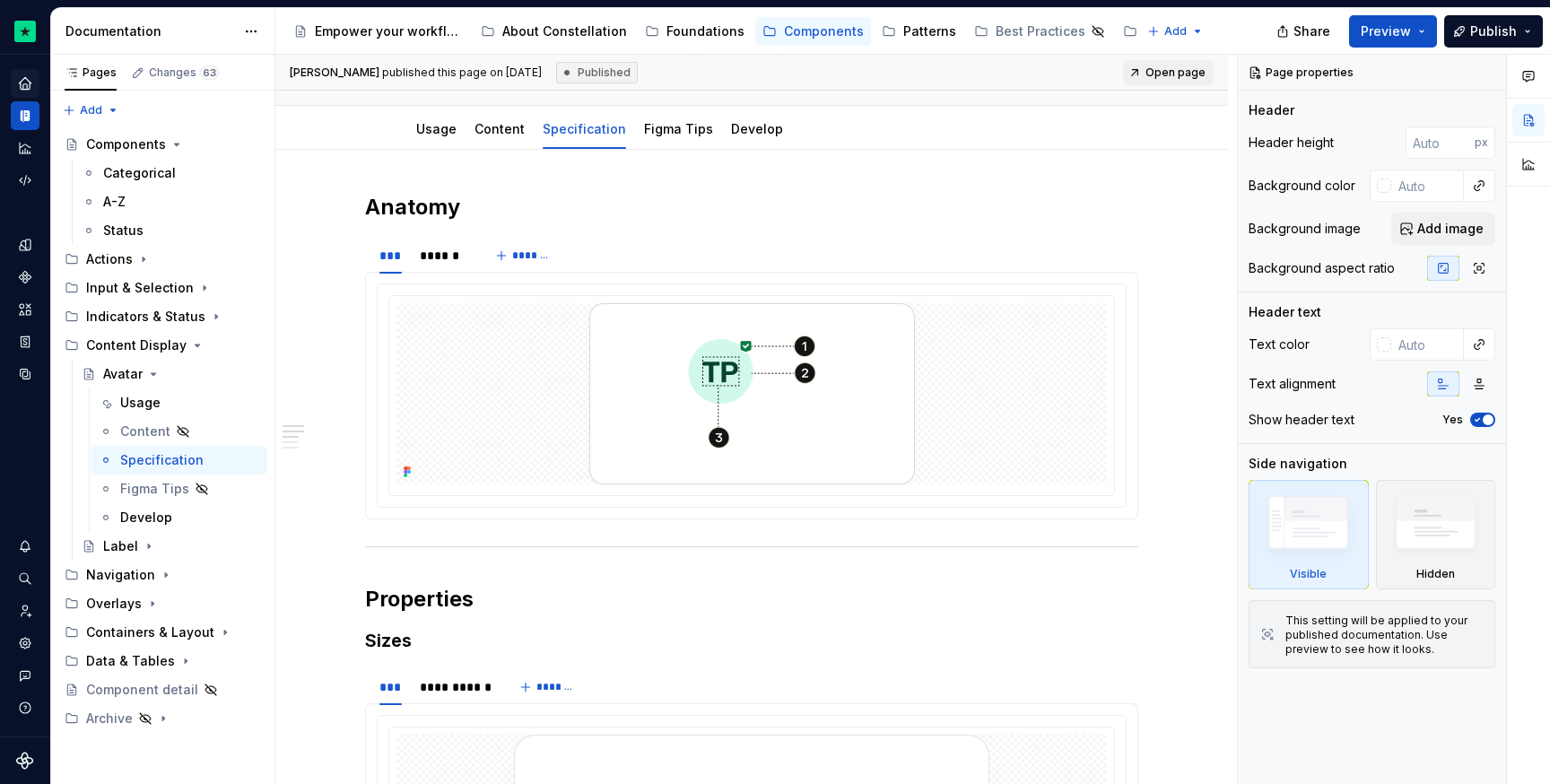
type textarea "*"
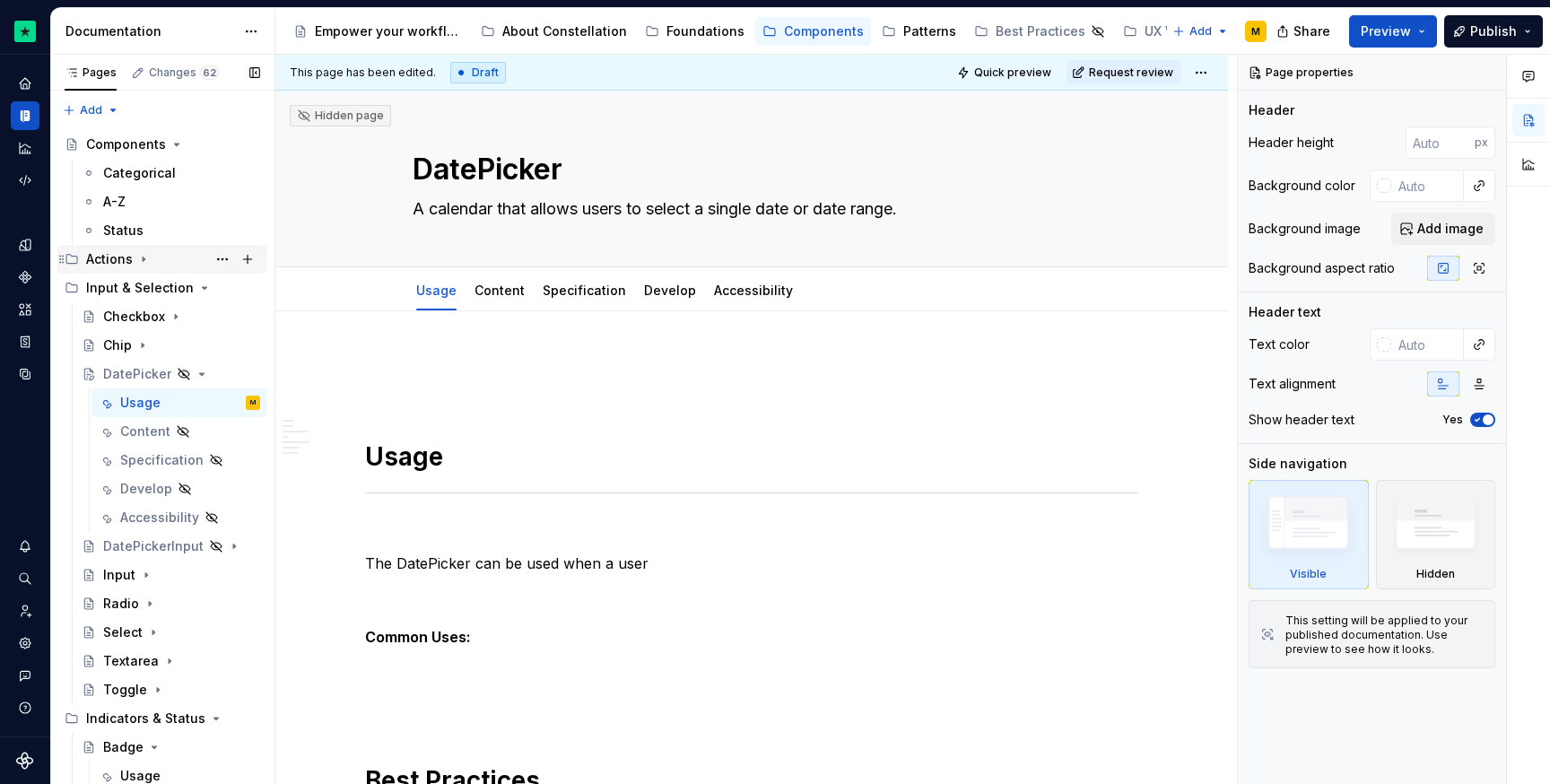
click at [130, 261] on div "Actions" at bounding box center [109, 259] width 47 height 18
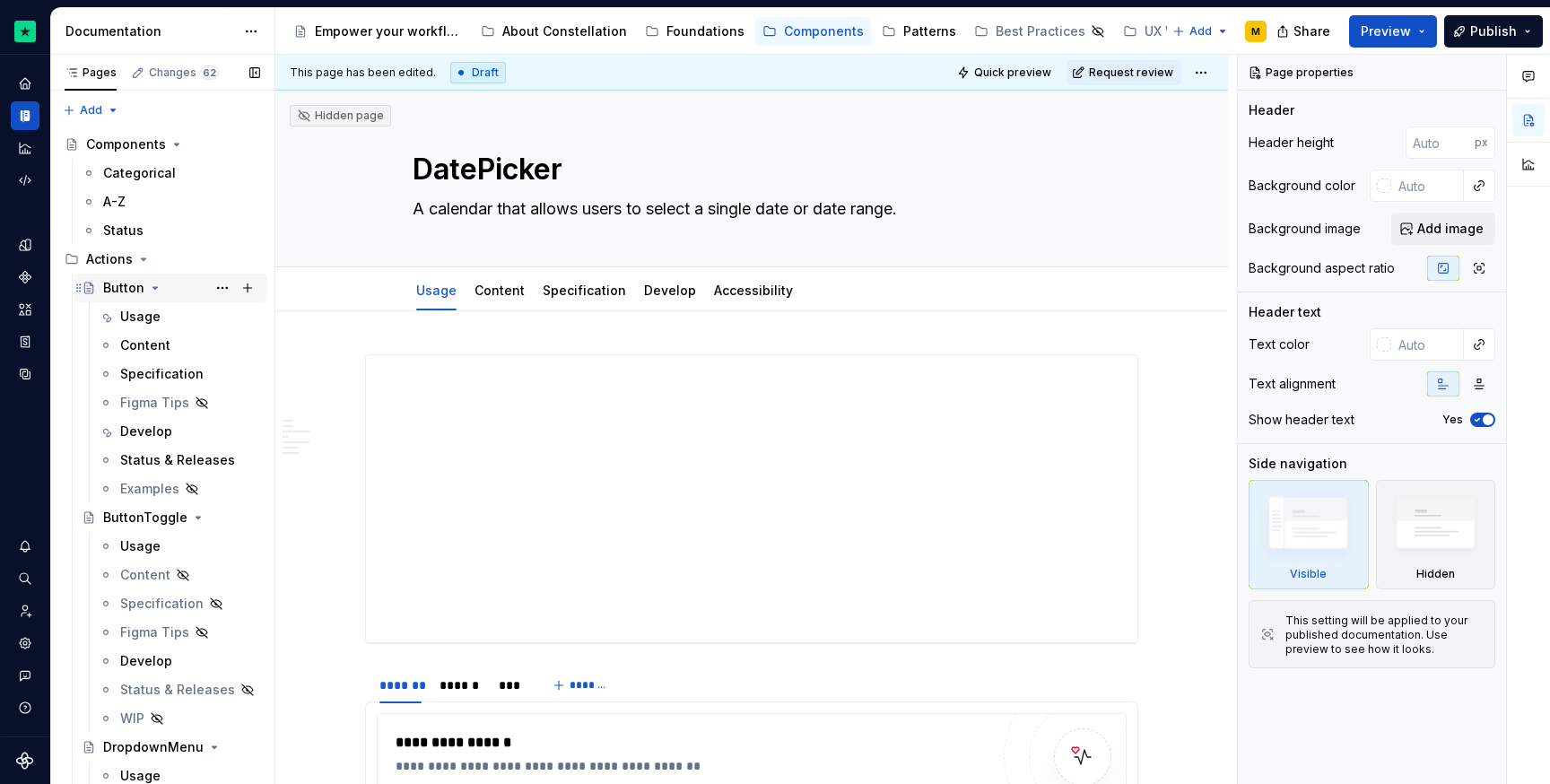
click at [142, 299] on div "Button" at bounding box center [181, 288] width 157 height 25
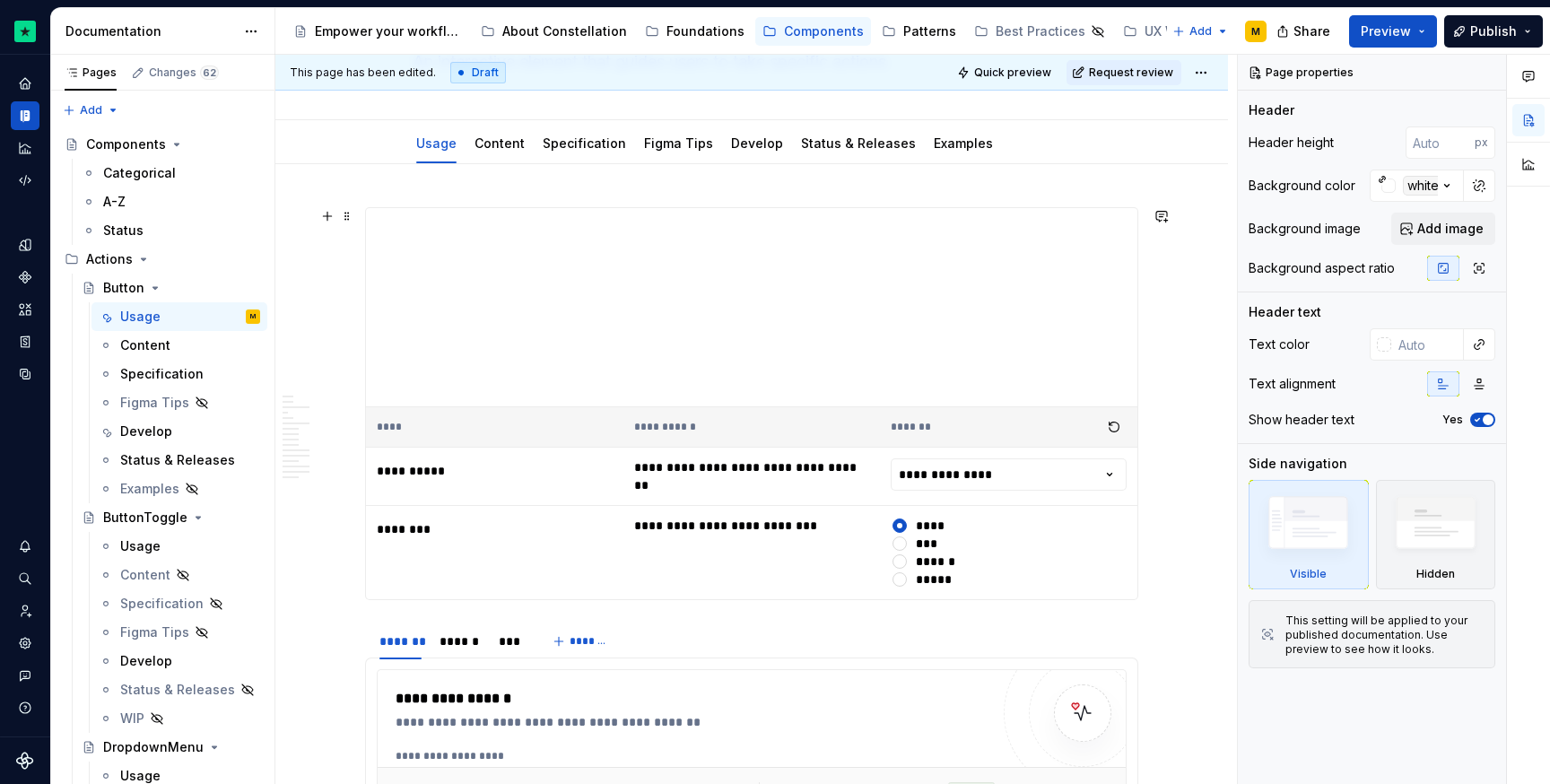
scroll to position [171, 0]
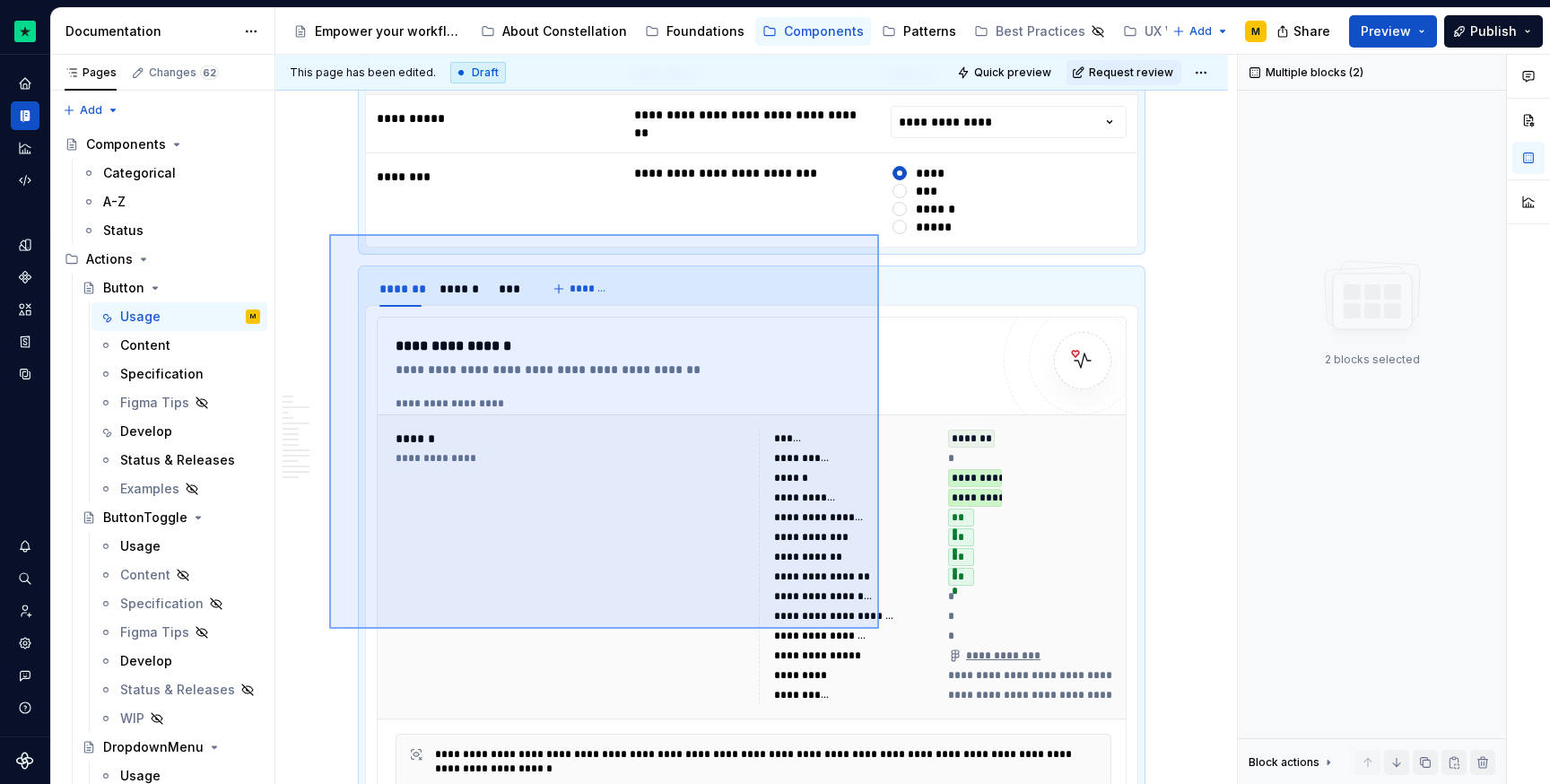
drag, startPoint x: 487, startPoint y: 325, endPoint x: 893, endPoint y: 631, distance: 508.4
click at [893, 631] on div "**********" at bounding box center [757, 419] width 961 height 730
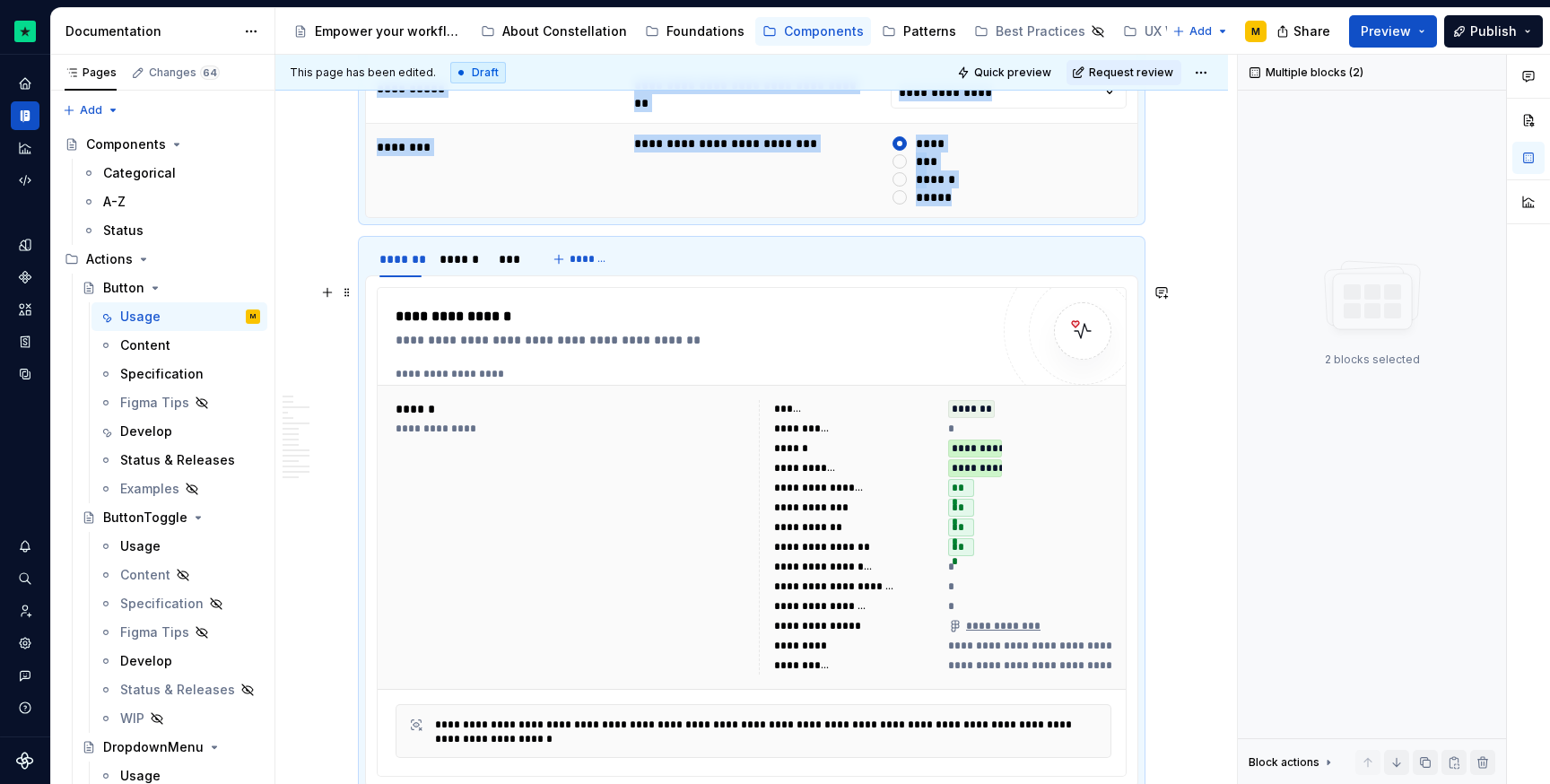
scroll to position [0, 0]
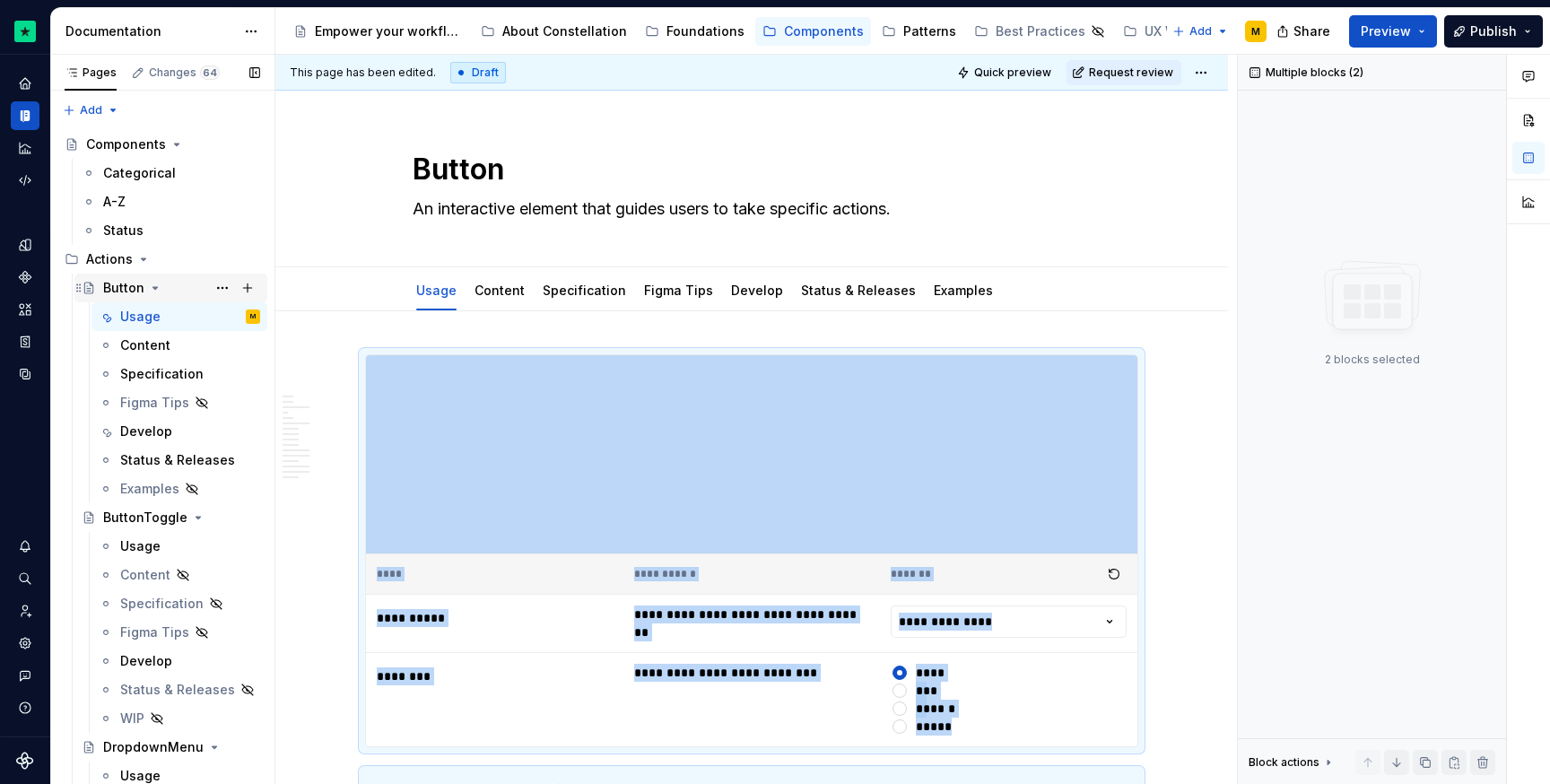
click at [154, 291] on icon "Page tree" at bounding box center [155, 288] width 14 height 14
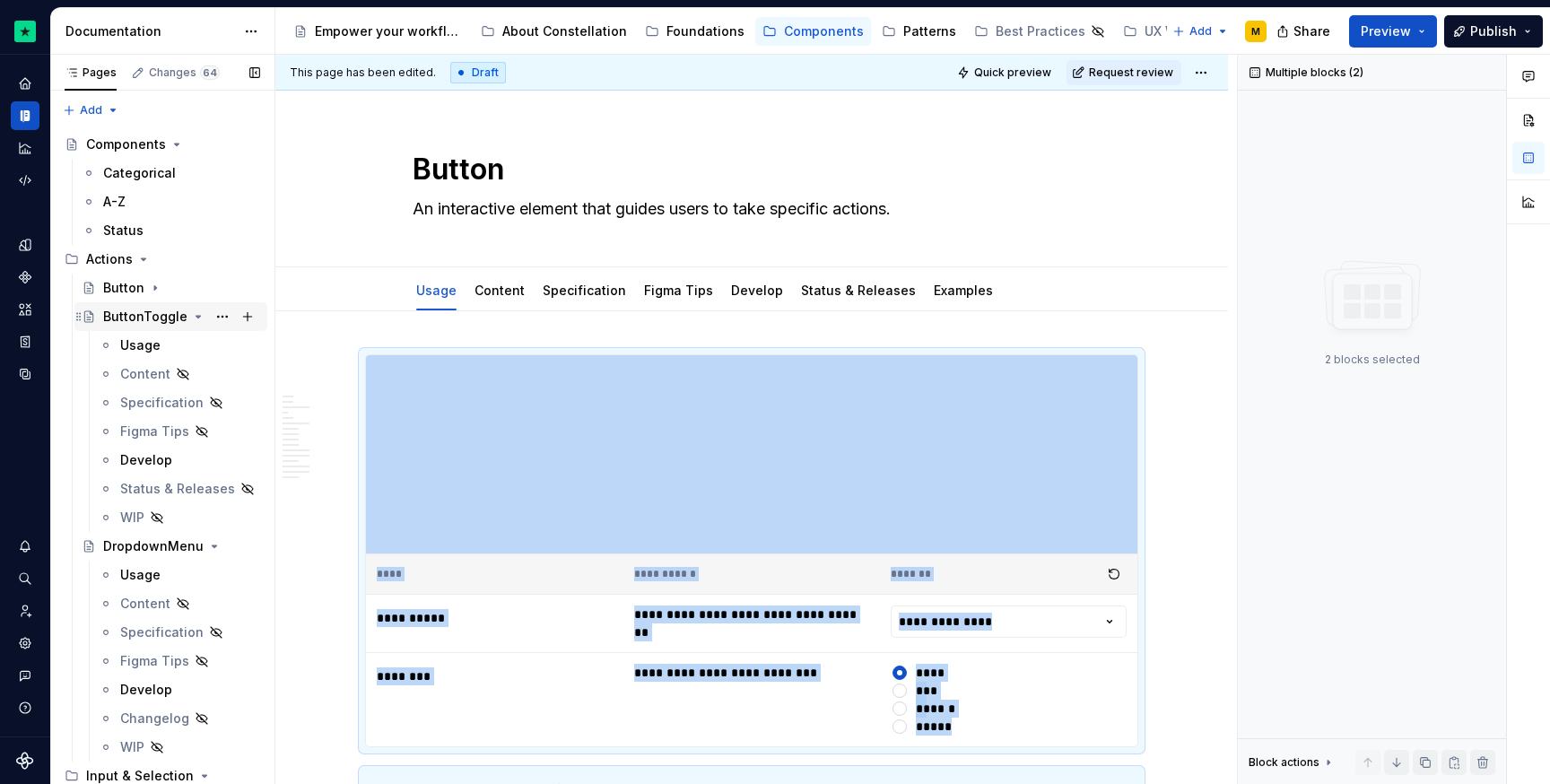
click at [197, 317] on icon "Page tree" at bounding box center [199, 317] width 4 height 2
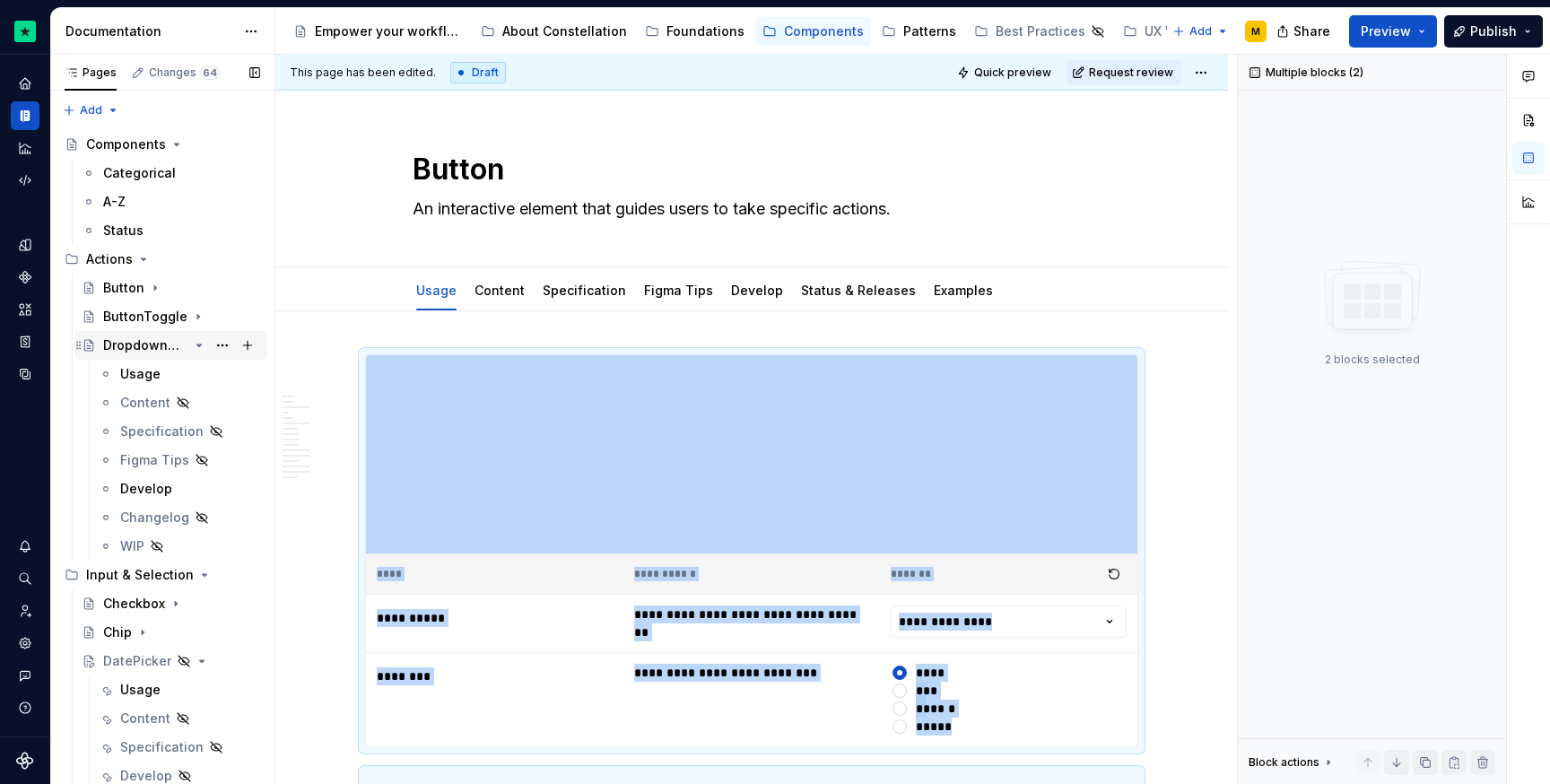
click at [194, 345] on icon "Page tree" at bounding box center [199, 345] width 14 height 14
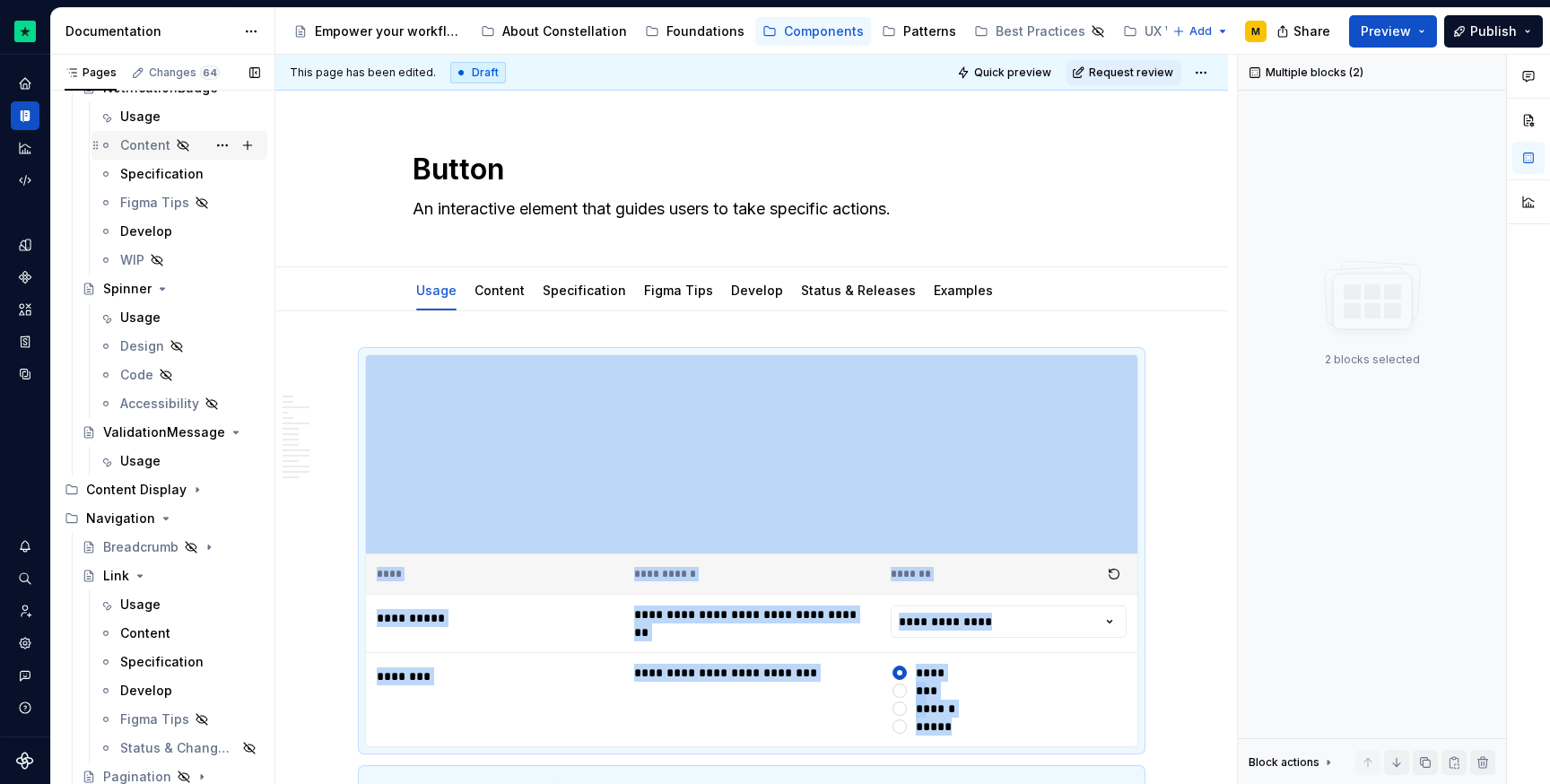
scroll to position [1197, 0]
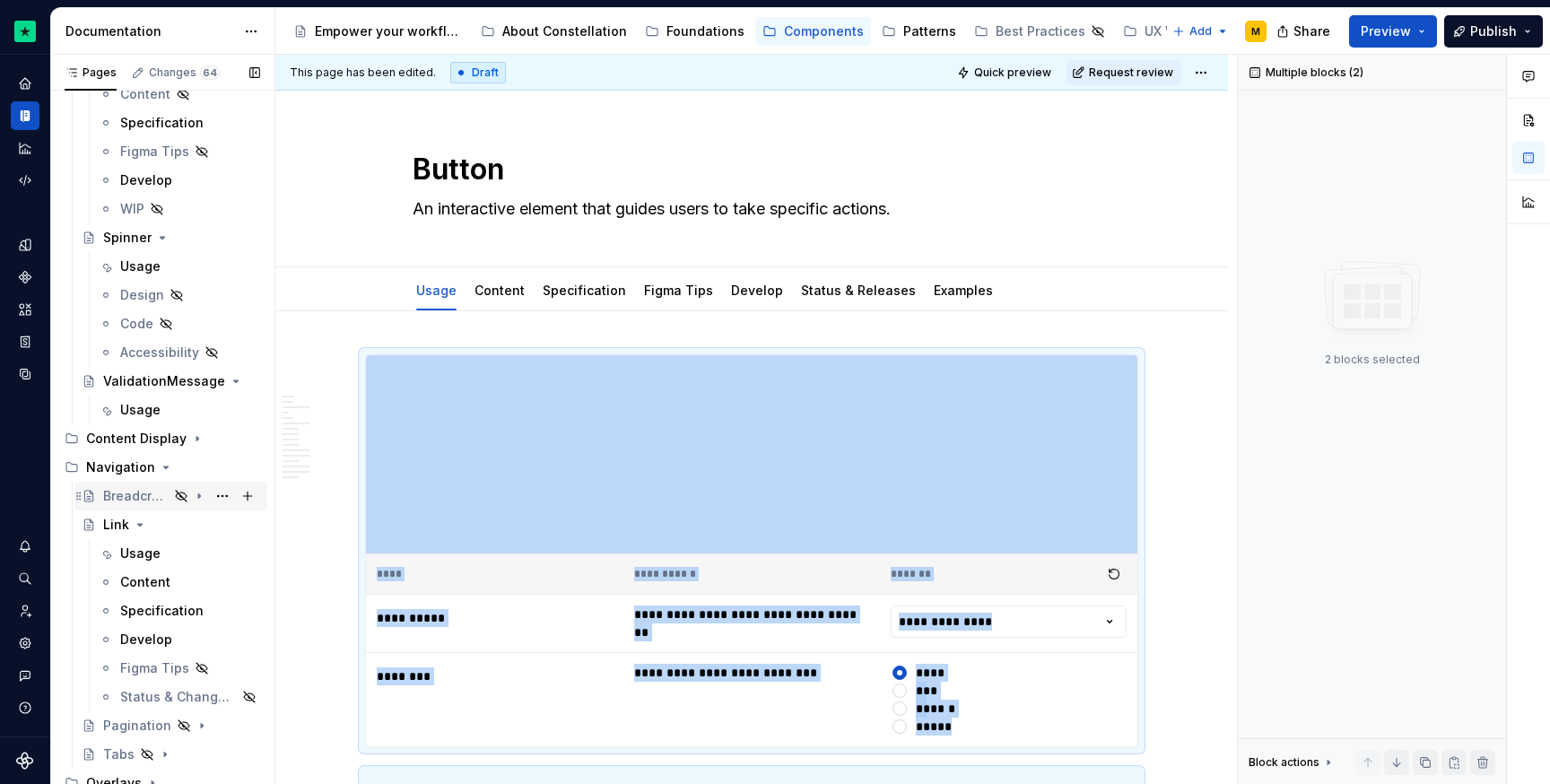
click at [134, 489] on div "Breadcrumb" at bounding box center [136, 495] width 66 height 18
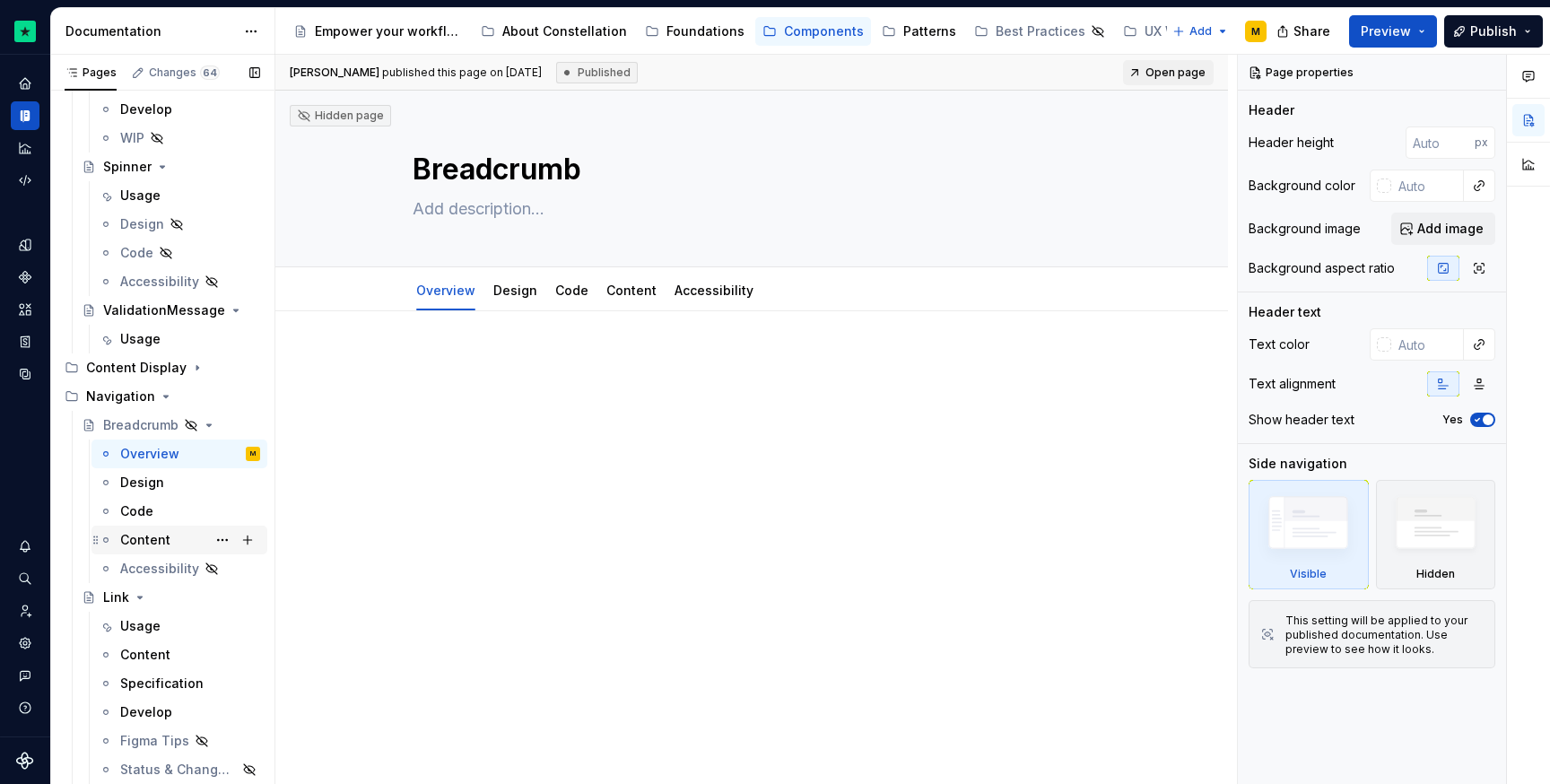
scroll to position [1365, 0]
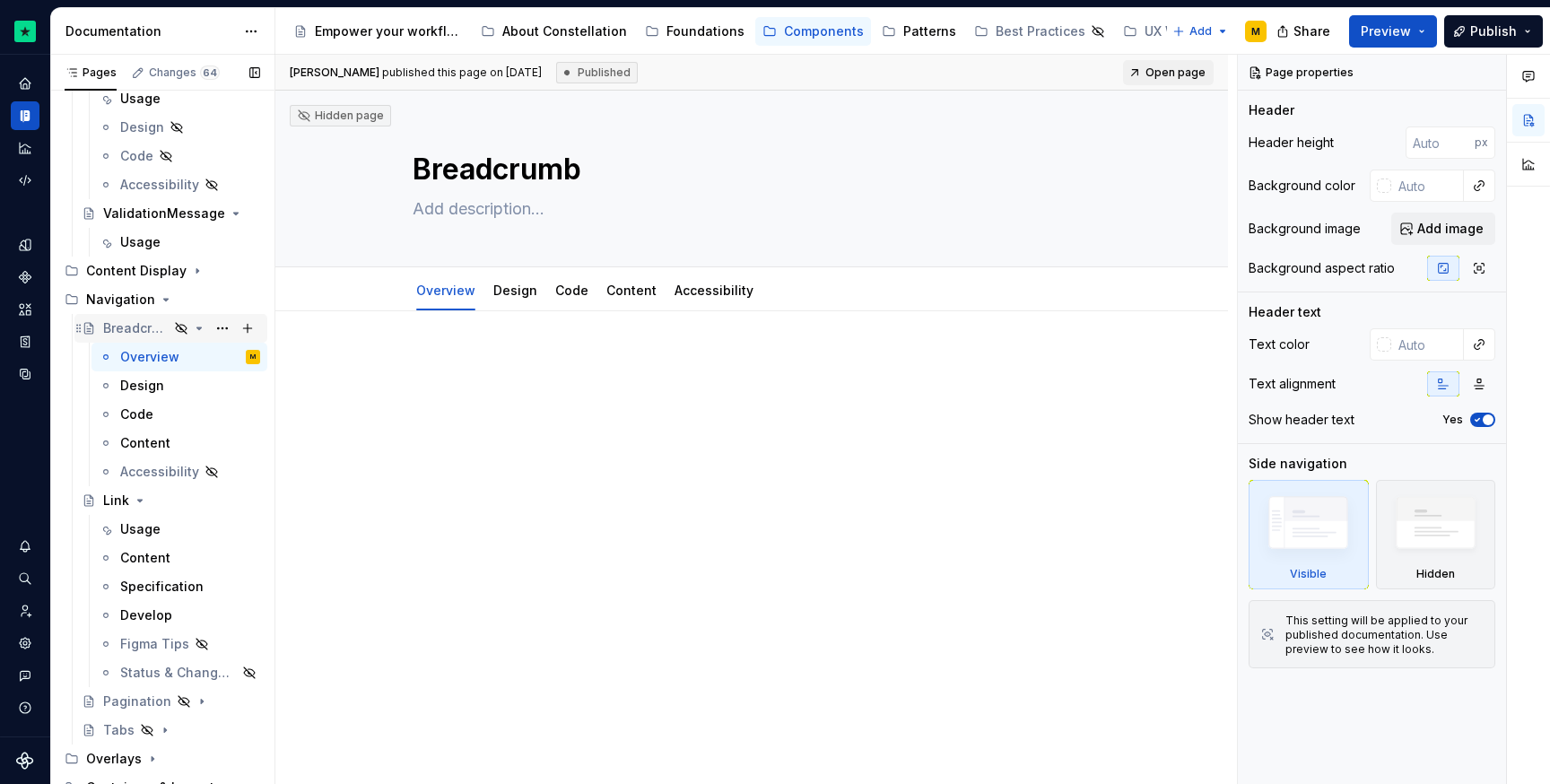
click at [196, 329] on icon "Page tree" at bounding box center [199, 328] width 14 height 14
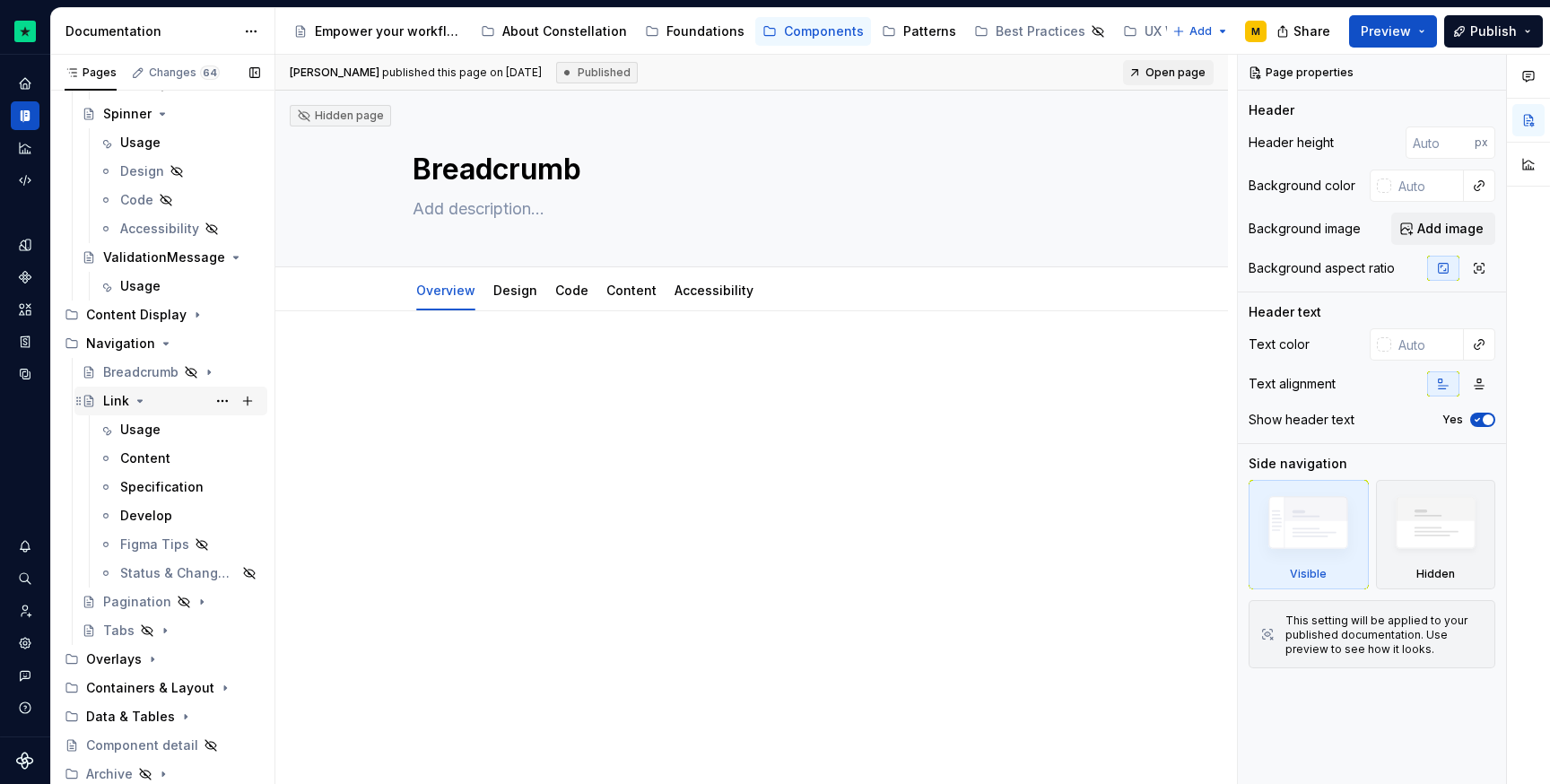
click at [129, 398] on div "Link" at bounding box center [181, 400] width 157 height 25
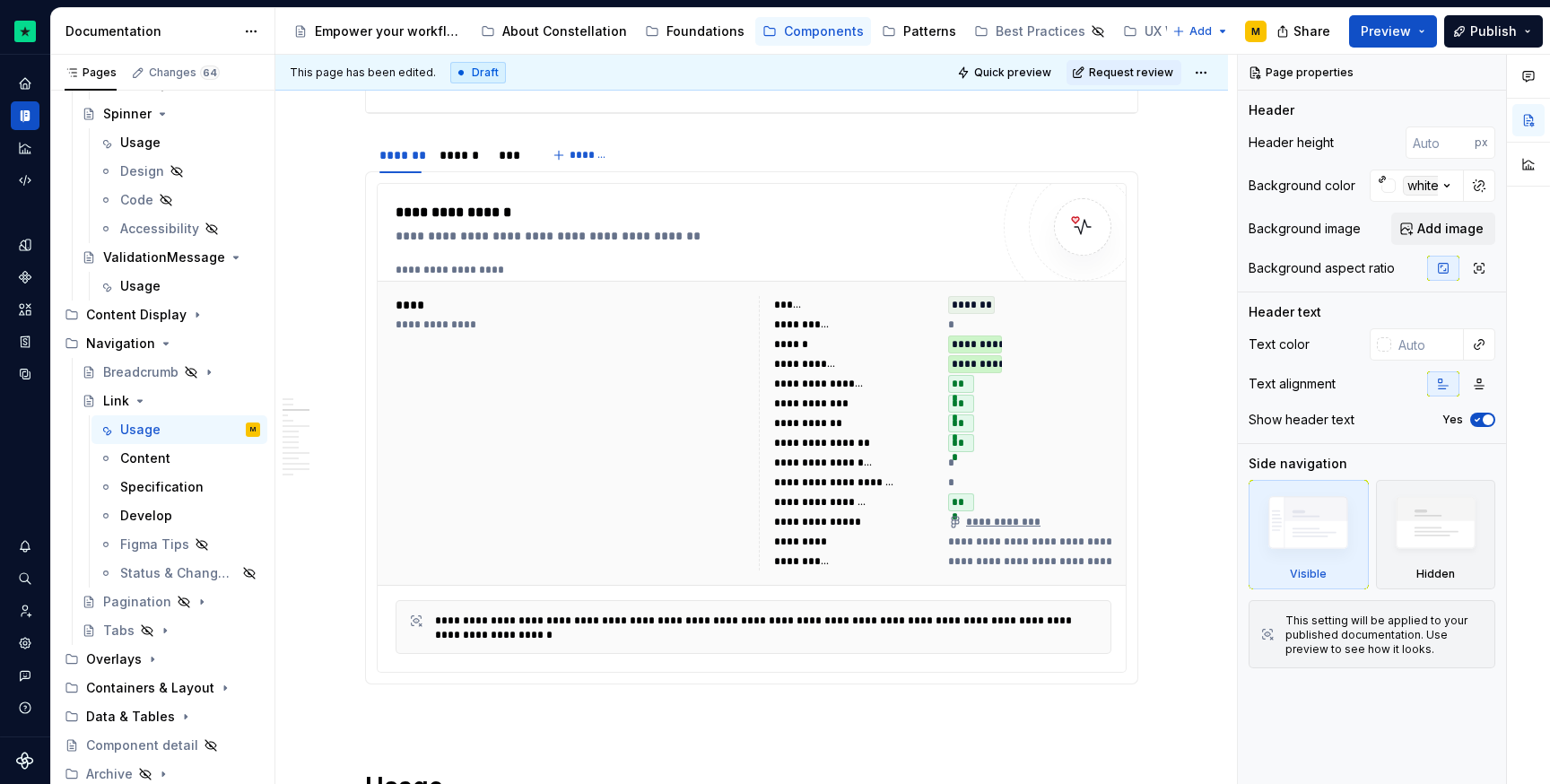
scroll to position [557, 0]
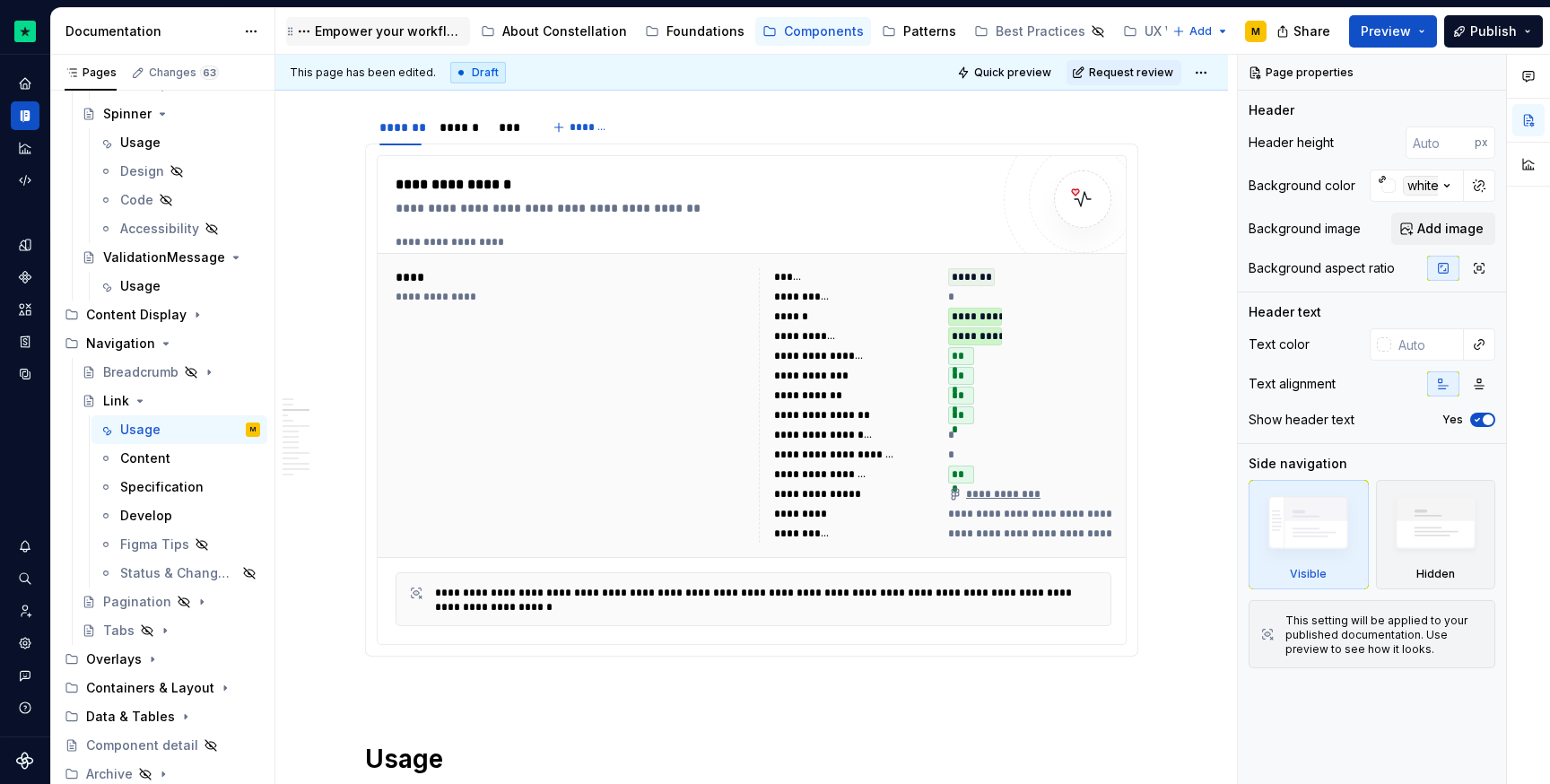
type textarea "*"
